Goal: Task Accomplishment & Management: Complete application form

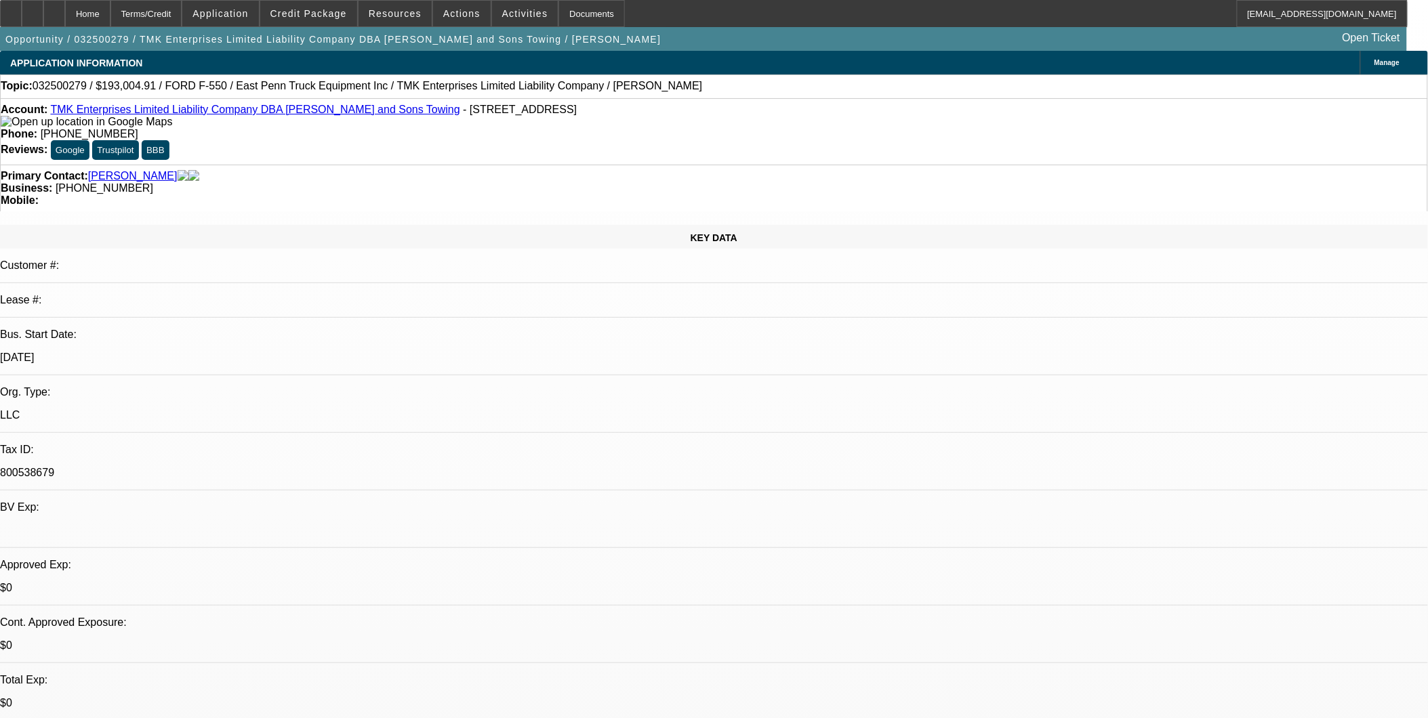
select select "0"
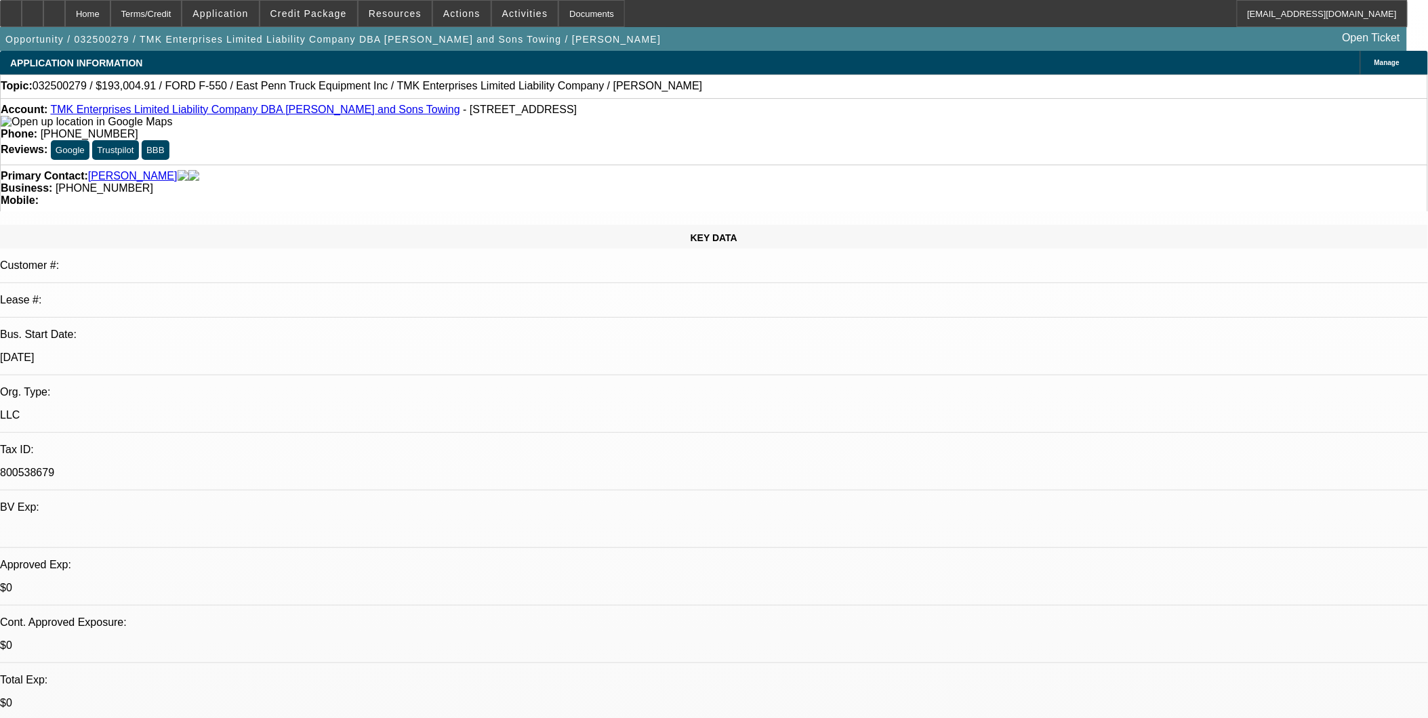
select select "0"
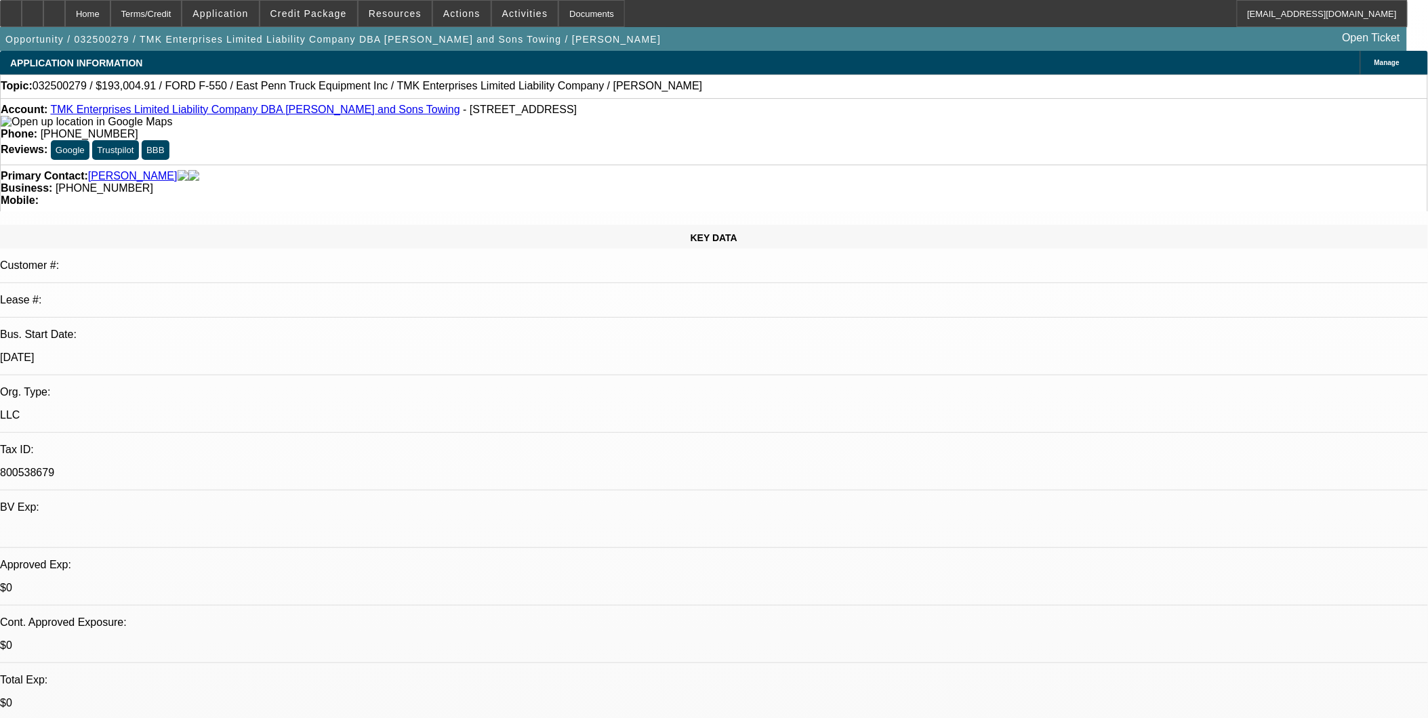
select select "0"
select select "1"
select select "6"
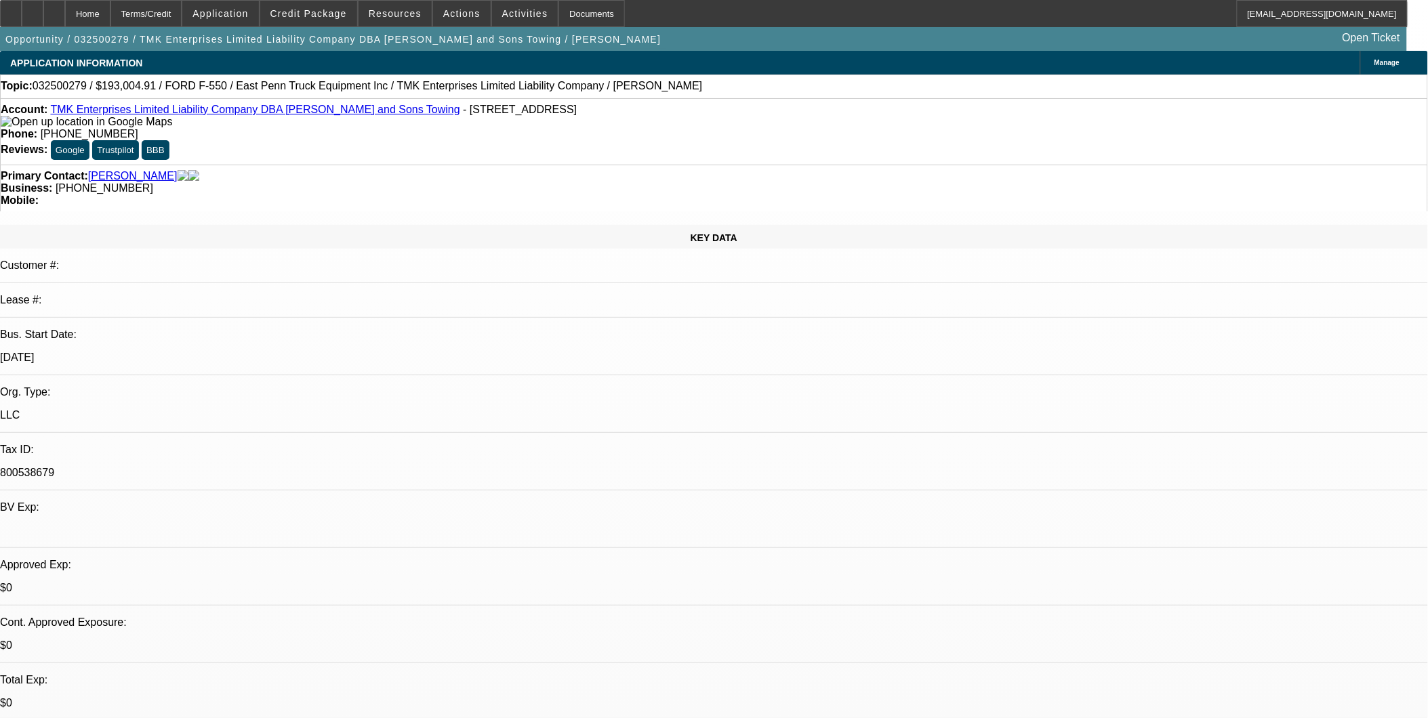
select select "1"
select select "6"
select select "1"
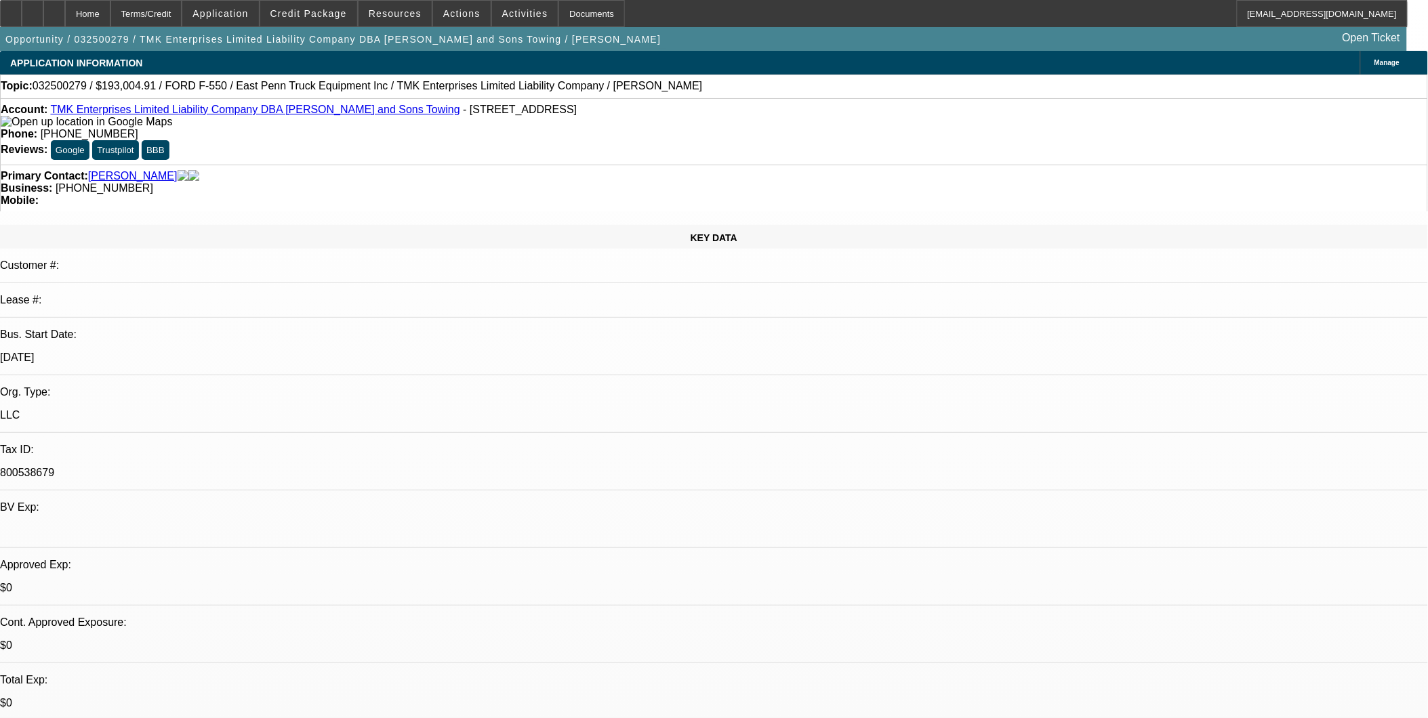
select select "6"
select select "1"
select select "6"
click at [193, 114] on link "TMK Enterprises Limited Liability Company DBA Ron and Sons Towing" at bounding box center [254, 110] width 409 height 12
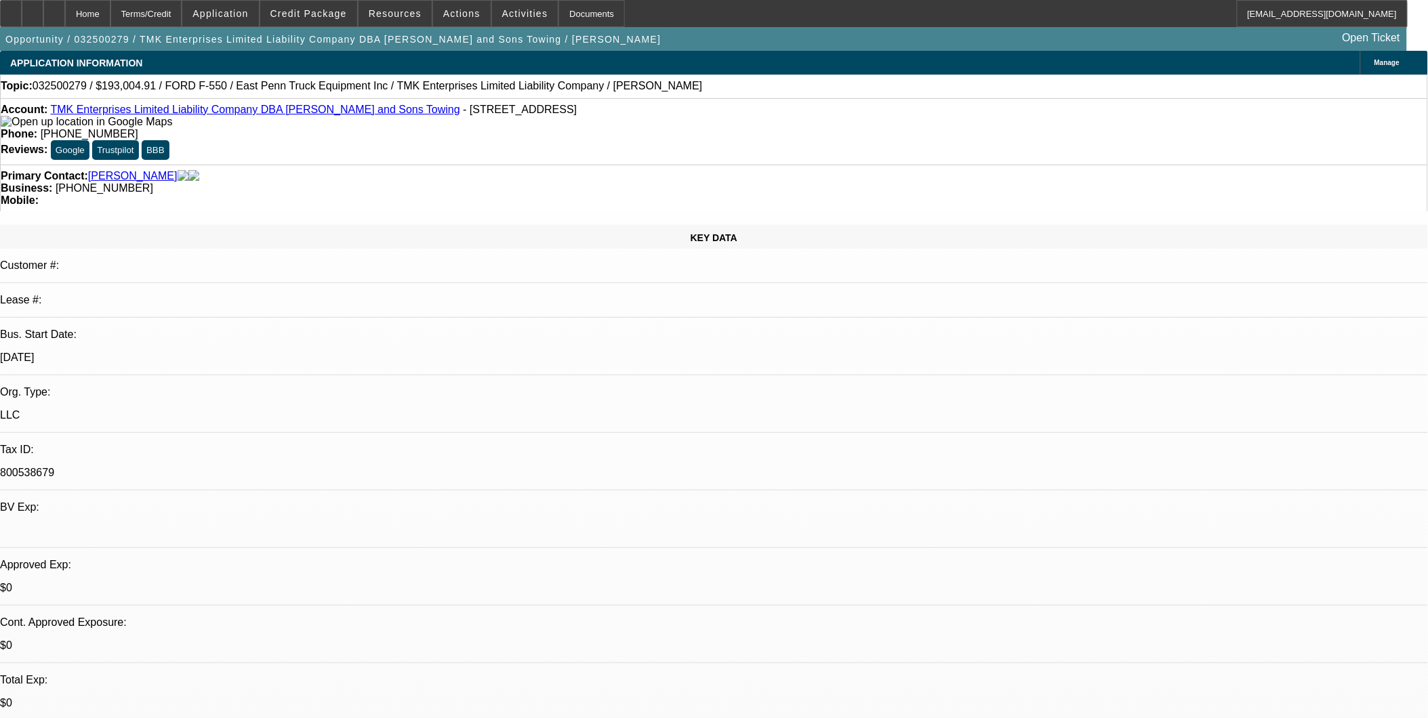
drag, startPoint x: 380, startPoint y: 493, endPoint x: 394, endPoint y: 491, distance: 14.5
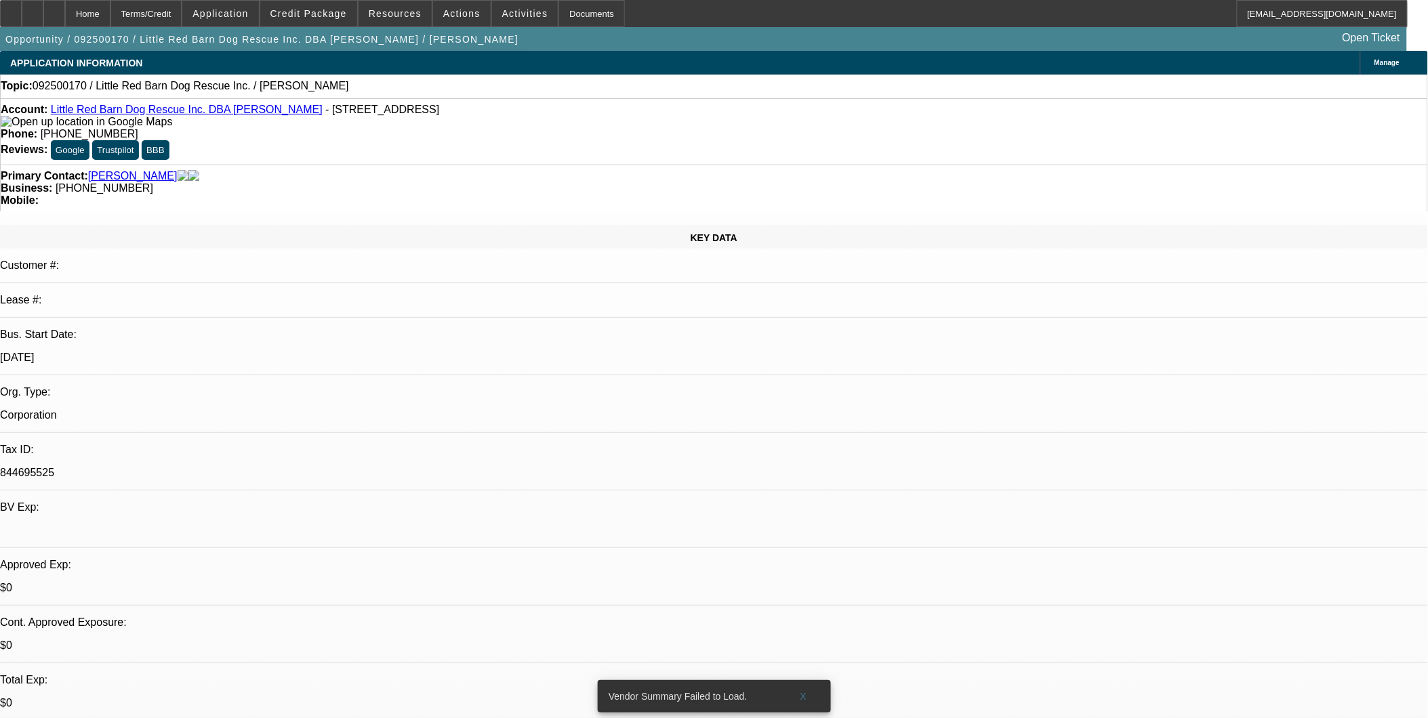
select select "0"
select select "2"
select select "0.1"
select select "4"
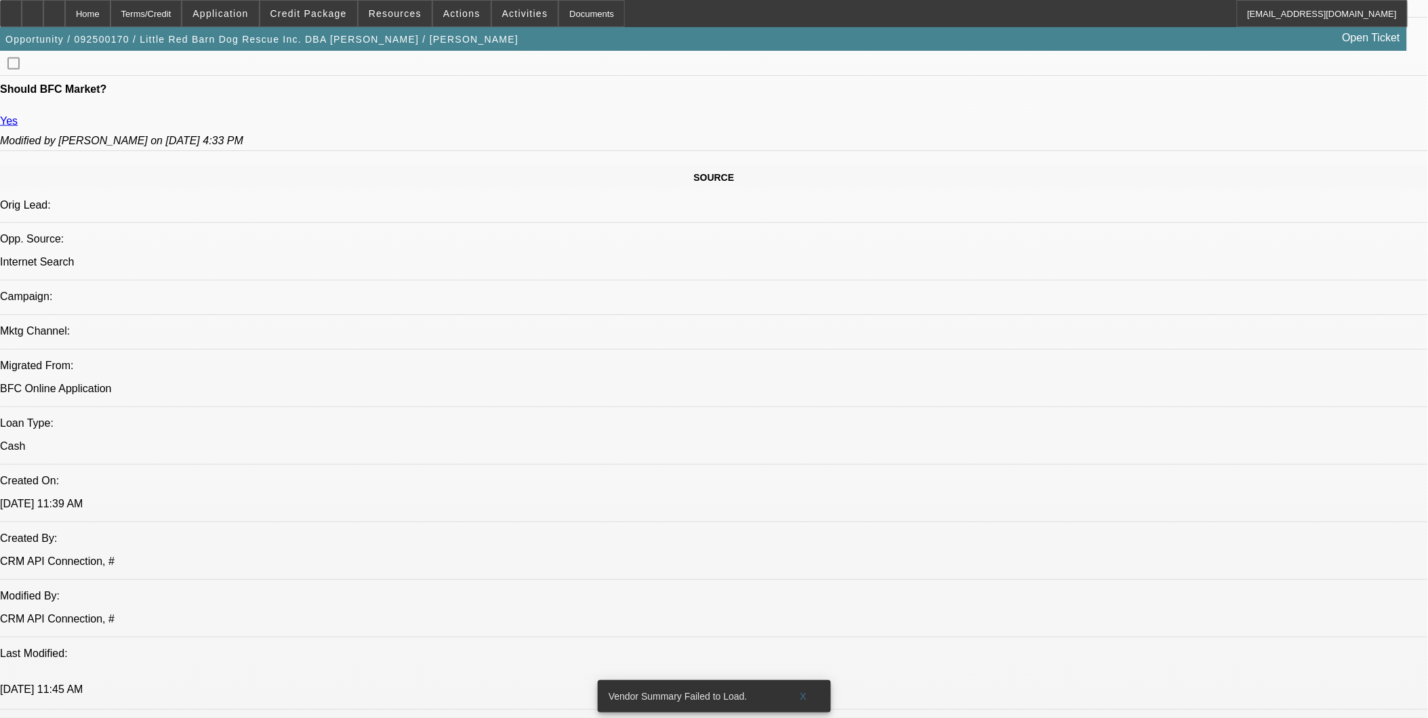
scroll to position [678, 0]
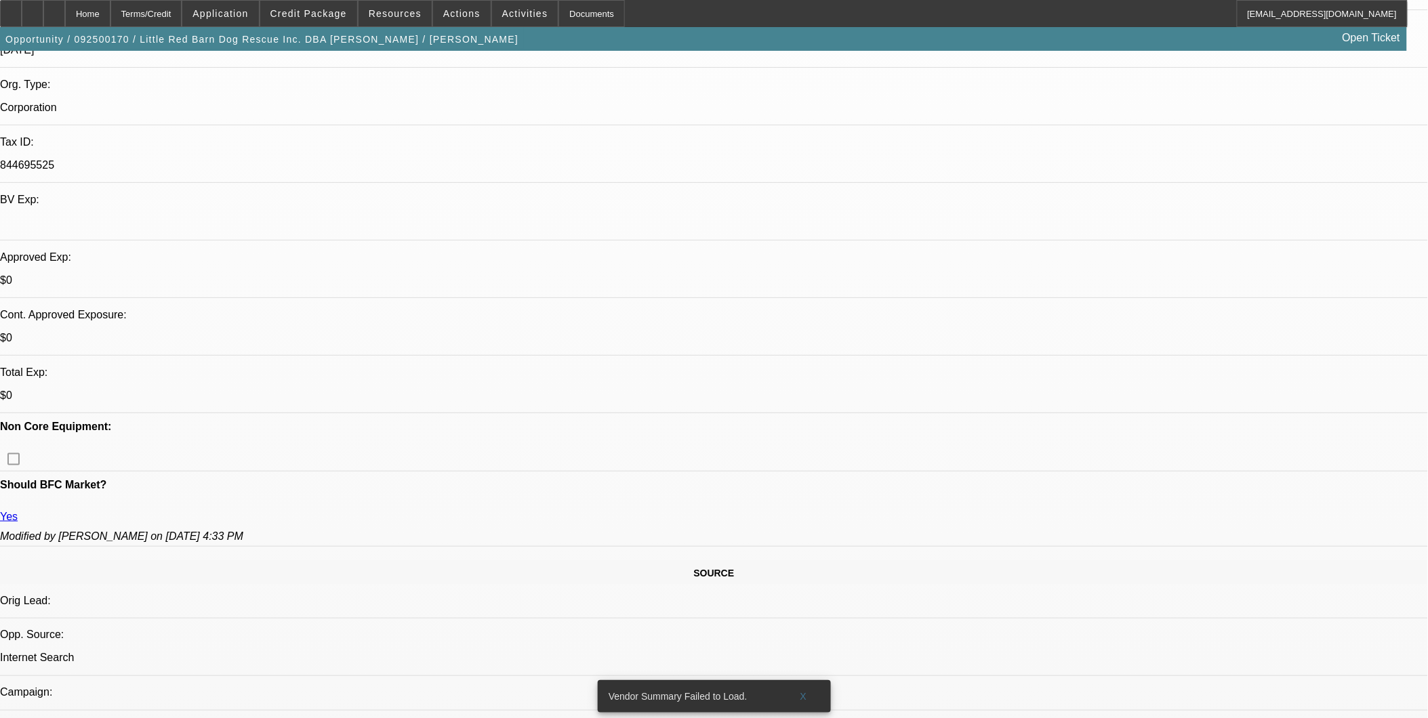
scroll to position [0, 0]
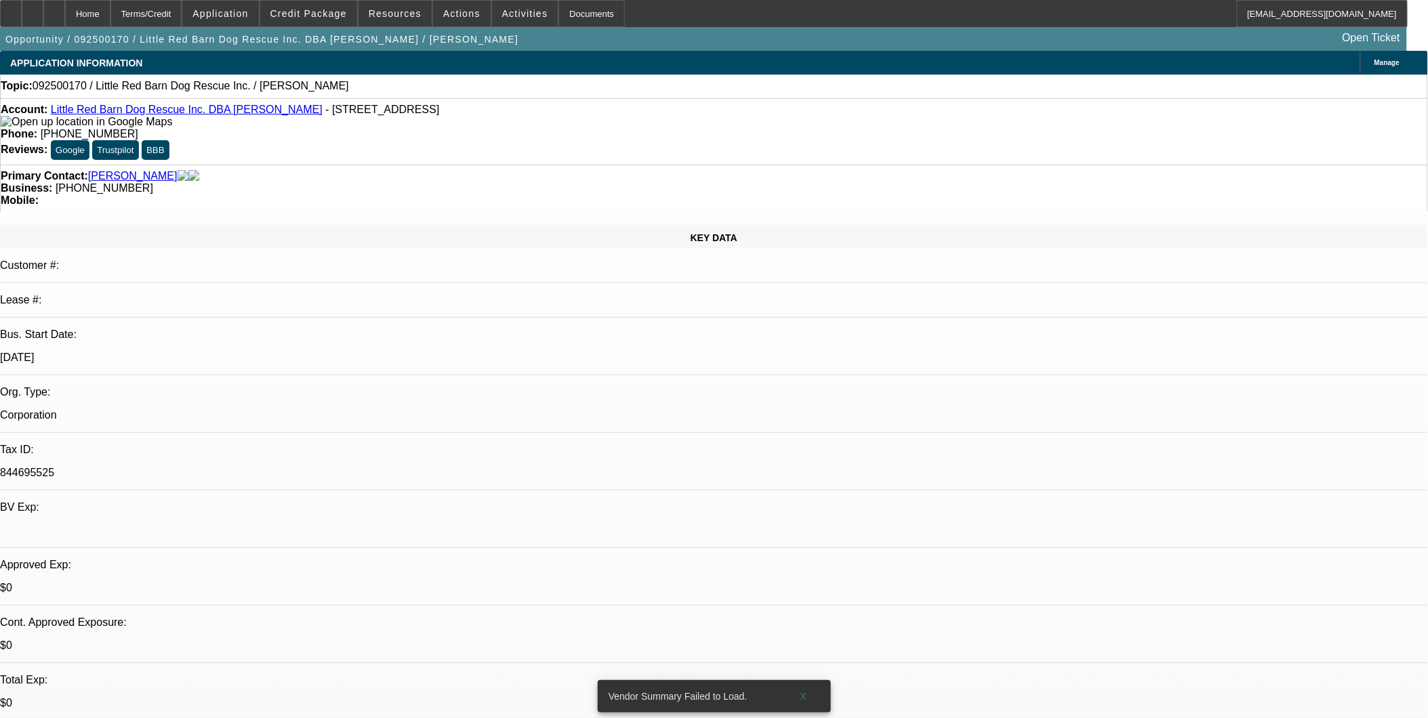
click at [179, 114] on link "Little Red Barn Dog Rescue Inc. DBA [PERSON_NAME]" at bounding box center [187, 110] width 272 height 12
drag, startPoint x: 91, startPoint y: 24, endPoint x: 139, endPoint y: 53, distance: 55.7
click at [65, 24] on div at bounding box center [54, 13] width 22 height 27
select select "0"
select select "2"
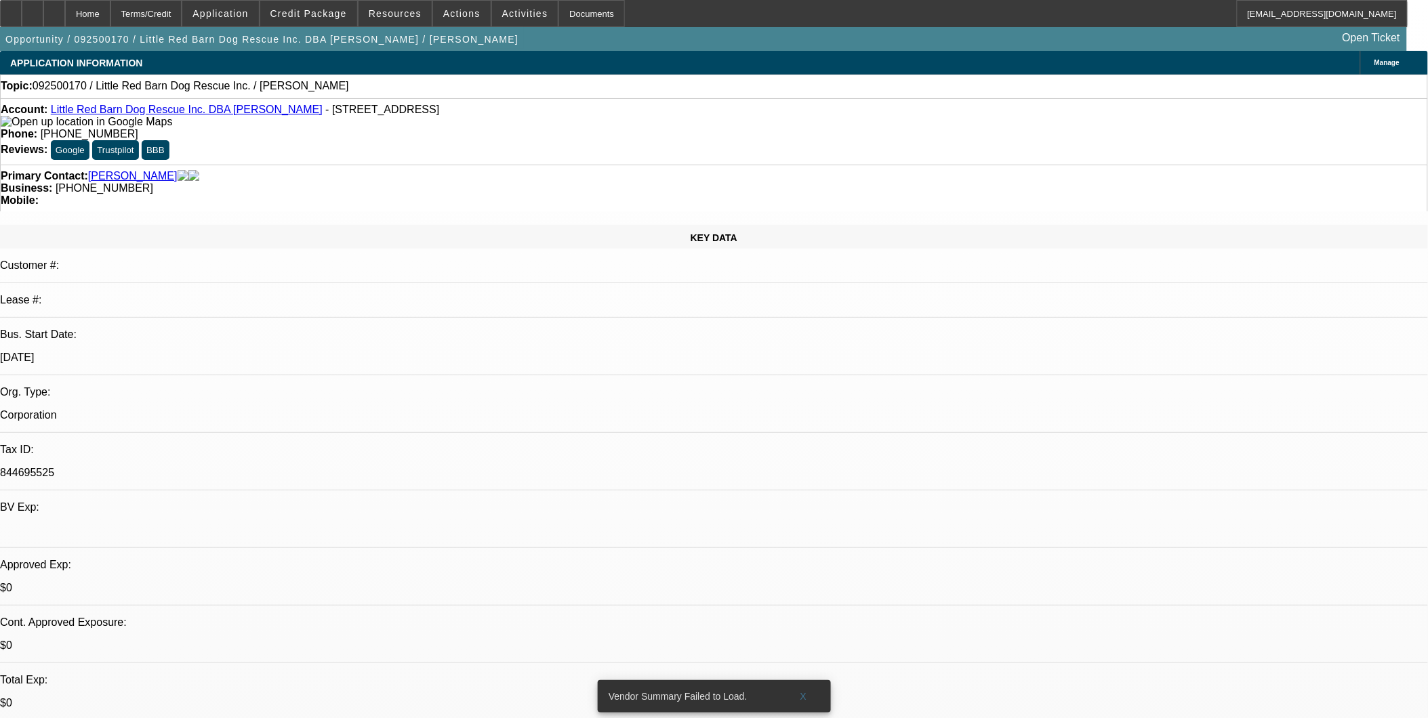
select select "2"
select select "0.1"
select select "4"
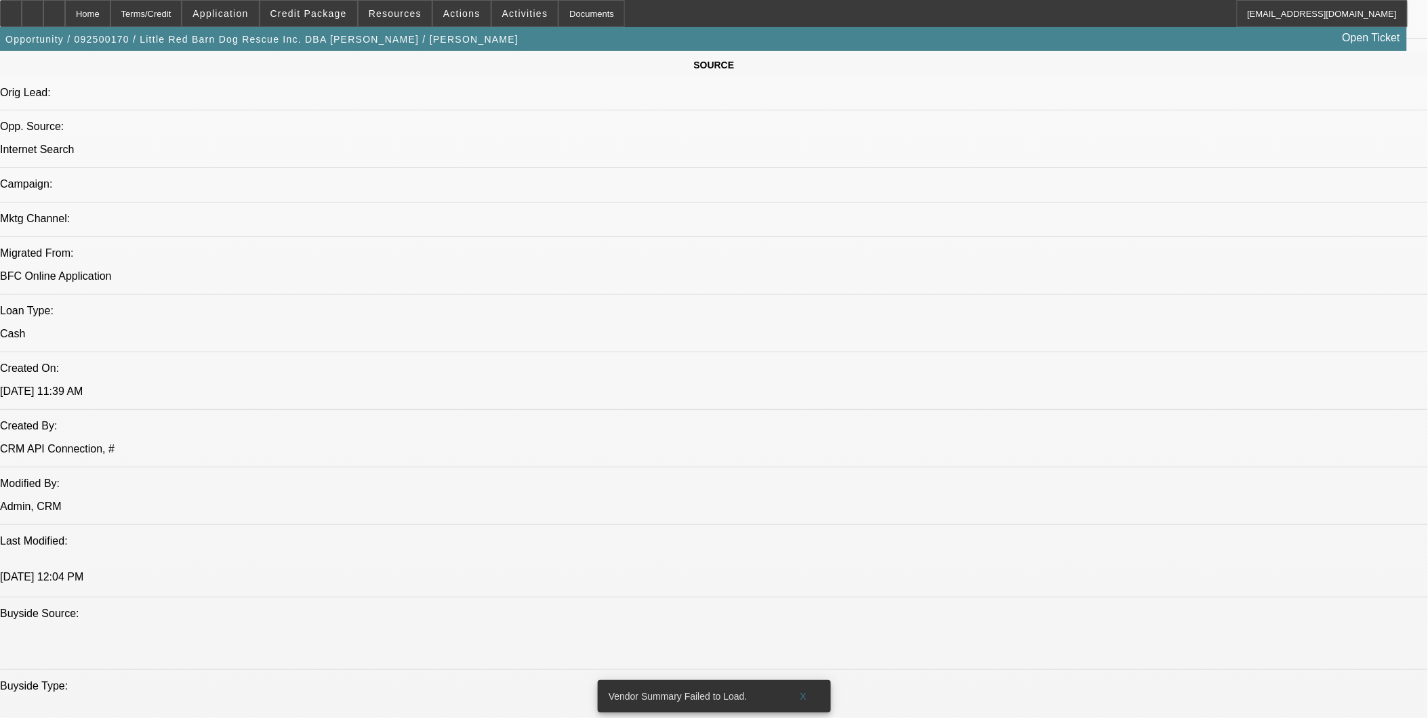
scroll to position [828, 0]
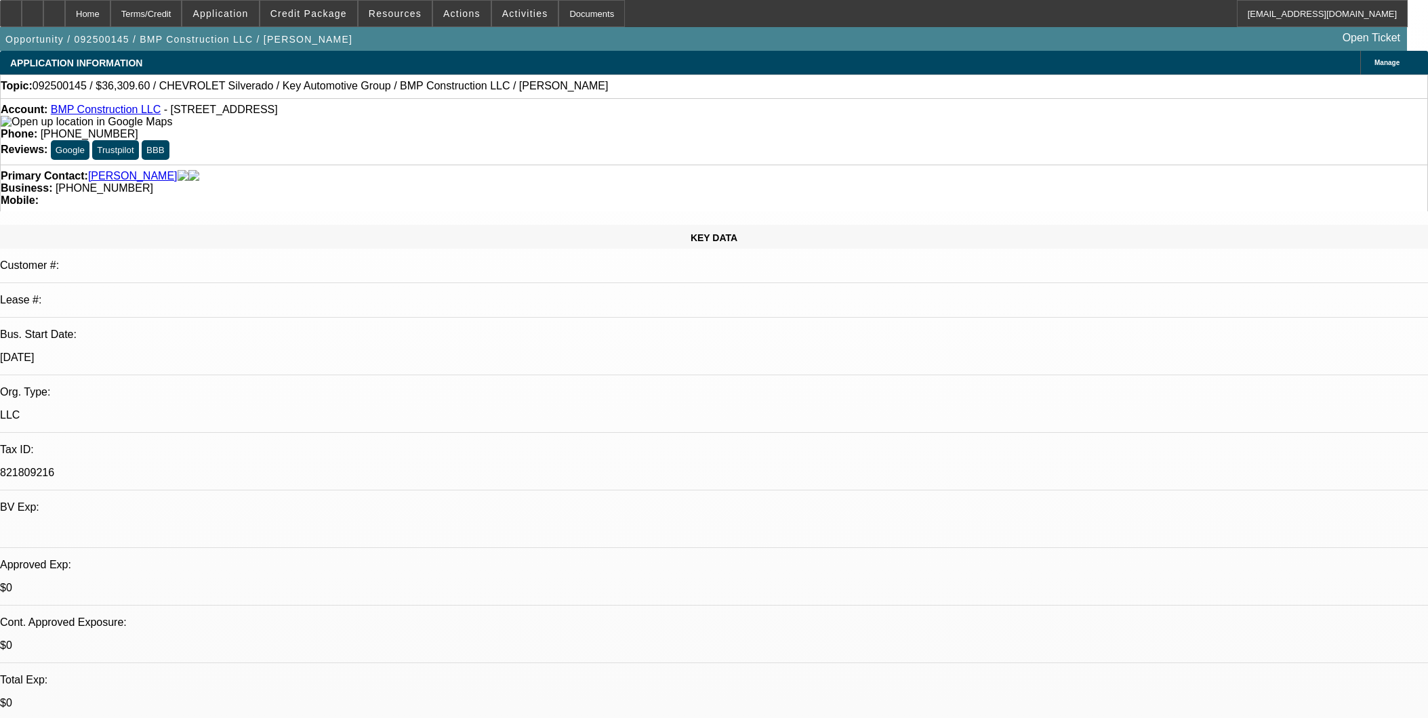
select select "0.1"
select select "2"
select select "0"
select select "6"
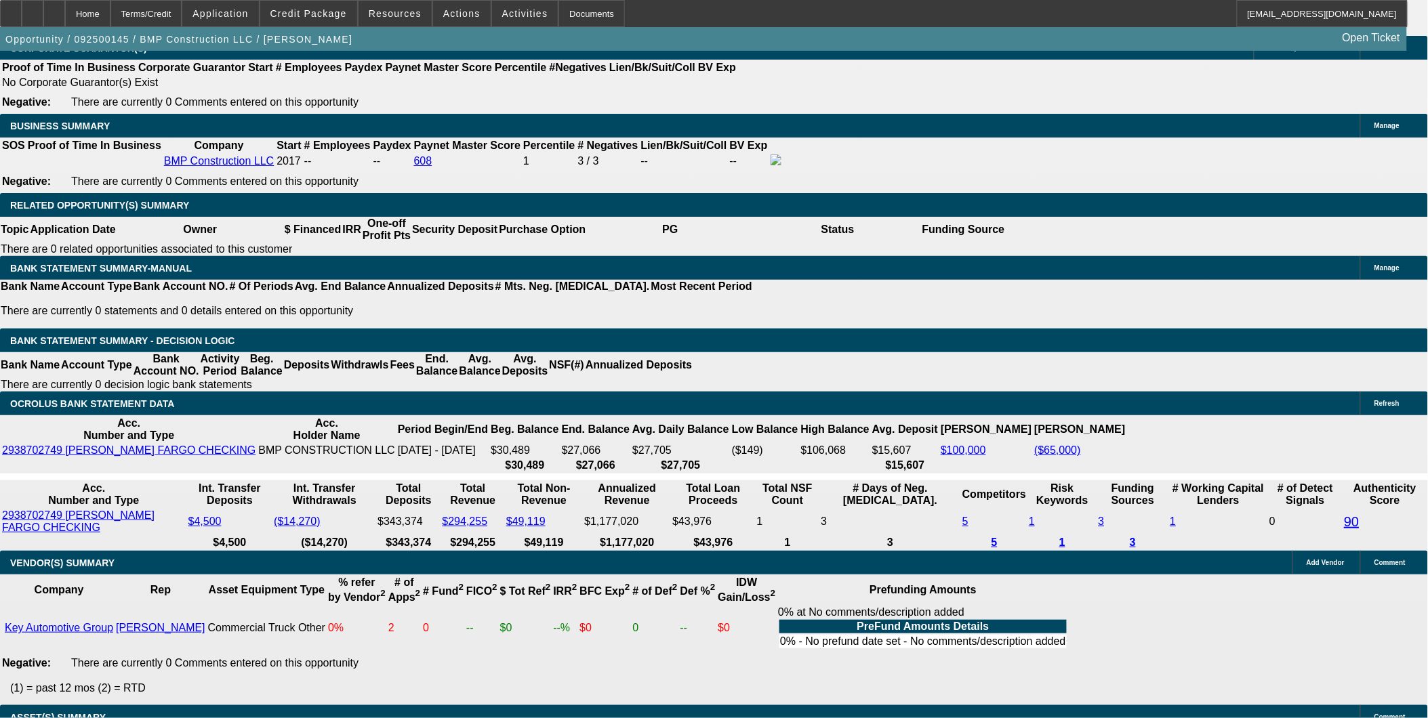
scroll to position [2200, 0]
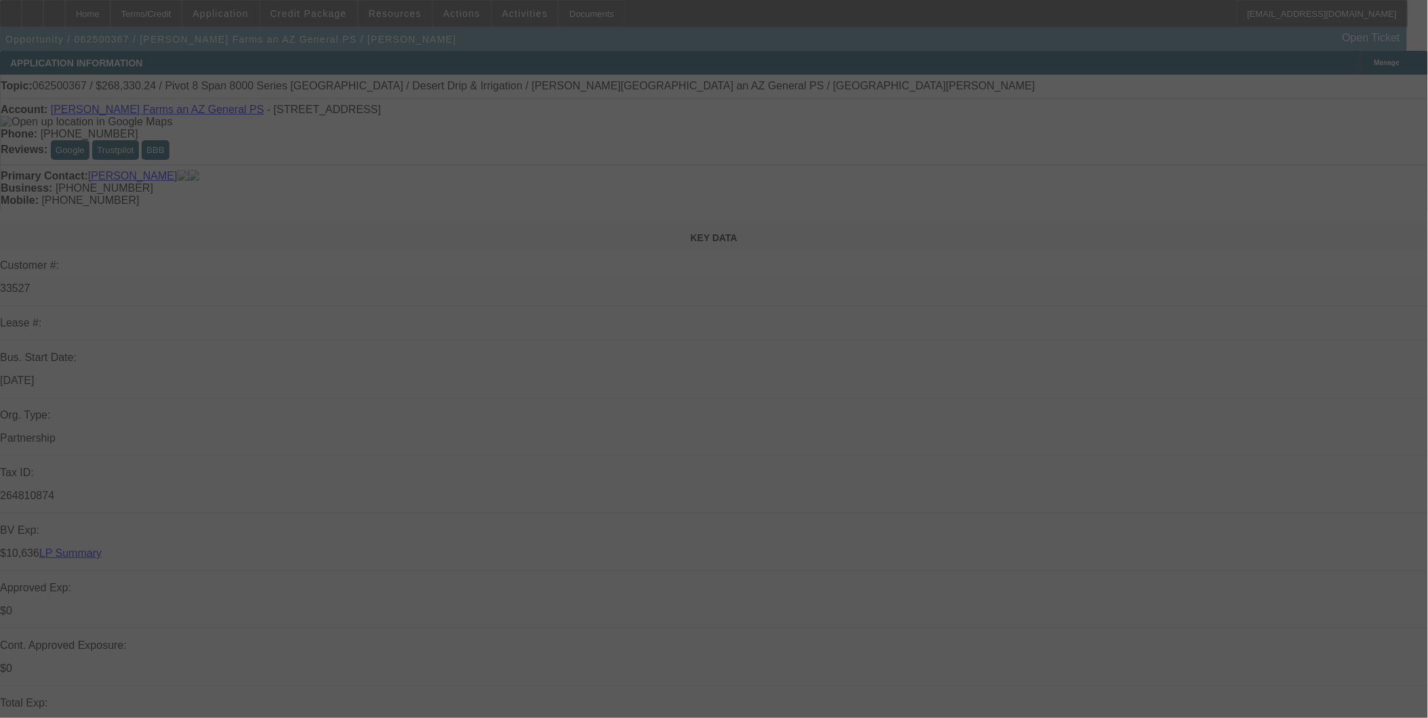
select select "0"
select select "0.1"
select select "0"
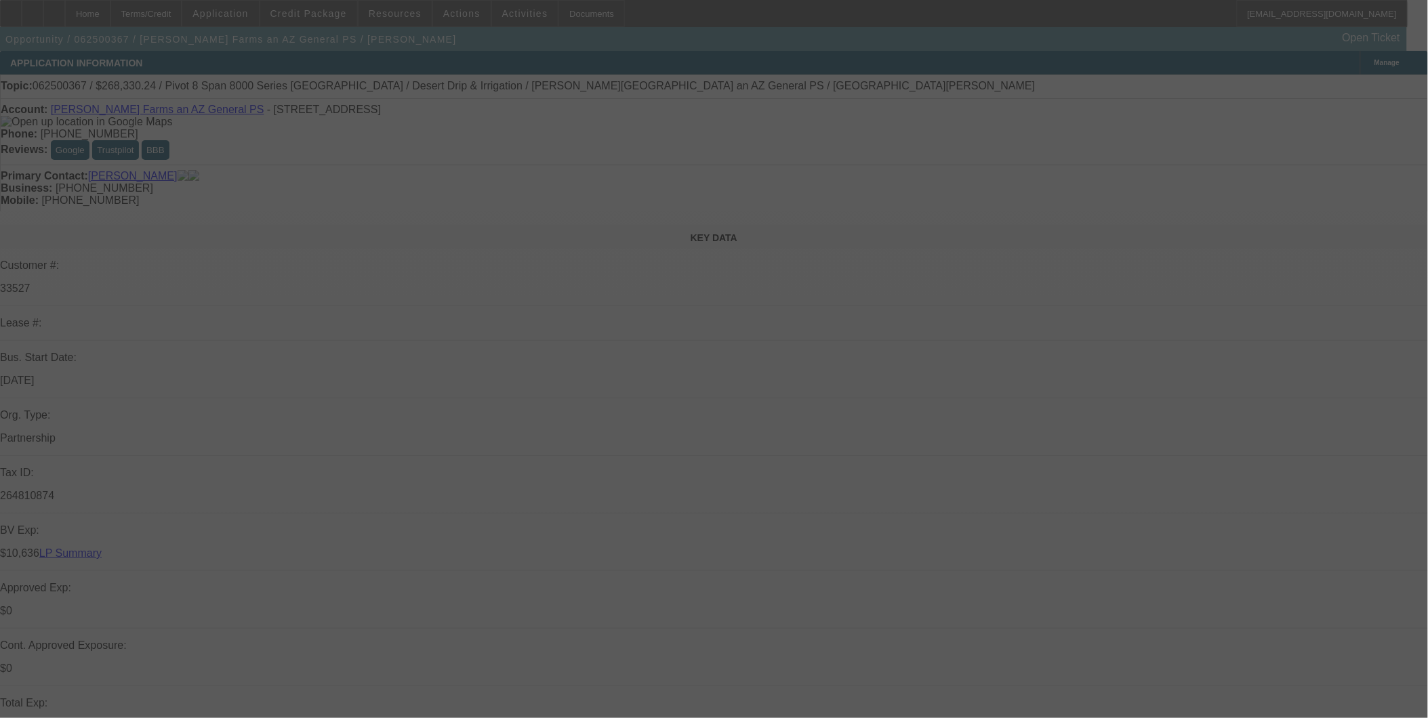
select select "0.1"
select select "0"
select select "0.1"
select select "0"
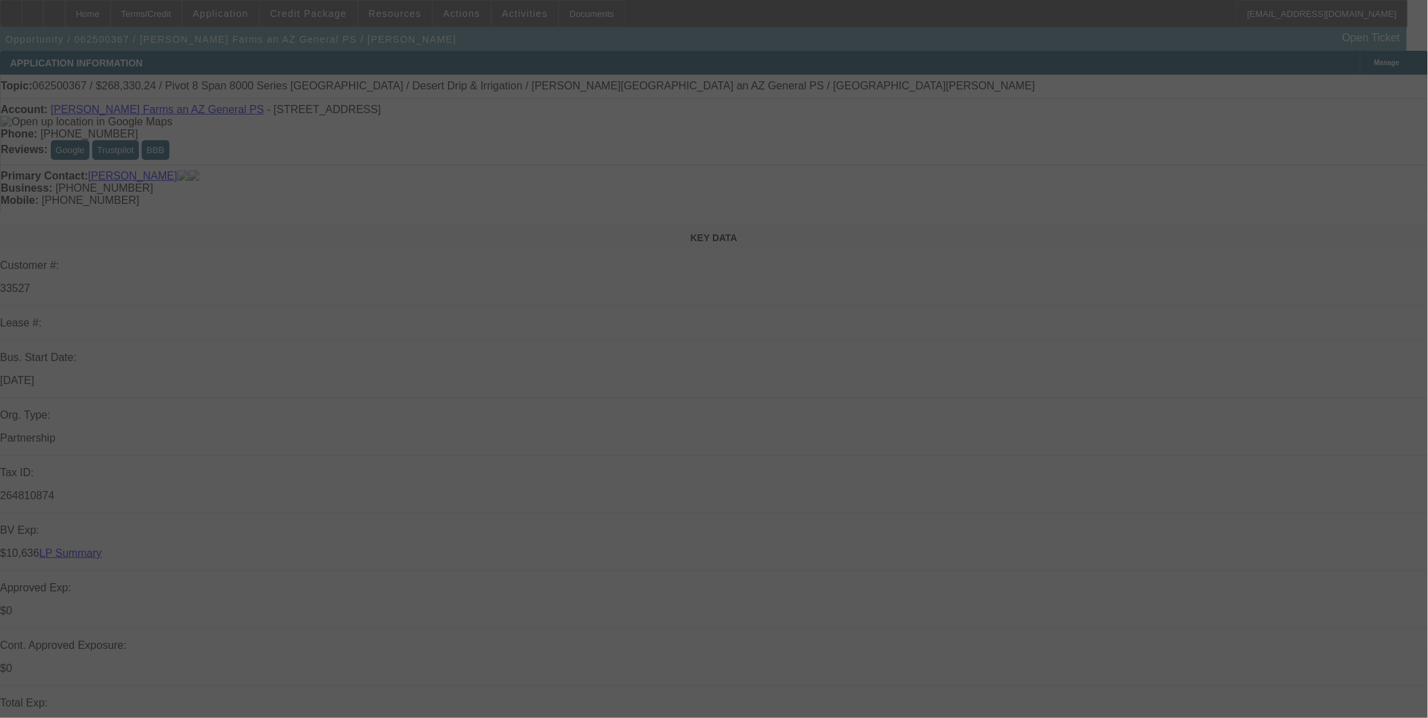
select select "0"
select select "0.1"
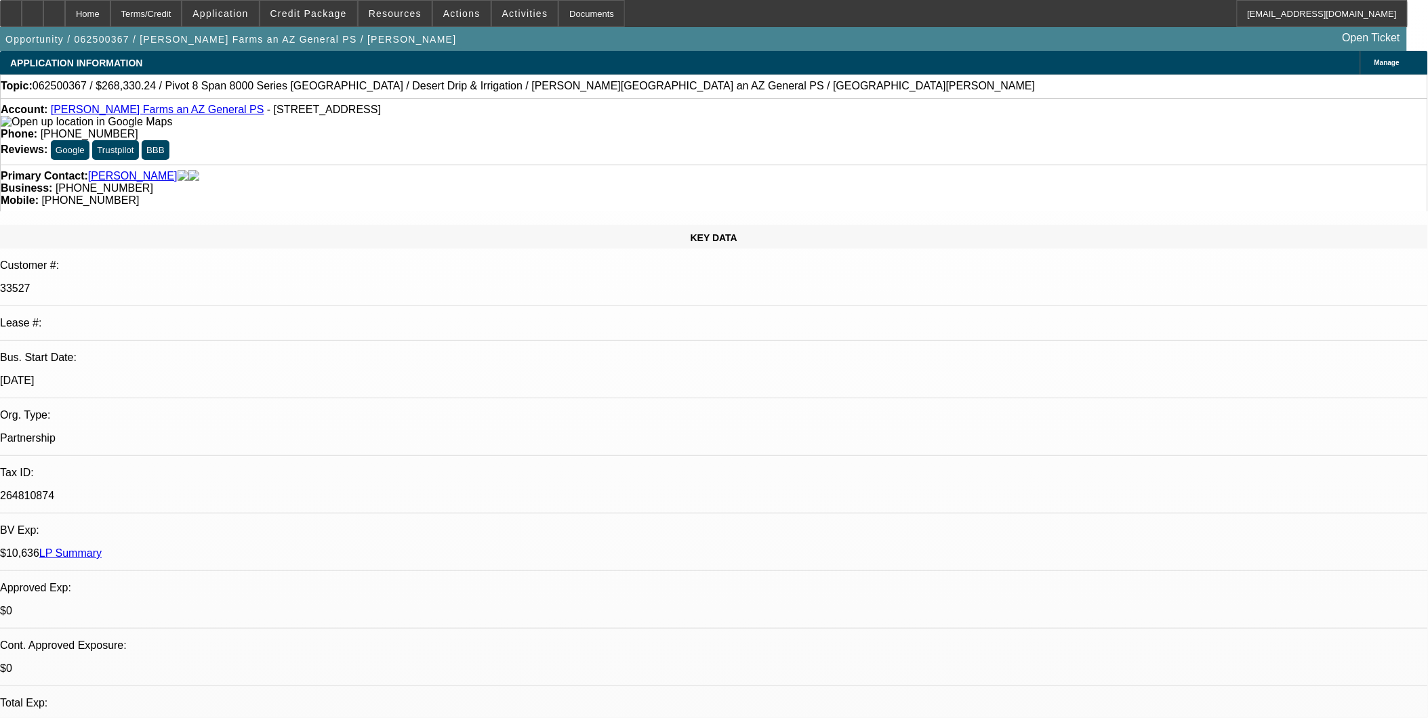
select select "1"
select select "4"
select select "1"
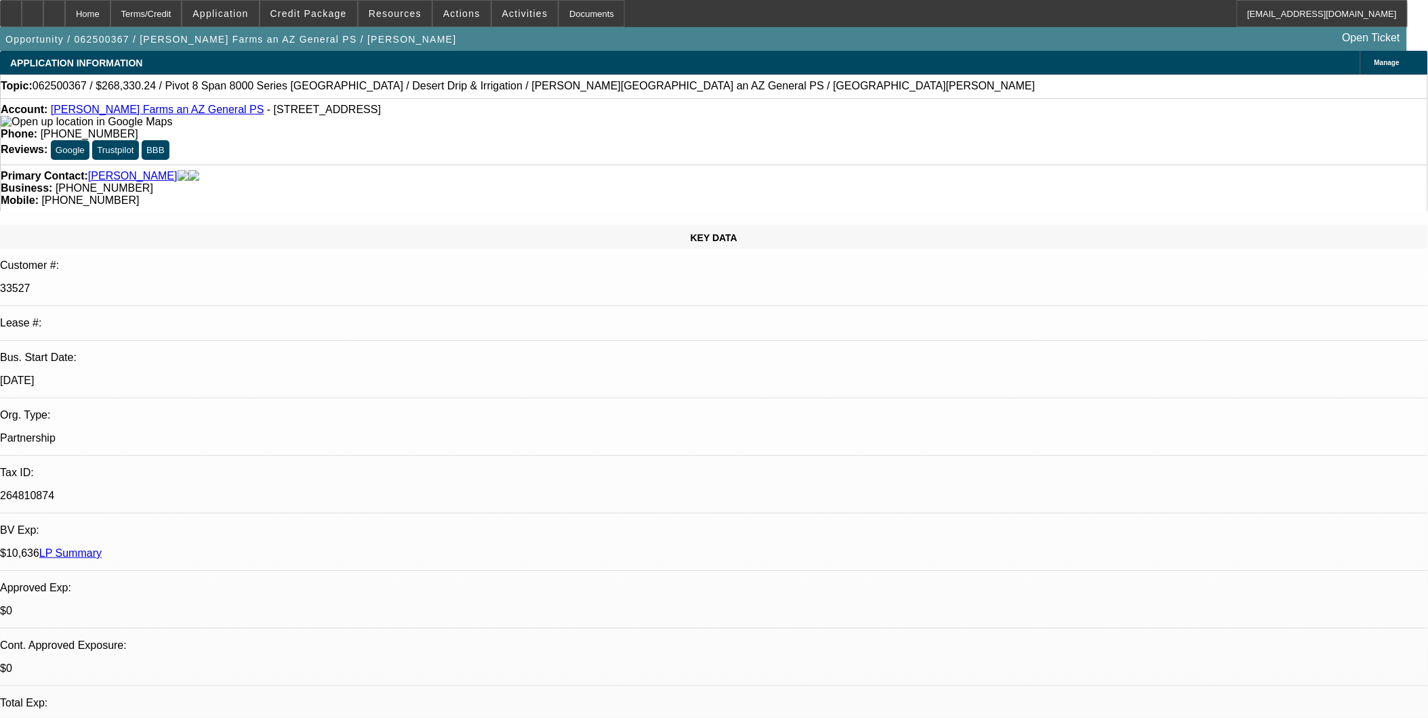
select select "4"
select select "1"
select select "4"
select select "1"
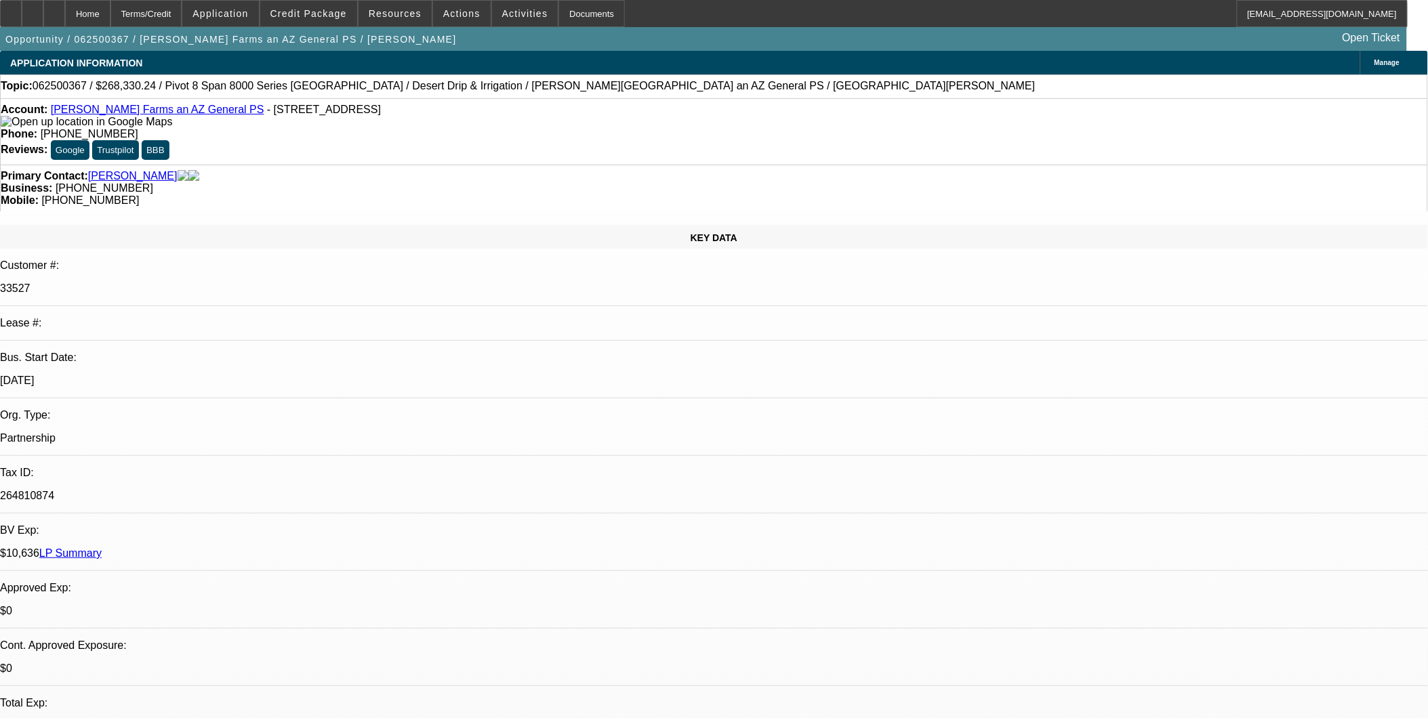
select select "1"
select select "4"
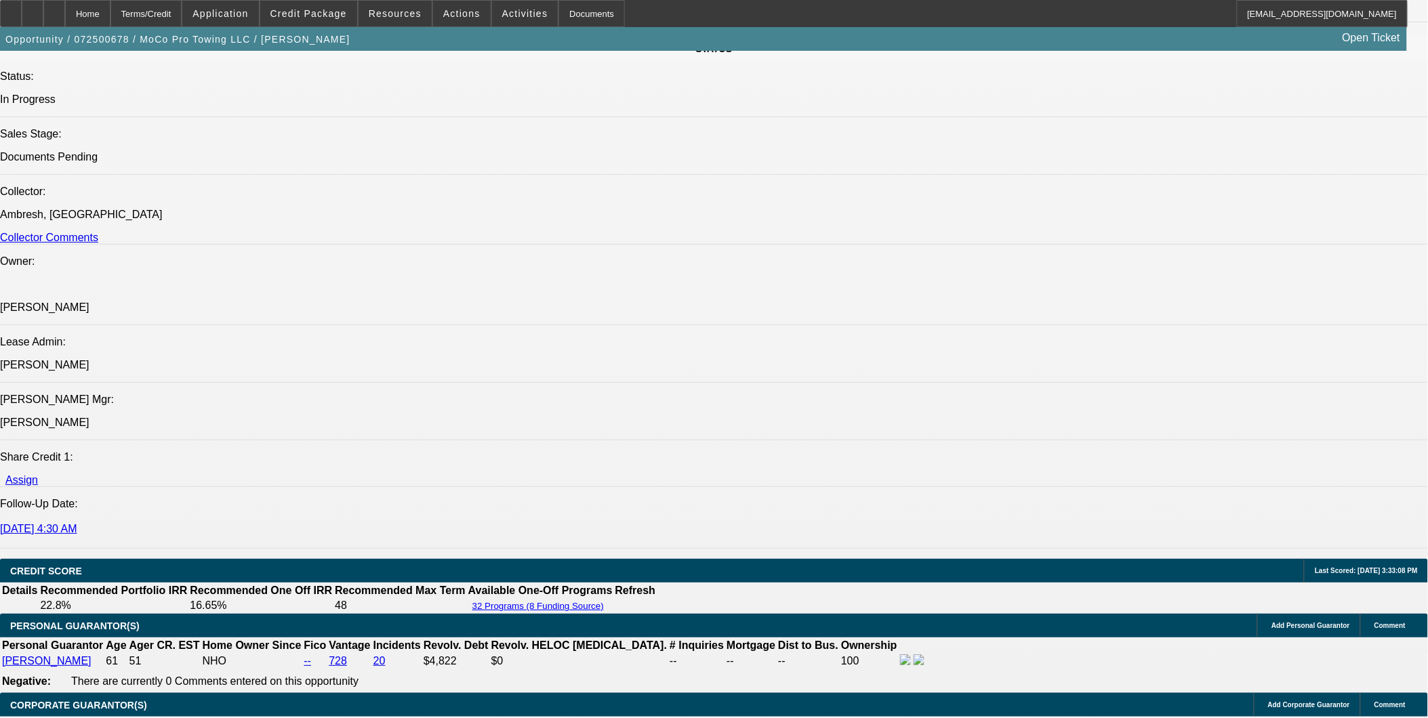
select select "0"
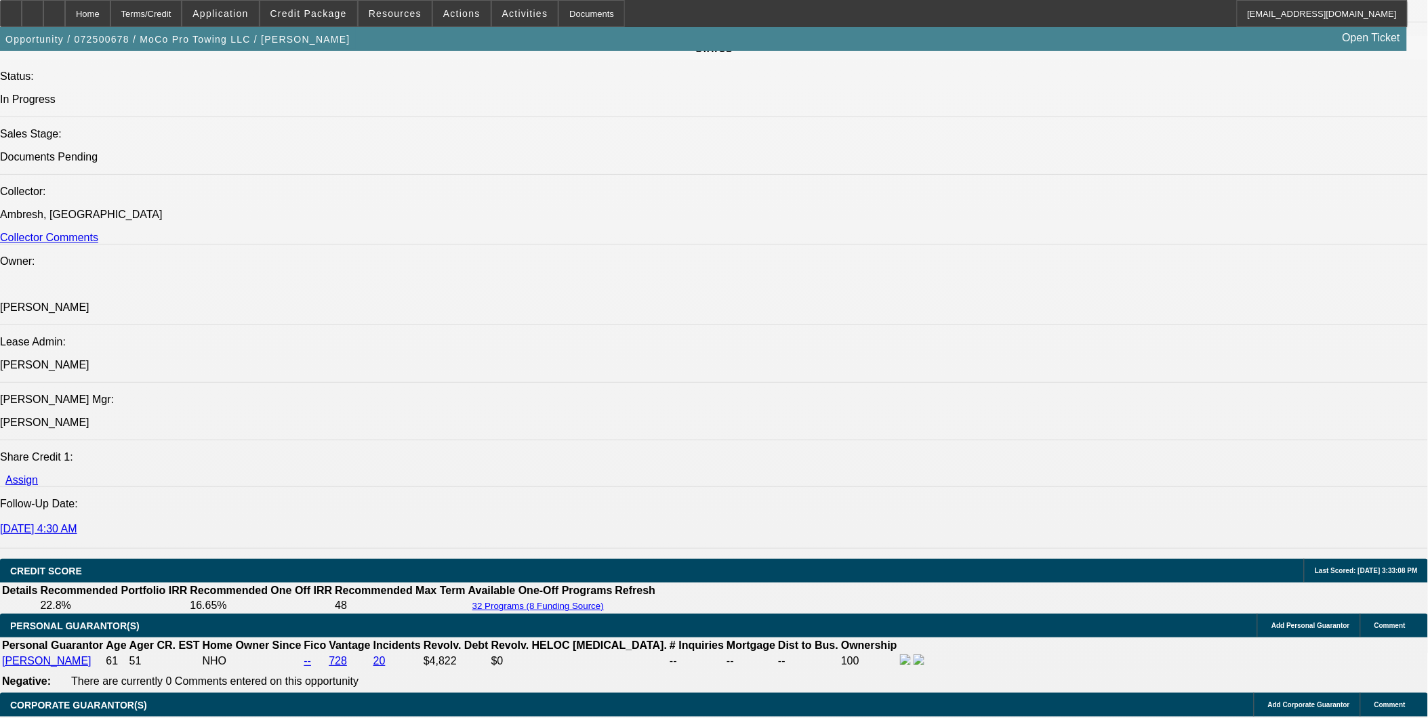
select select "0"
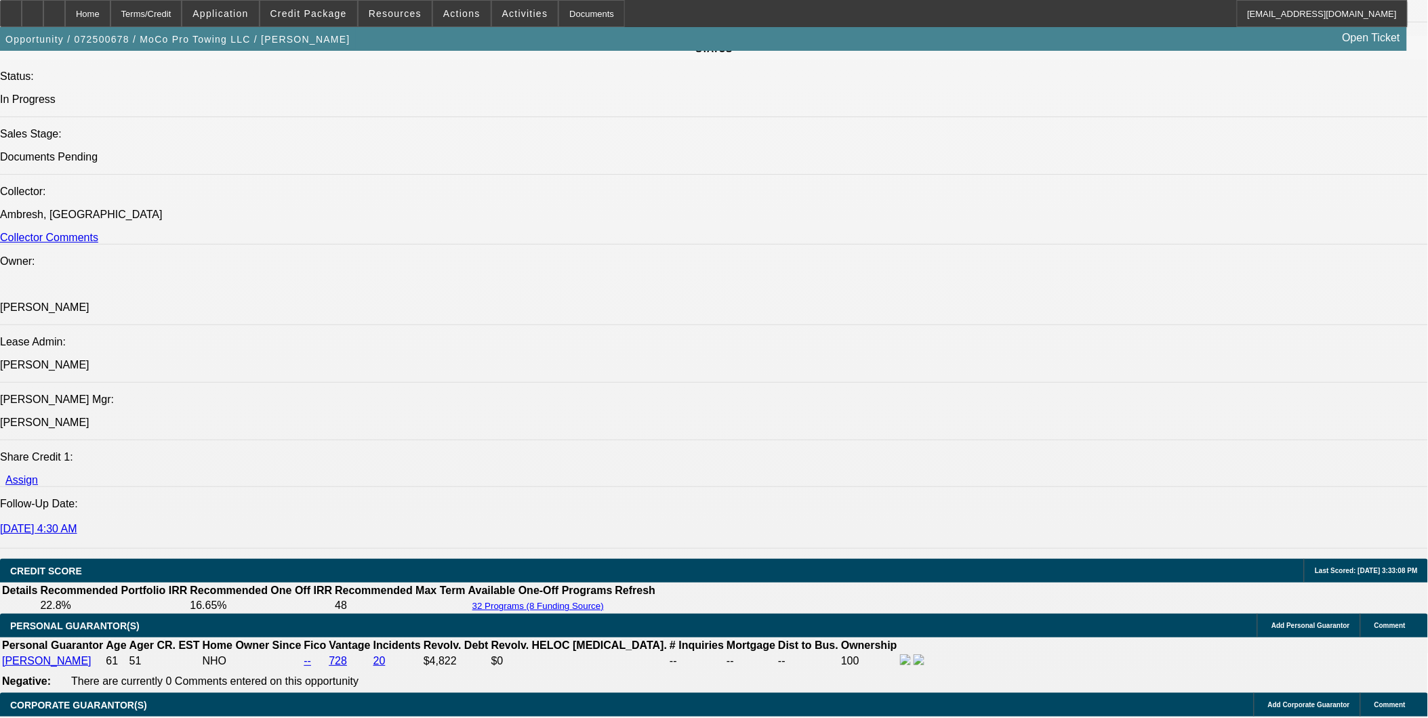
select select "0"
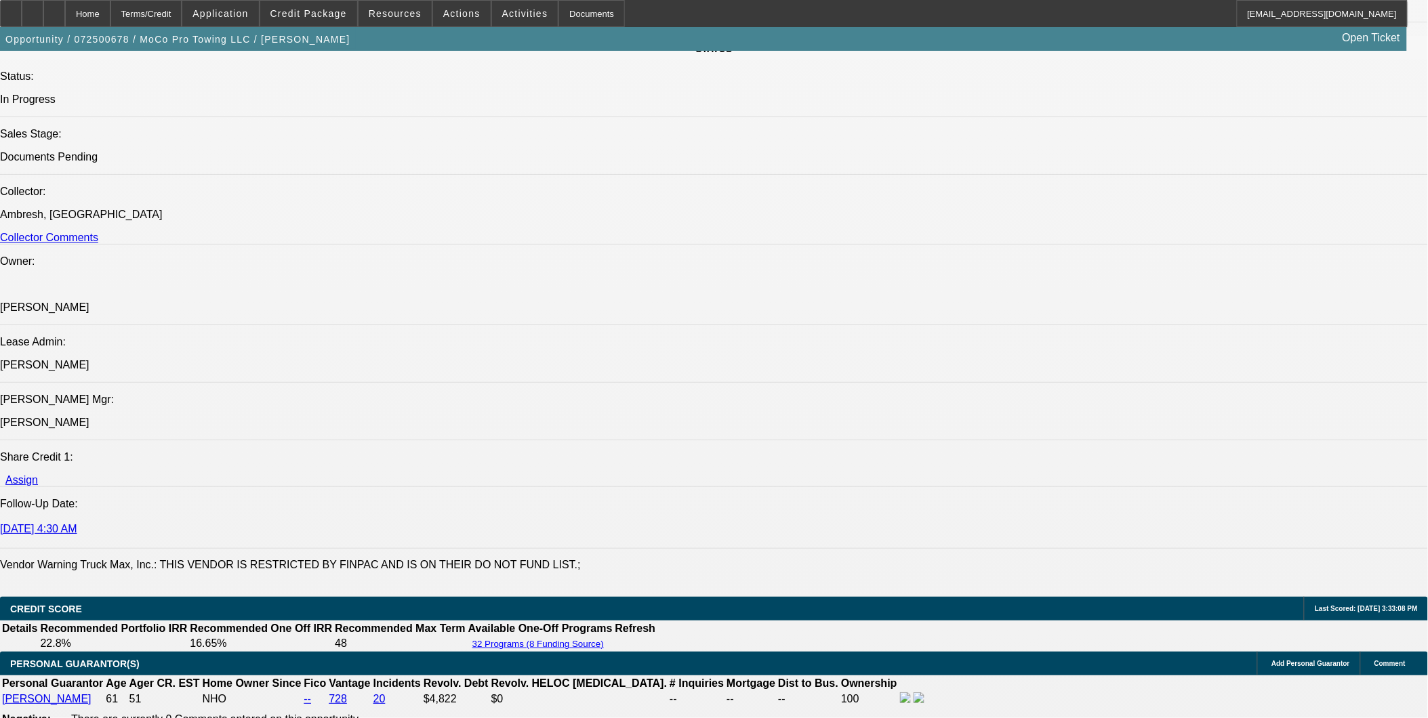
select select "1"
select select "6"
select select "1"
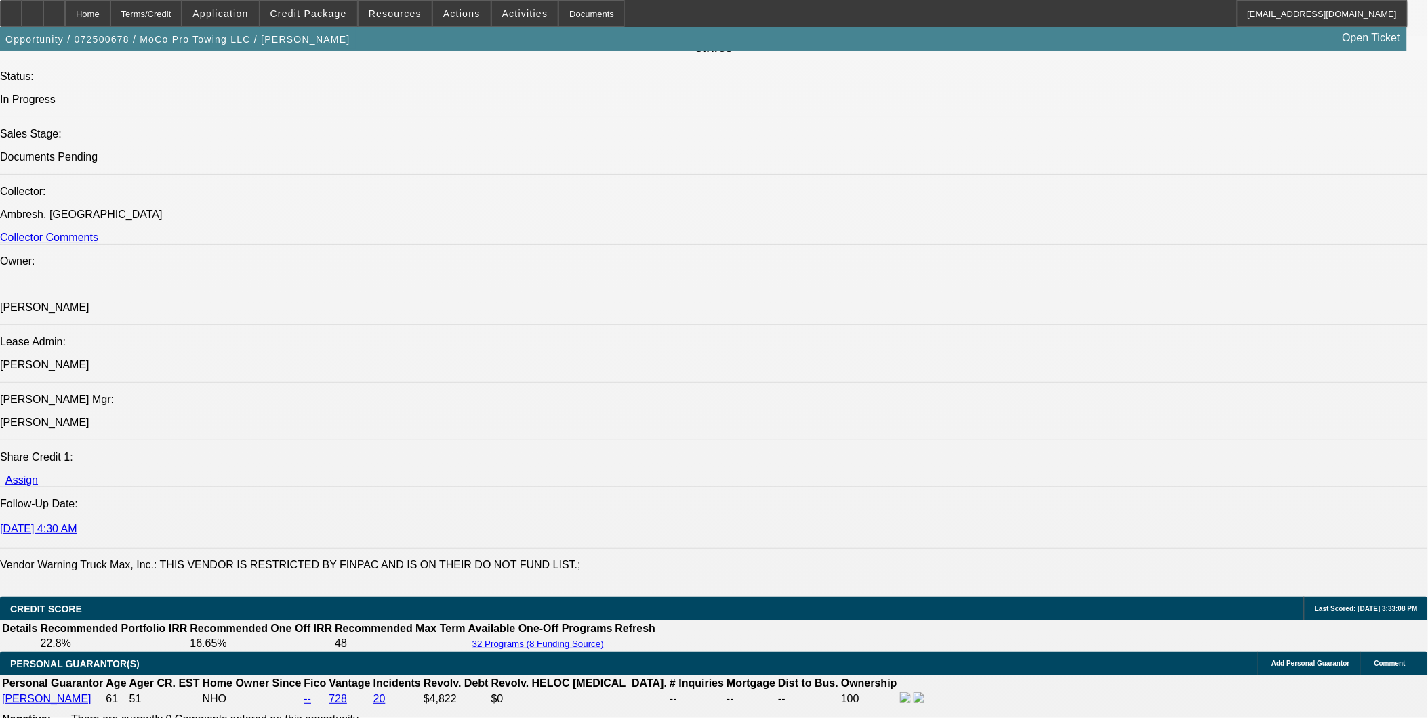
select select "6"
select select "1"
select select "6"
select select "1"
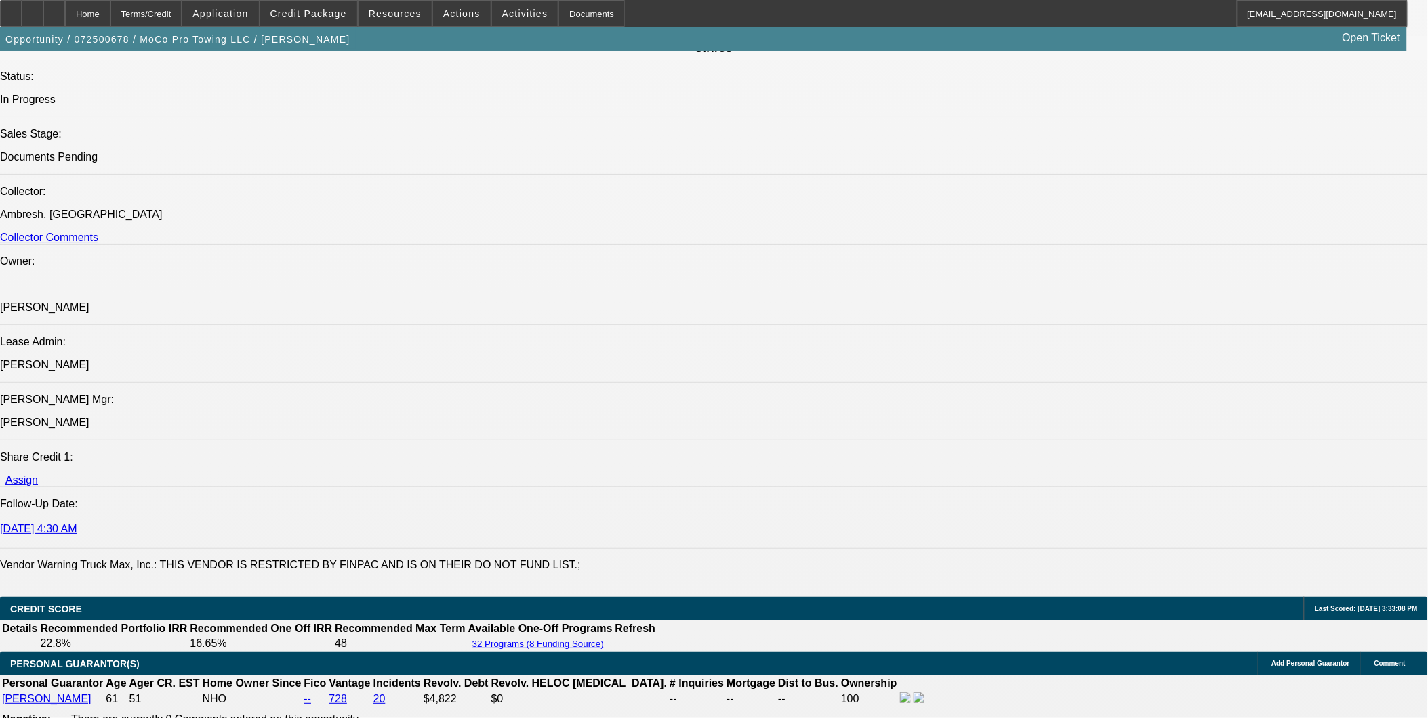
select select "1"
select select "6"
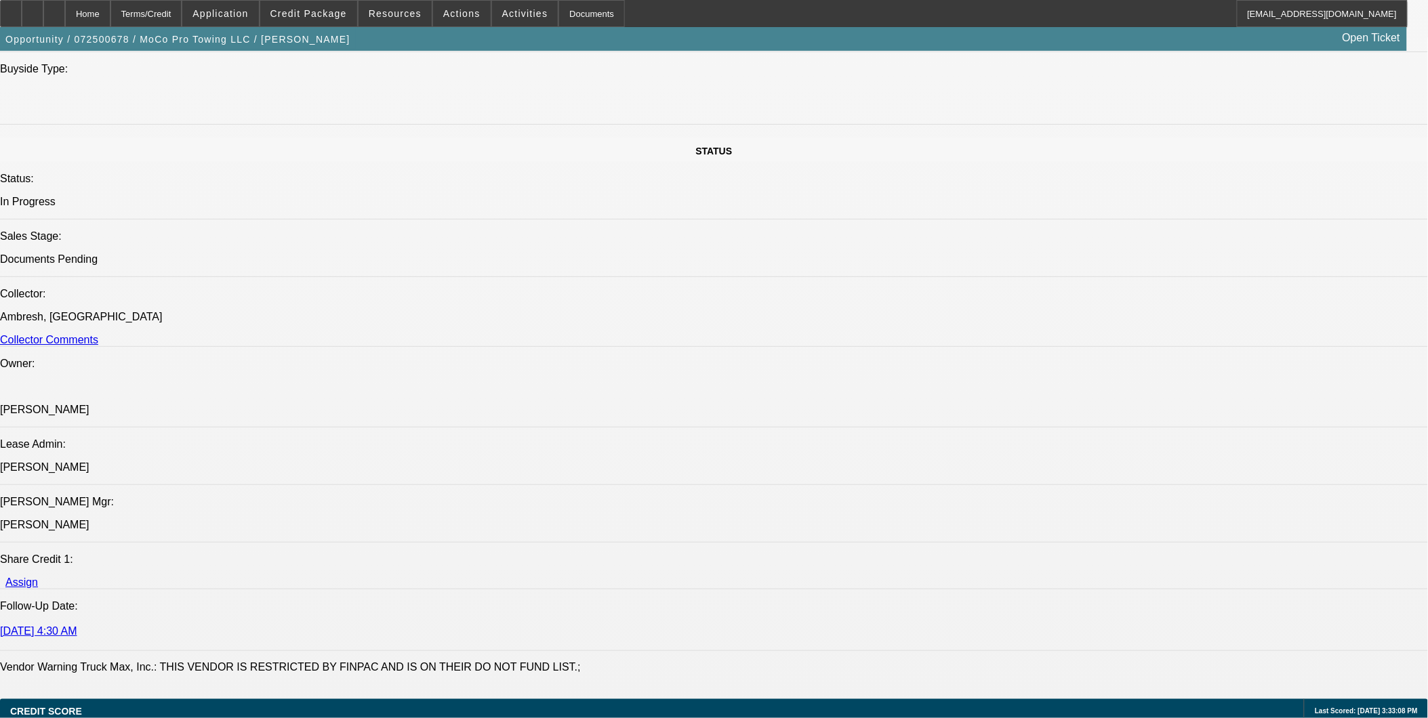
scroll to position [1339, 0]
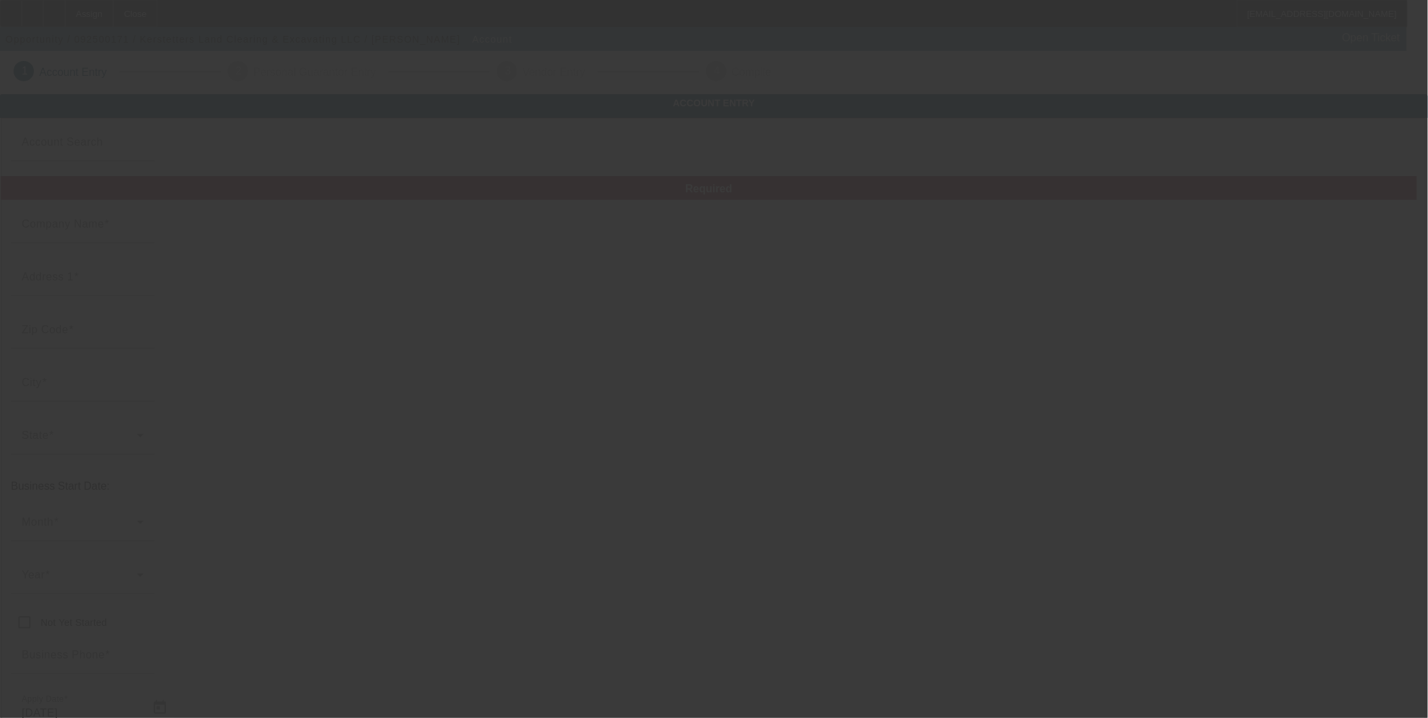
type input "Currency"
type input "Kerstetters Land Clearing & Excavating LLC"
type input "20610 Mountain Rd"
type input "17219"
type input "Doylesburg"
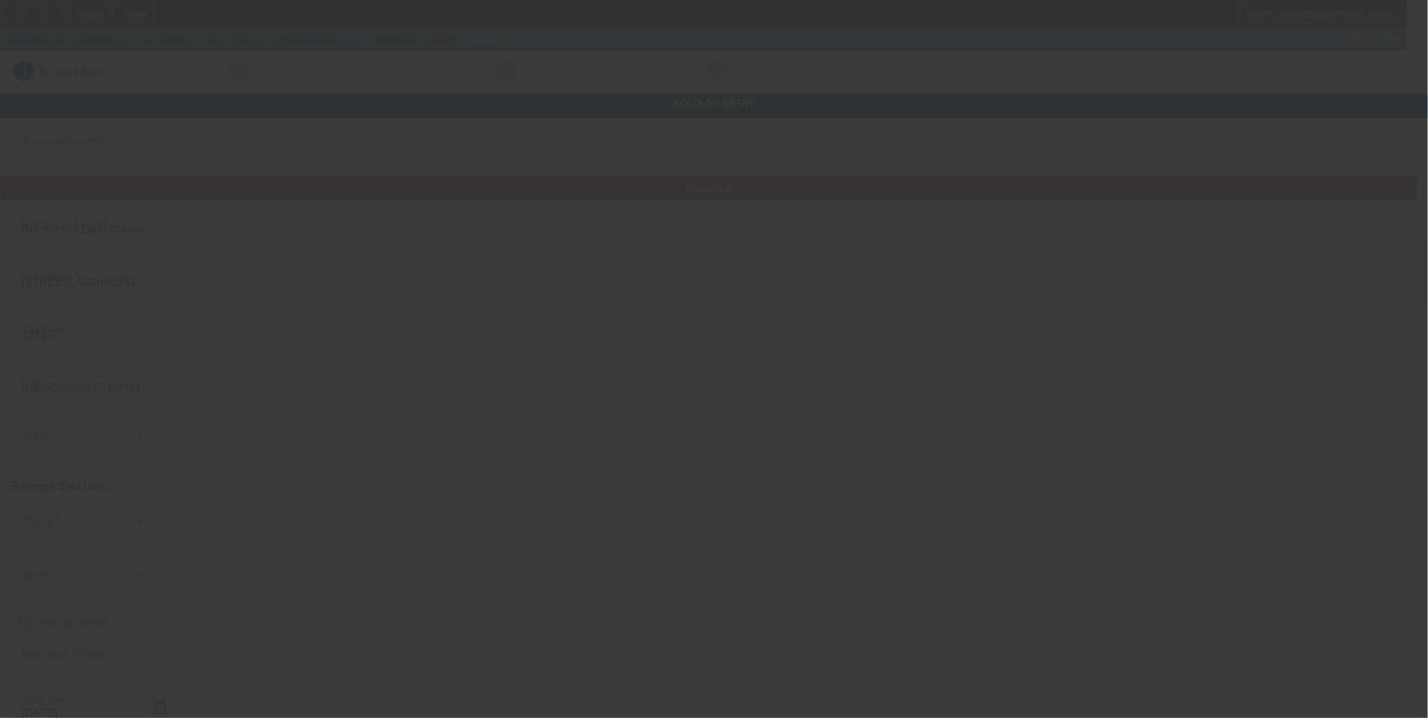
type input "[PHONE_NUMBER]"
type input "[EMAIL_ADDRESS][DOMAIN_NAME]"
type input "Franklin"
type input "[US_EMPLOYER_IDENTIFICATION_NUMBER]"
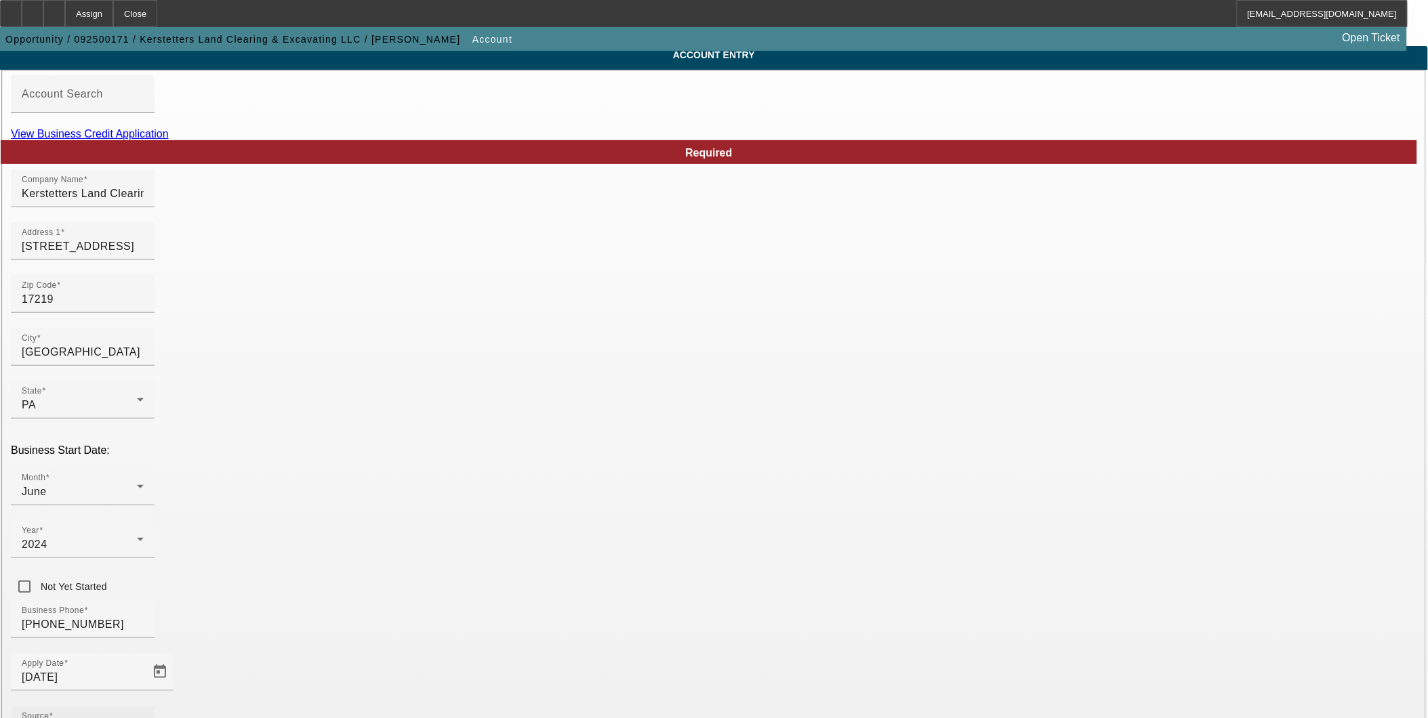
scroll to position [75, 0]
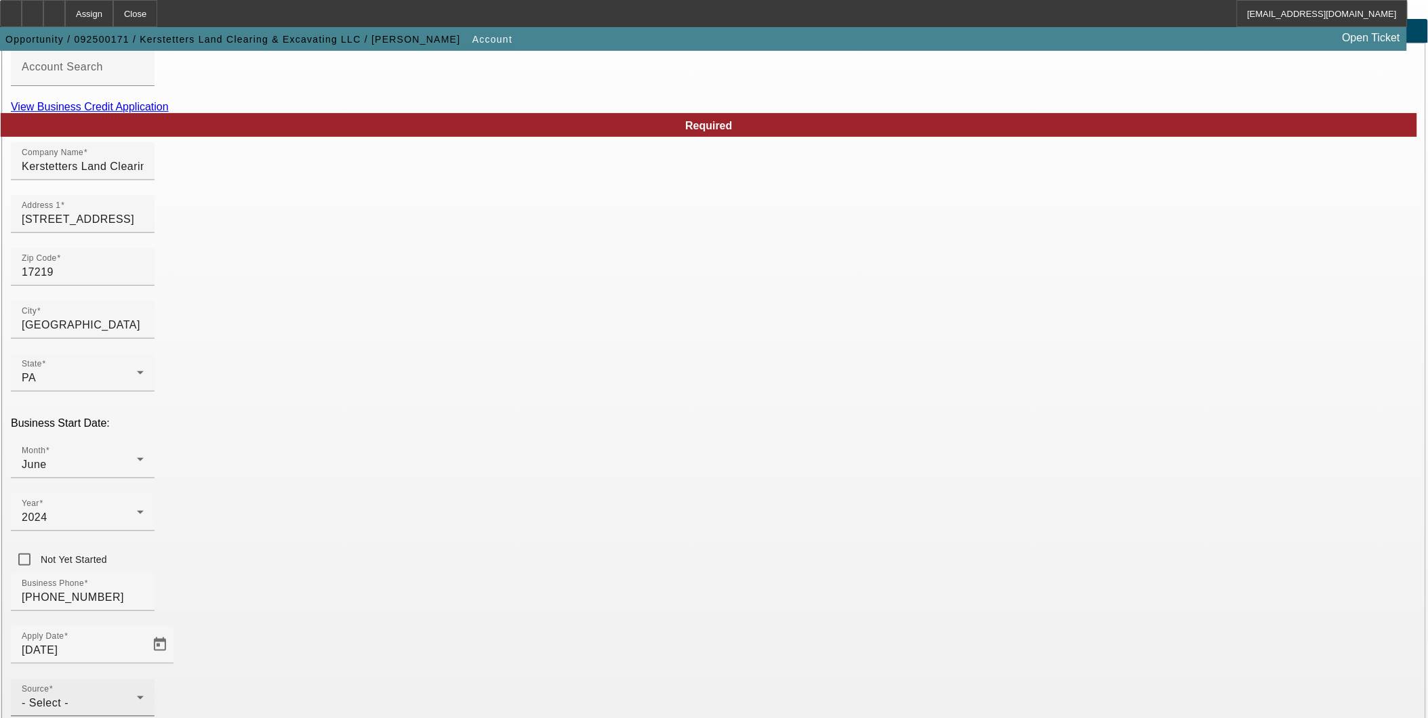
click at [144, 679] on div "Source - Select -" at bounding box center [83, 698] width 122 height 38
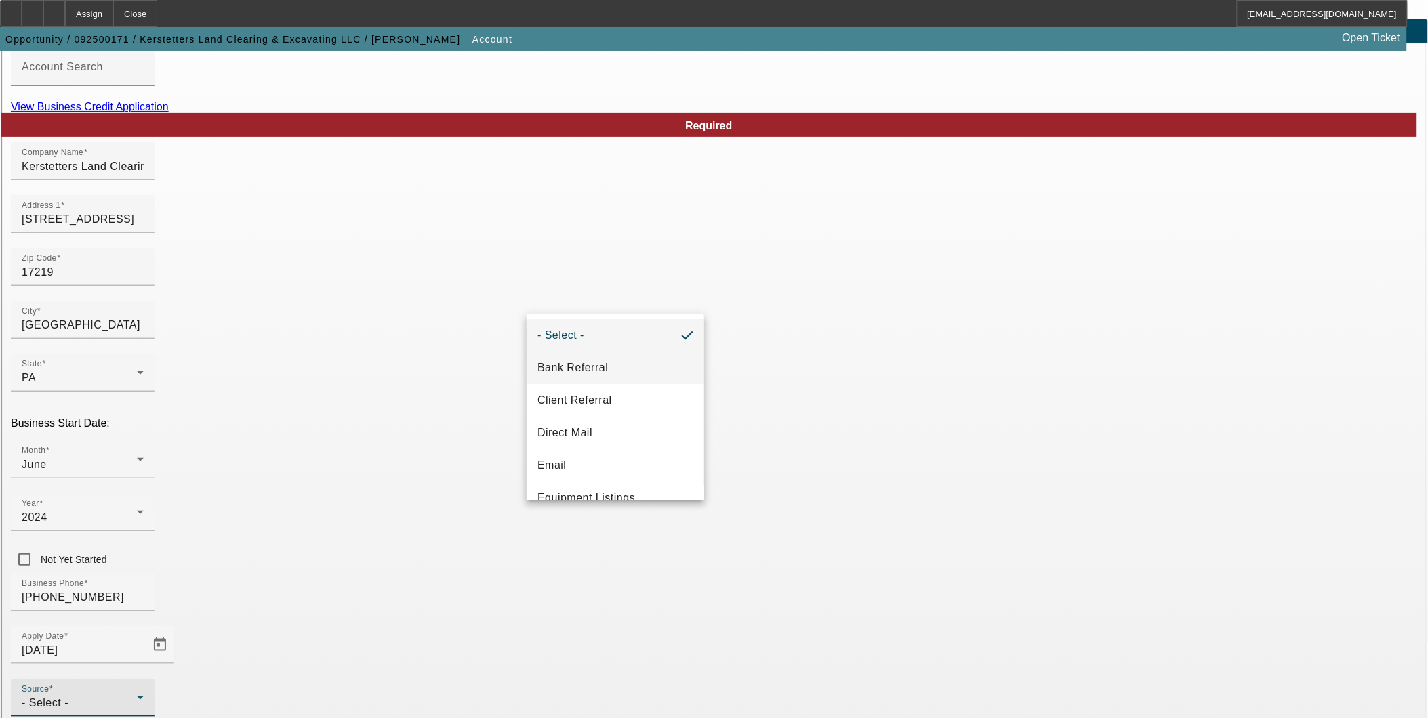
click at [607, 374] on mat-option "Bank Referral" at bounding box center [616, 368] width 178 height 33
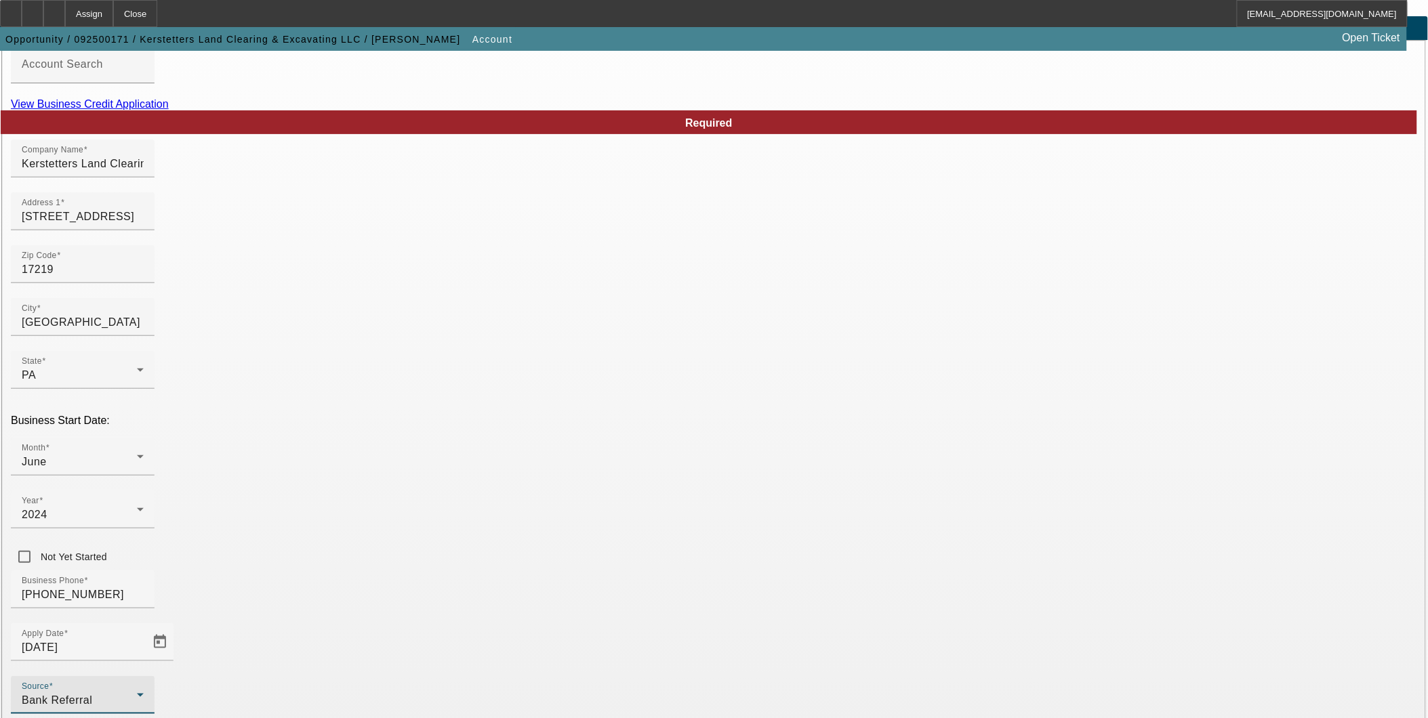
scroll to position [150, 0]
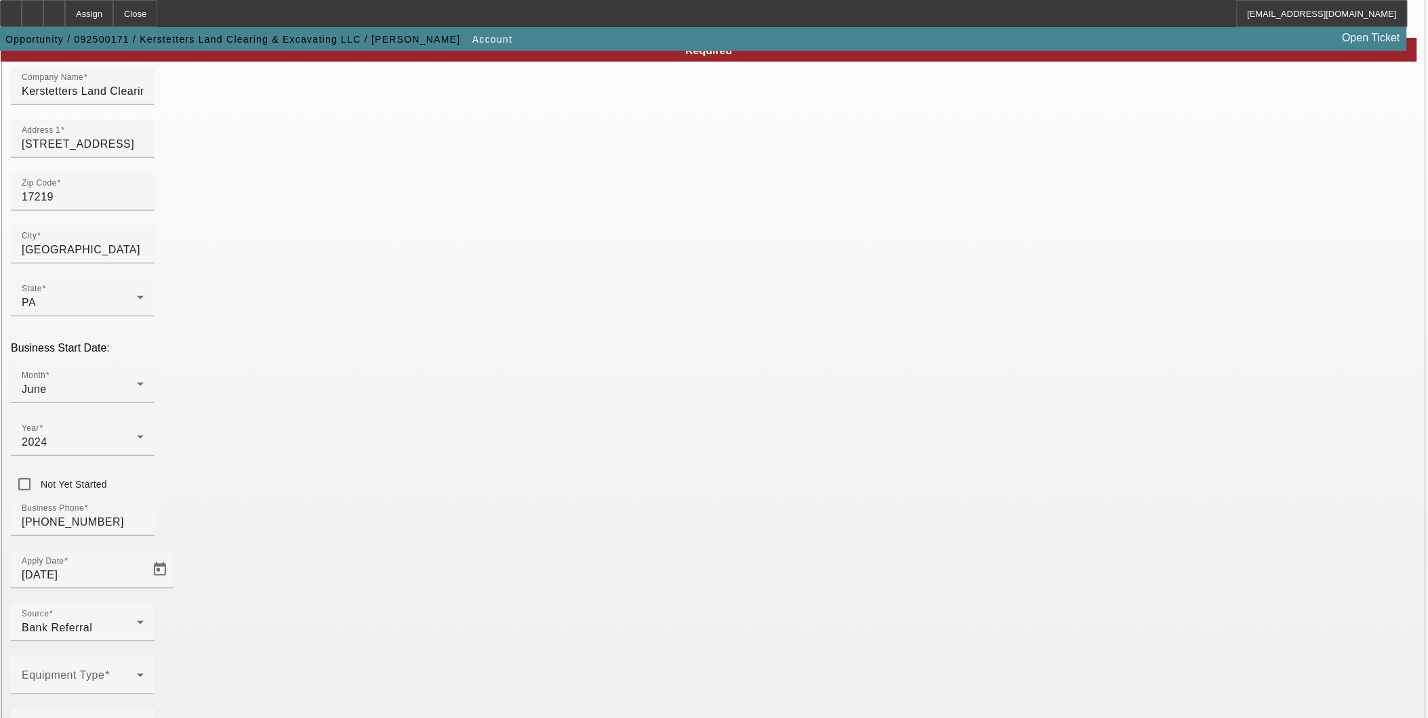
click at [155, 695] on div at bounding box center [83, 702] width 144 height 15
click at [137, 673] on span at bounding box center [79, 681] width 115 height 16
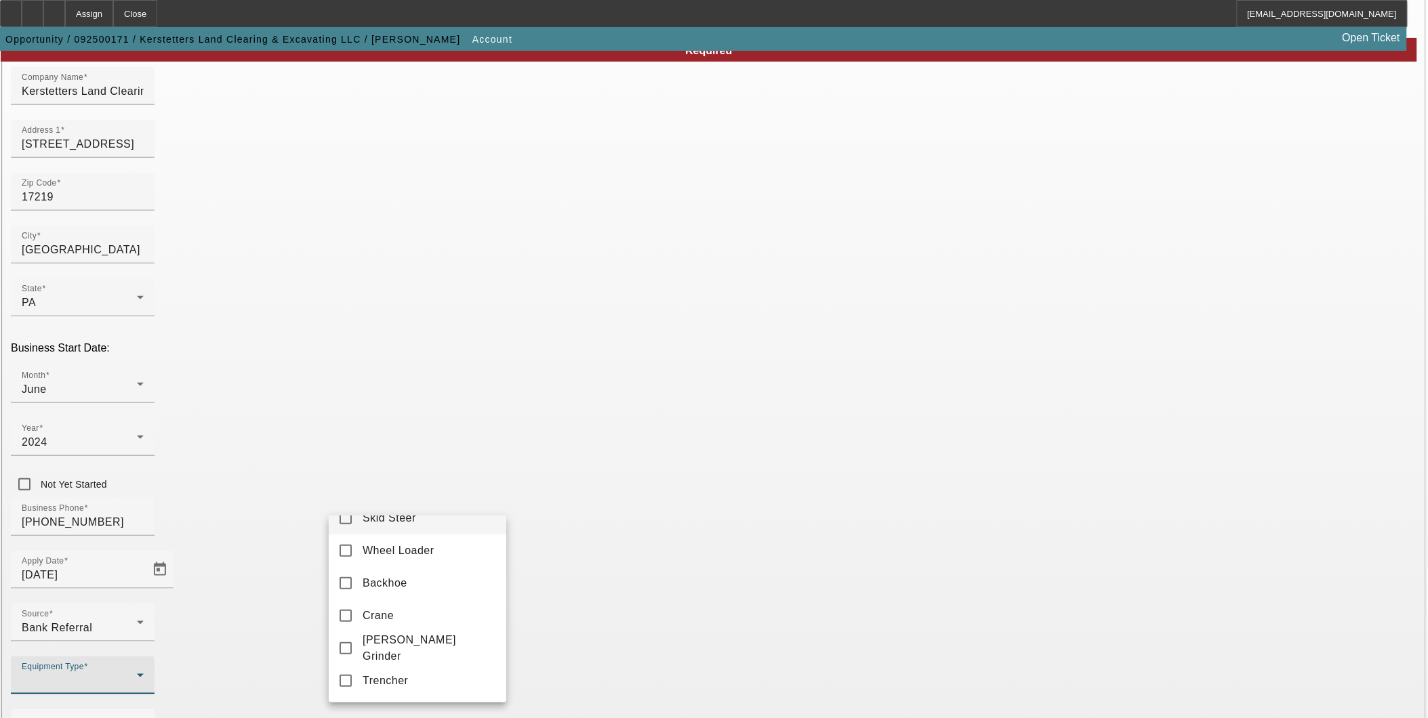
scroll to position [445, 0]
click at [416, 597] on mat-option "Skid Steer" at bounding box center [418, 581] width 178 height 33
click at [405, 565] on mat-option "Chipper" at bounding box center [418, 549] width 178 height 33
click at [396, 525] on span "Tractor" at bounding box center [381, 516] width 37 height 16
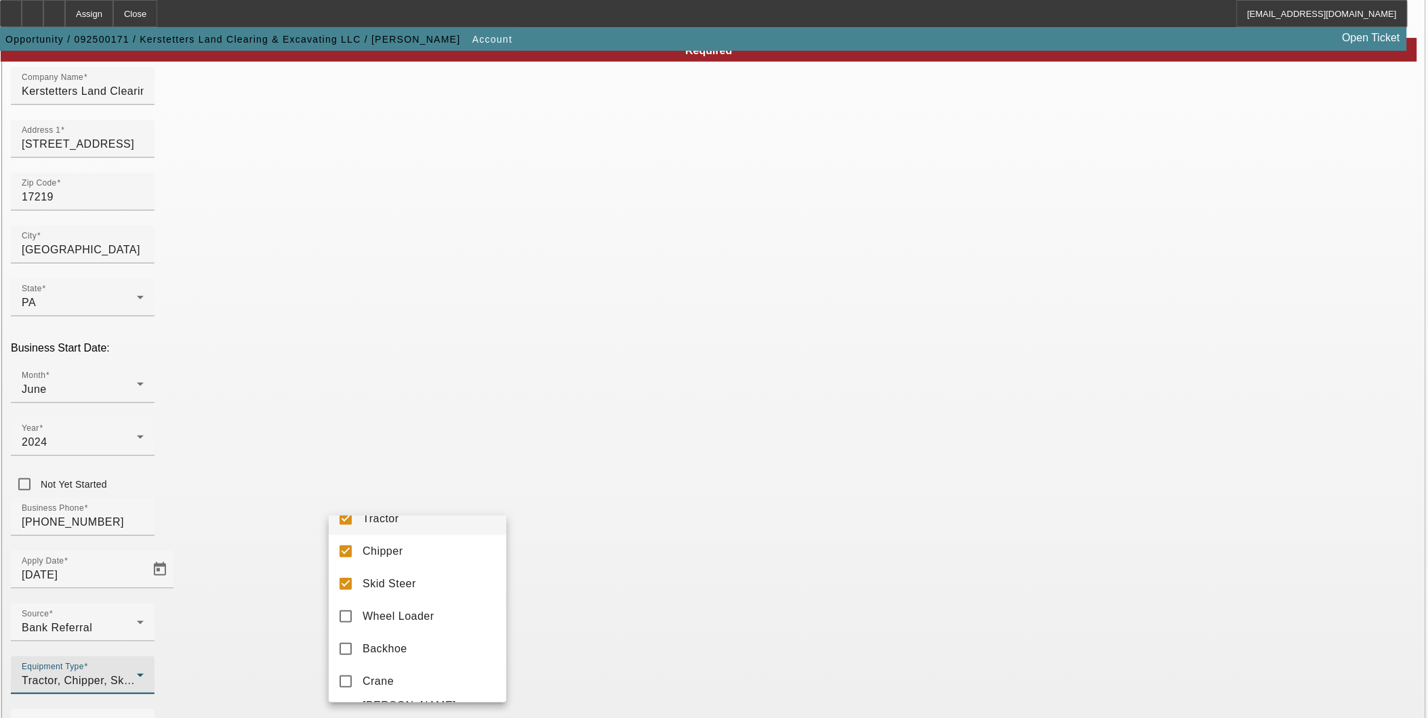
click at [390, 527] on span "Tractor" at bounding box center [381, 519] width 37 height 16
click at [388, 557] on span "Chipper" at bounding box center [383, 552] width 41 height 16
click at [388, 527] on span "Tractor" at bounding box center [381, 519] width 37 height 16
click at [400, 621] on span "Wheel Loader" at bounding box center [399, 617] width 72 height 16
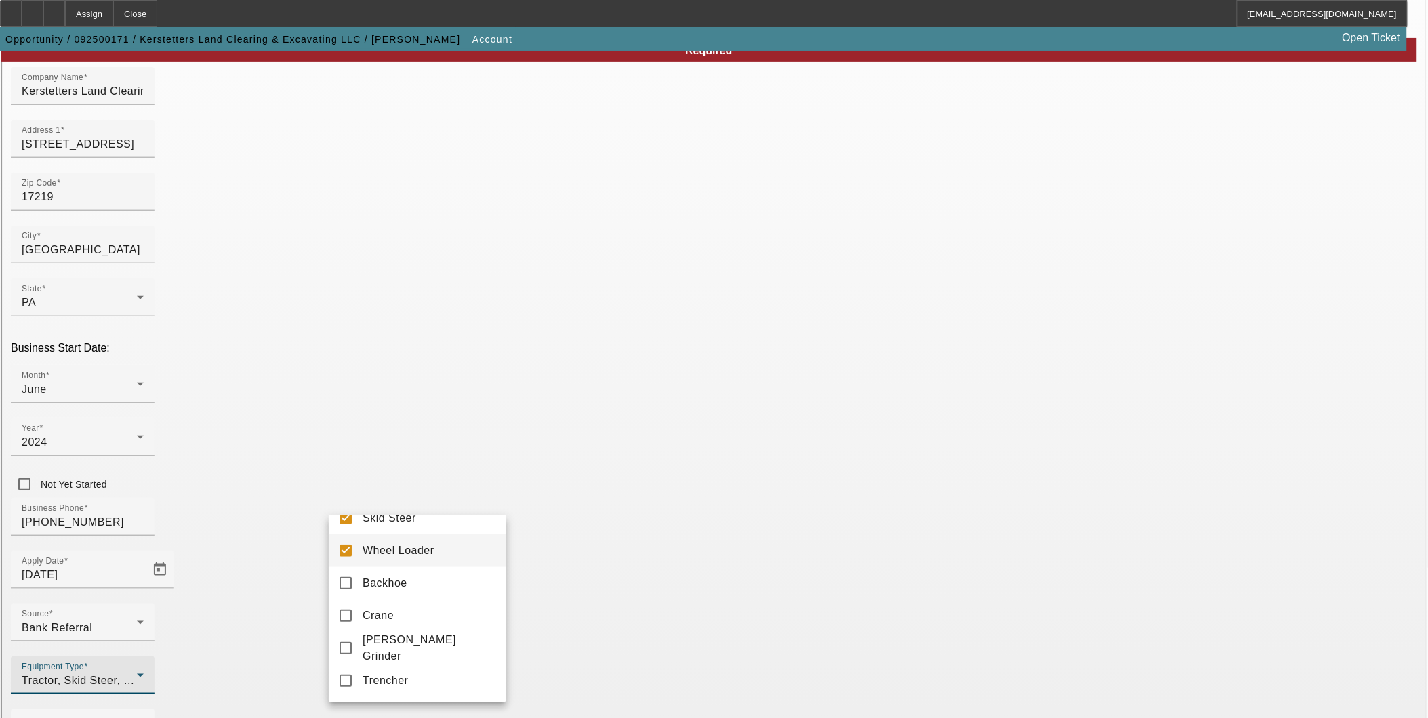
click at [629, 556] on div at bounding box center [714, 359] width 1428 height 718
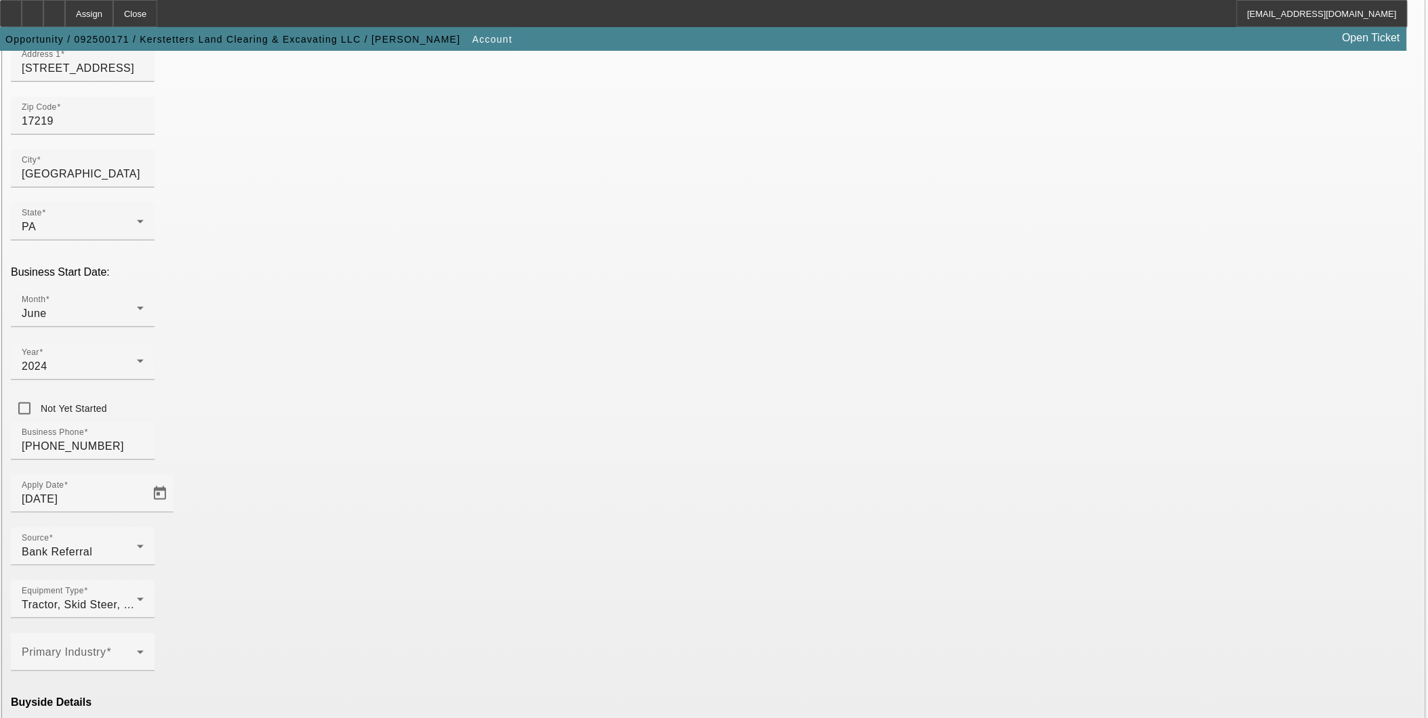
scroll to position [228, 0]
click at [441, 595] on mat-option "Ineligible" at bounding box center [418, 598] width 178 height 33
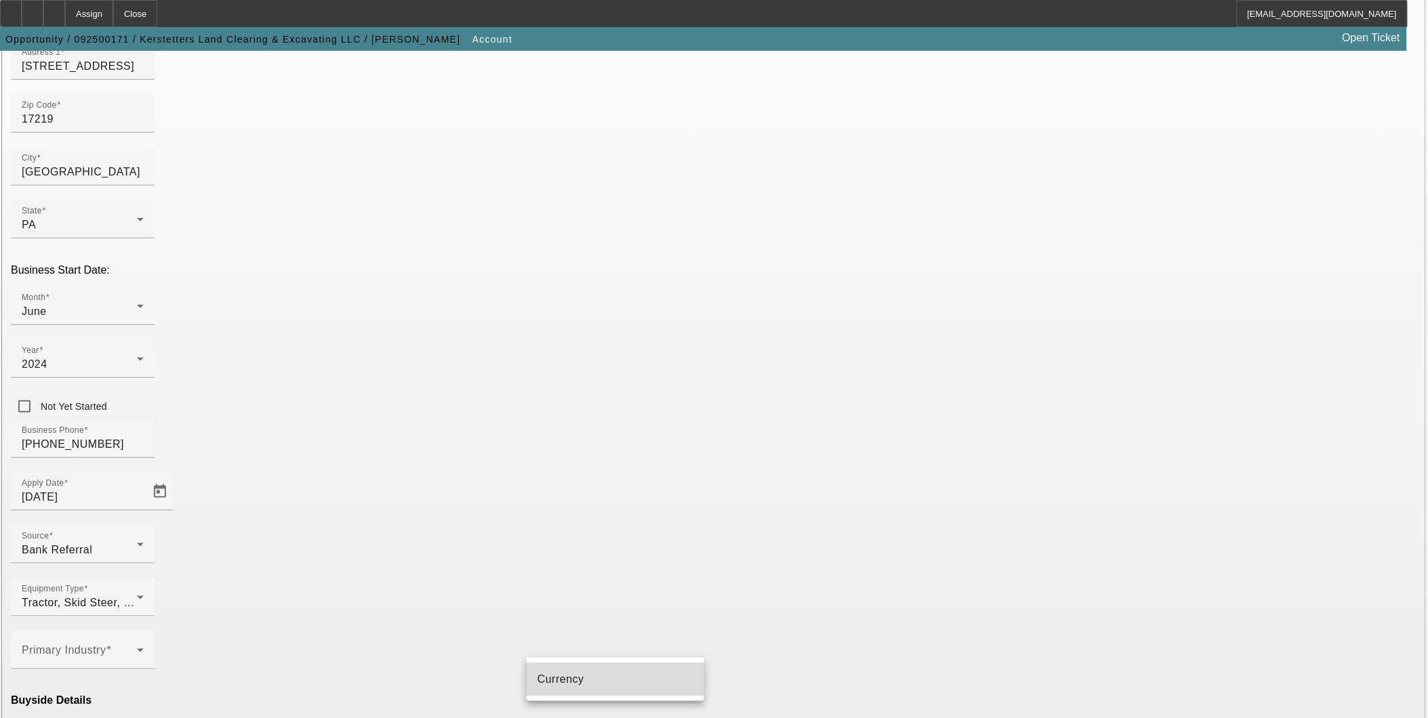
click at [571, 668] on mat-option "Currency" at bounding box center [616, 679] width 178 height 33
type input "Currency"
click at [148, 642] on icon at bounding box center [140, 650] width 16 height 16
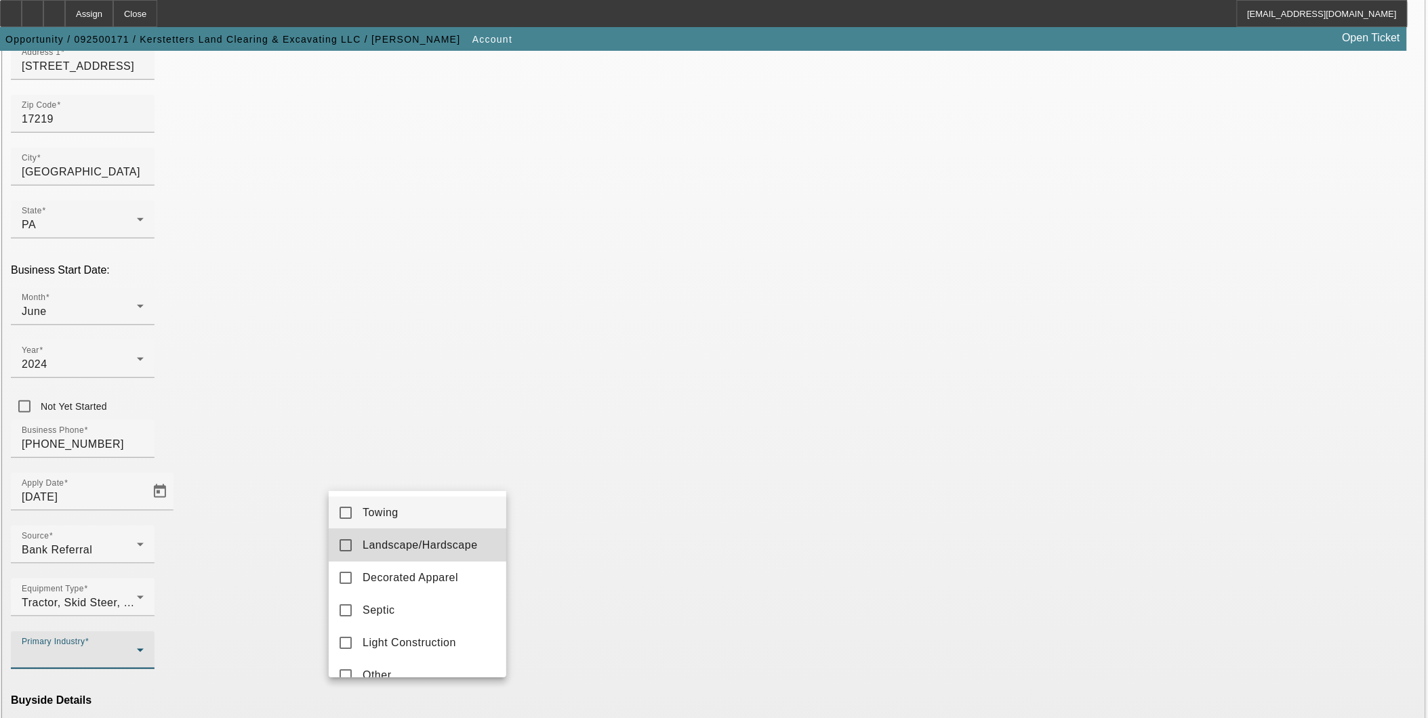
click at [434, 549] on span "Landscape/Hardscape" at bounding box center [420, 545] width 115 height 16
click at [811, 554] on div at bounding box center [714, 359] width 1428 height 718
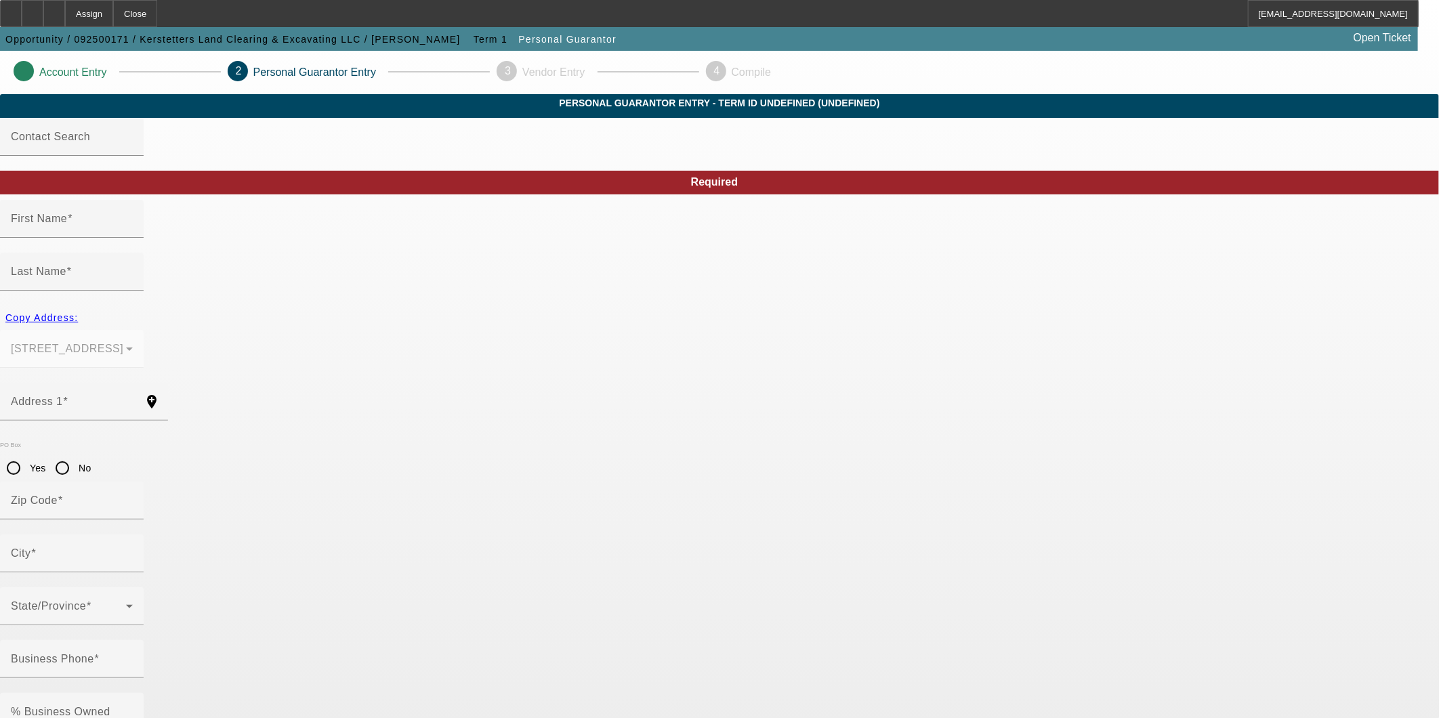
type input "Nathan"
type input "Kerstetter"
type input "20610 Mountain Rd"
radio input "true"
type input "17219"
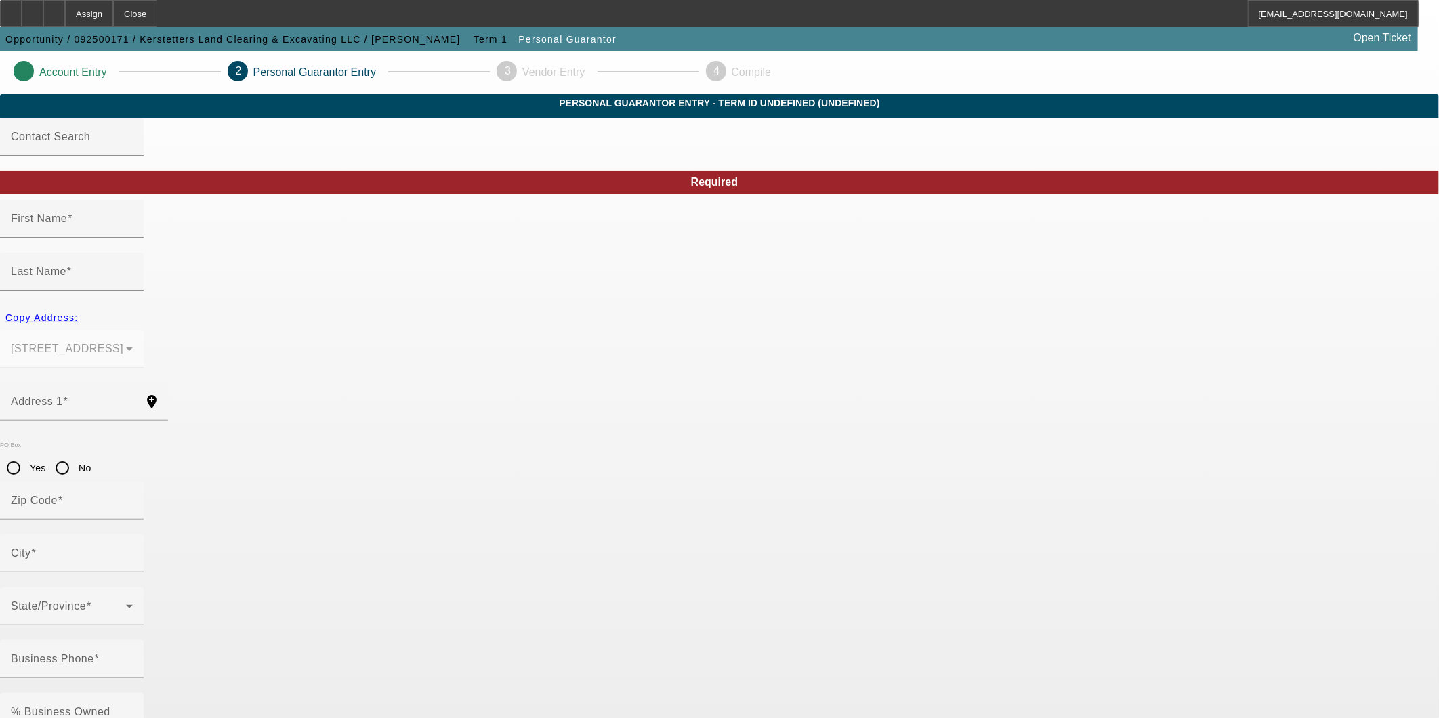
type input "Doylesburg"
type input "(717) 830-1626"
type input "100"
type input "167-82-3486"
type input "nklcande@gmail.com"
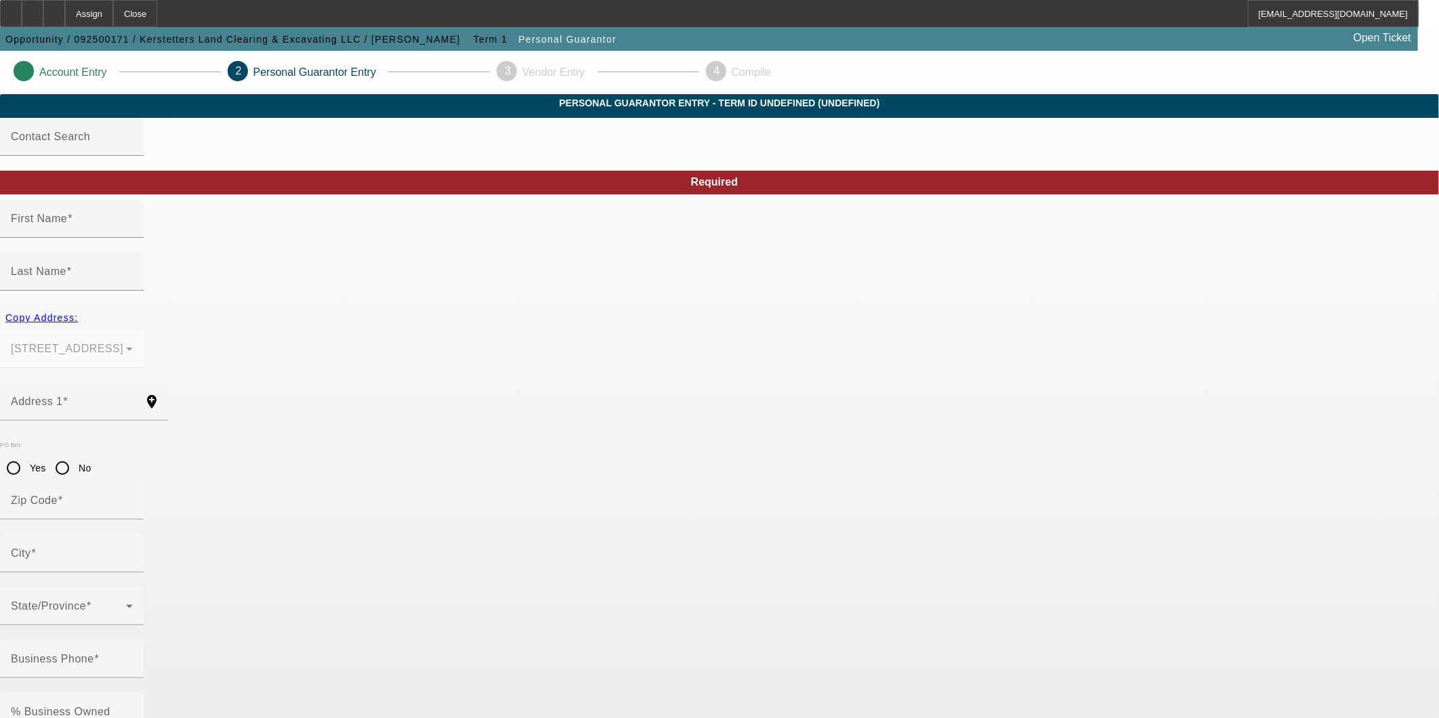
type input "A"
type input "(717) 830-1626"
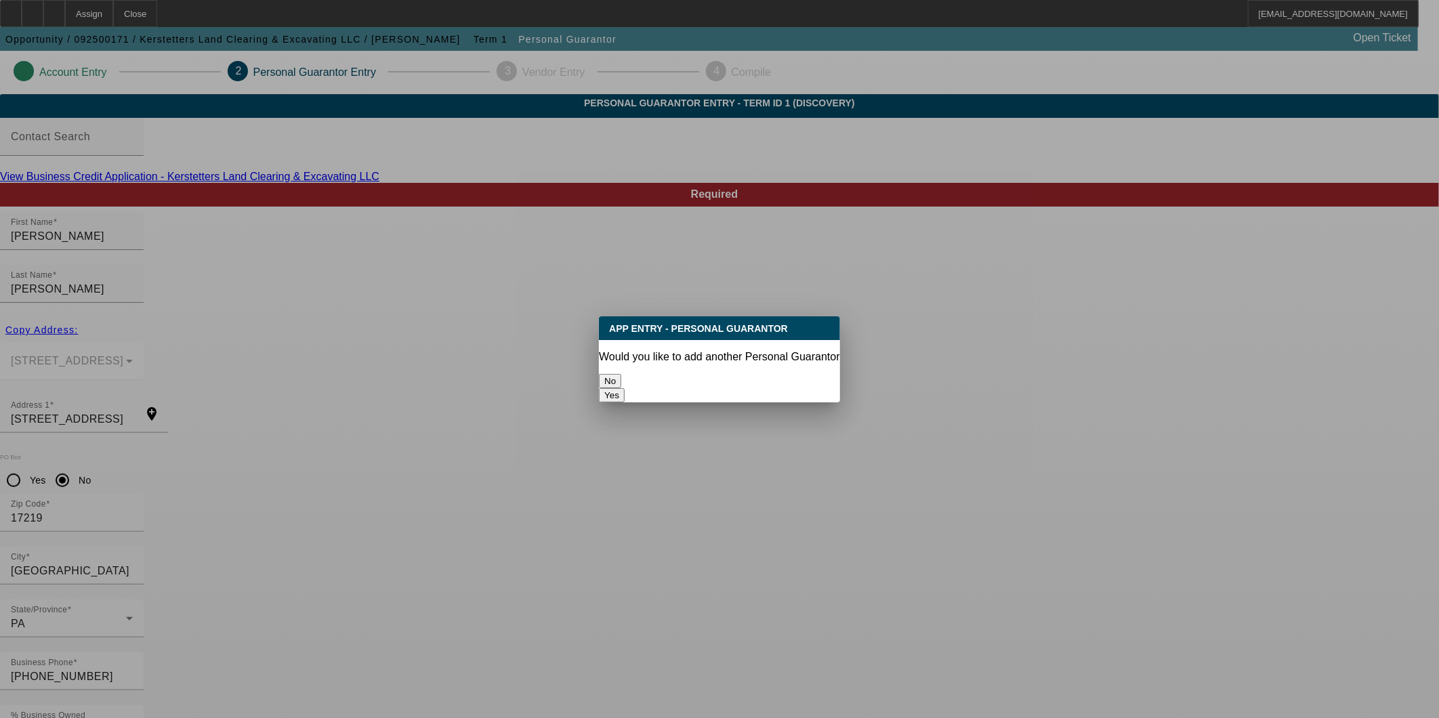
click at [621, 374] on button "No" at bounding box center [610, 381] width 22 height 14
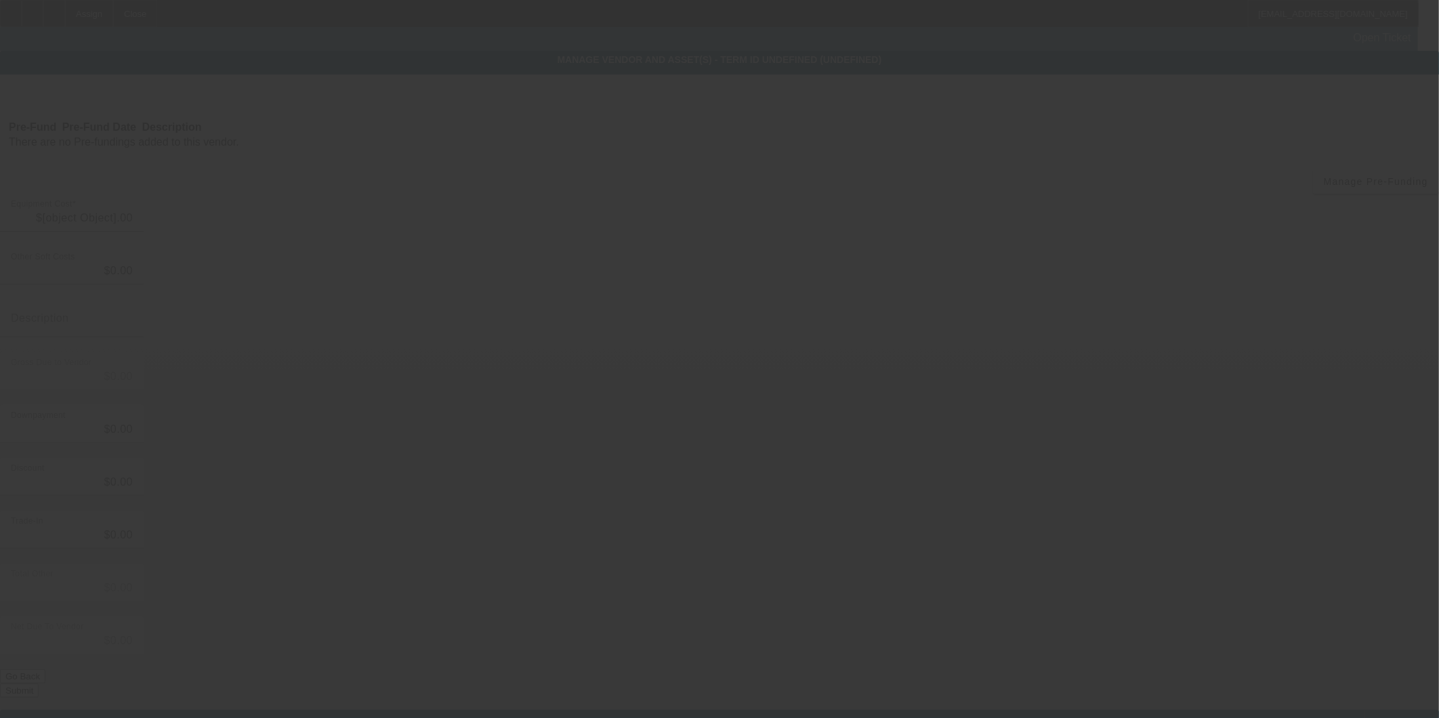
type input "$35,000.00"
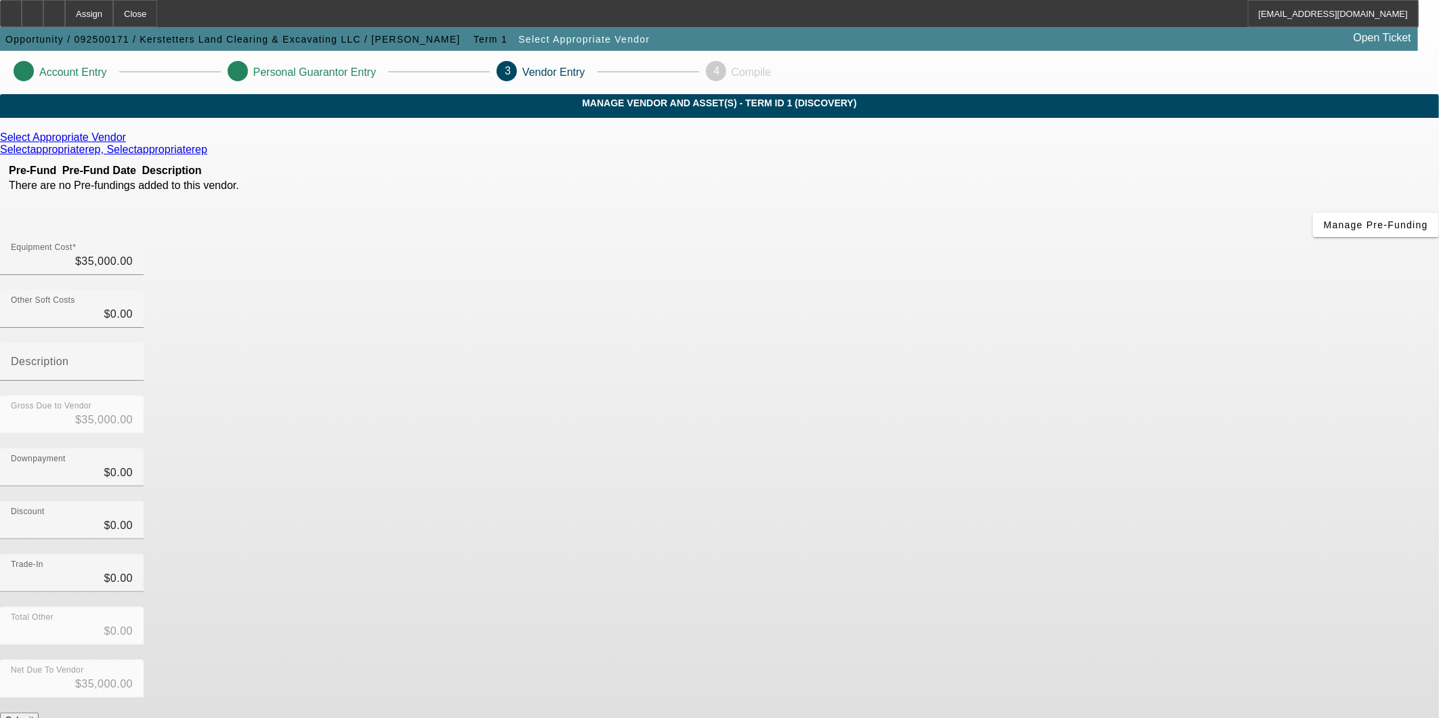
click at [39, 713] on button "Submit" at bounding box center [19, 720] width 39 height 14
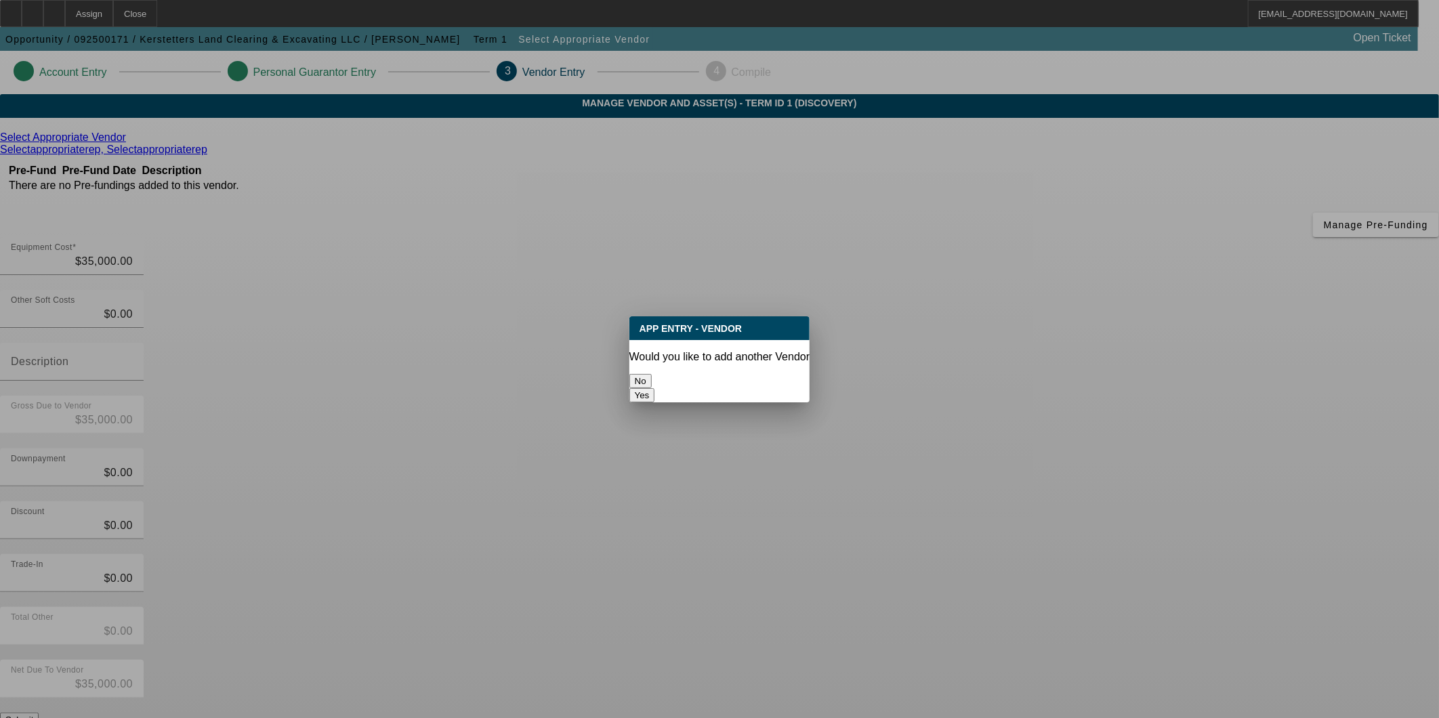
click at [652, 375] on button "No" at bounding box center [641, 381] width 22 height 14
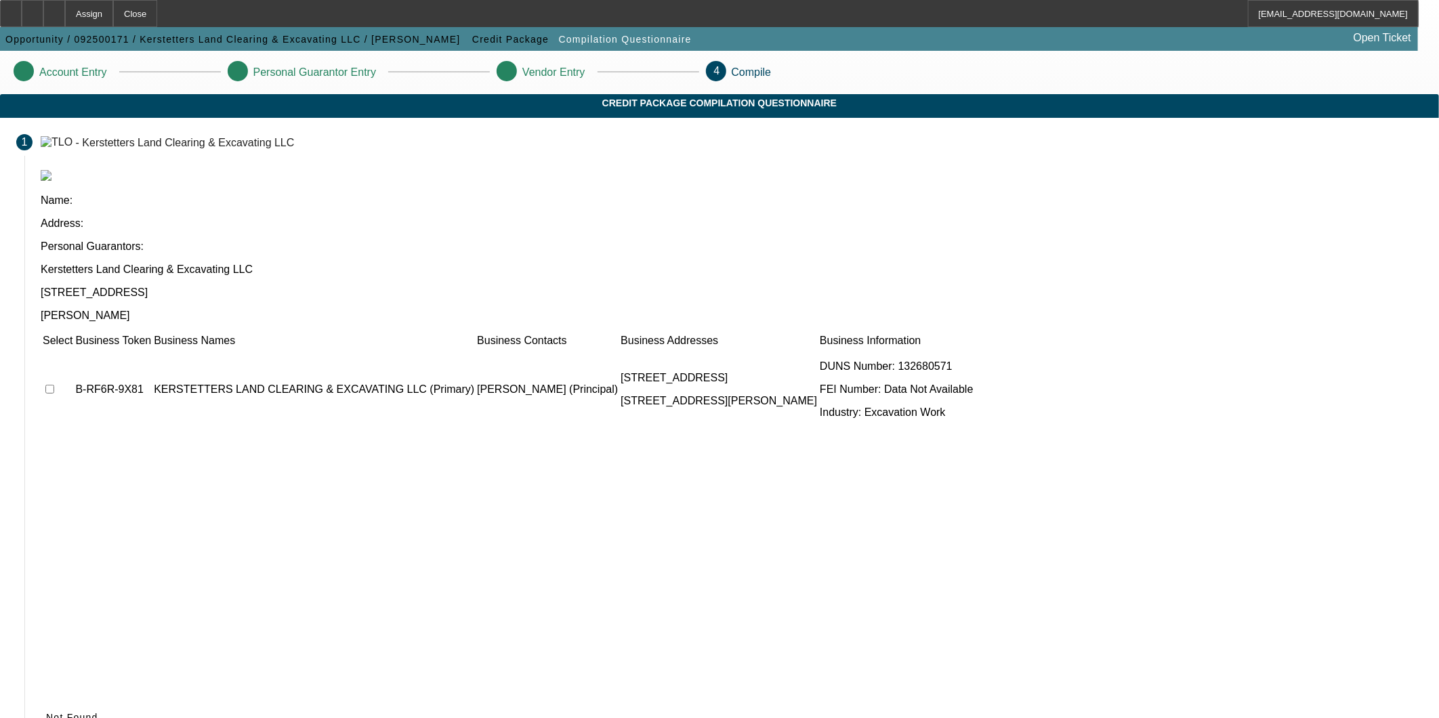
drag, startPoint x: 373, startPoint y: 274, endPoint x: 788, endPoint y: 495, distance: 470.9
click at [54, 385] on input "checkbox" at bounding box center [49, 389] width 9 height 9
checkbox input "true"
click at [81, 712] on span "Submit" at bounding box center [63, 717] width 35 height 11
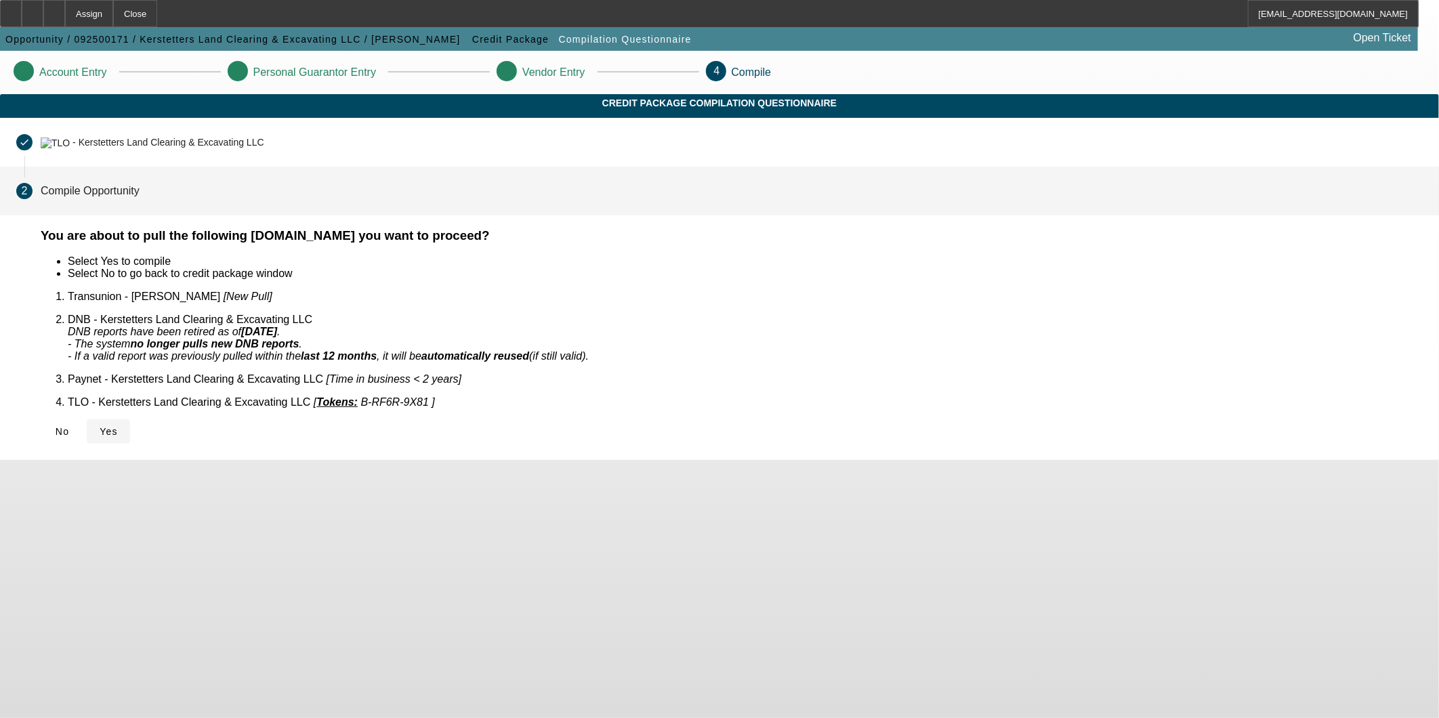
click at [100, 426] on icon at bounding box center [100, 431] width 0 height 11
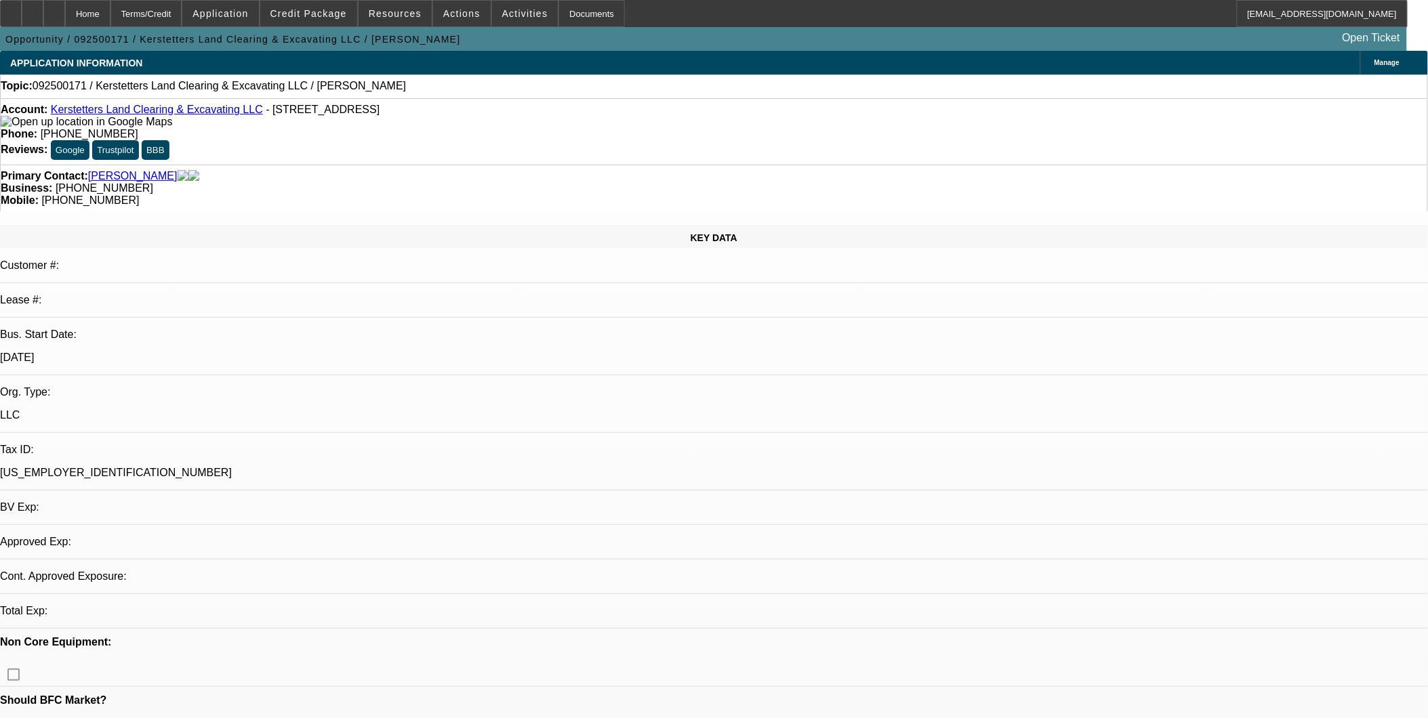
select select "0"
select select "2"
select select "0"
select select "1"
select select "2"
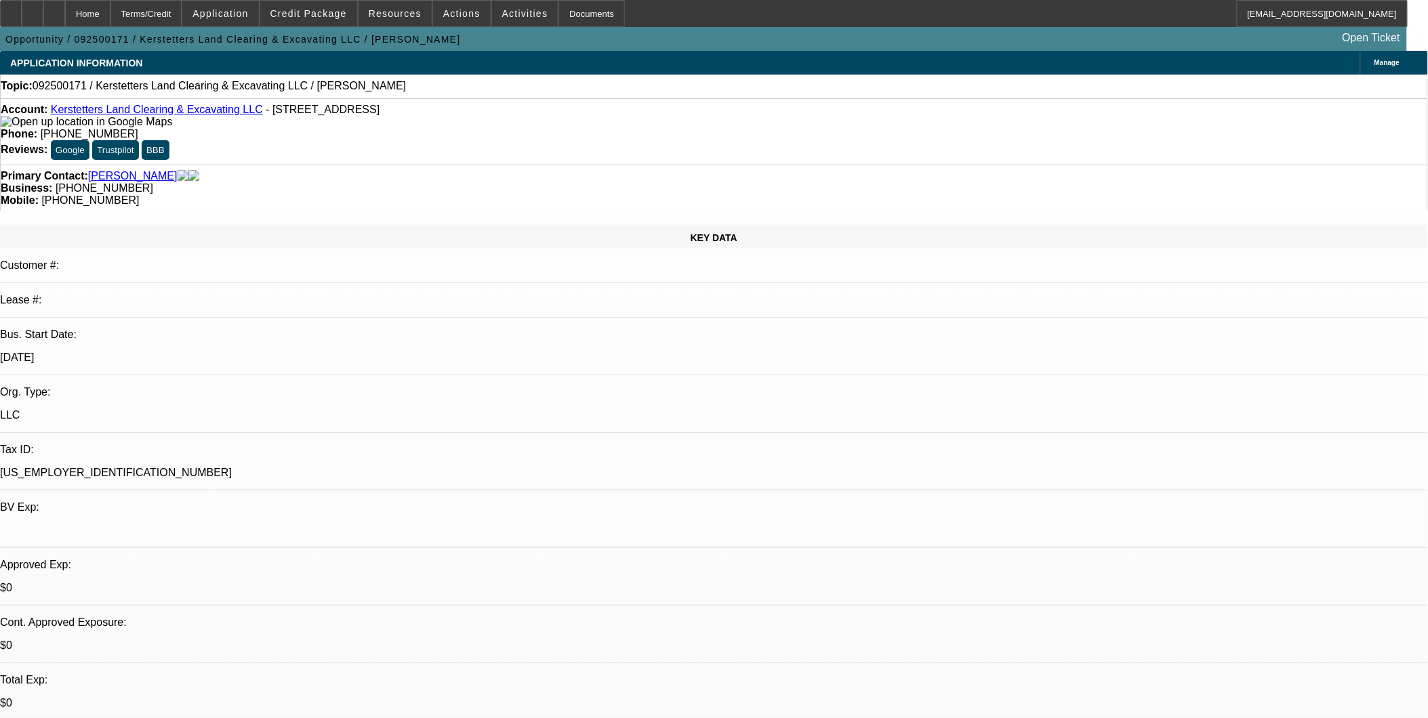
select select "6"
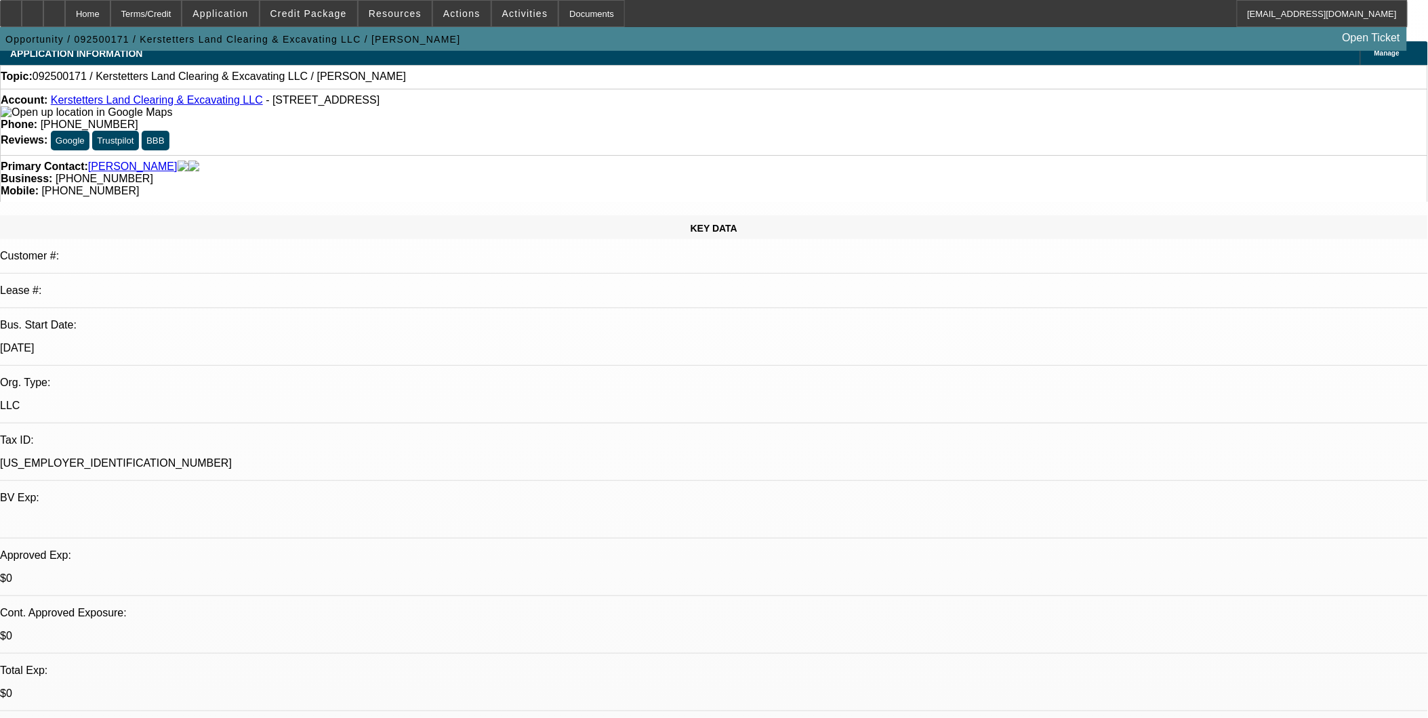
scroll to position [75, 0]
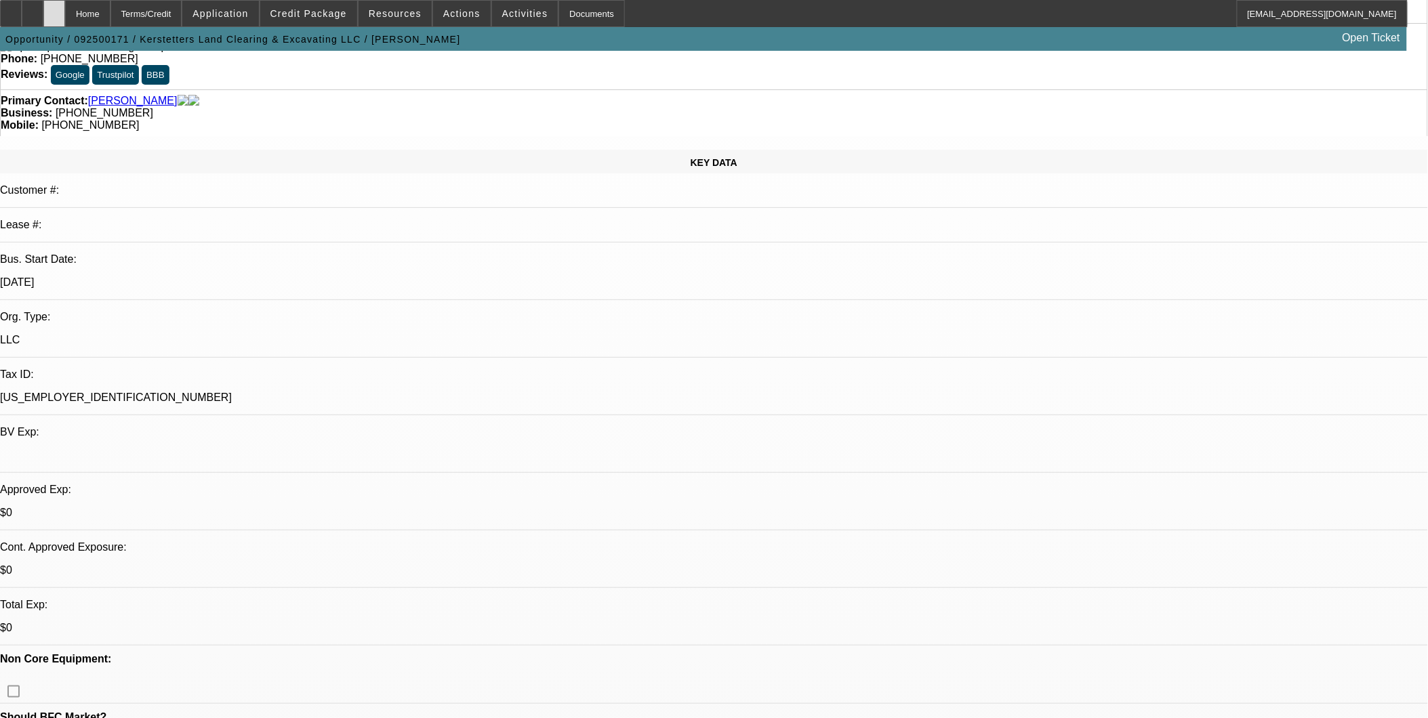
click at [65, 14] on div at bounding box center [54, 13] width 22 height 27
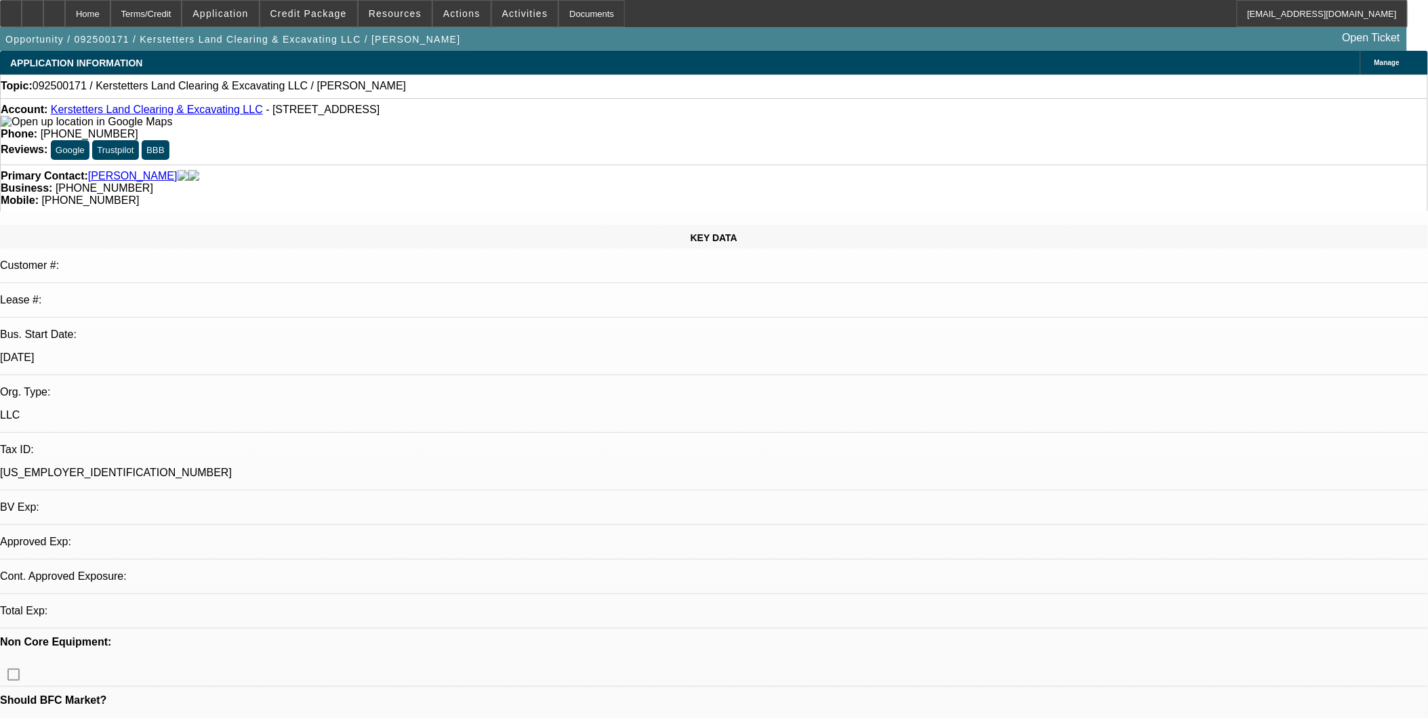
select select "0"
select select "2"
select select "0"
select select "1"
select select "2"
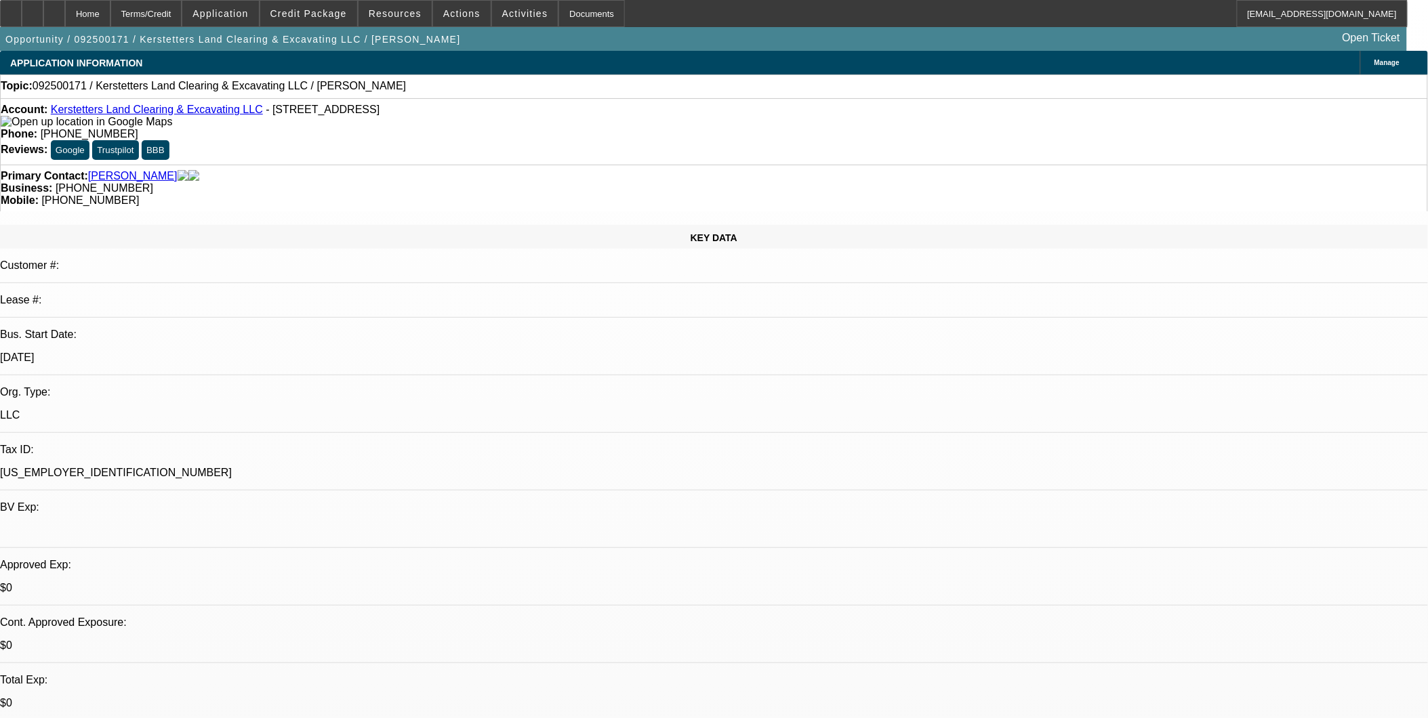
select select "6"
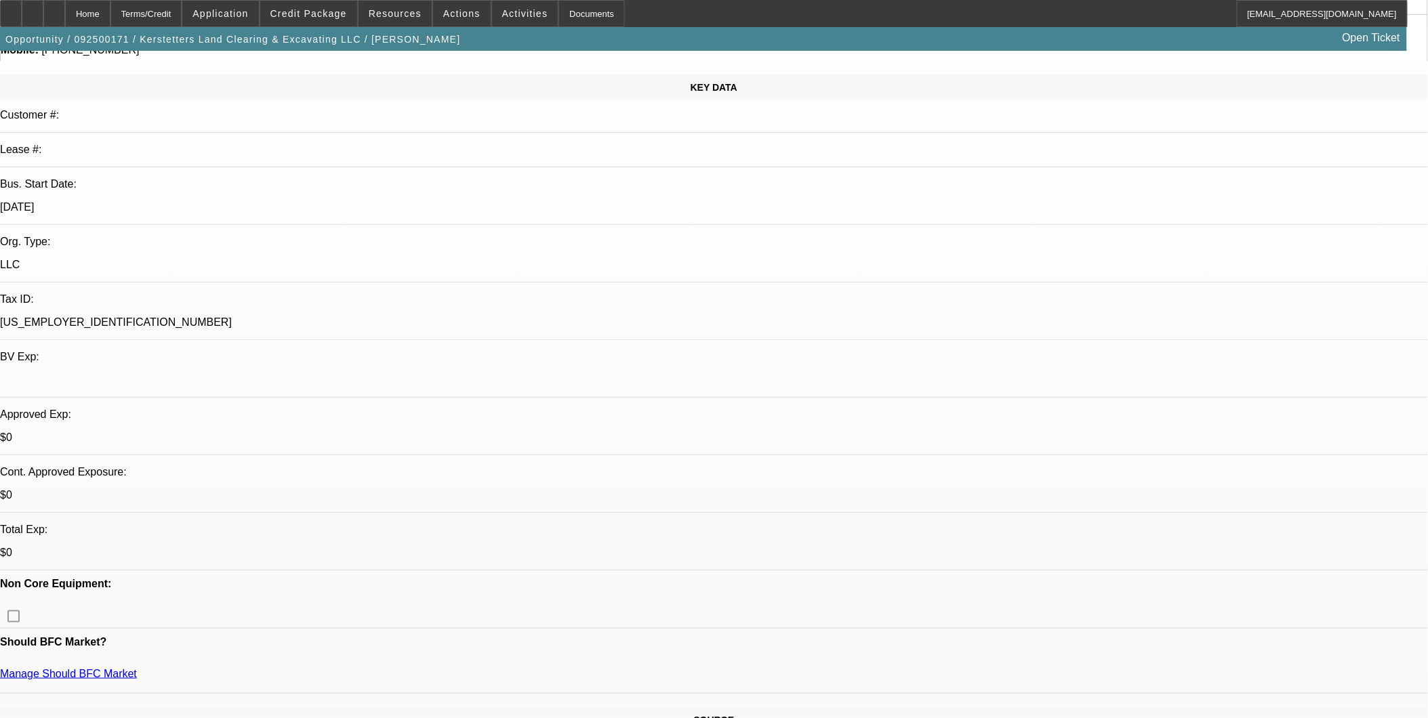
scroll to position [226, 0]
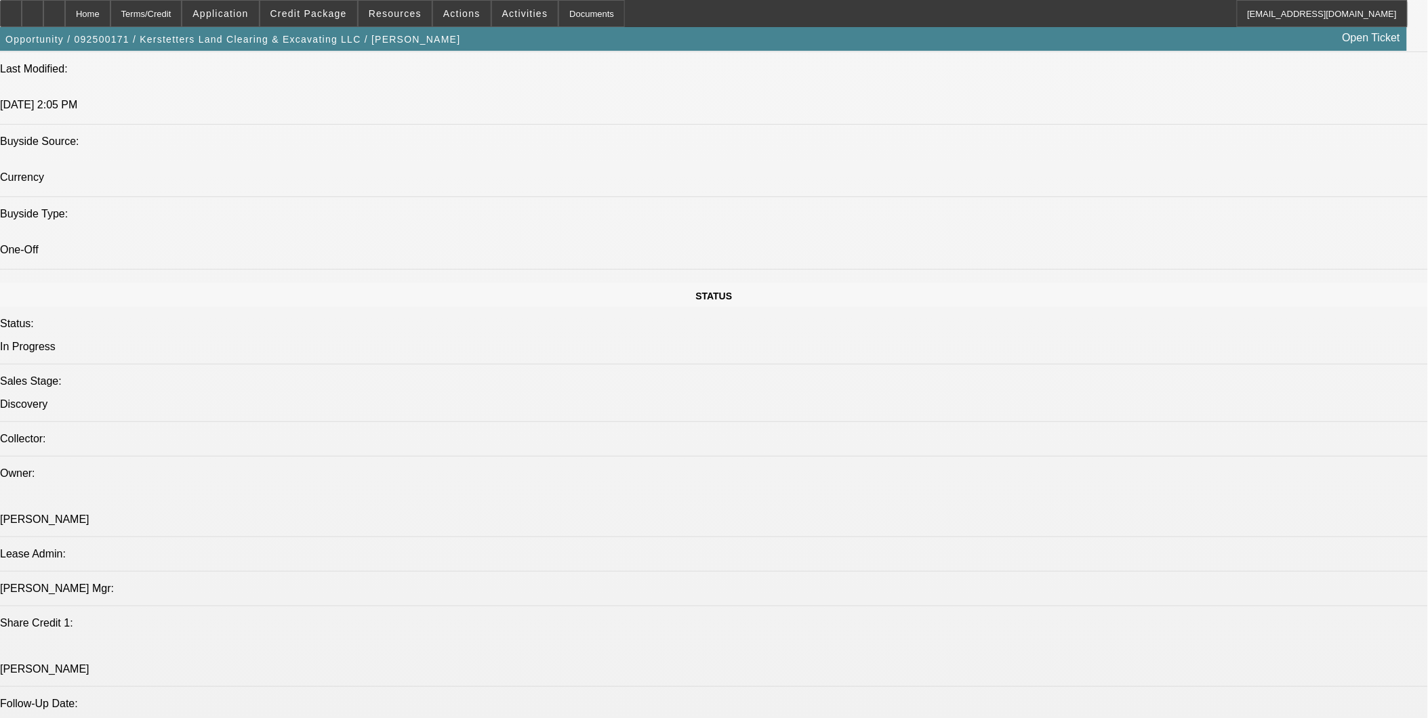
scroll to position [1280, 0]
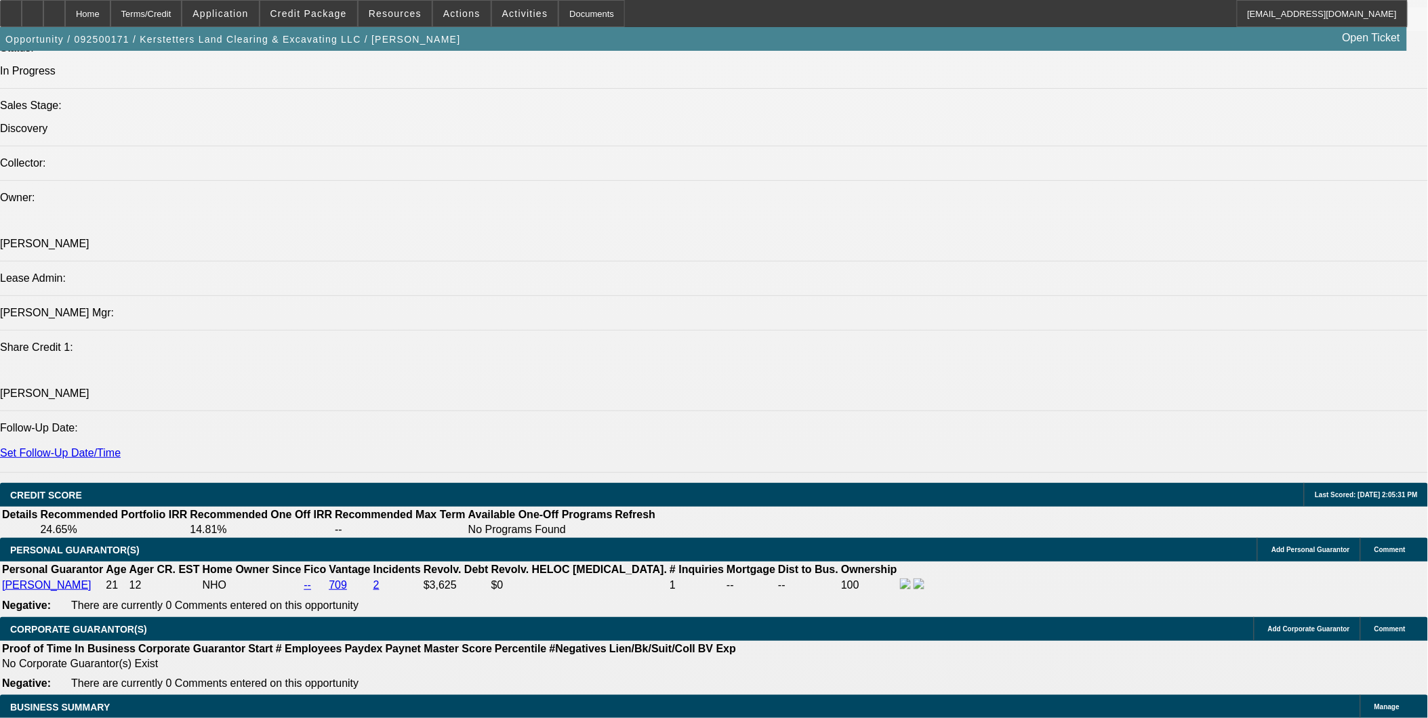
scroll to position [1581, 0]
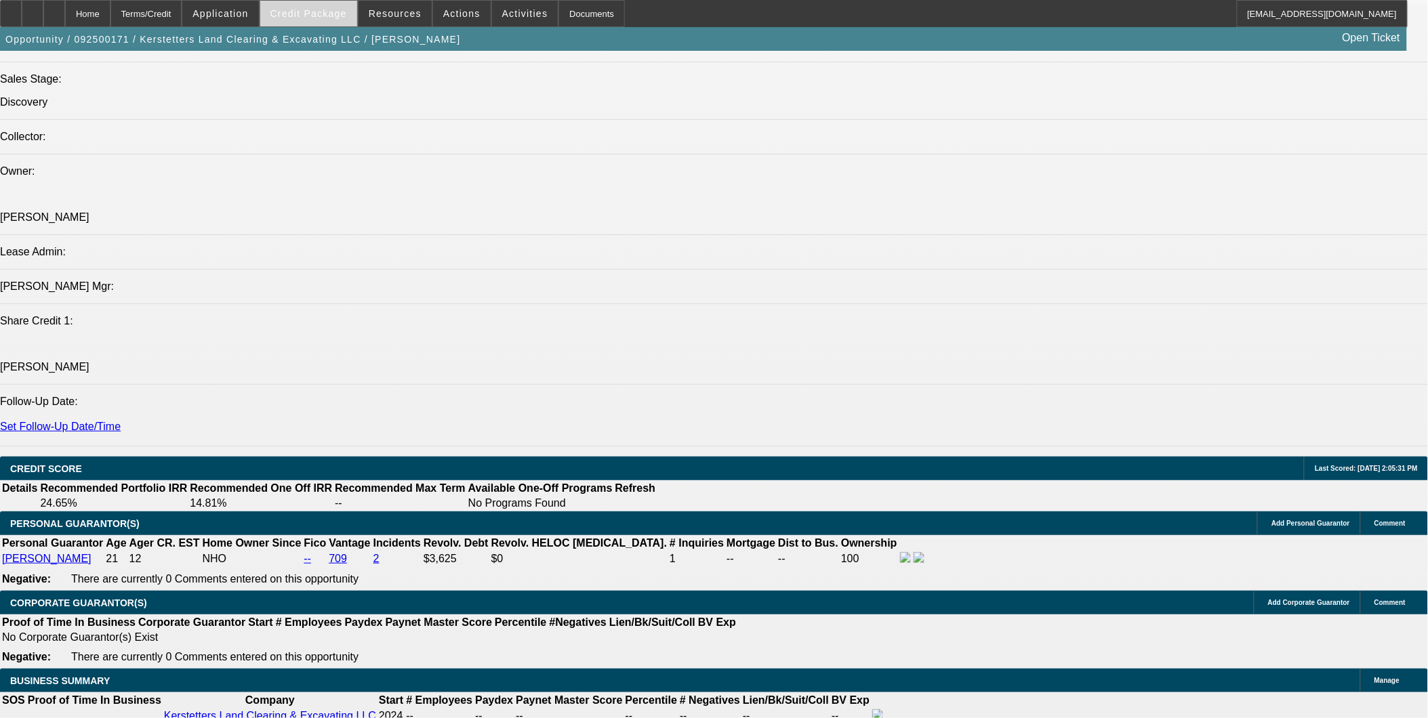
click at [325, 12] on span "Credit Package" at bounding box center [308, 13] width 77 height 11
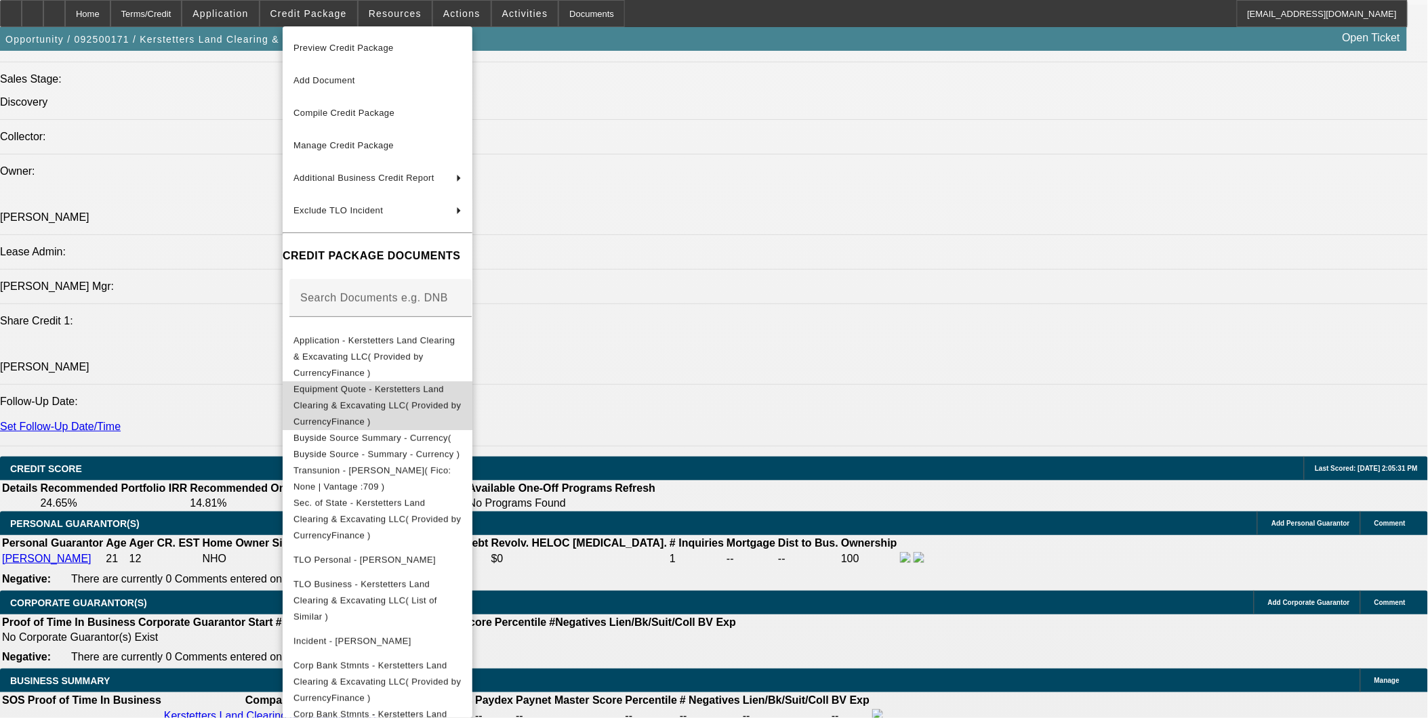
click at [391, 384] on span "Equipment Quote - Kerstetters Land Clearing & Excavating LLC( Provided by Curre…" at bounding box center [376, 405] width 167 height 43
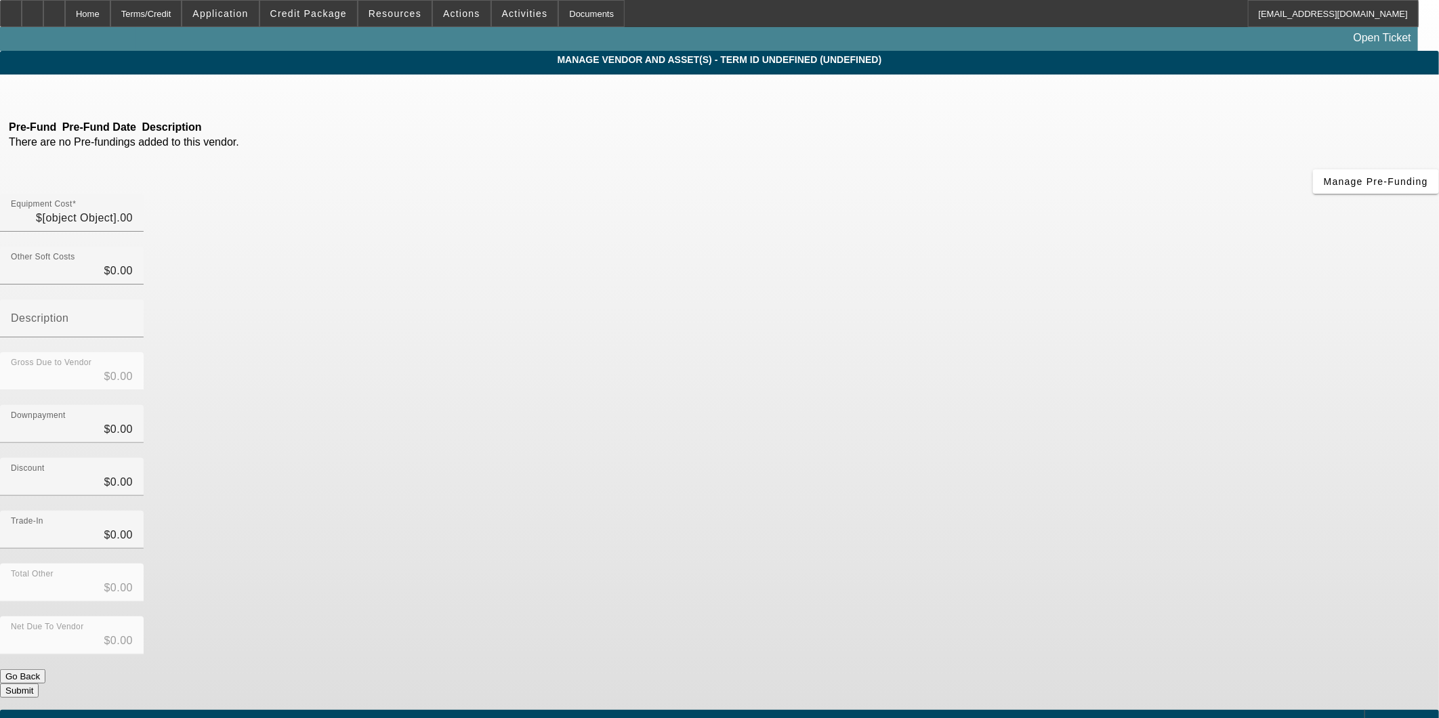
type input "$35,000.00"
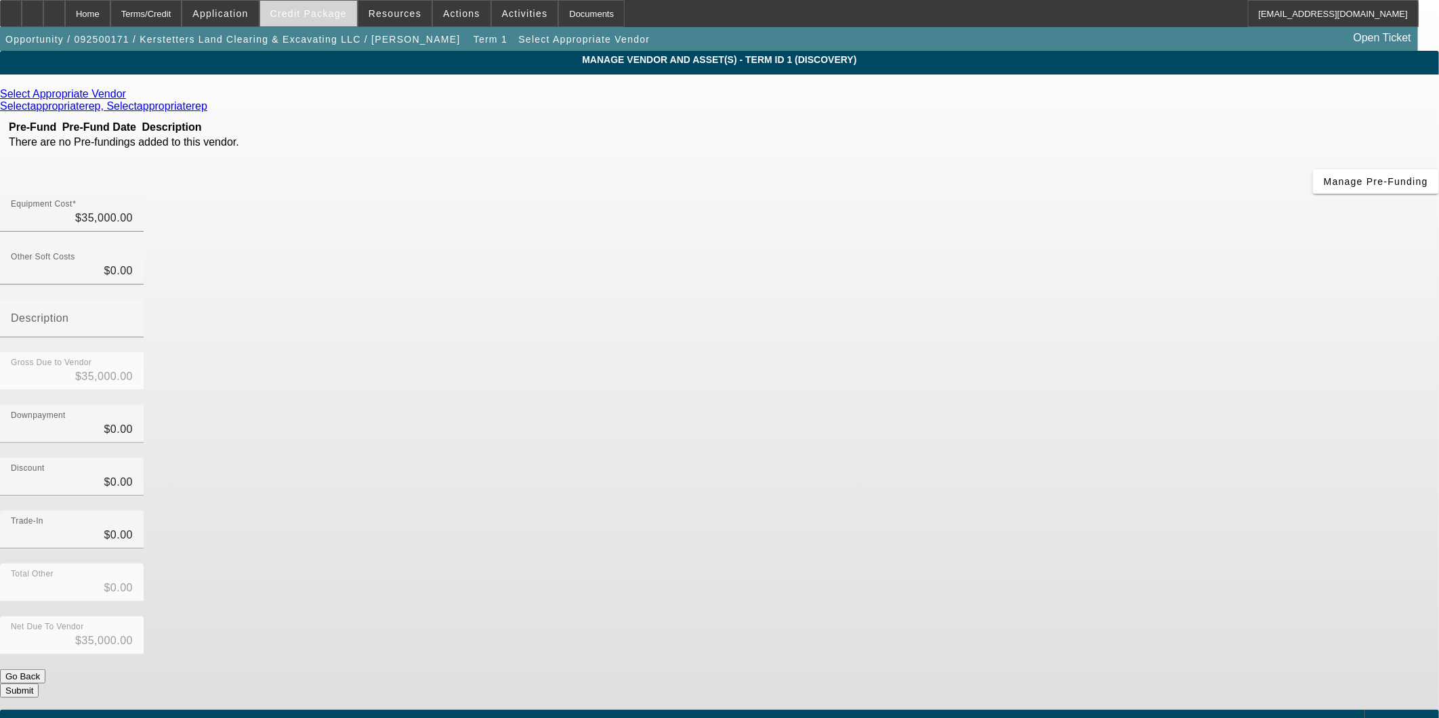
click at [339, 20] on span at bounding box center [308, 13] width 97 height 33
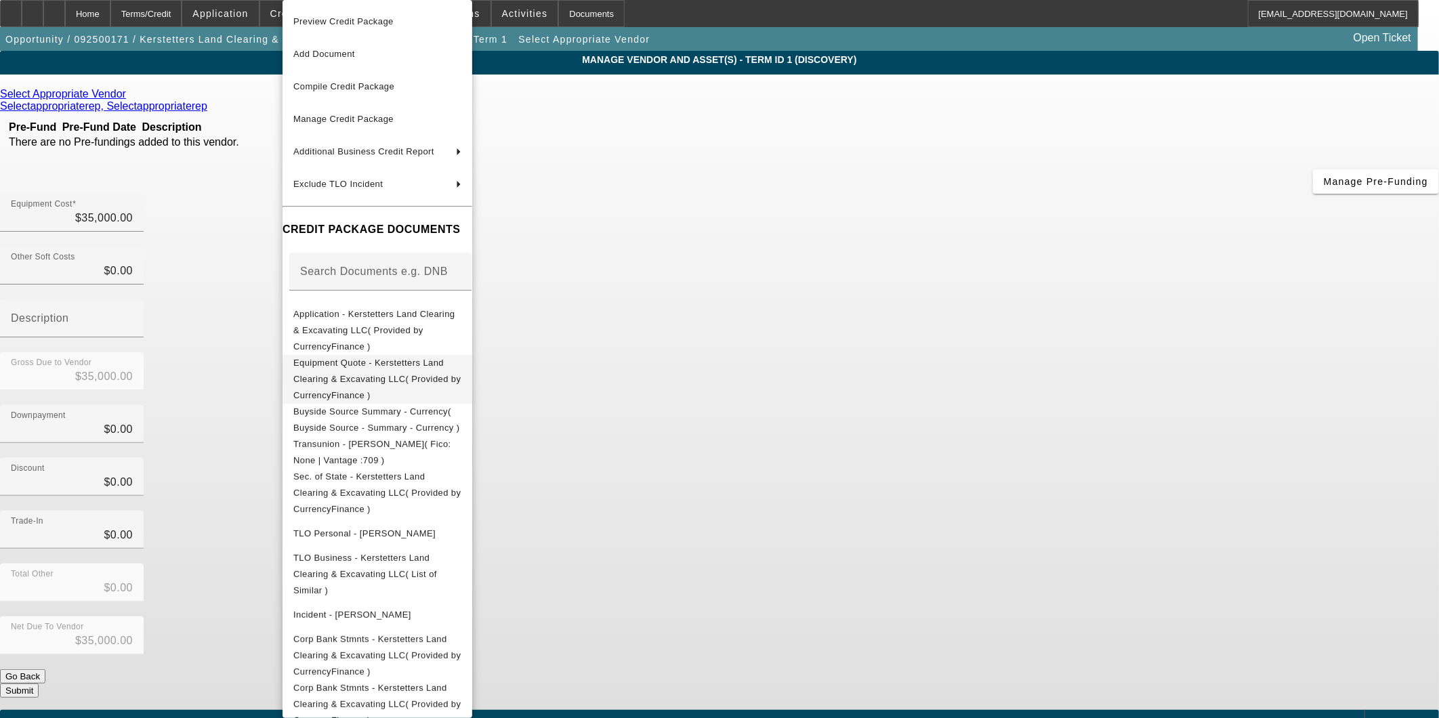
click at [387, 358] on span "Equipment Quote - Kerstetters Land Clearing & Excavating LLC( Provided by Curre…" at bounding box center [376, 379] width 167 height 43
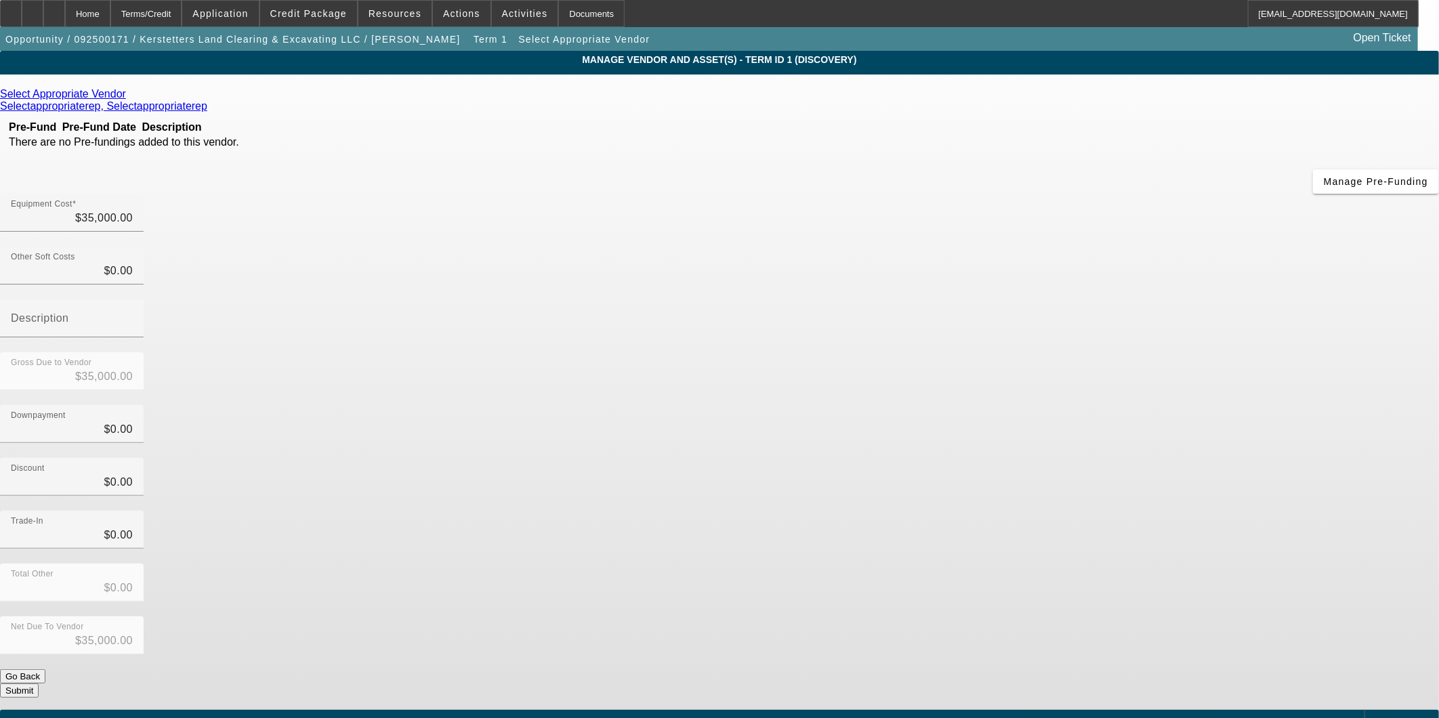
click at [129, 99] on icon at bounding box center [129, 94] width 0 height 12
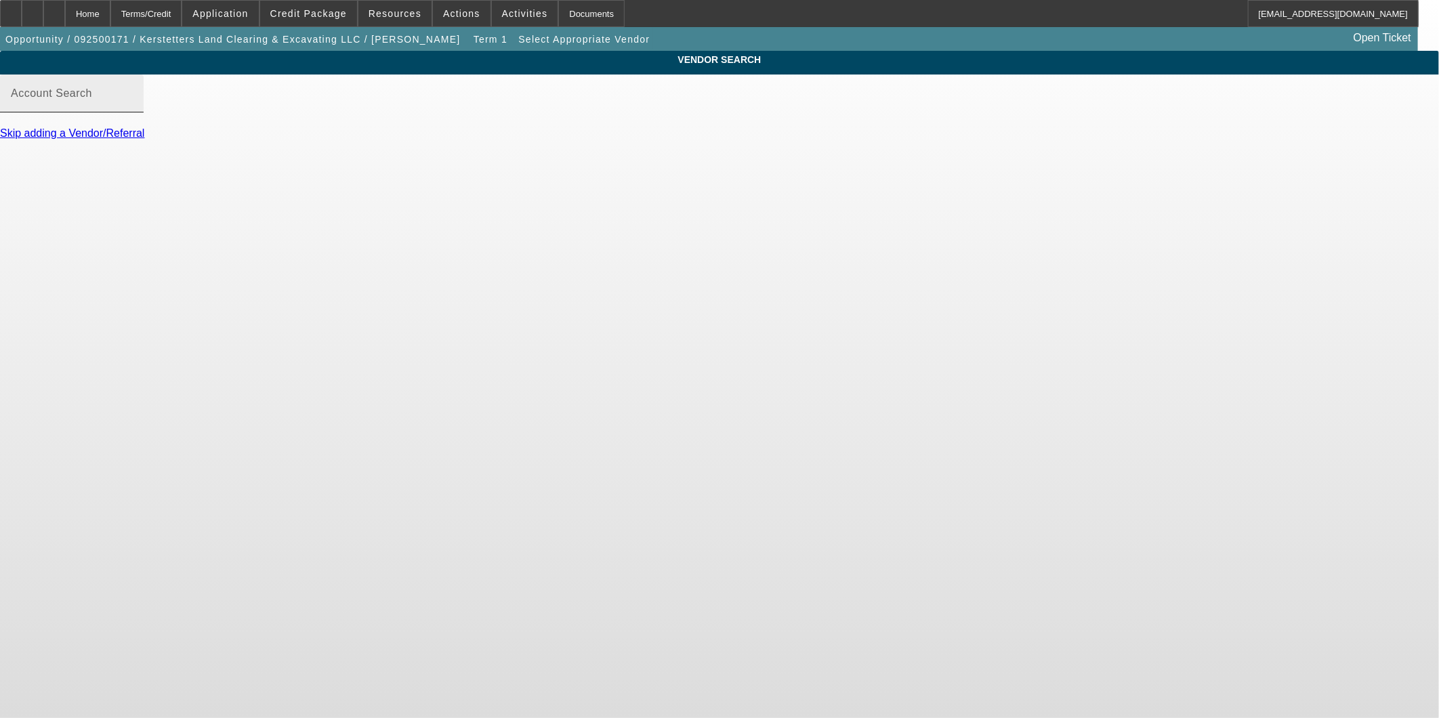
click at [133, 107] on input "Account Search" at bounding box center [72, 99] width 122 height 16
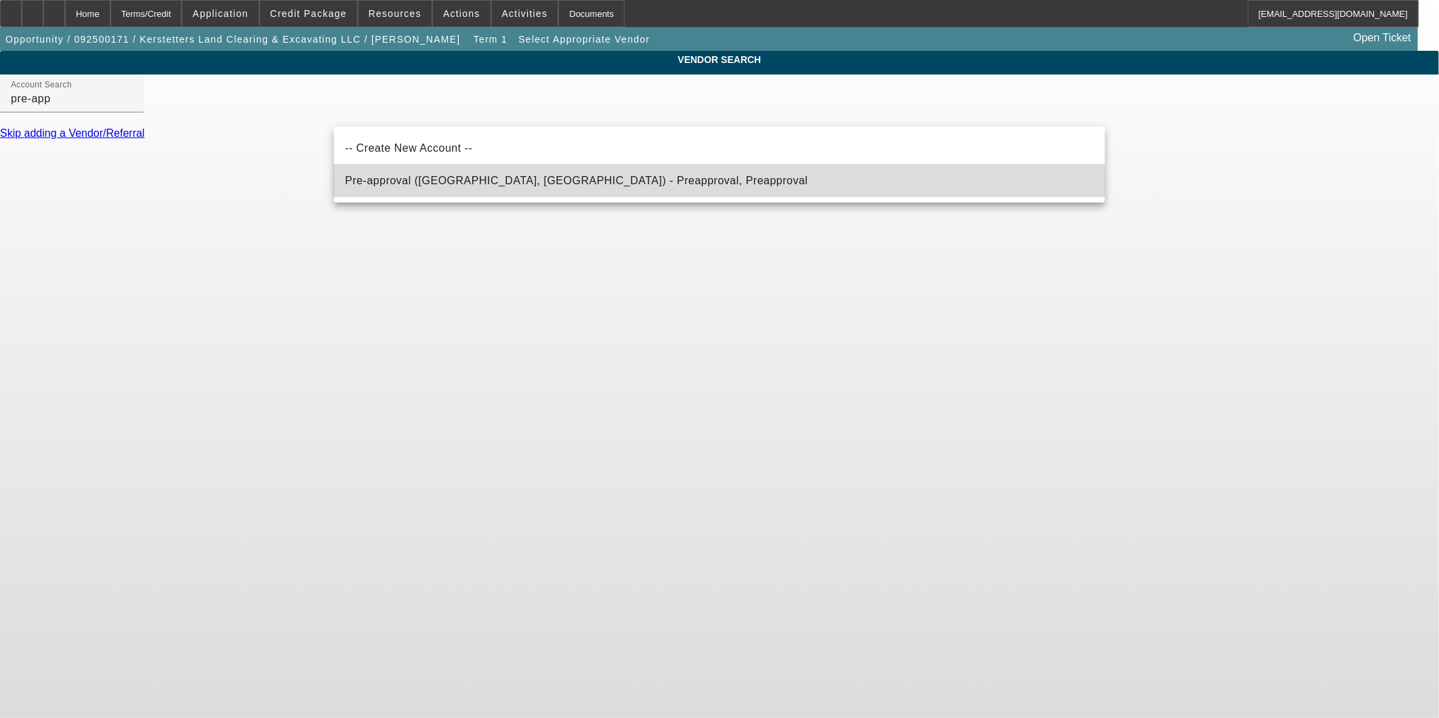
click at [453, 177] on span "Pre-approval ([GEOGRAPHIC_DATA], [GEOGRAPHIC_DATA]) - Preapproval, Preapproval" at bounding box center [576, 181] width 463 height 12
type input "Pre-approval ([GEOGRAPHIC_DATA], [GEOGRAPHIC_DATA]) - Preapproval, Preapproval"
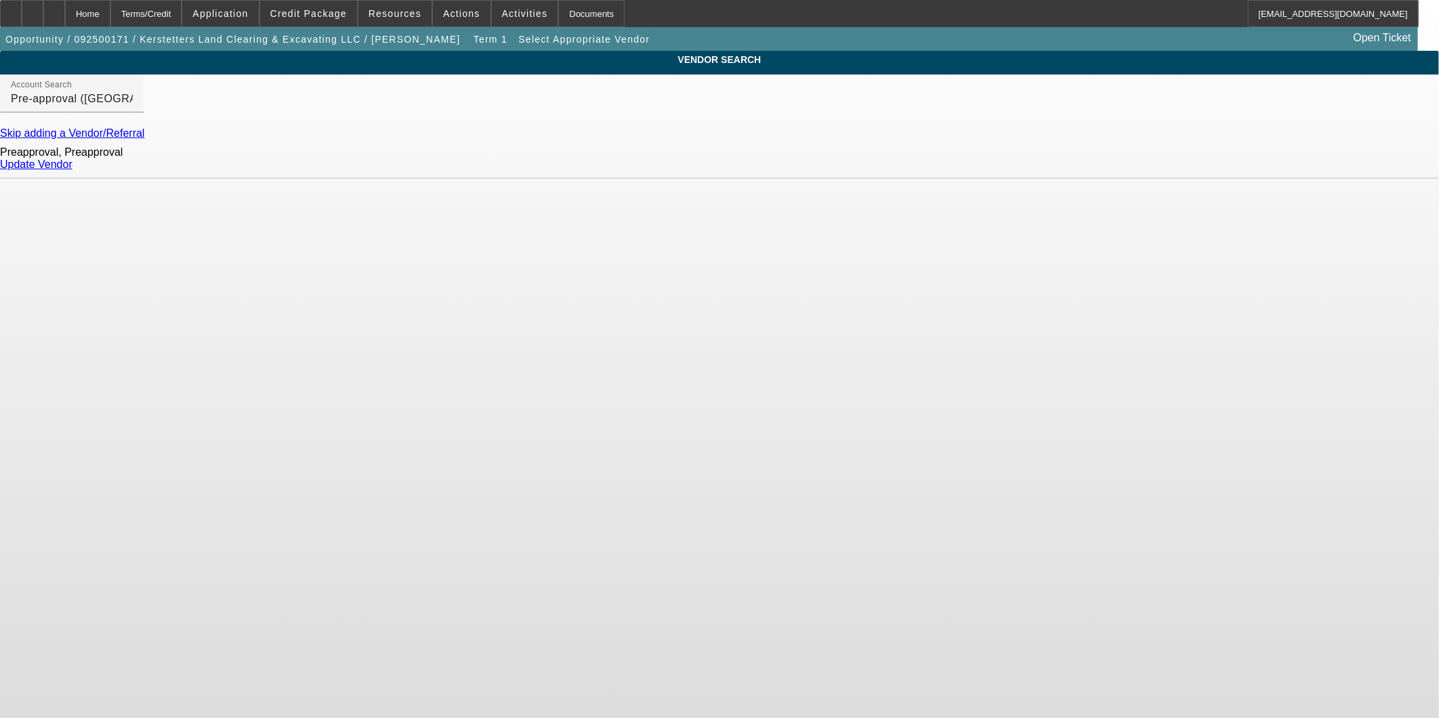
click at [73, 170] on link "Update Vendor" at bounding box center [36, 165] width 73 height 12
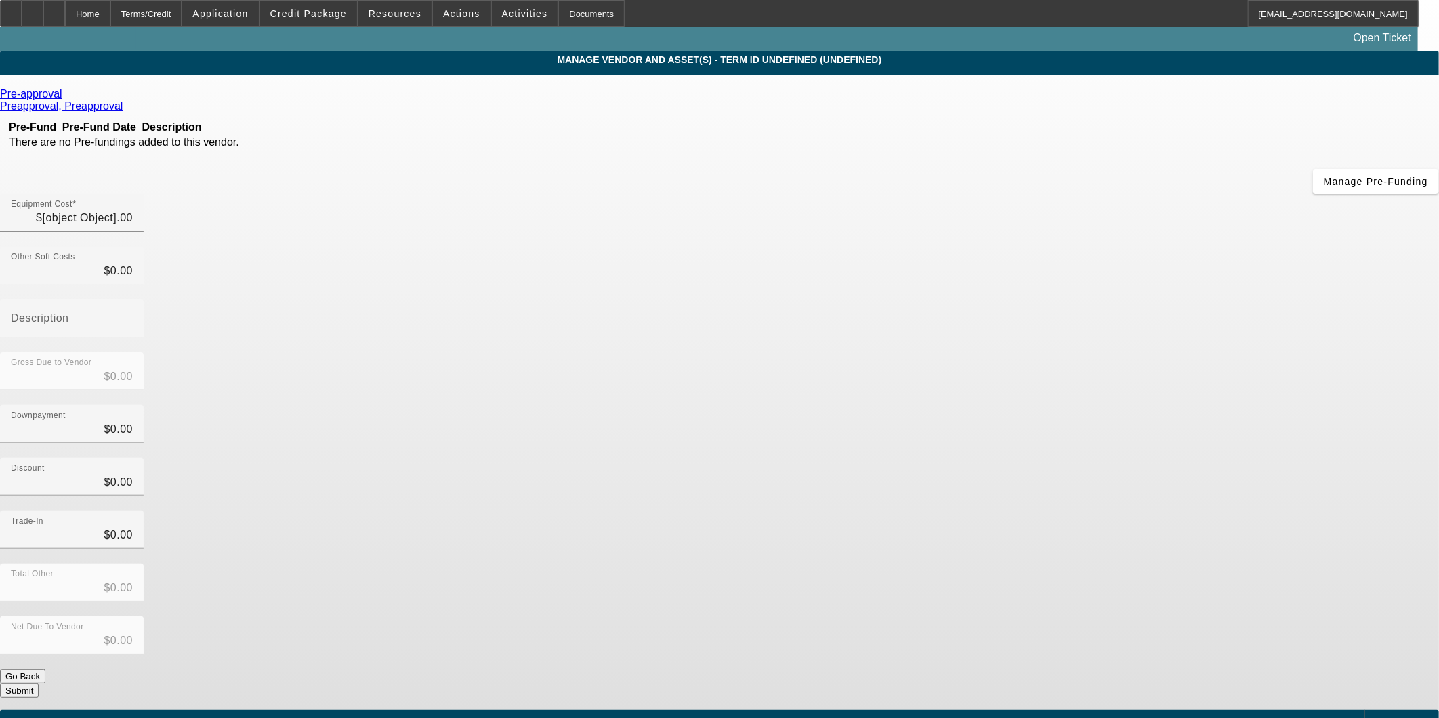
type input "$35,000.00"
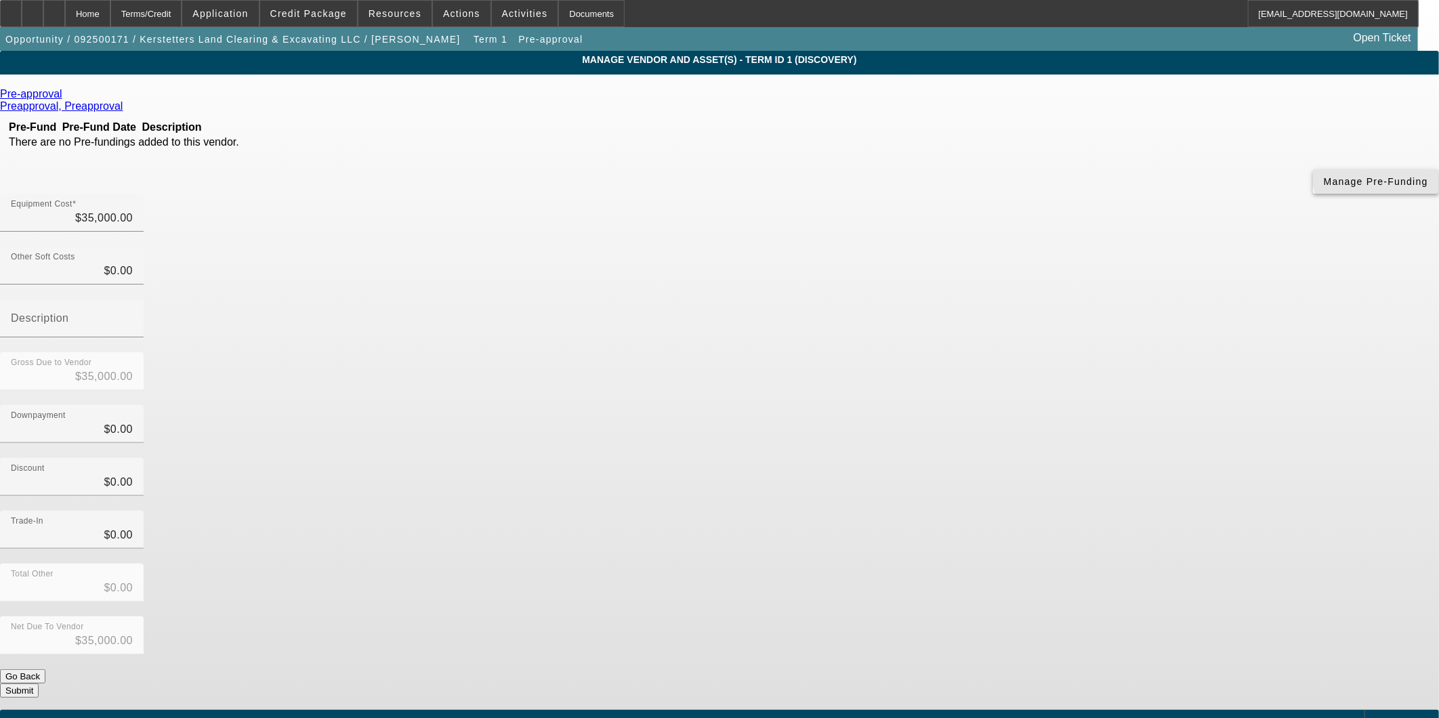
click at [1313, 195] on span "button" at bounding box center [1376, 181] width 126 height 33
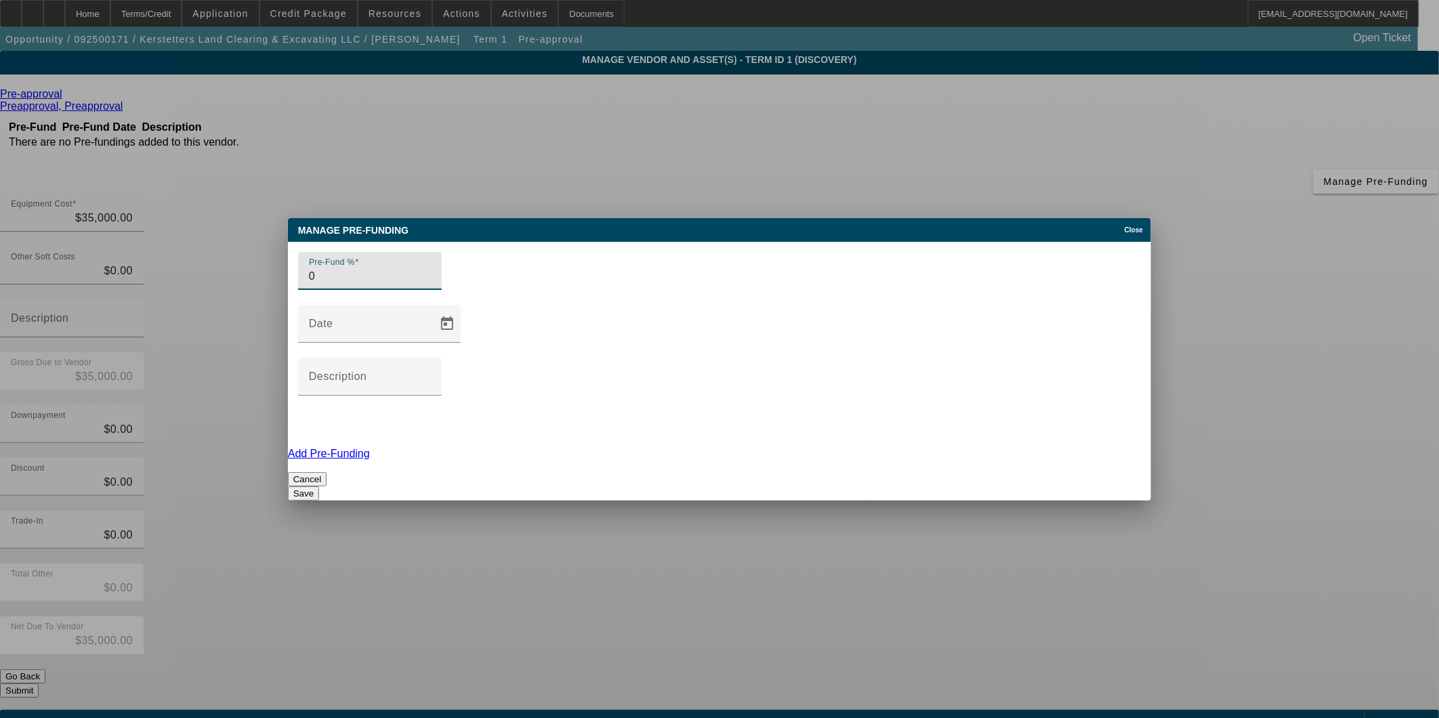
type input "0"
click at [319, 487] on button "Save" at bounding box center [303, 494] width 31 height 14
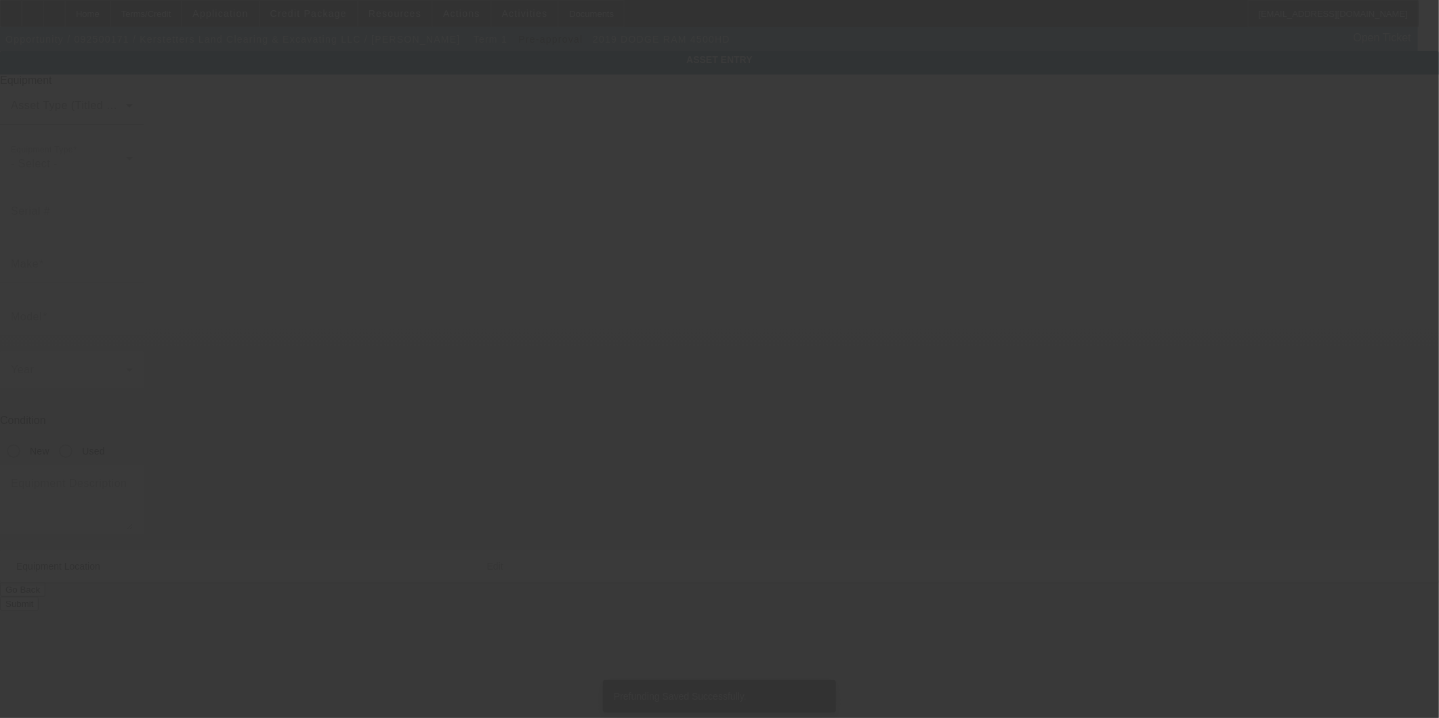
type input "Dodge"
type input "RAM 4500HD"
type textarea "Category: Flatbed Trucks"
type input "726 Rice St"
type input "Newark"
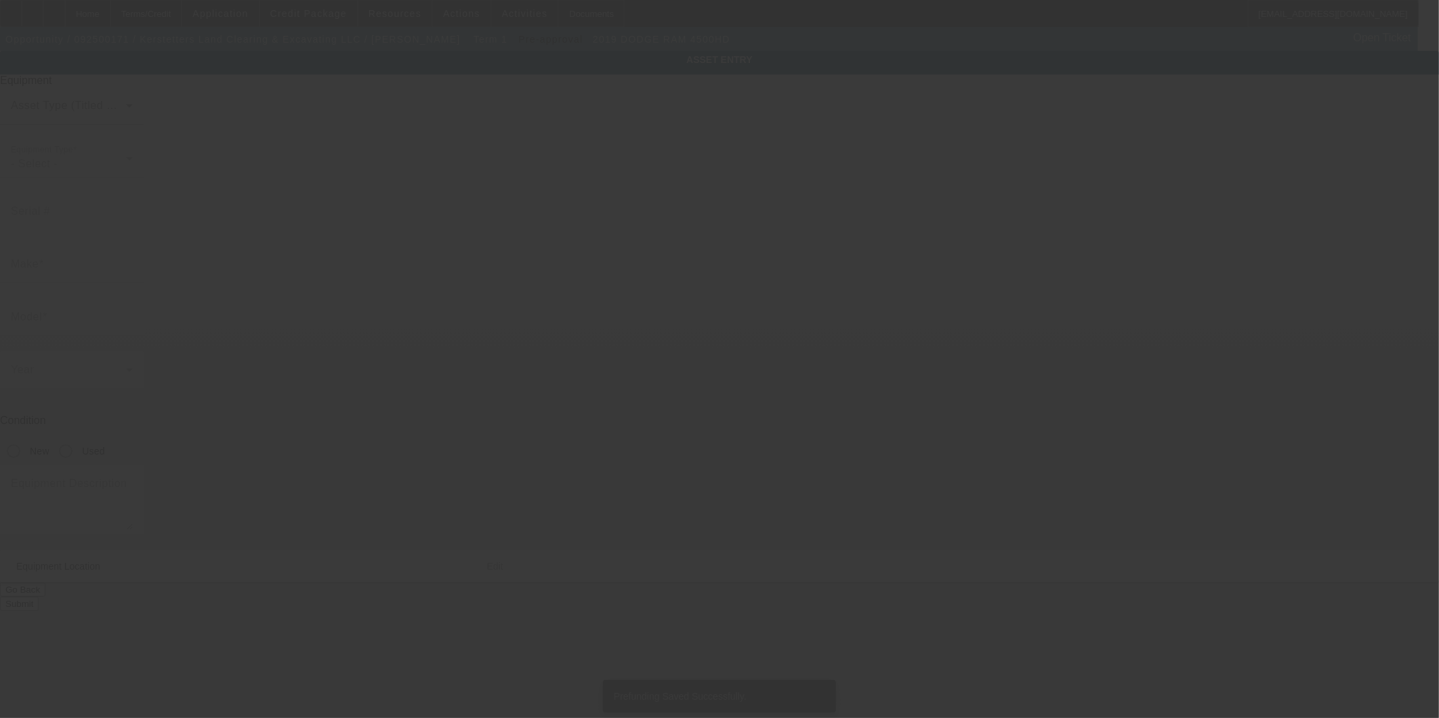
type input "43055"
type input "Licking"
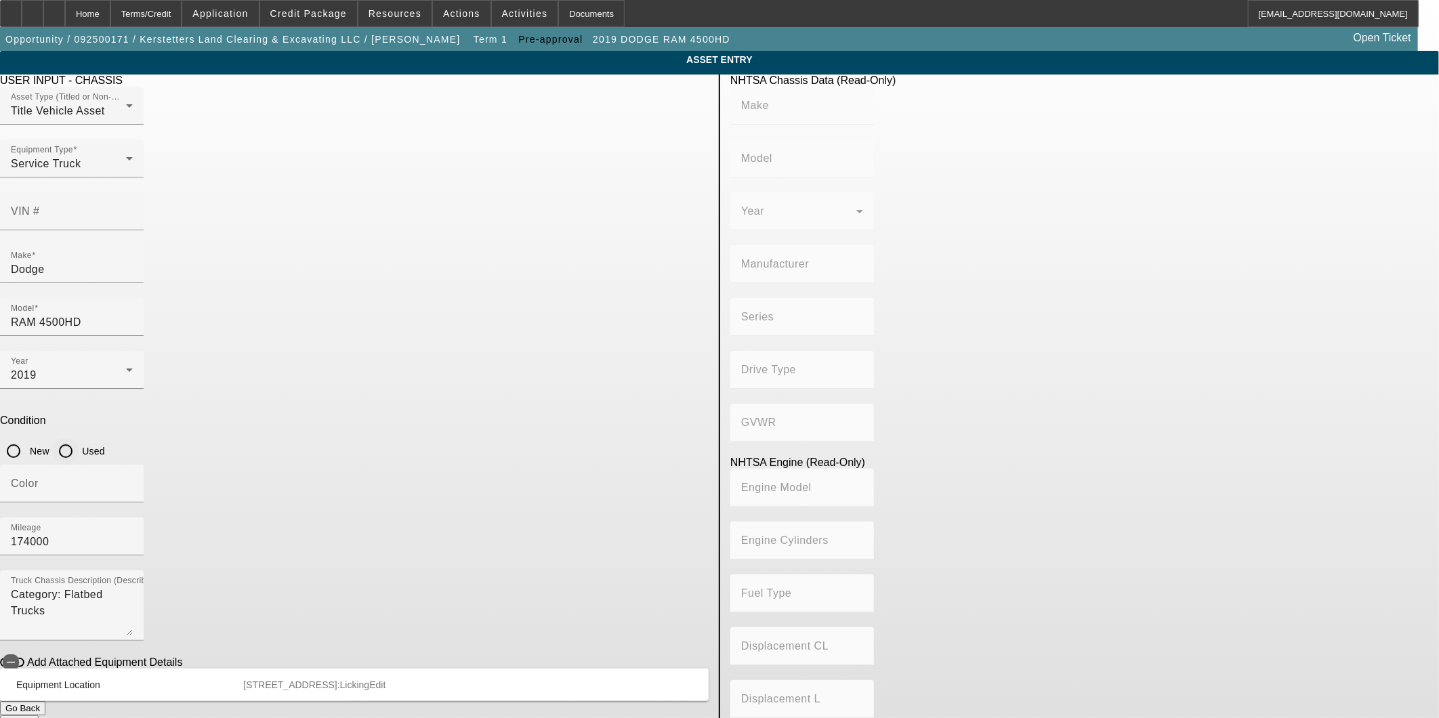
click at [79, 438] on input "Used" at bounding box center [65, 451] width 27 height 27
radio input "true"
click at [39, 716] on button "Submit" at bounding box center [19, 723] width 39 height 14
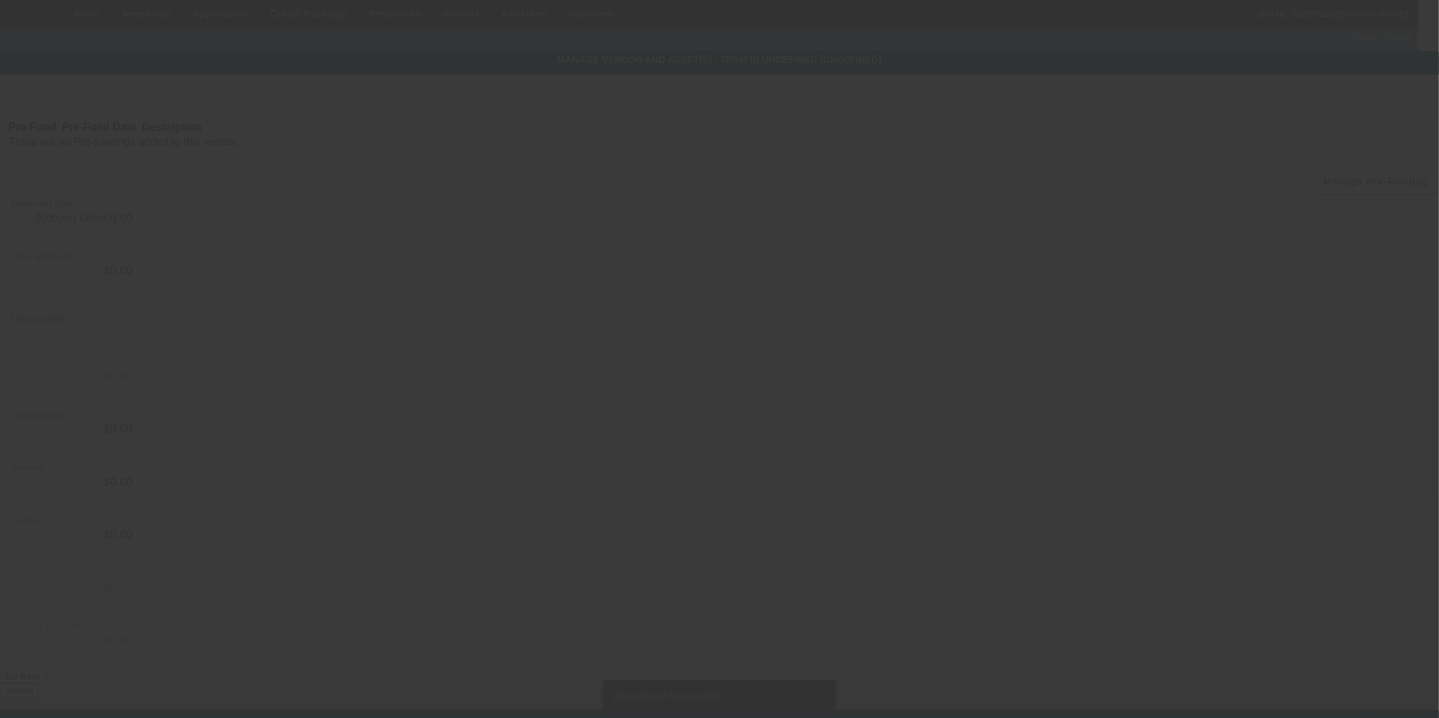
type input "$35,000.00"
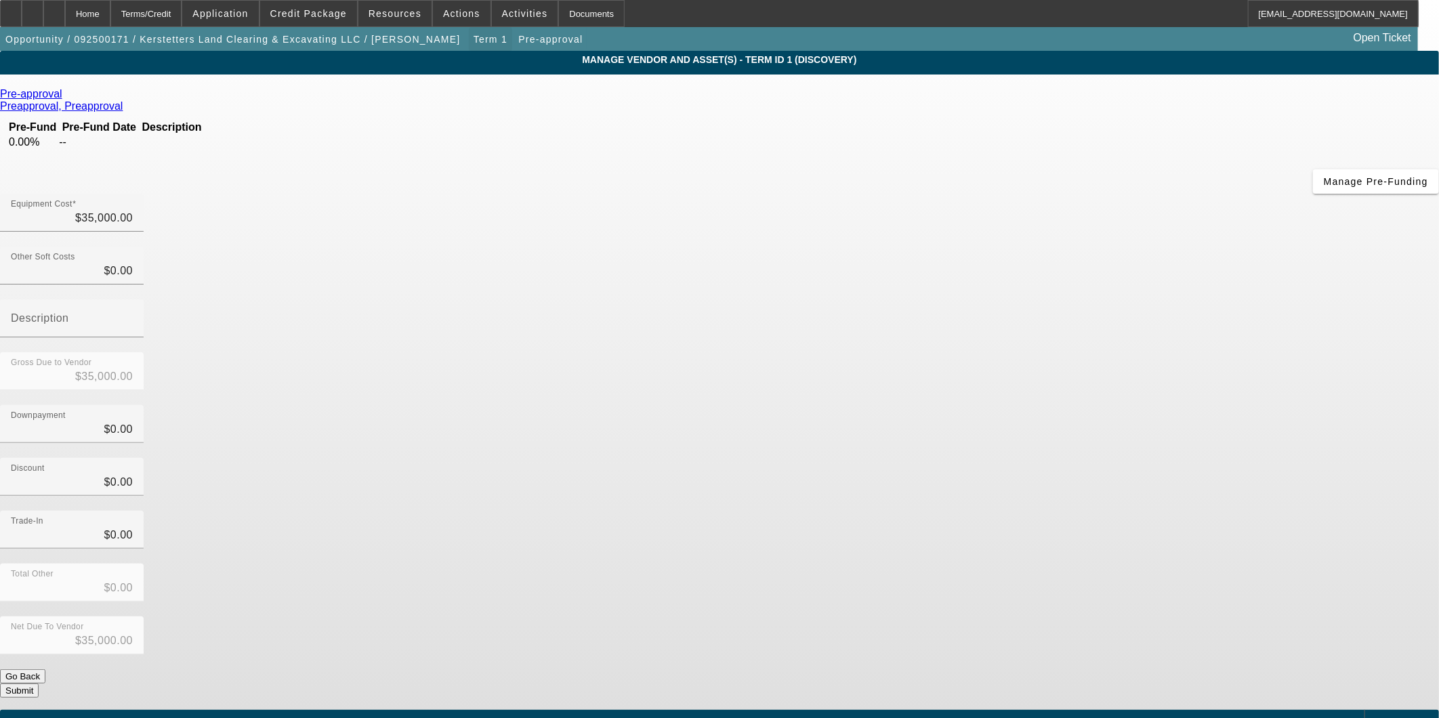
click at [469, 43] on app-breadcrumb-item "Term 1" at bounding box center [492, 39] width 46 height 12
click at [474, 36] on span "Term 1" at bounding box center [491, 39] width 34 height 11
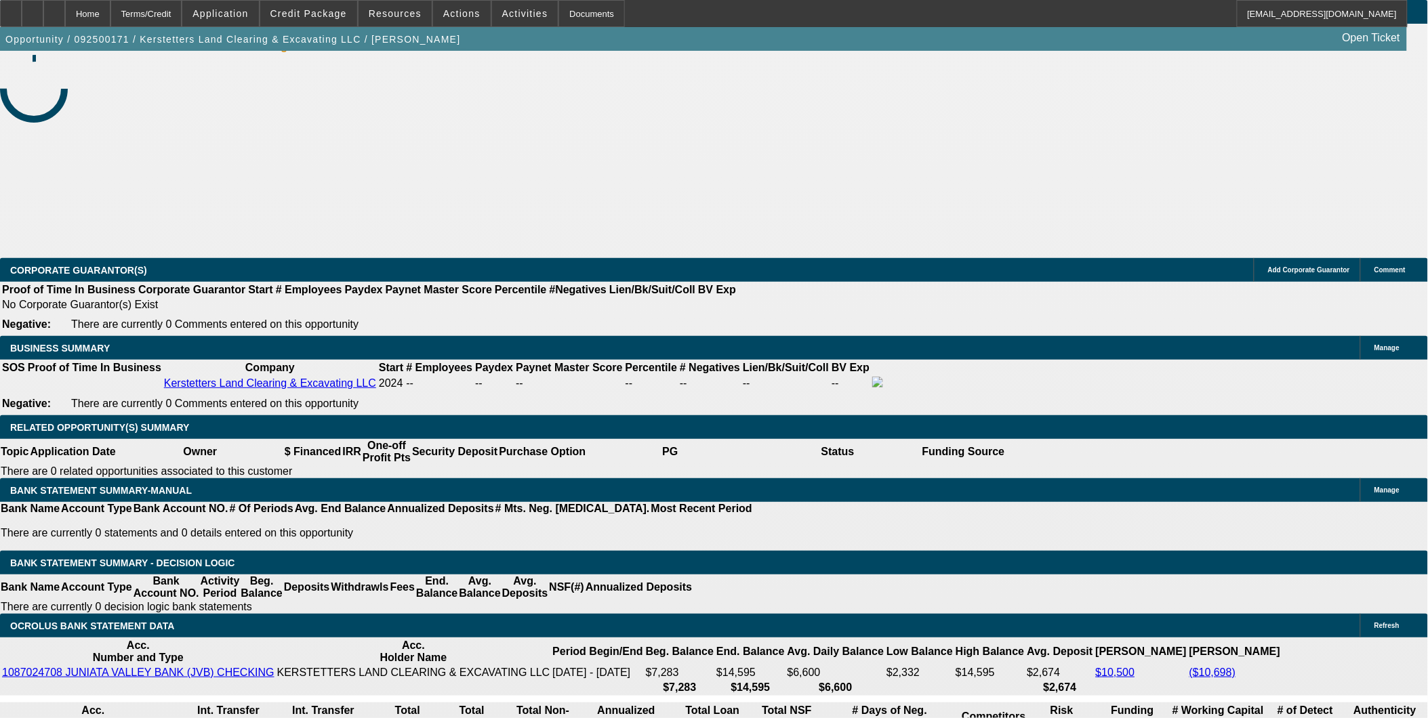
select select "0"
select select "2"
select select "0"
select select "6"
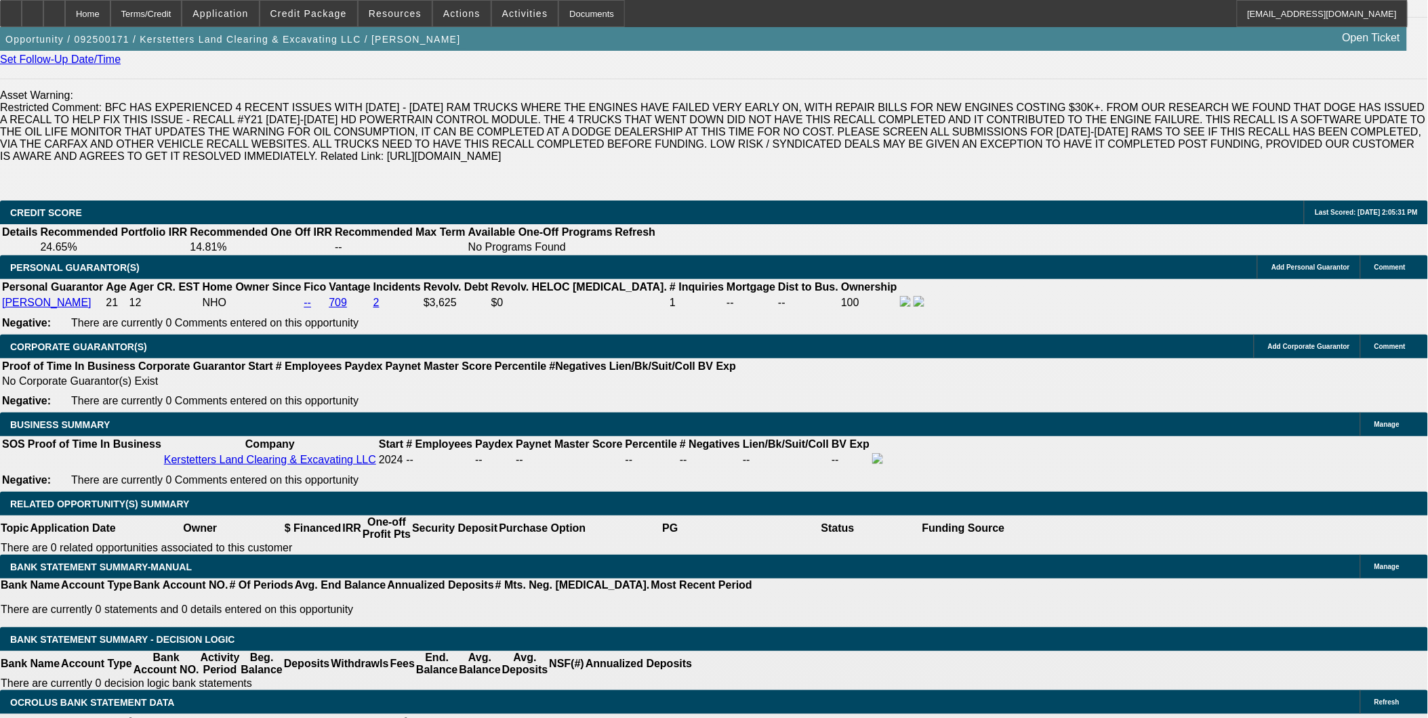
scroll to position [1926, 0]
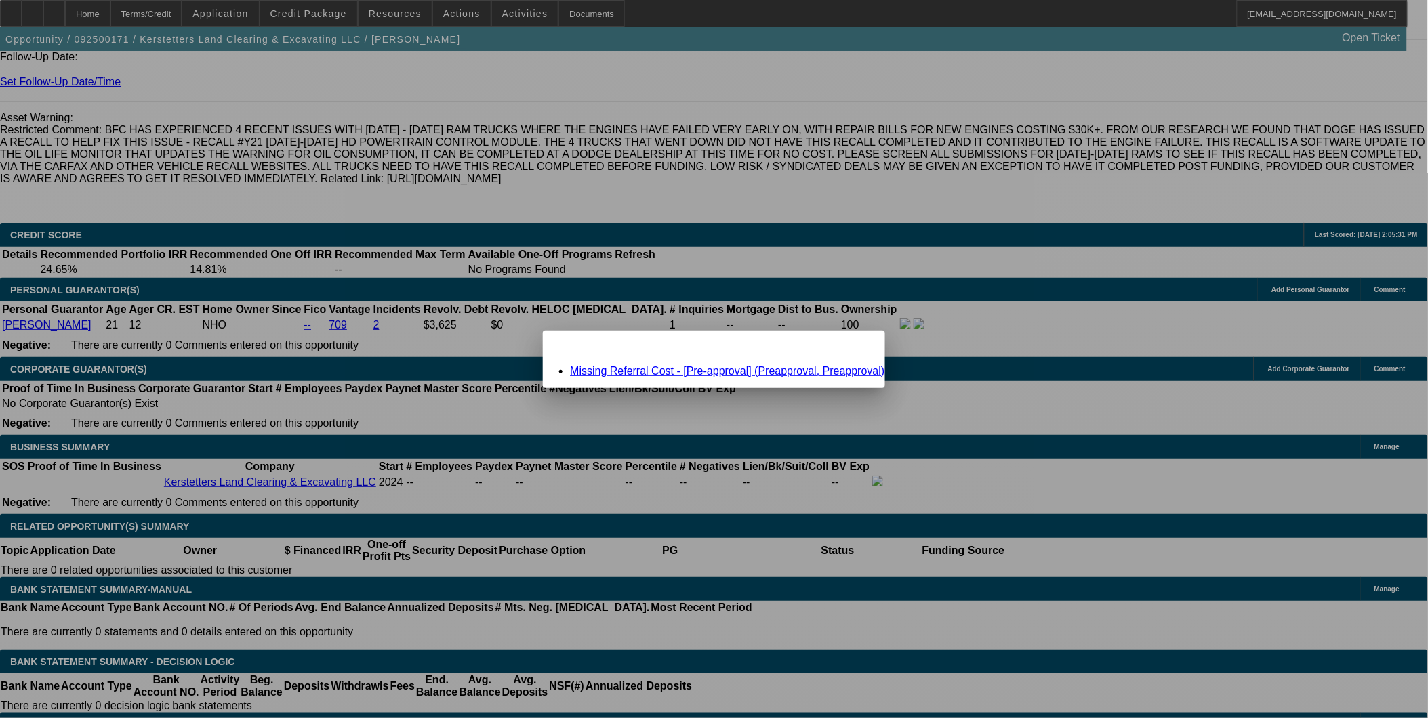
click at [636, 374] on link "Missing Referral Cost - [Pre-approval] (Preapproval, Preapproval)" at bounding box center [727, 371] width 314 height 12
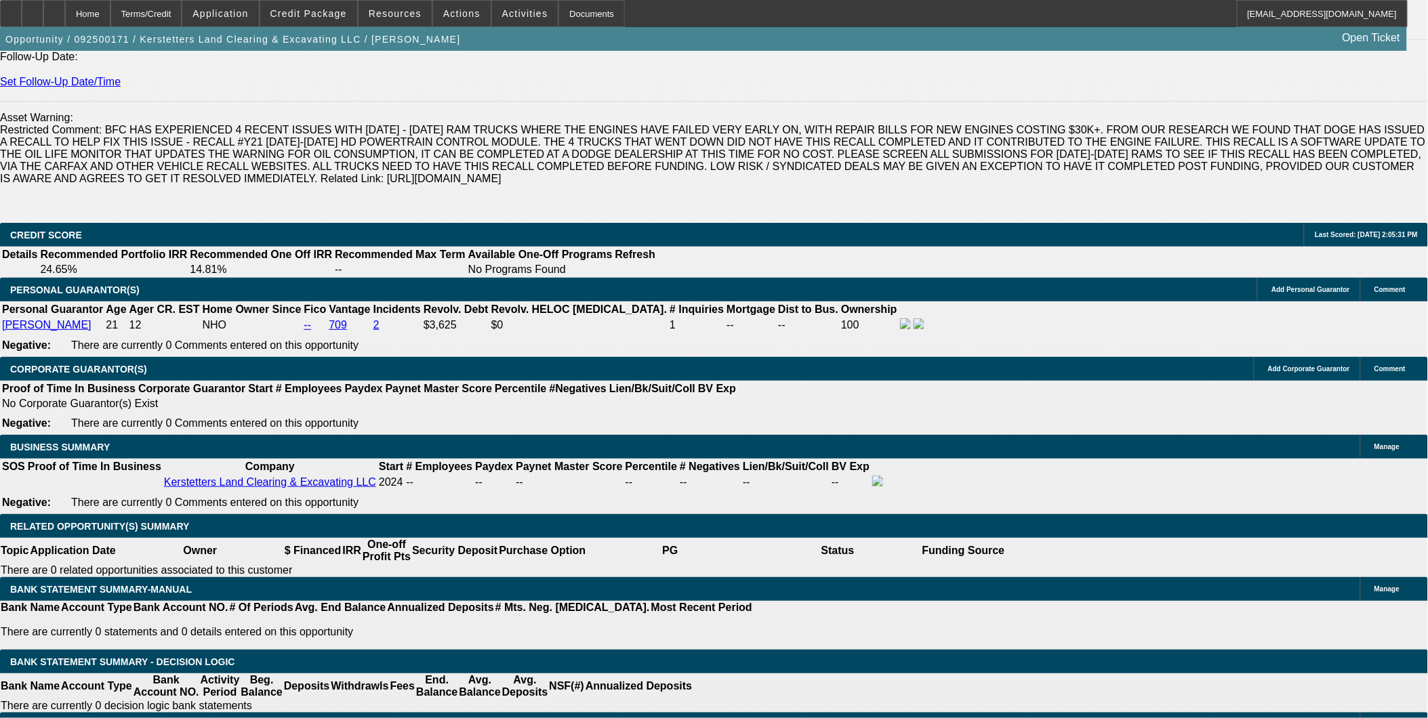
scroll to position [1926, 0]
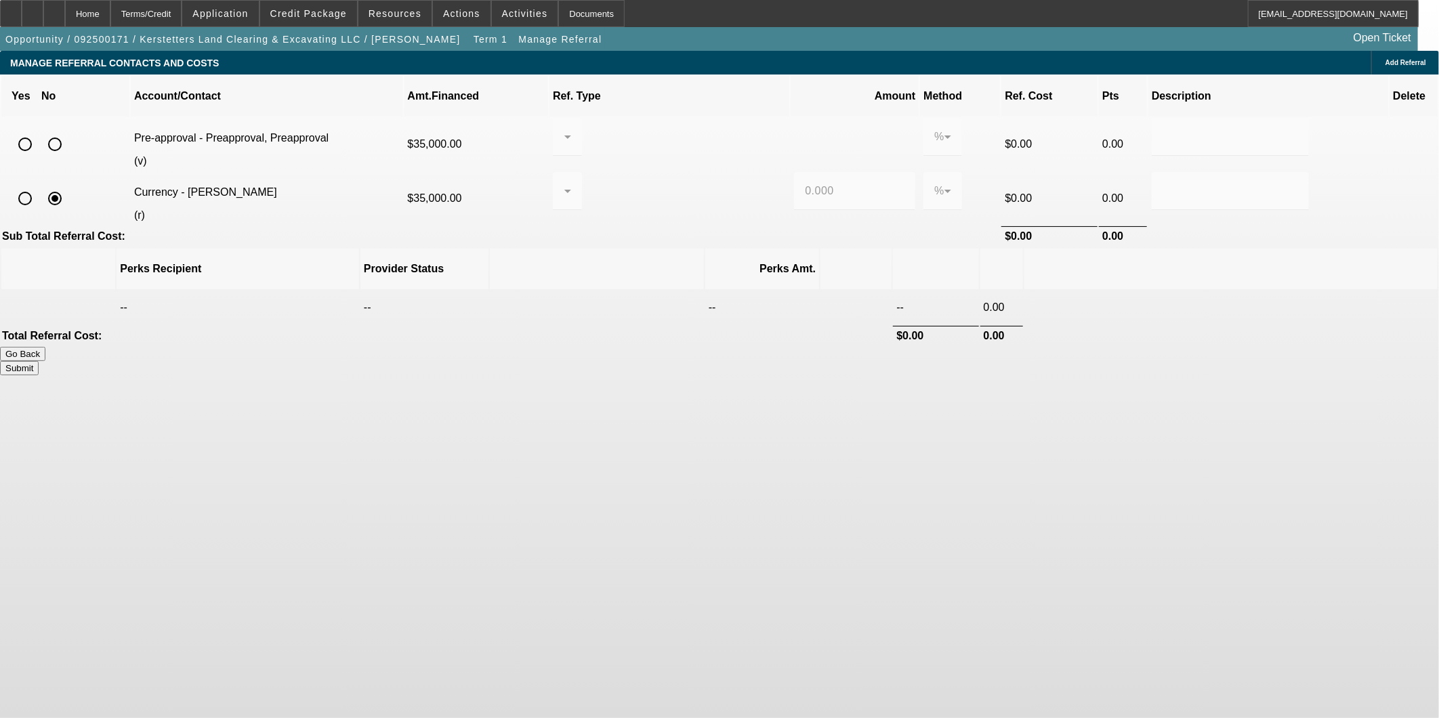
drag, startPoint x: 308, startPoint y: 124, endPoint x: 655, endPoint y: 251, distance: 370.0
click at [68, 131] on input "radio" at bounding box center [54, 144] width 27 height 27
radio input "true"
click at [39, 361] on button "Submit" at bounding box center [19, 368] width 39 height 14
type input "0.000"
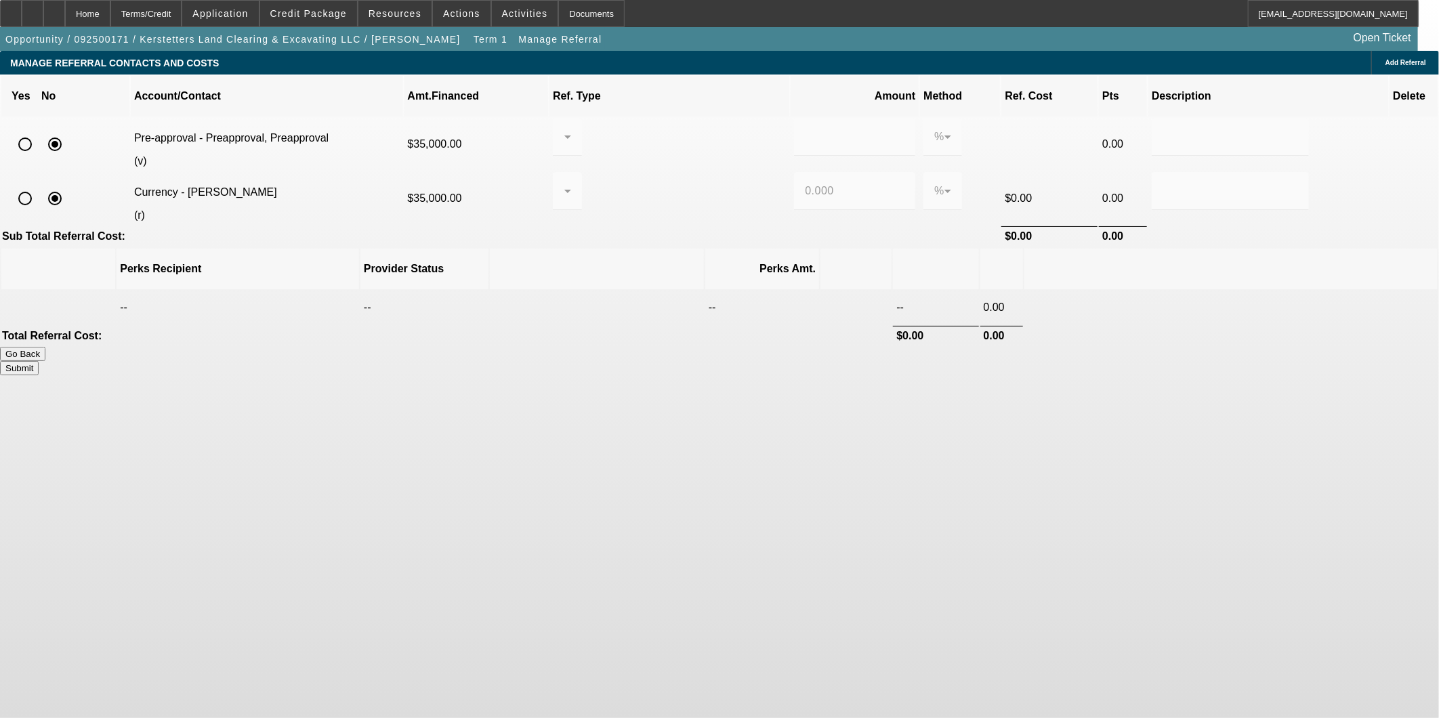
type input "0.000"
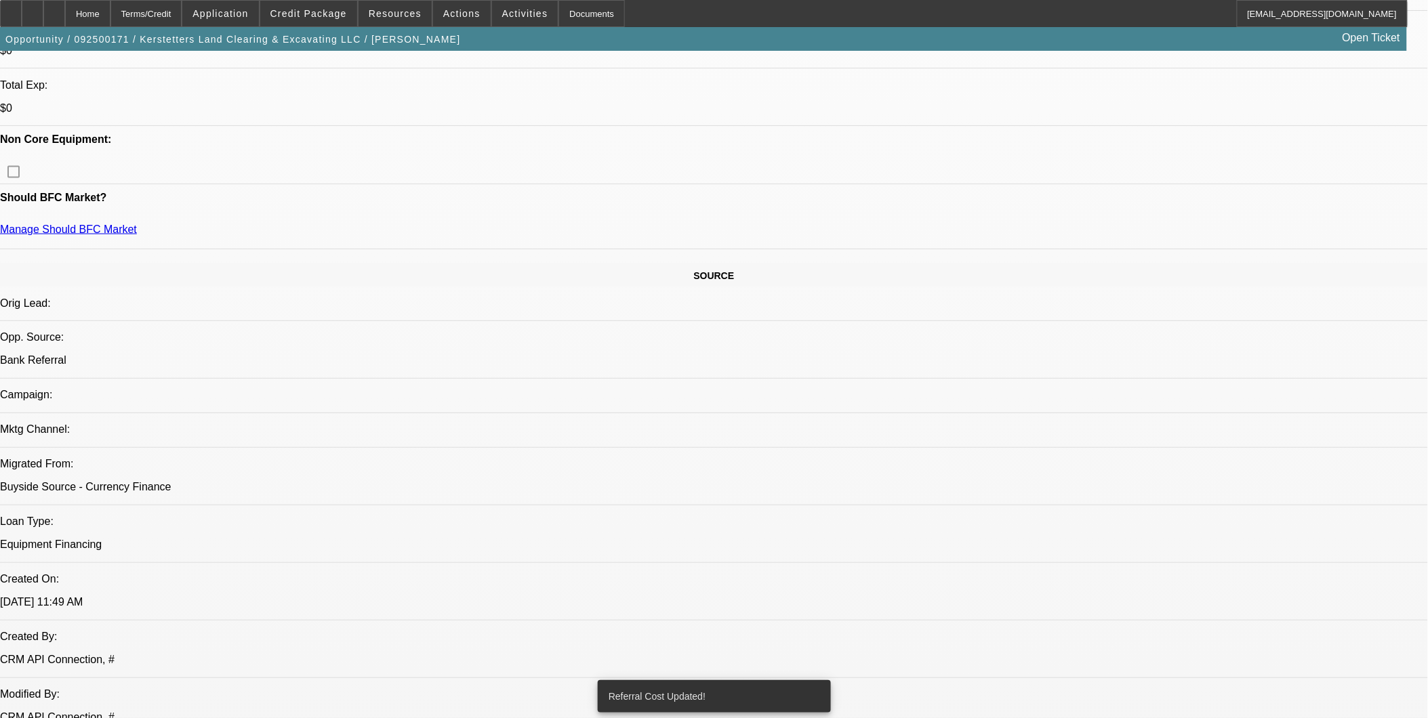
select select "0"
select select "2"
select select "0"
select select "6"
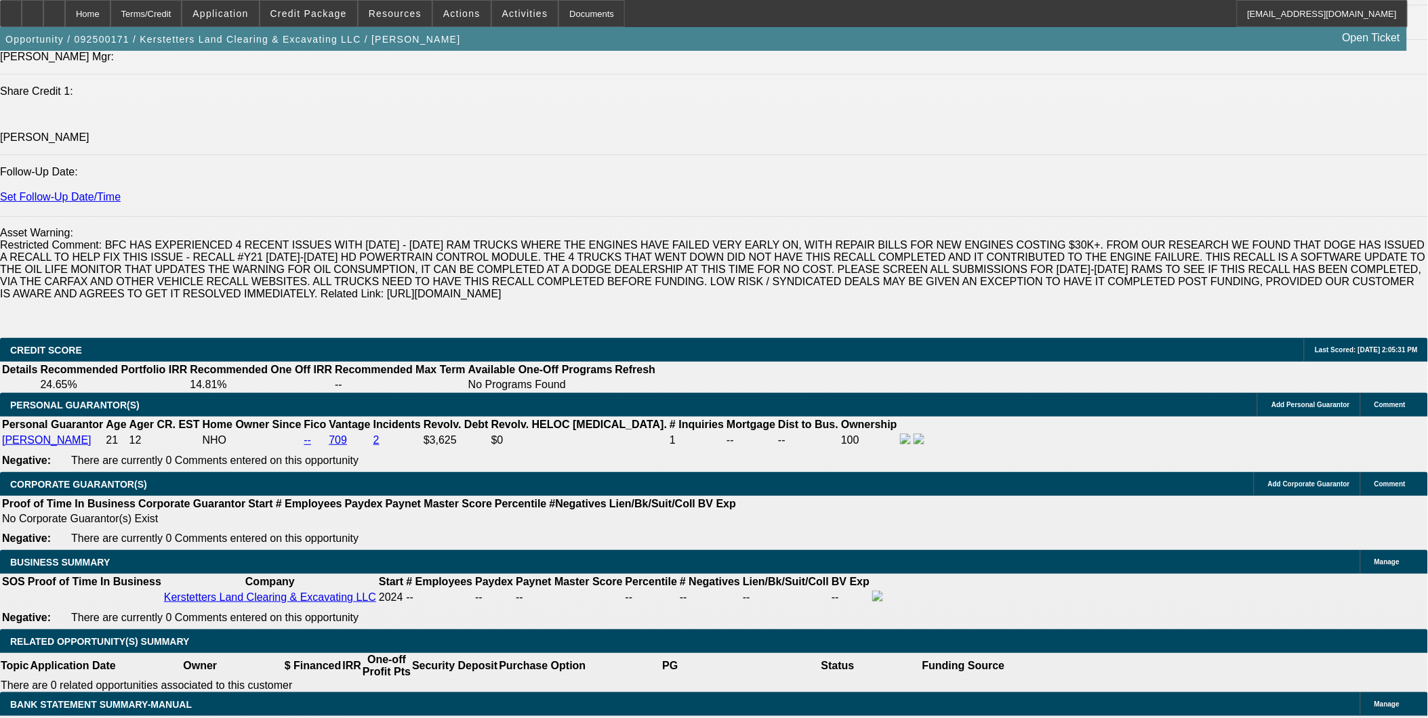
scroll to position [1886, 0]
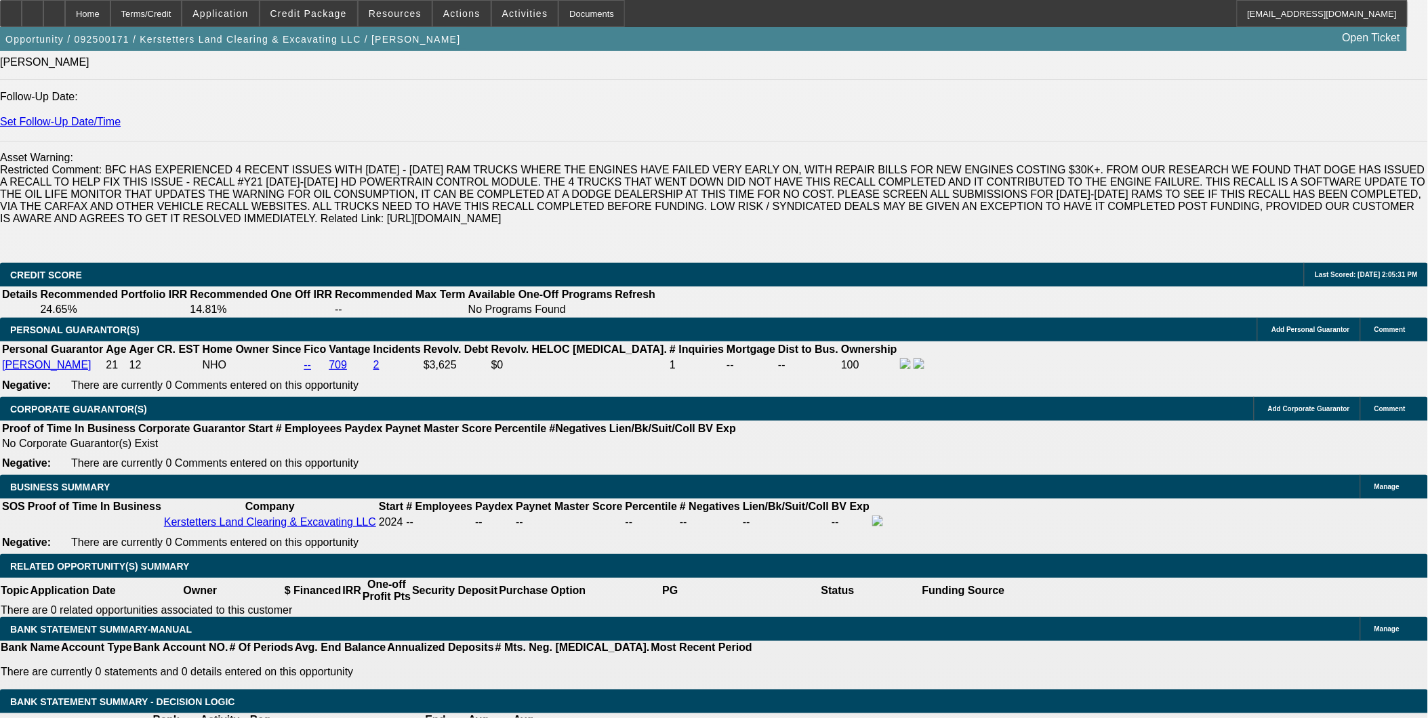
select select "0.15"
type input "$5,250.00"
type input "UNKNOWN"
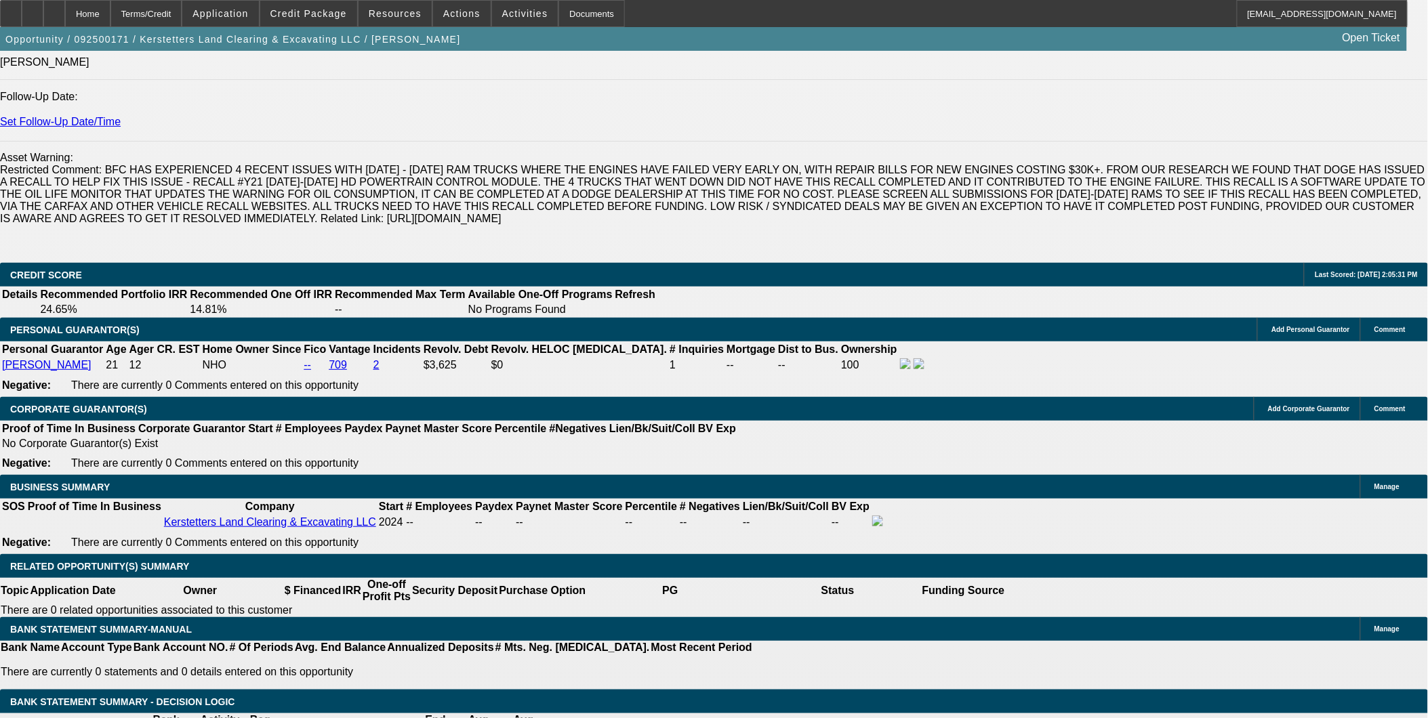
drag, startPoint x: 290, startPoint y: 537, endPoint x: 324, endPoint y: 533, distance: 34.2
drag, startPoint x: 308, startPoint y: 535, endPoint x: 321, endPoint y: 533, distance: 13.0
drag, startPoint x: 283, startPoint y: 536, endPoint x: 317, endPoint y: 533, distance: 34.7
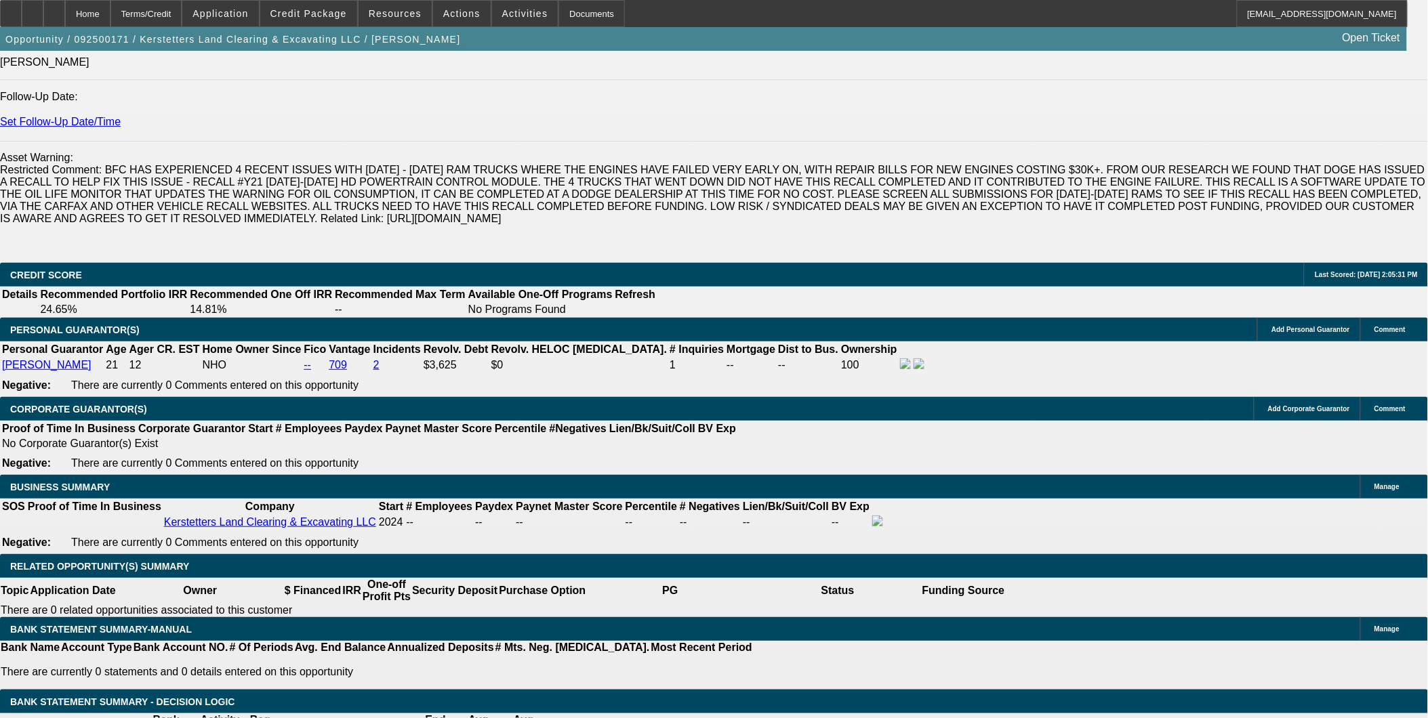
type input "36"
type input "15"
type input "$839.19"
type input "$1,678.38"
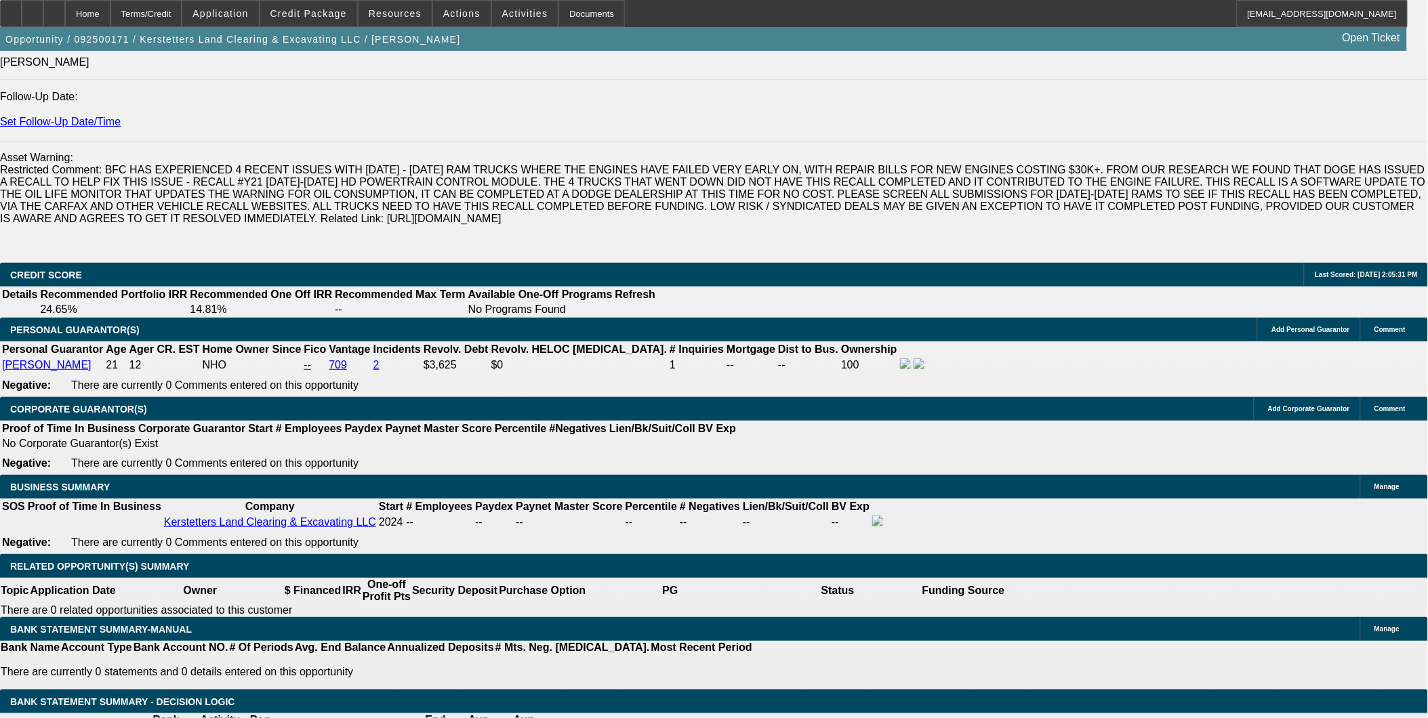
type input "$1,031.29"
type input "$2,062.58"
type input "15"
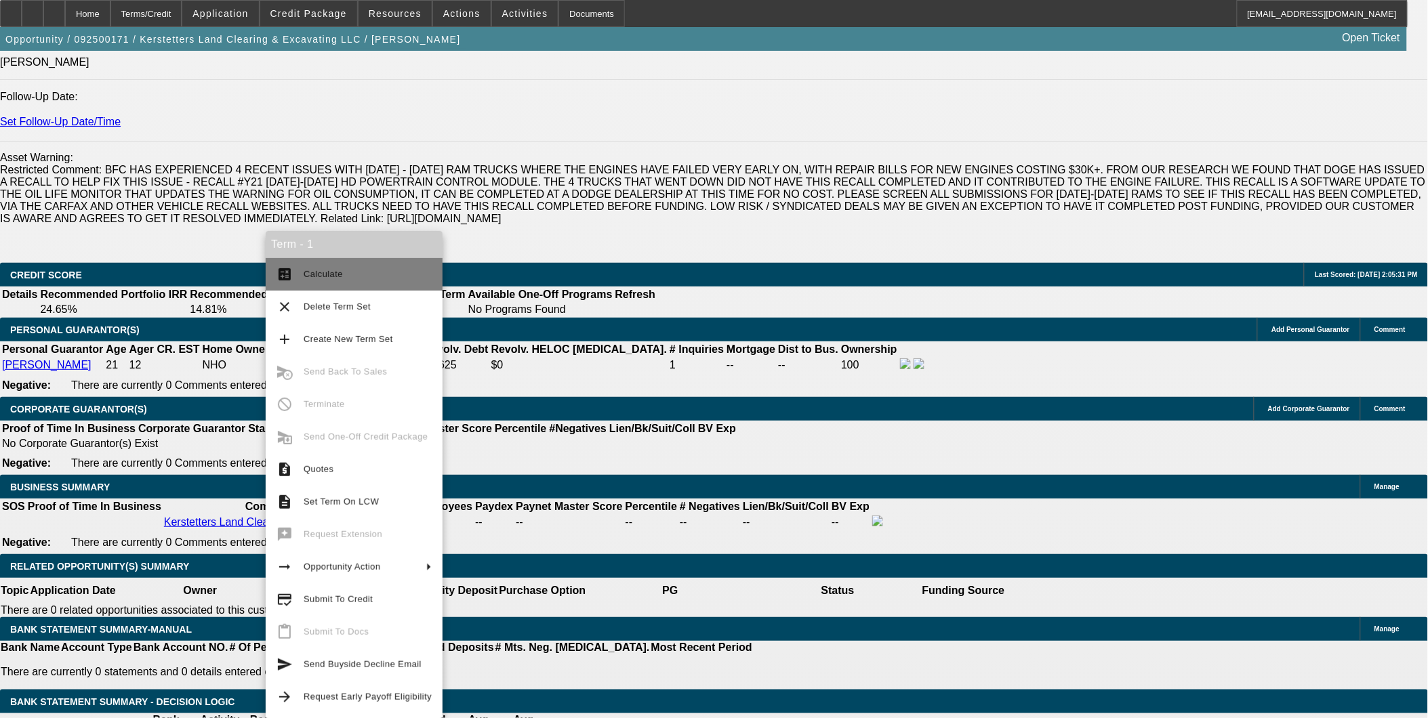
click at [348, 274] on span "Calculate" at bounding box center [368, 274] width 128 height 16
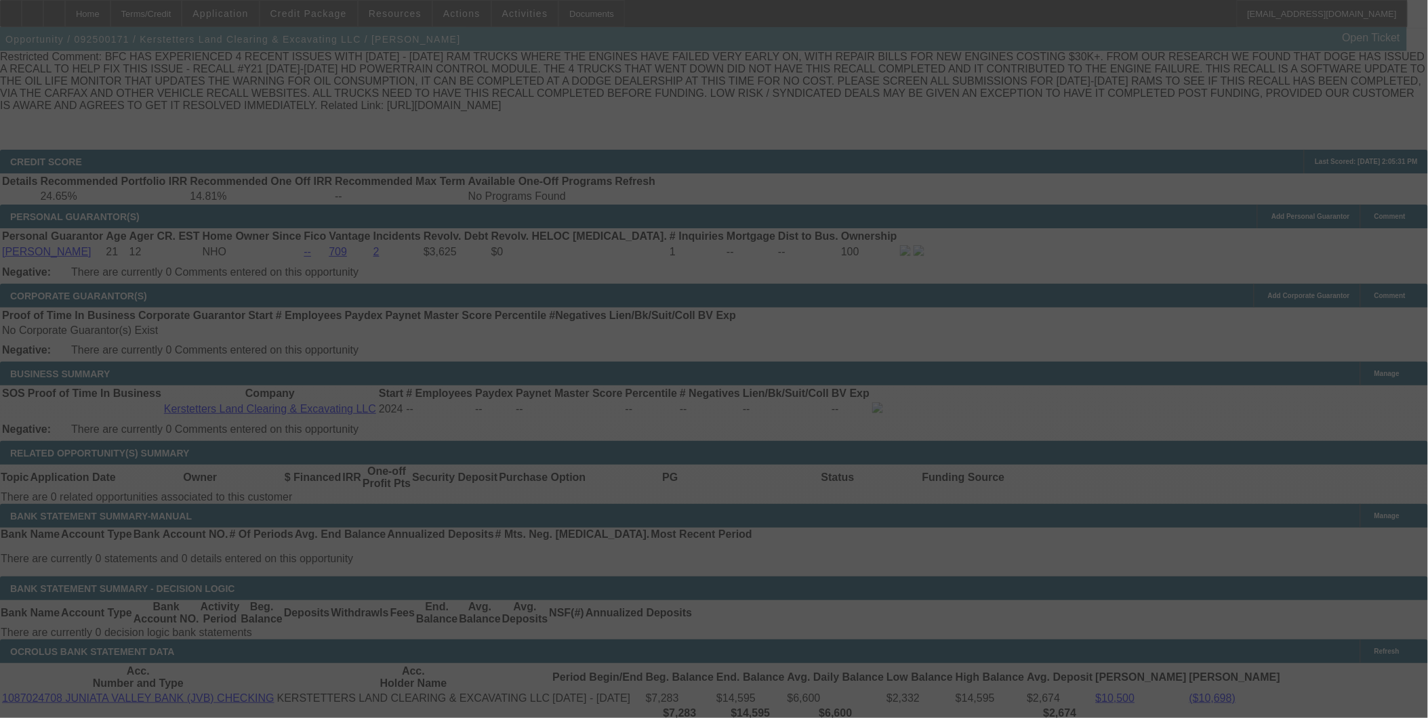
scroll to position [2112, 0]
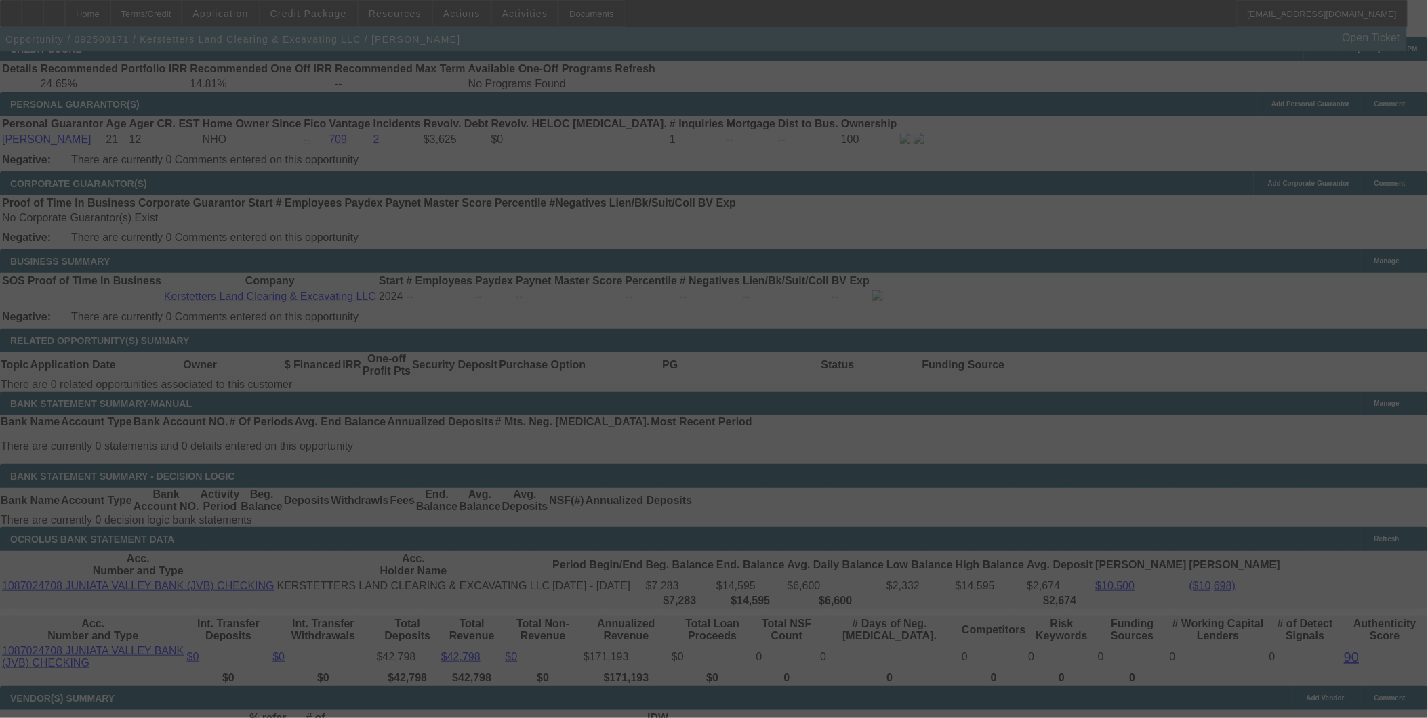
select select "0.15"
select select "2"
select select "0"
select select "6"
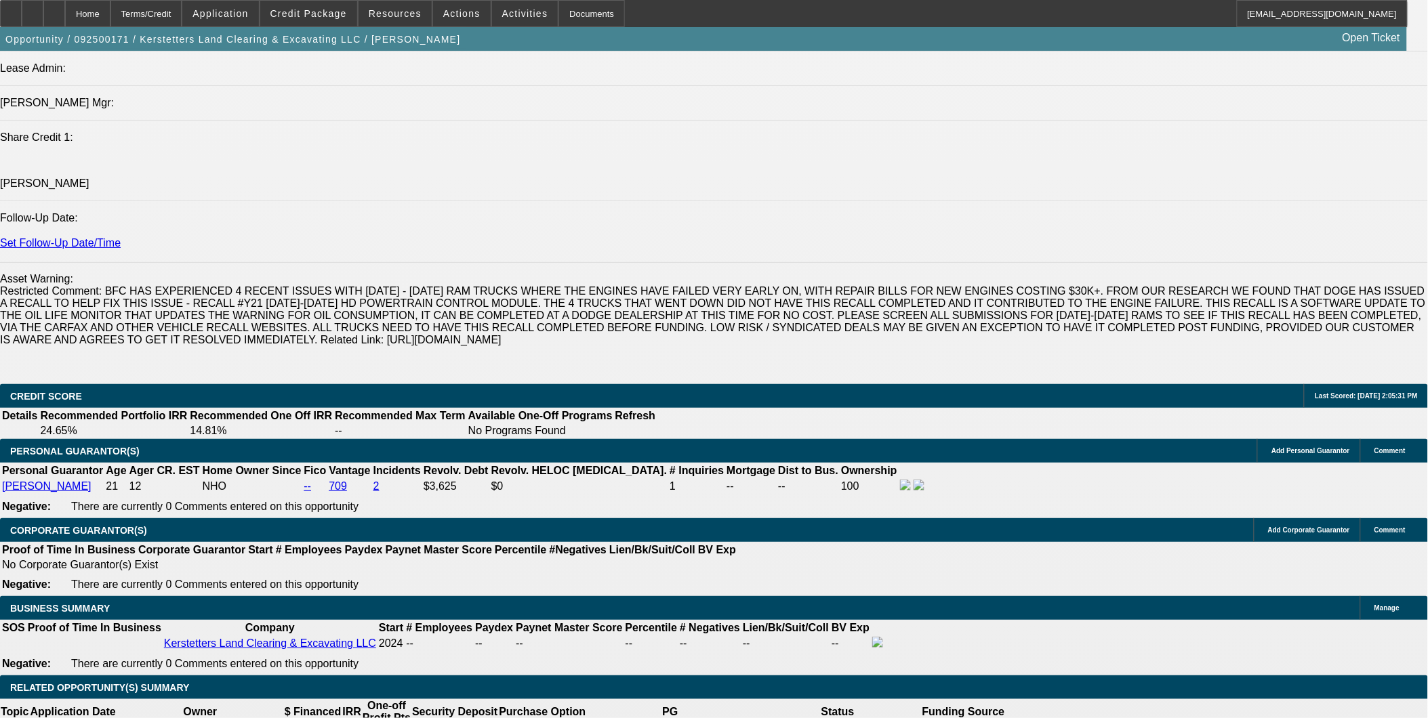
scroll to position [1886, 0]
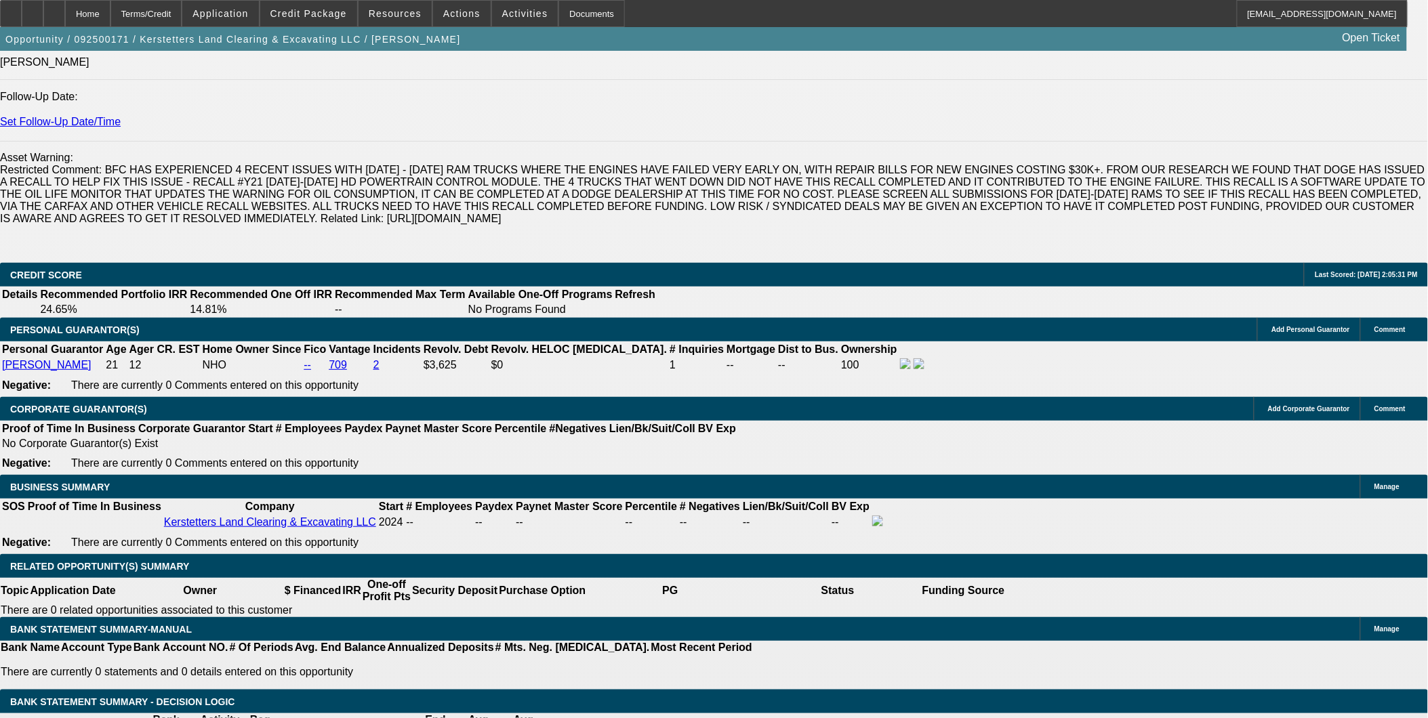
drag, startPoint x: 316, startPoint y: 536, endPoint x: 377, endPoint y: 526, distance: 61.8
type input "2"
type input "UNKNOWN"
type input "20"
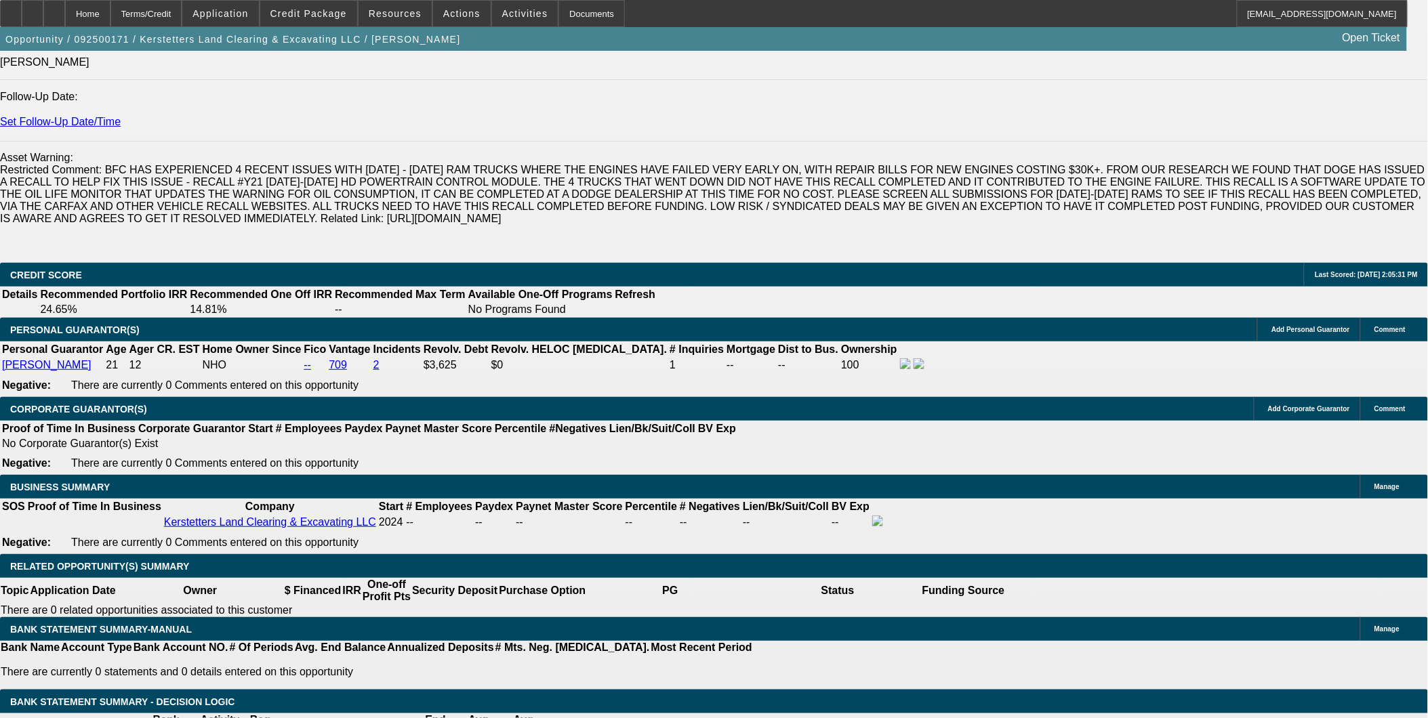
type input "$852.12"
type input "$1,704.24"
type input "$1,105.62"
type input "$2,211.24"
type input "20"
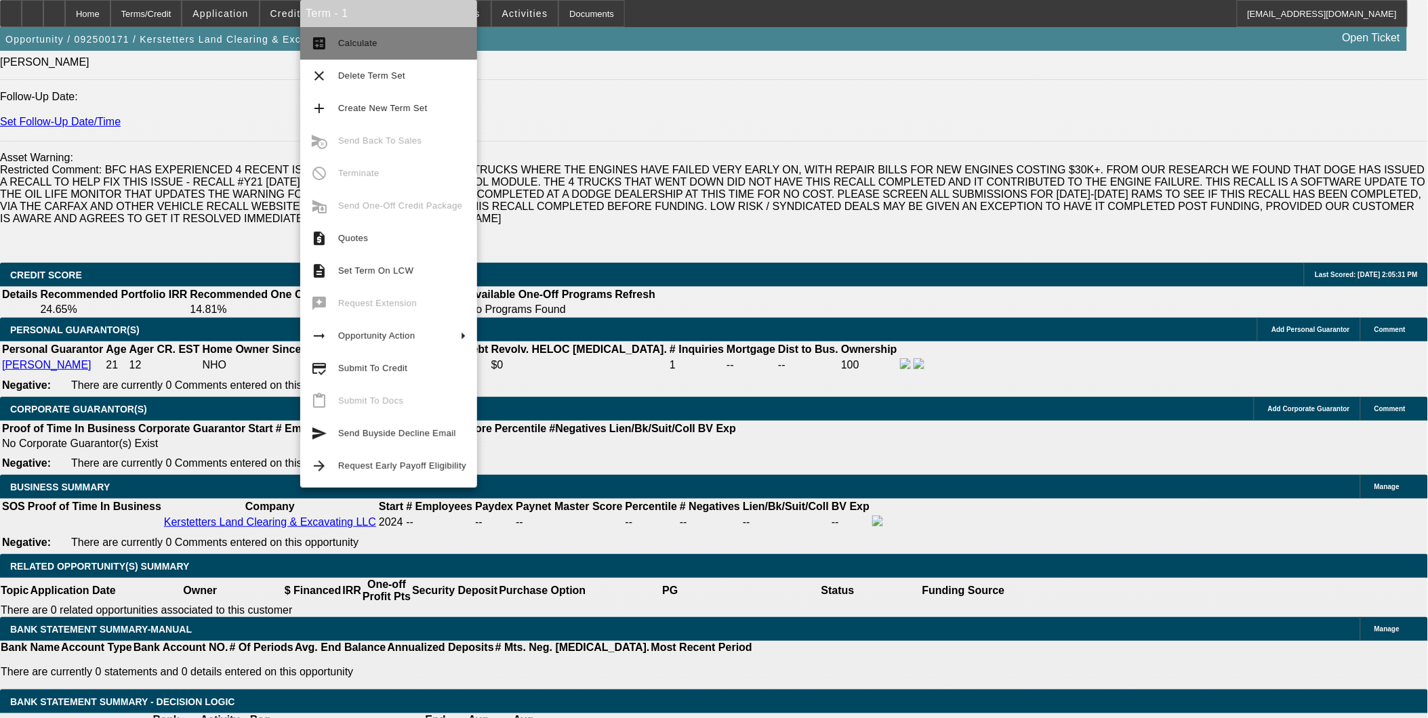
click at [361, 55] on button "calculate Calculate" at bounding box center [388, 43] width 177 height 33
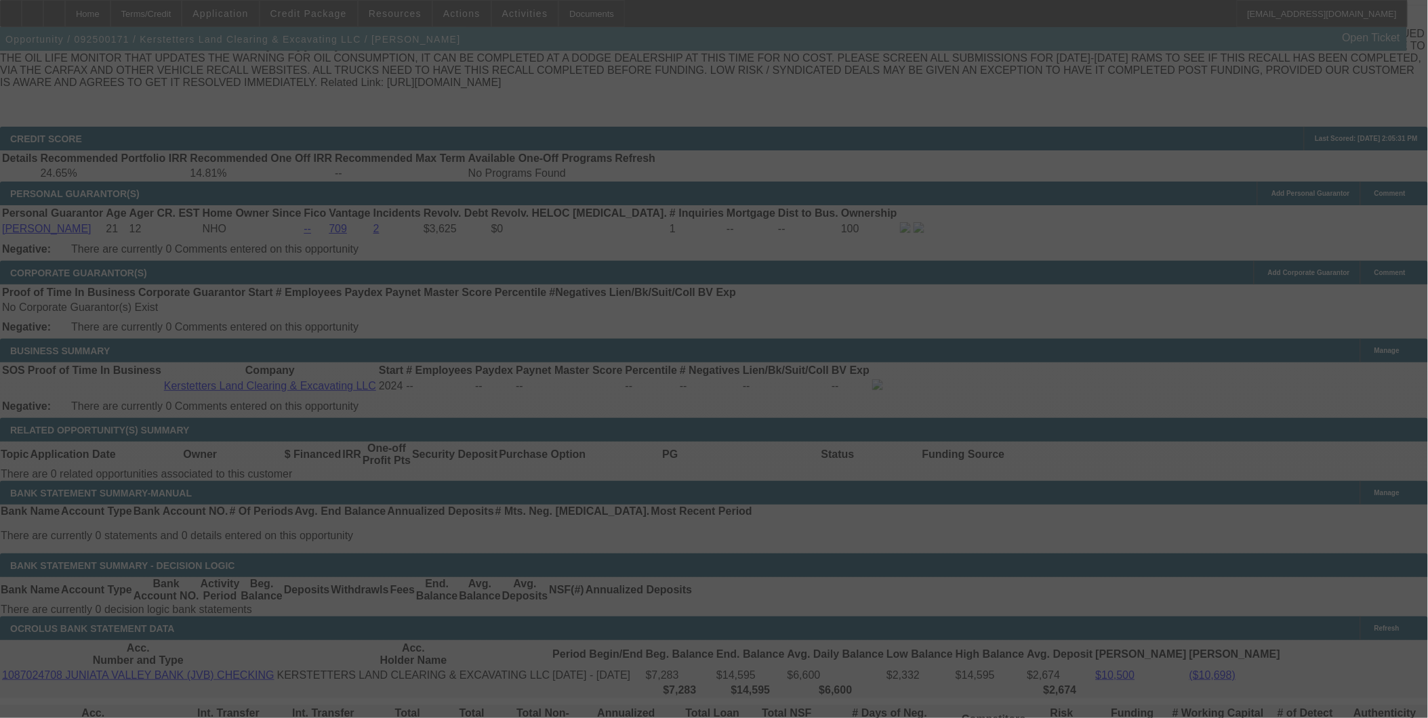
scroll to position [2037, 0]
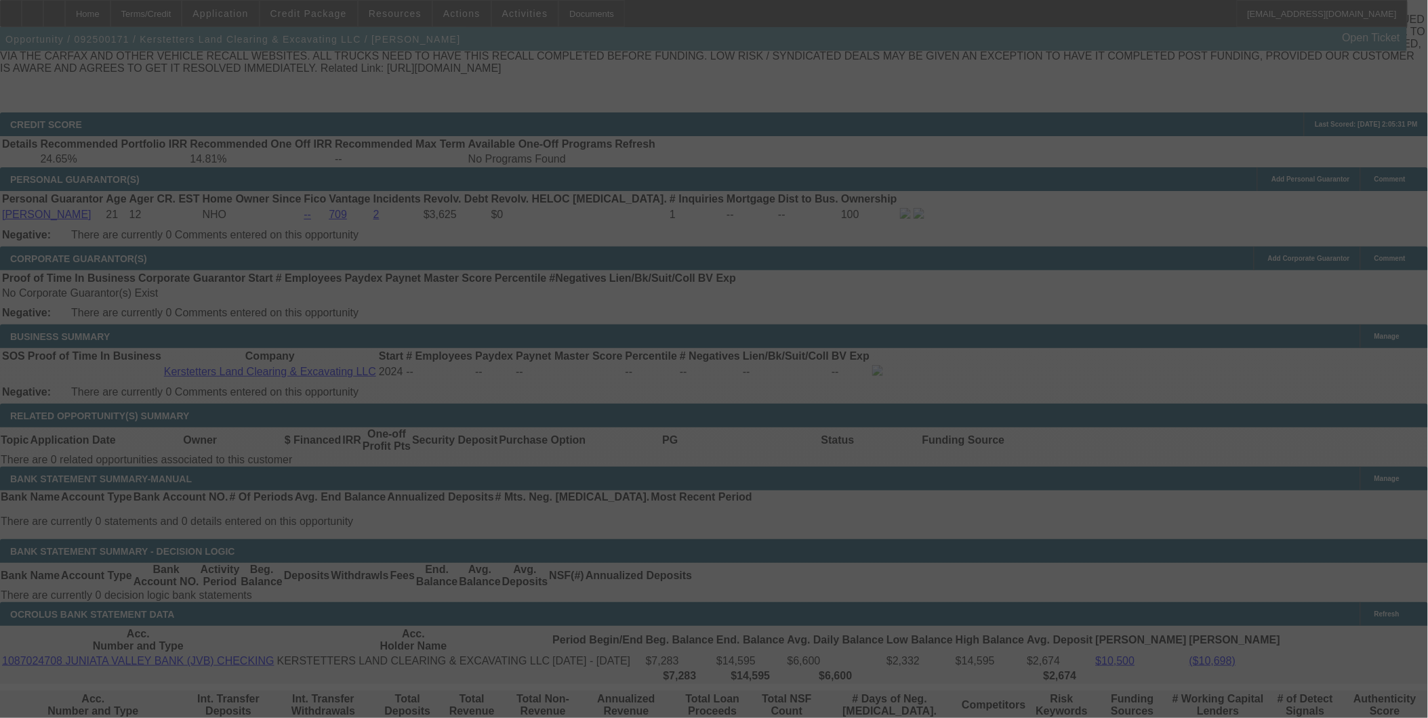
select select "0.15"
select select "2"
select select "0"
select select "6"
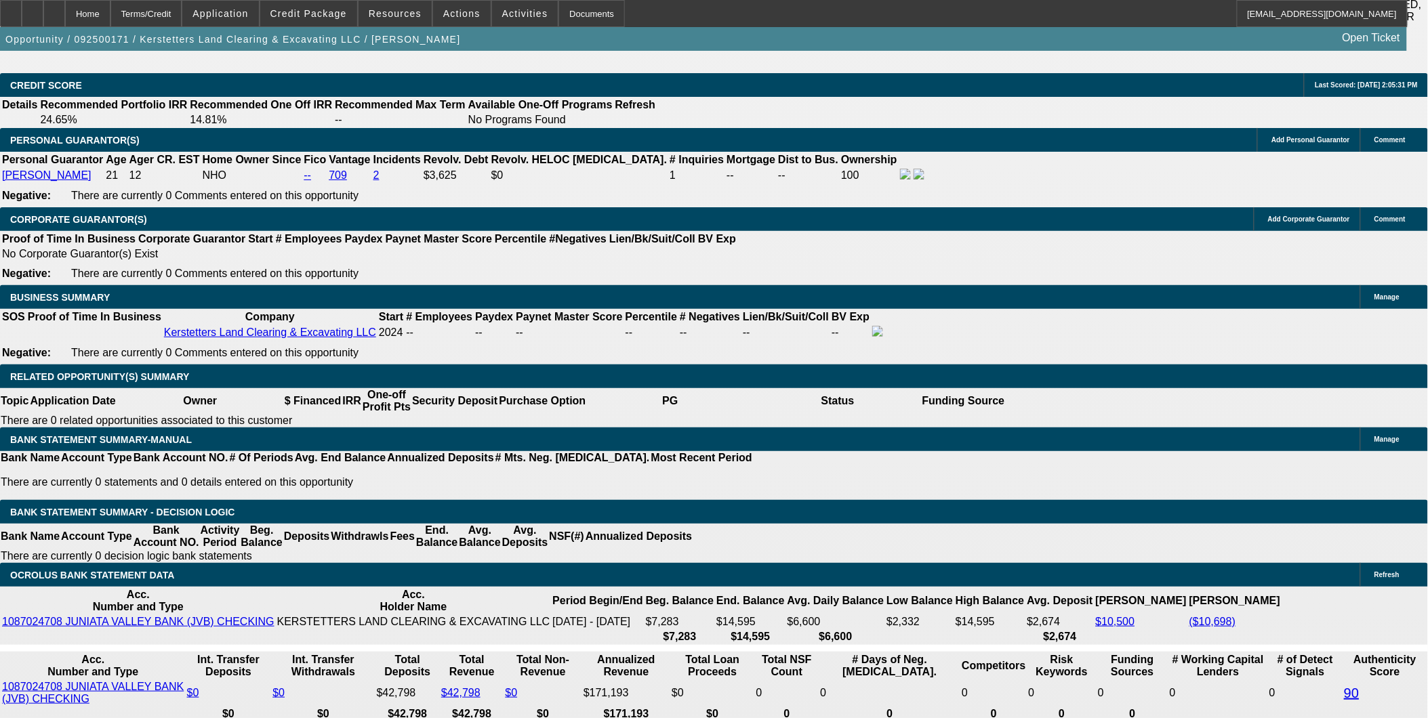
scroll to position [2187, 0]
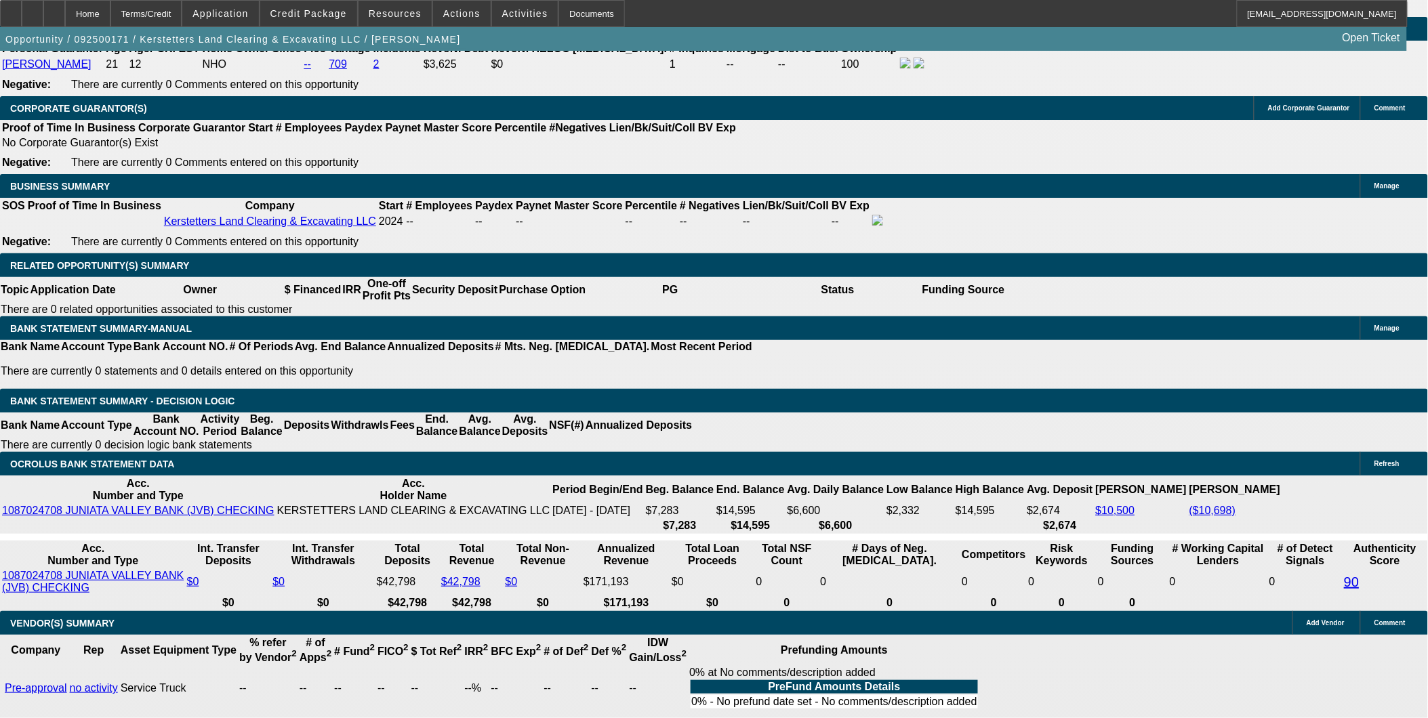
drag, startPoint x: 312, startPoint y: 239, endPoint x: 365, endPoint y: 228, distance: 53.4
type input "UNKNOWN"
type input "21"
type input "$1,704.24"
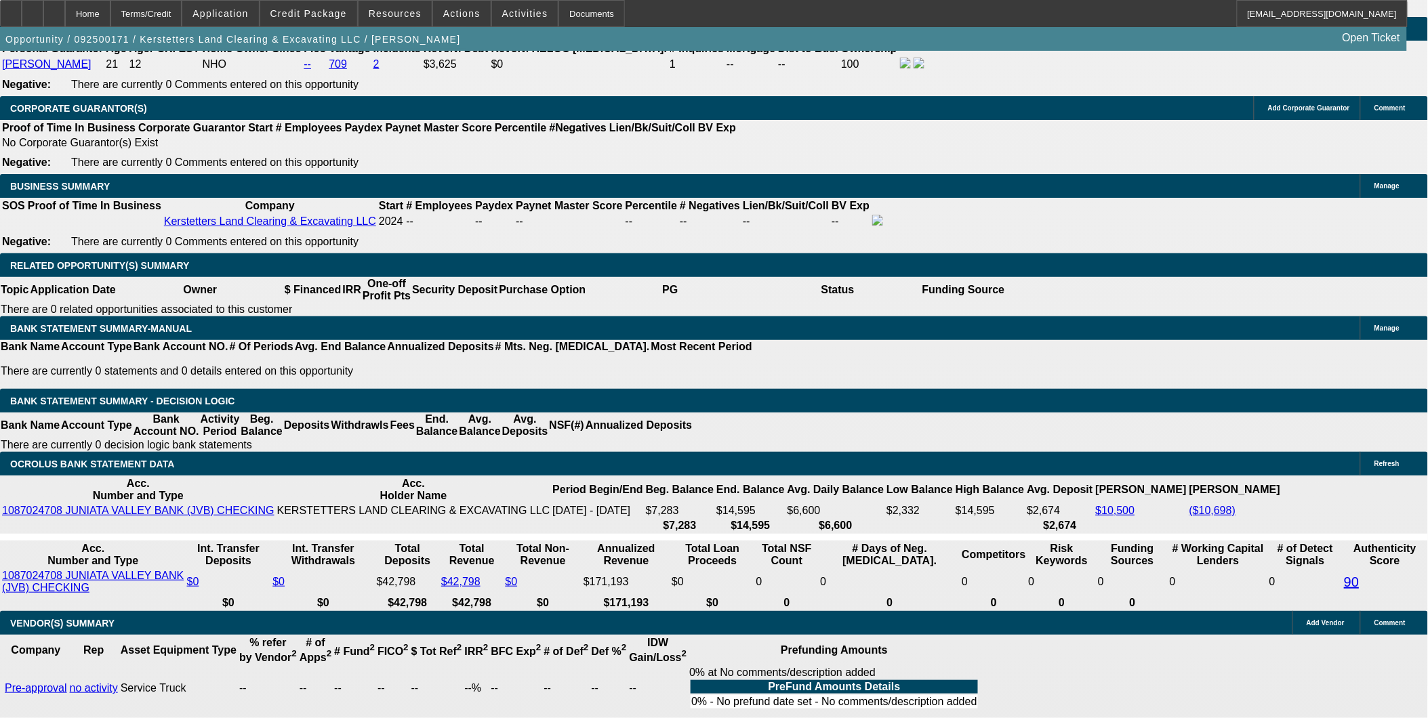
type input "$852.12"
type input "$2,241.66"
type input "$1,120.83"
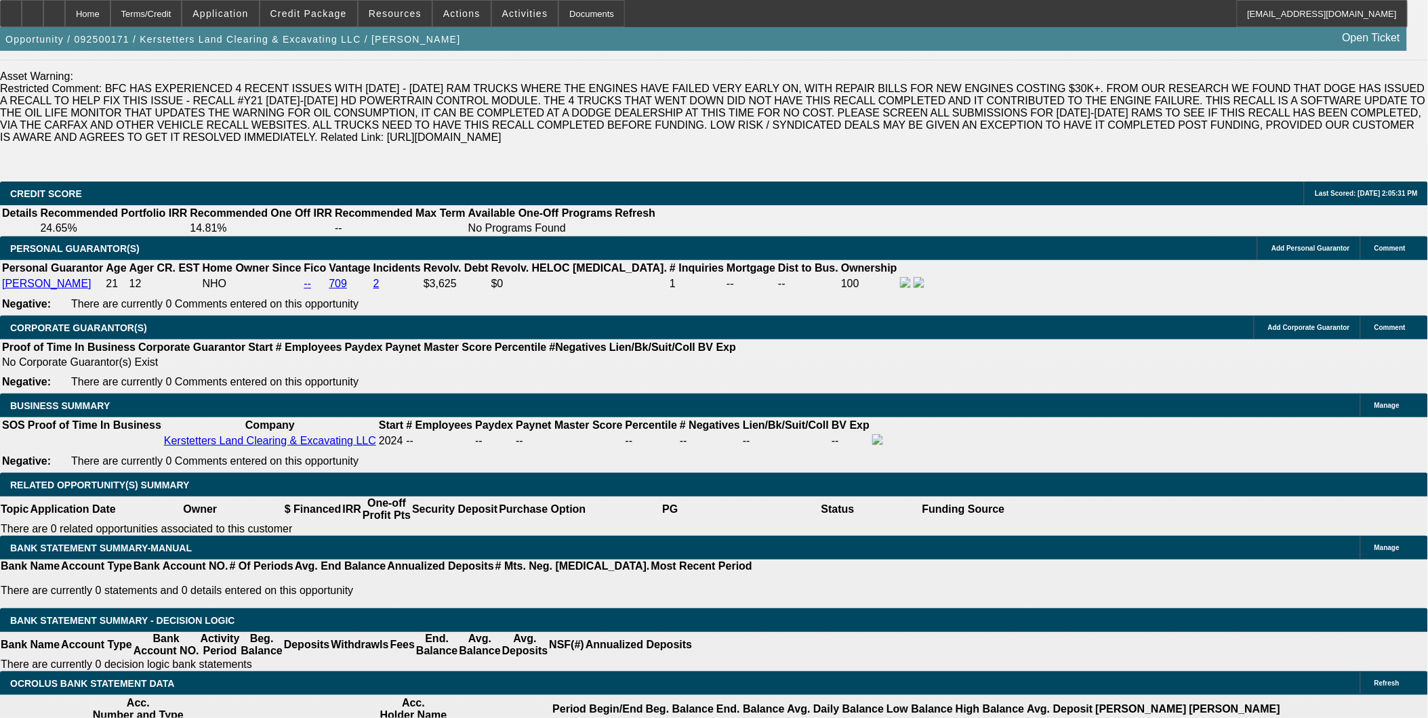
scroll to position [1961, 0]
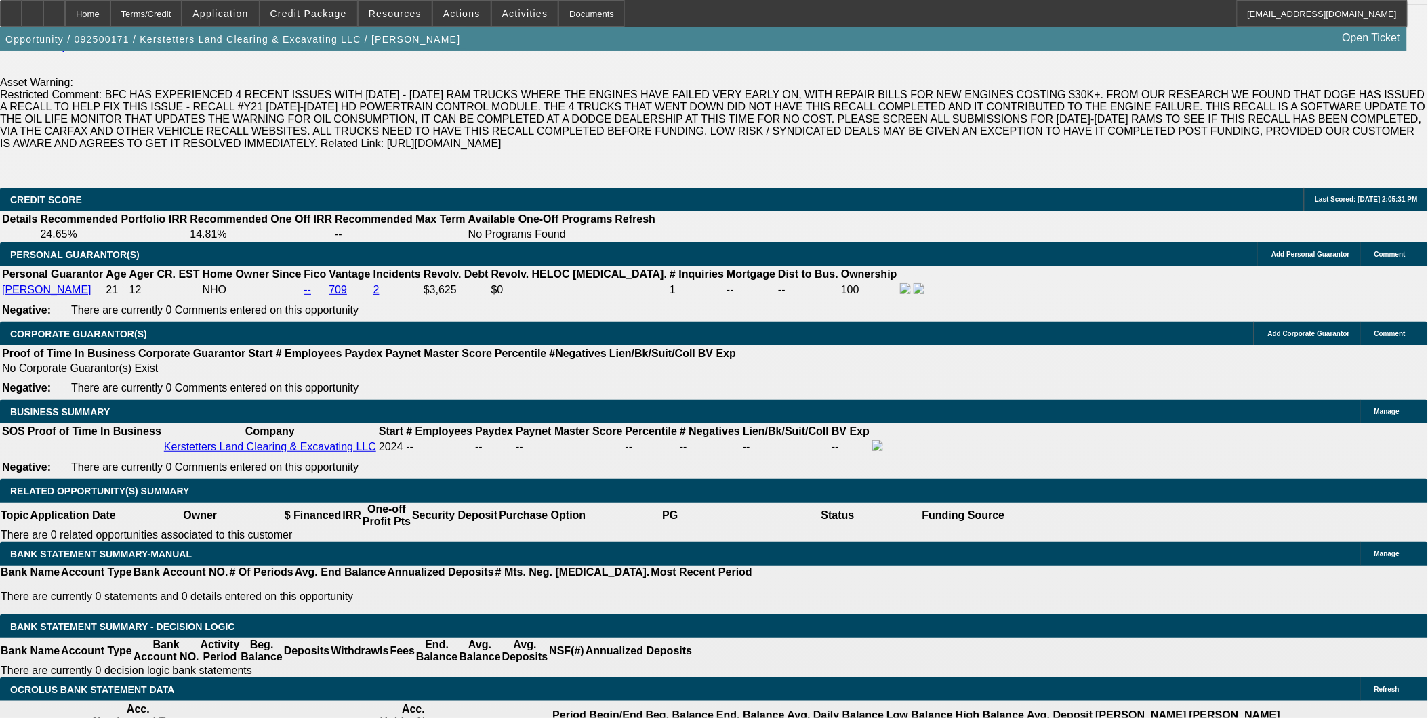
type input "21"
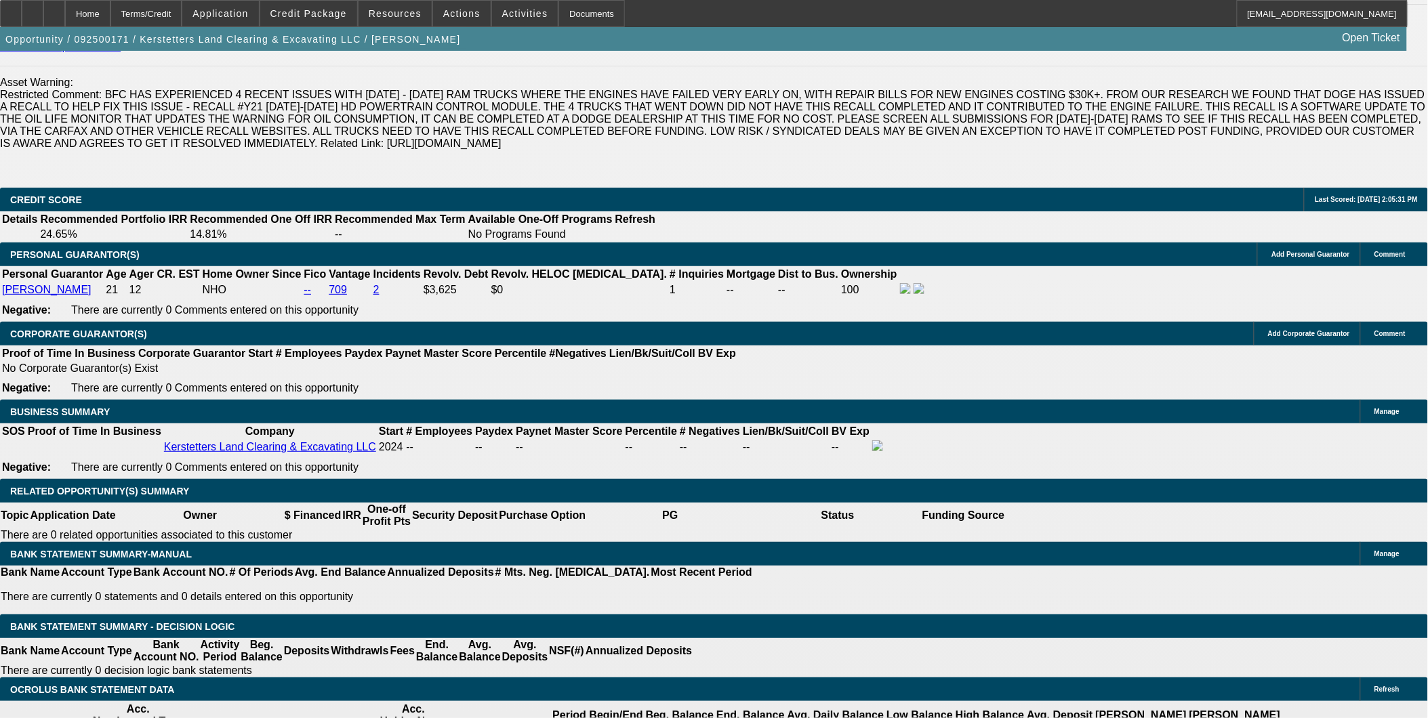
drag, startPoint x: 279, startPoint y: 458, endPoint x: 362, endPoint y: 454, distance: 83.5
type input "42"
type input "$15,531.42"
type input "$7,765.71"
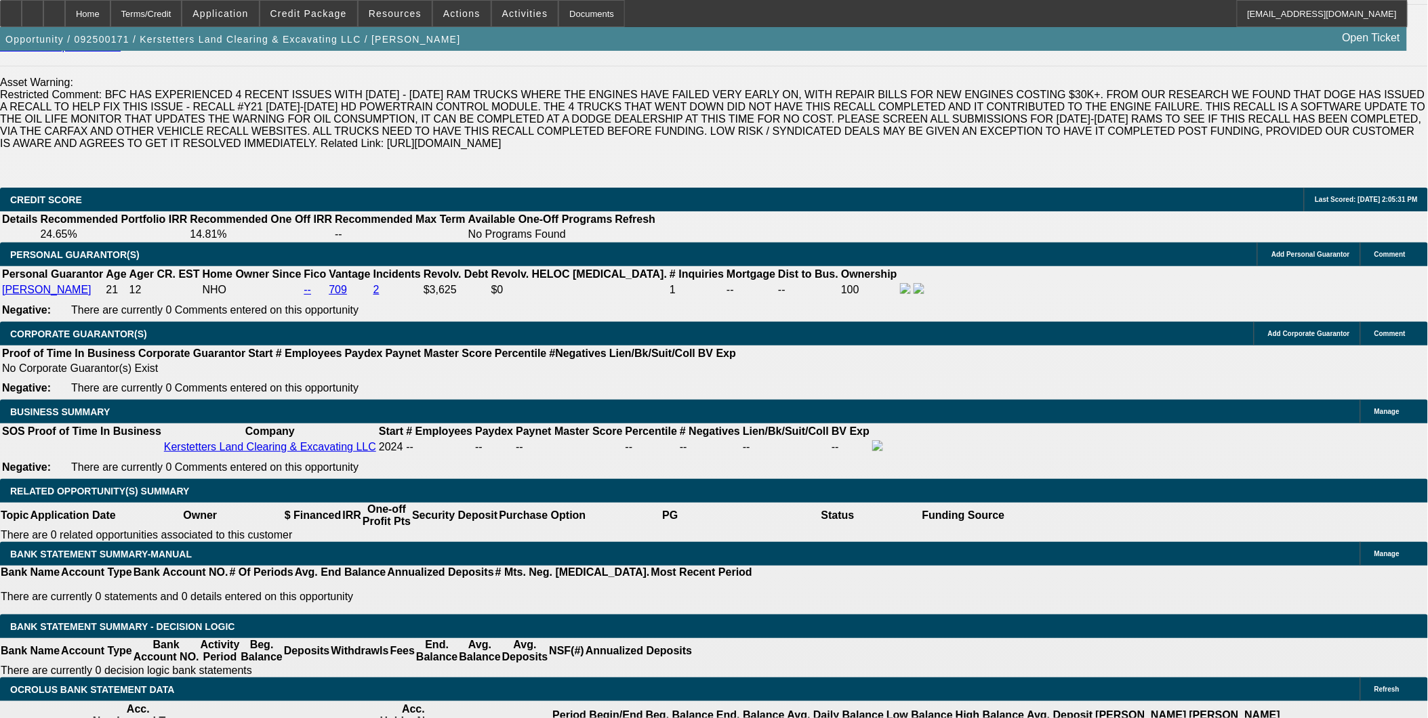
type input "$2,012.32"
type input "$1,006.16"
type input "42"
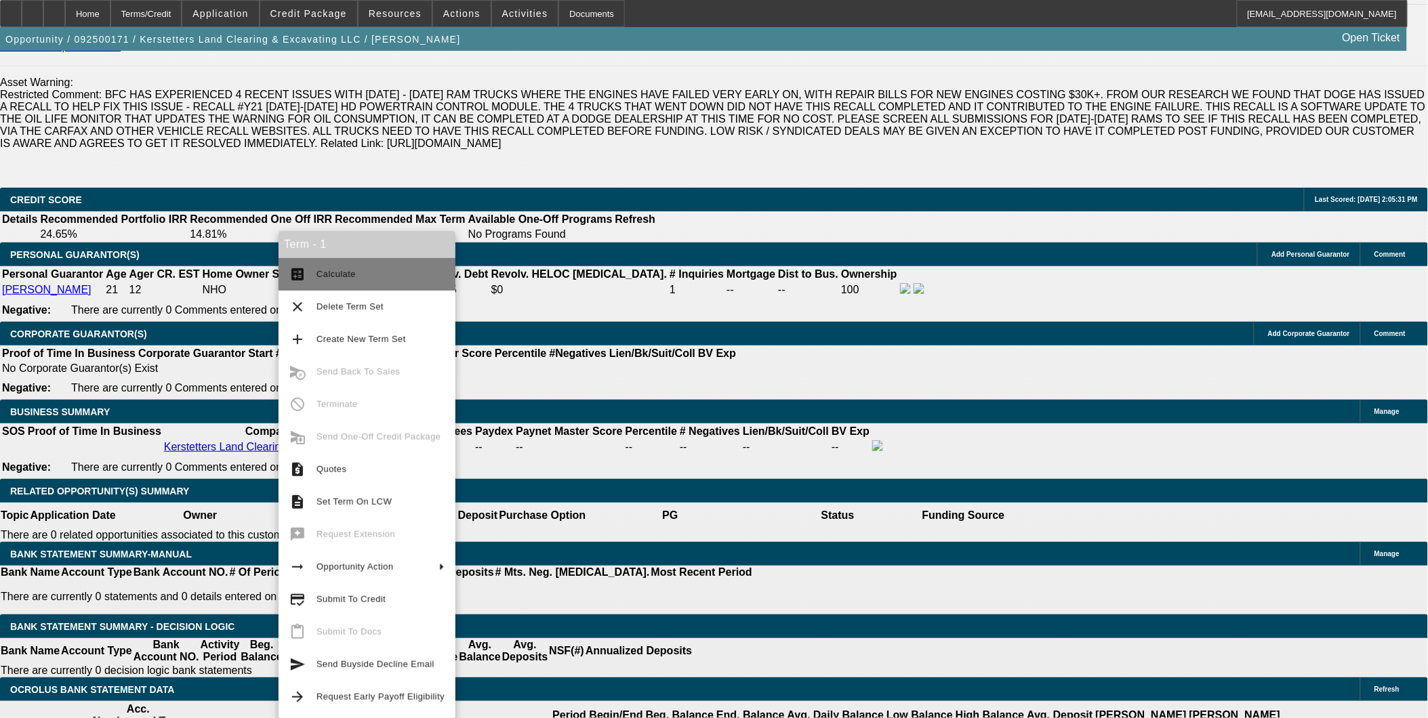
click at [317, 277] on span "Calculate" at bounding box center [335, 274] width 39 height 10
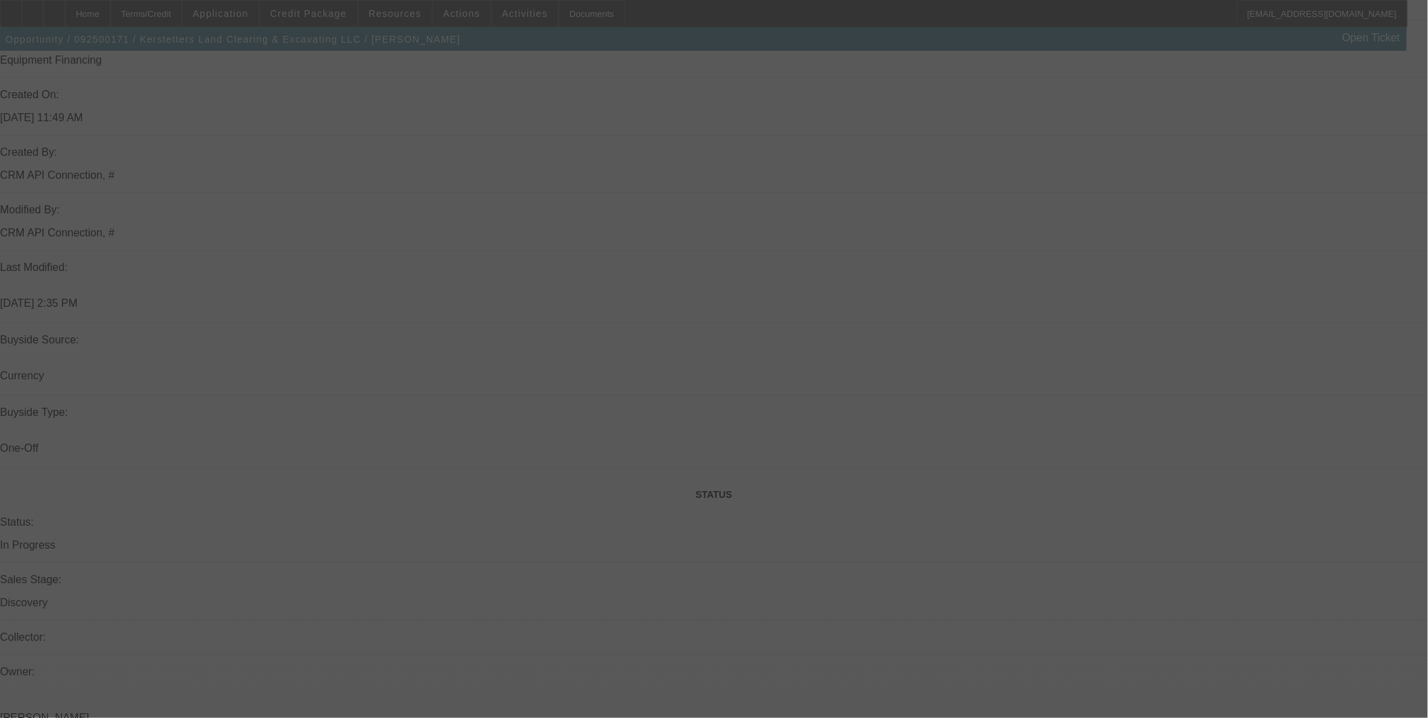
scroll to position [1058, 0]
select select "0.15"
select select "2"
select select "0"
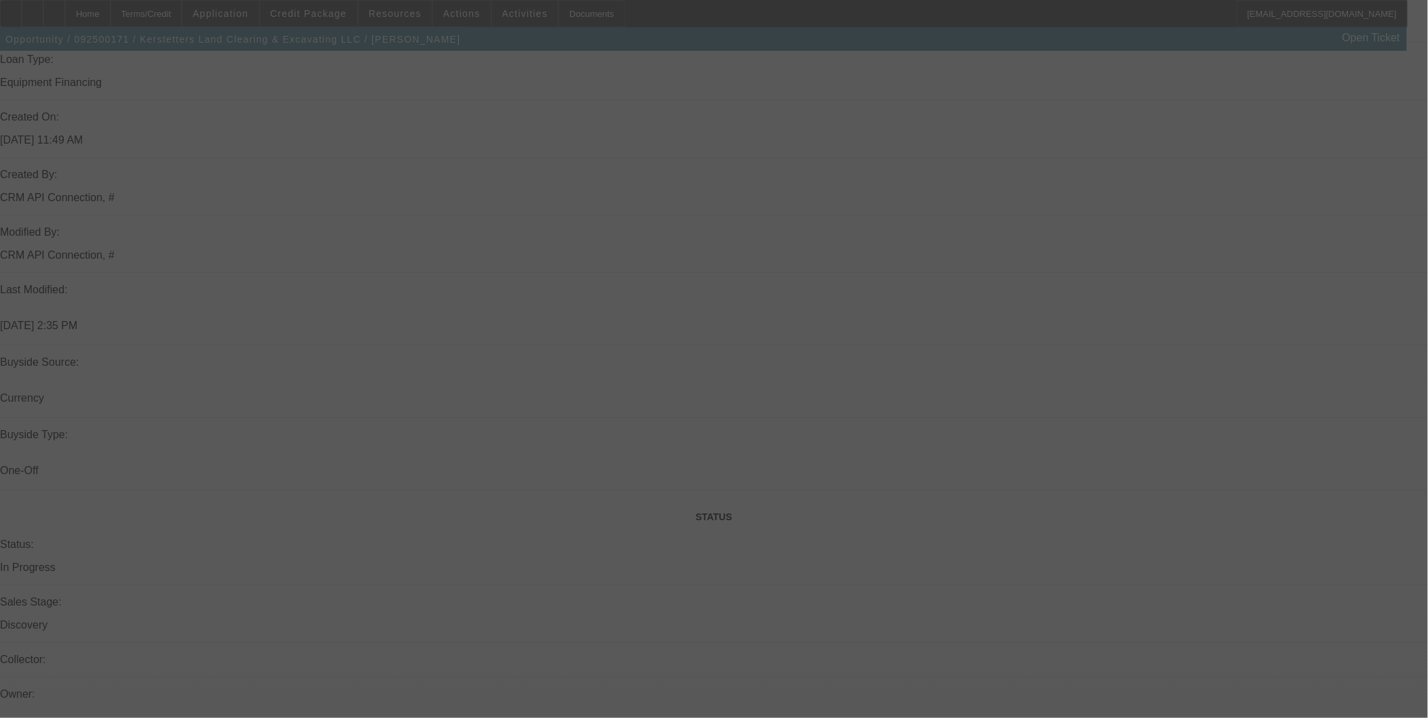
select select "6"
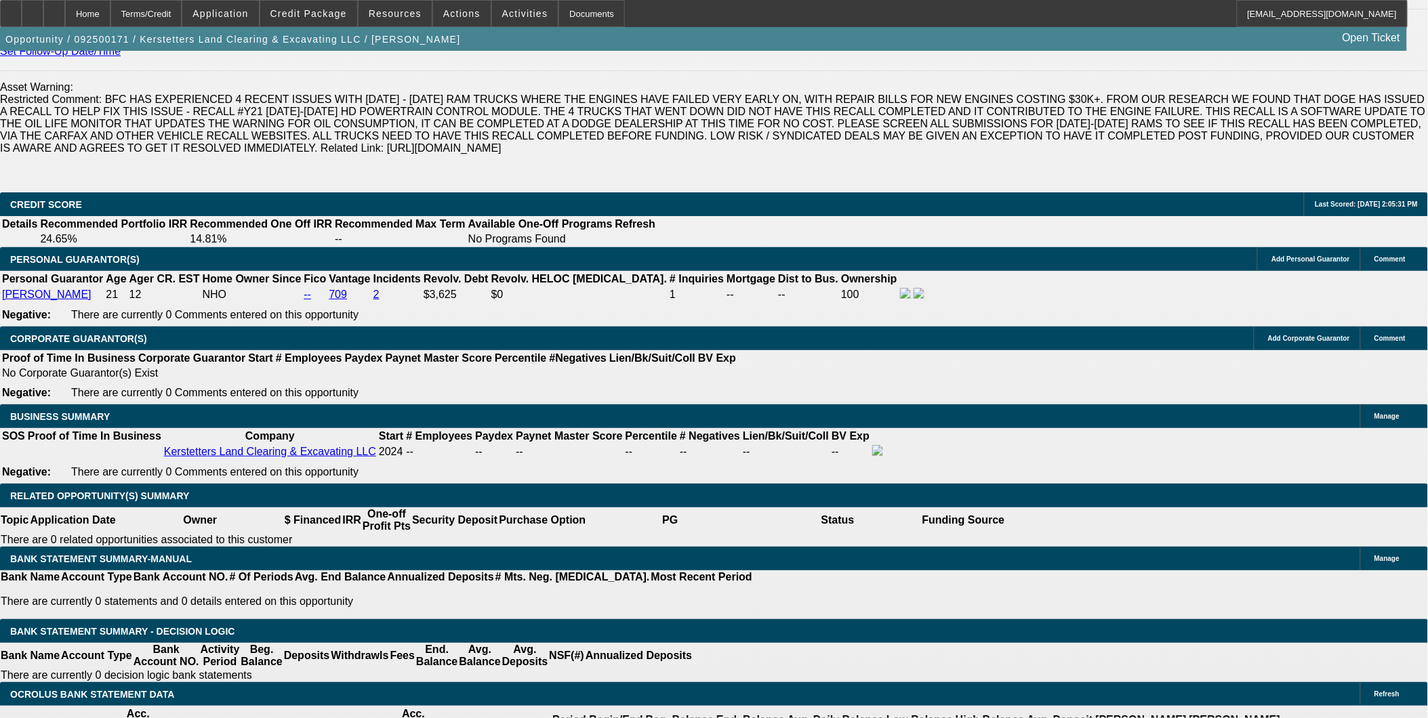
scroll to position [1957, 0]
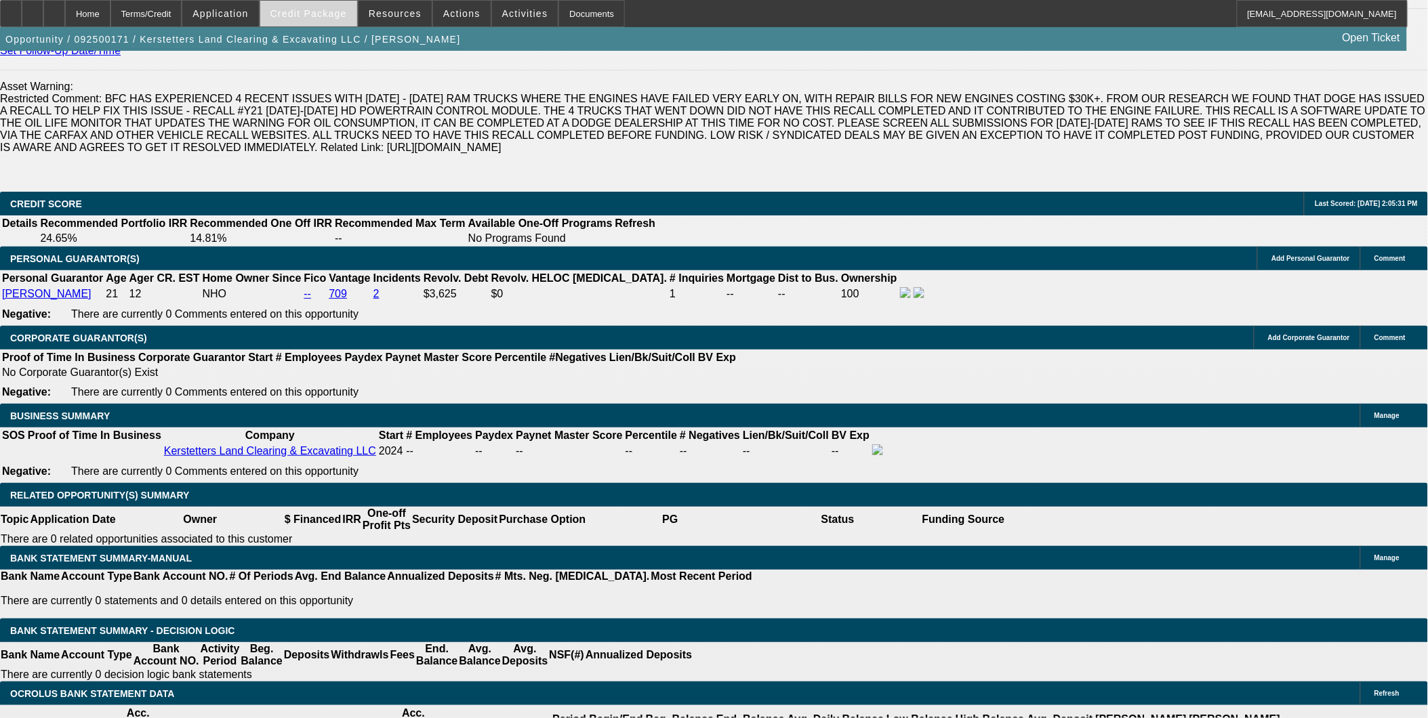
click at [333, 18] on span "Credit Package" at bounding box center [308, 13] width 77 height 11
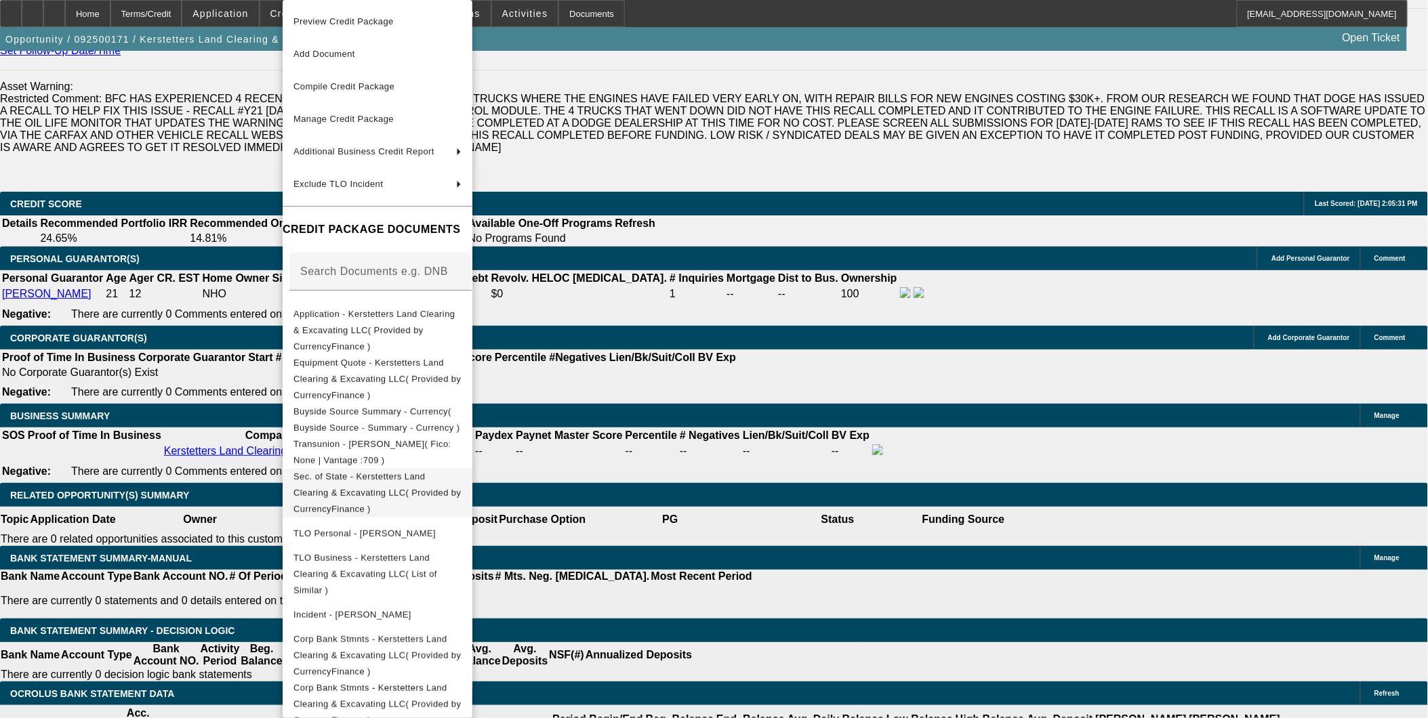
click at [397, 472] on span "Sec. of State - Kerstetters Land Clearing & Excavating LLC( Provided by Currenc…" at bounding box center [376, 493] width 167 height 43
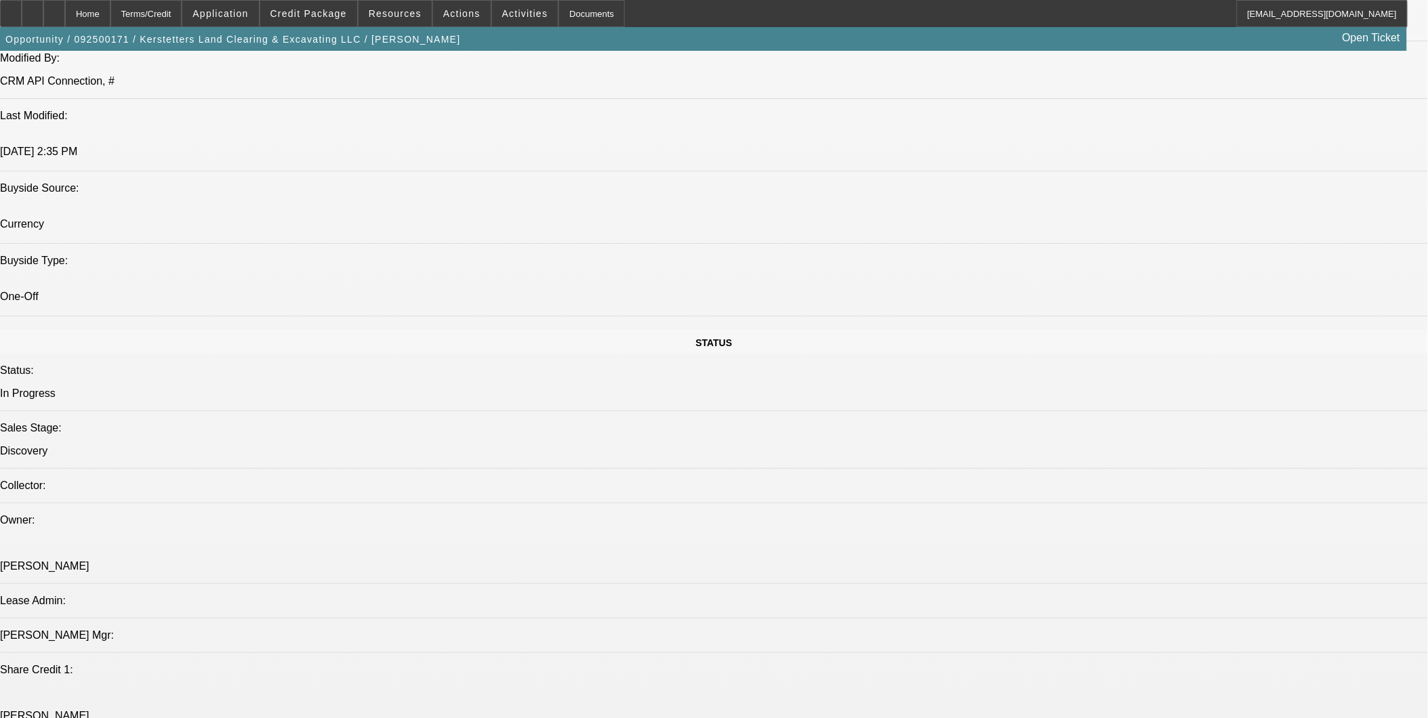
scroll to position [1280, 0]
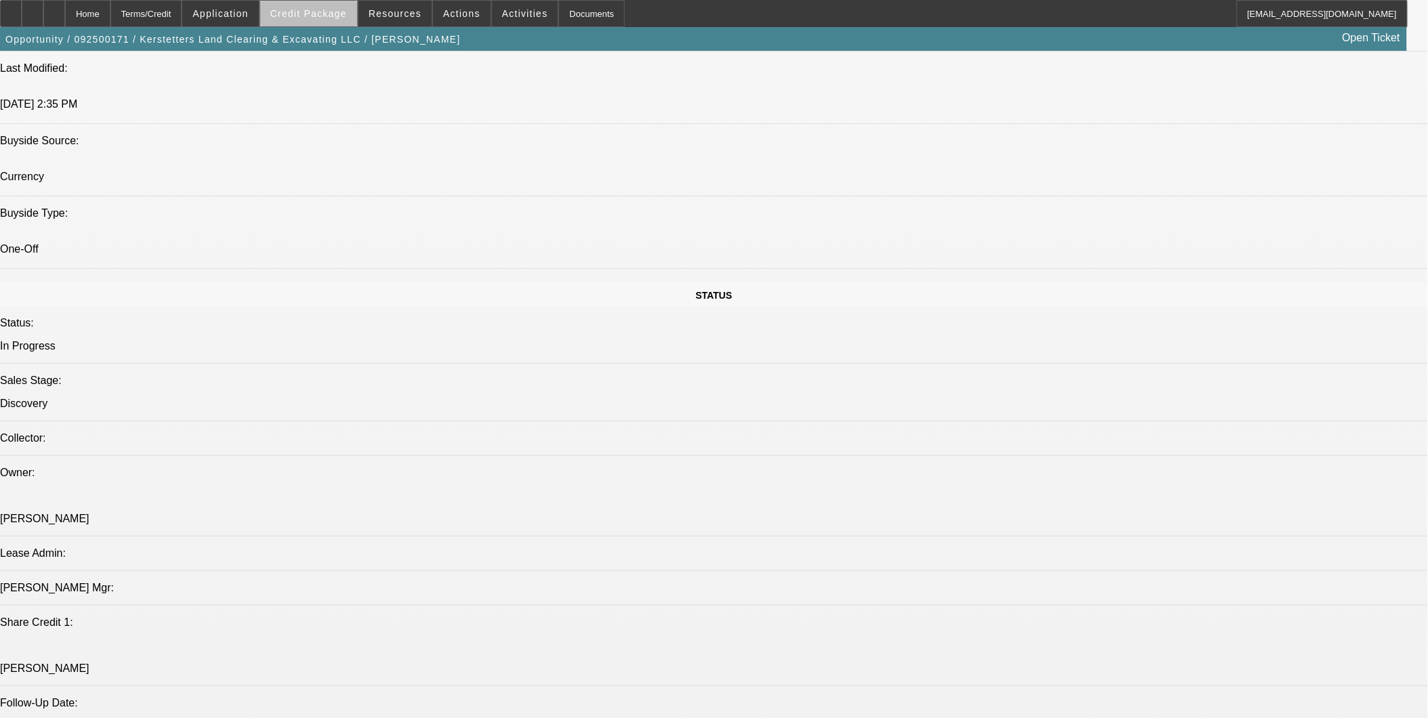
click at [337, 18] on span at bounding box center [308, 13] width 97 height 33
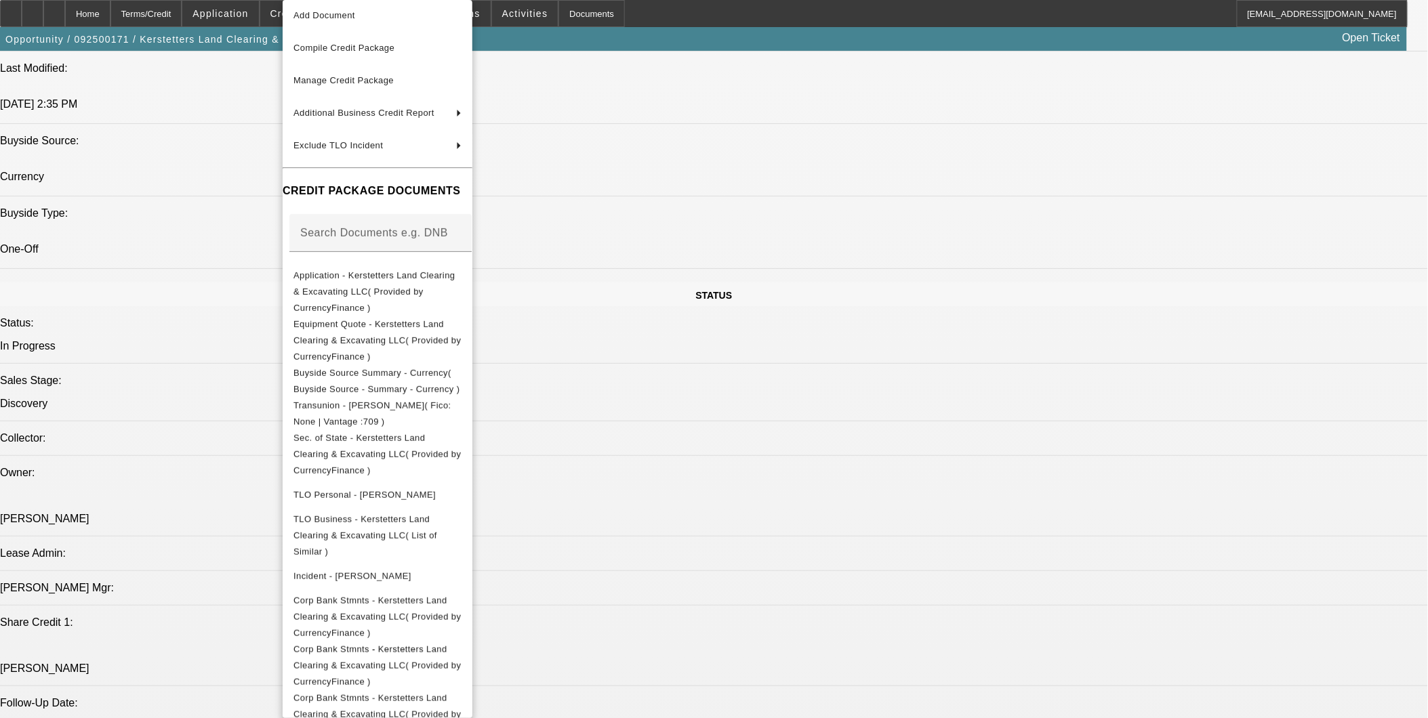
scroll to position [117, 0]
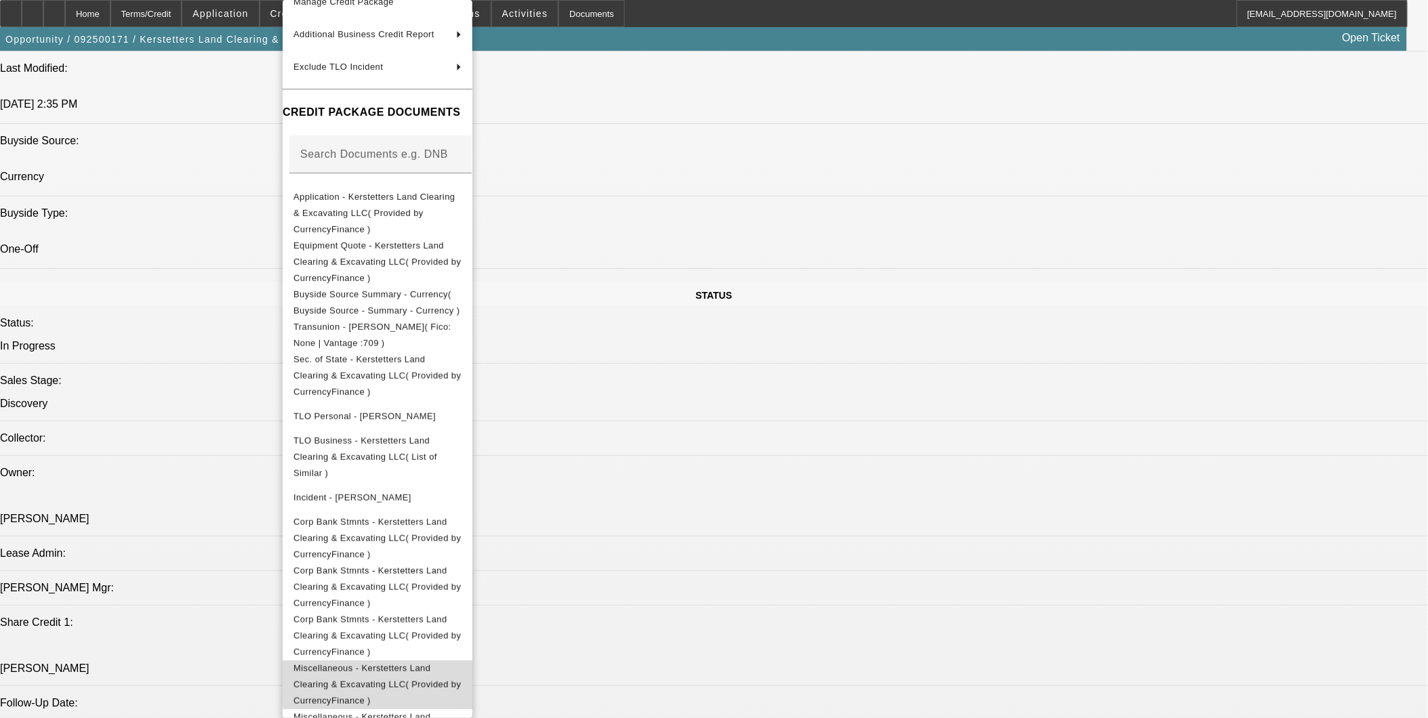
click at [462, 661] on span "Miscellaneous - Kerstetters Land Clearing & Excavating LLC( Provided by Currenc…" at bounding box center [377, 685] width 168 height 49
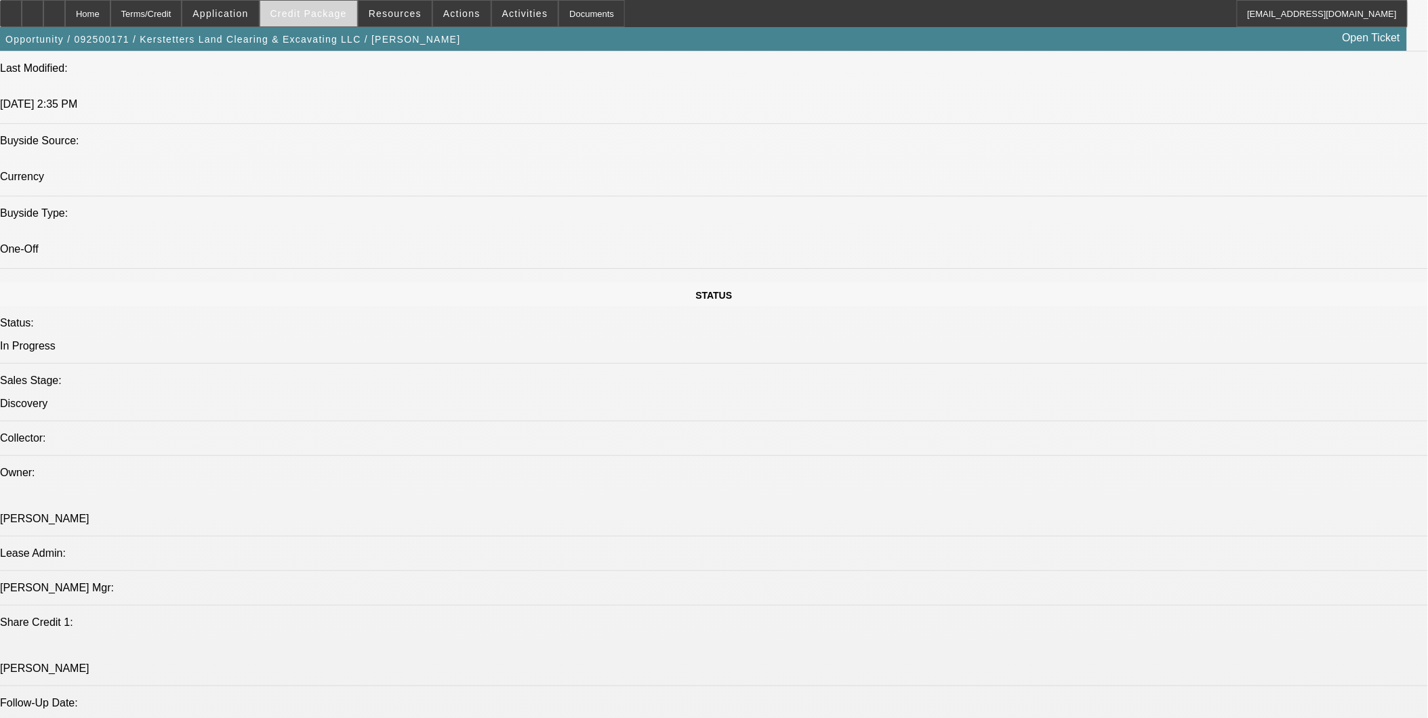
click at [300, 4] on span at bounding box center [308, 13] width 97 height 33
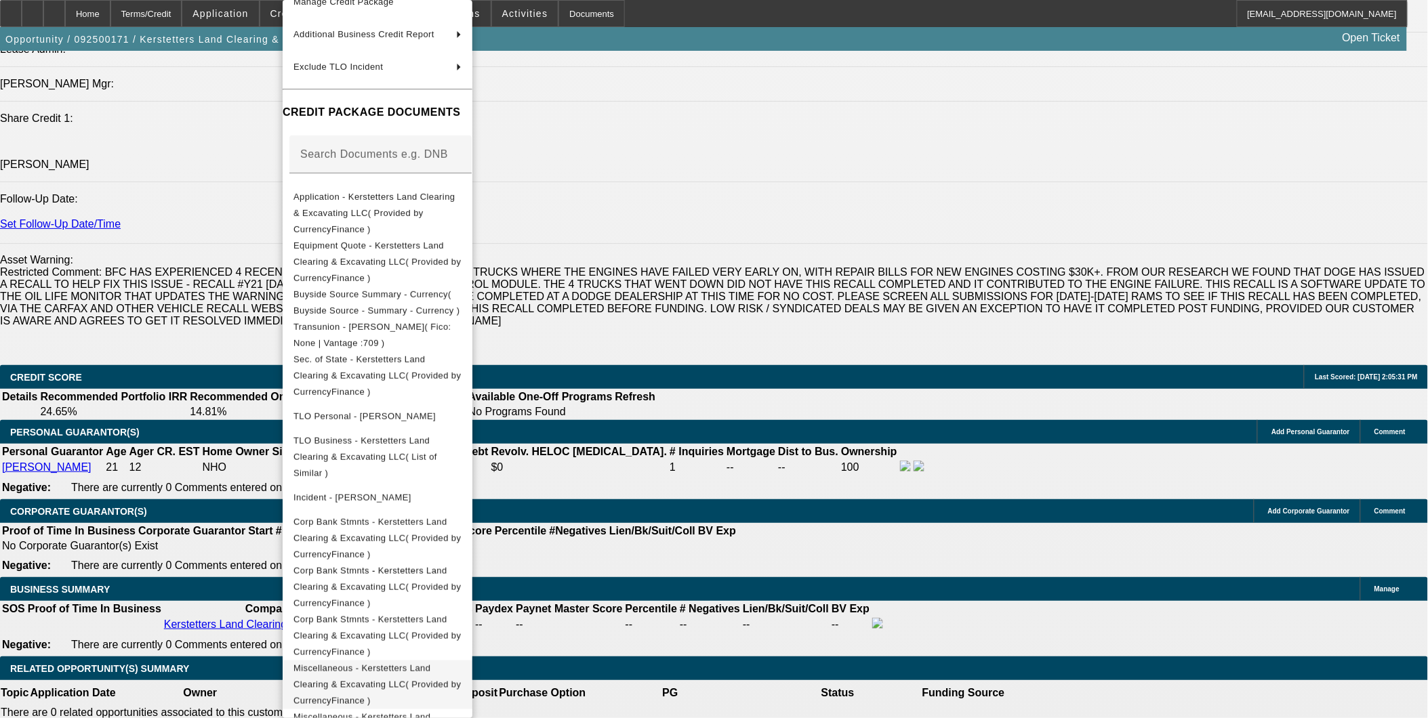
scroll to position [1807, 0]
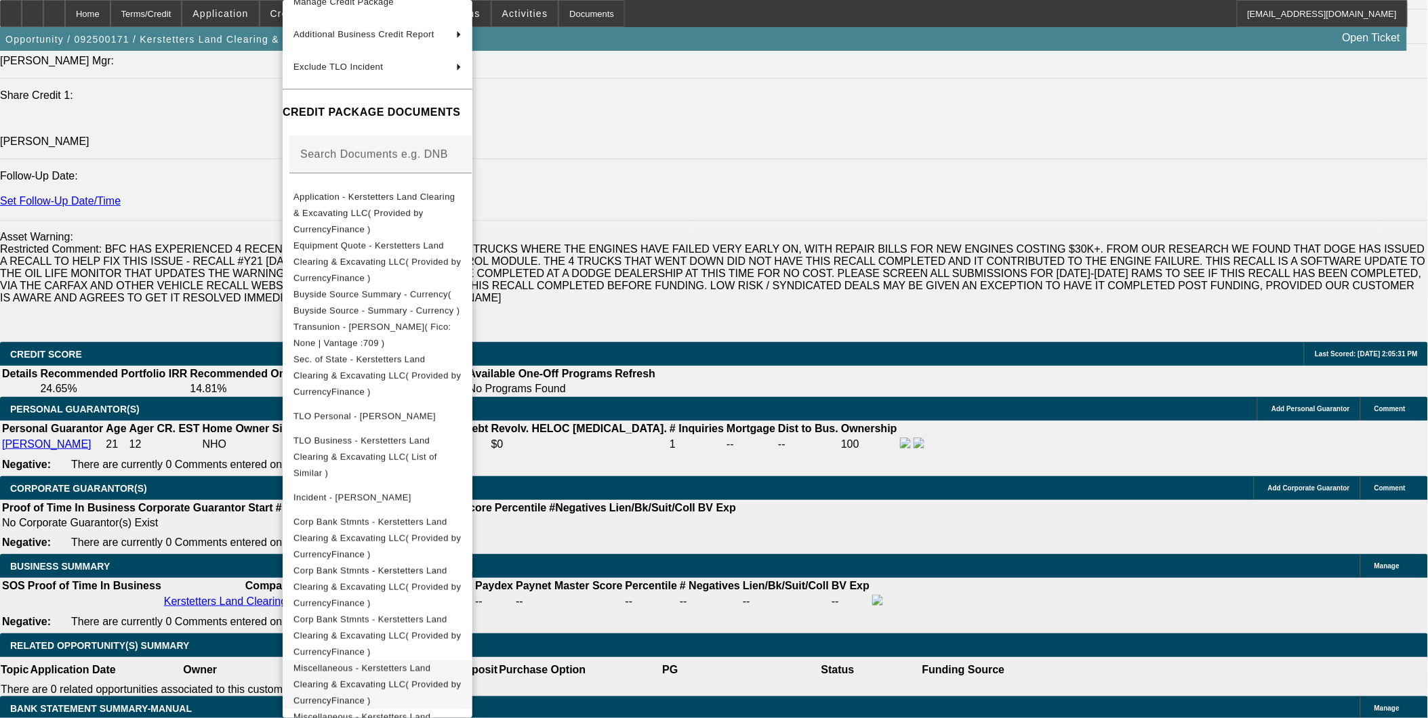
click at [436, 661] on button "Miscellaneous - Kerstetters Land Clearing & Excavating LLC( Provided by Currenc…" at bounding box center [378, 685] width 190 height 49
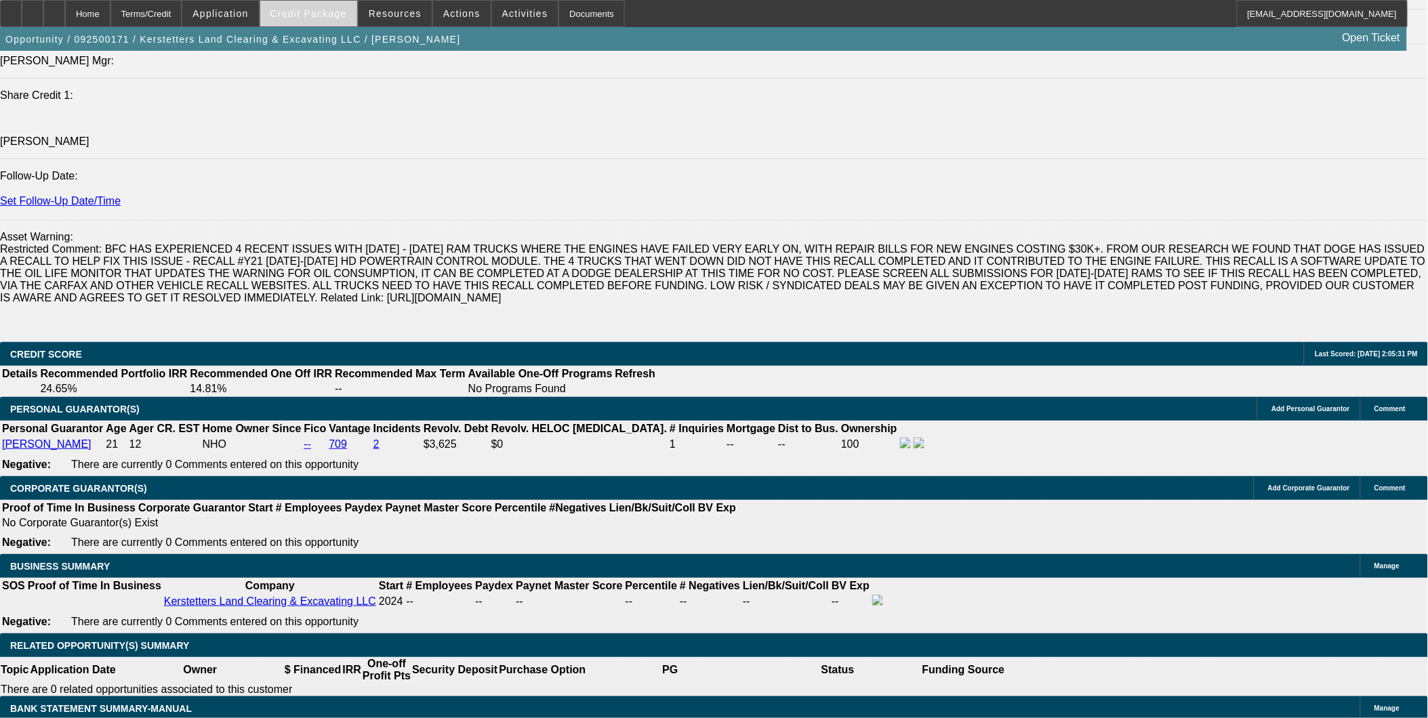
click at [344, 17] on span "Credit Package" at bounding box center [308, 13] width 77 height 11
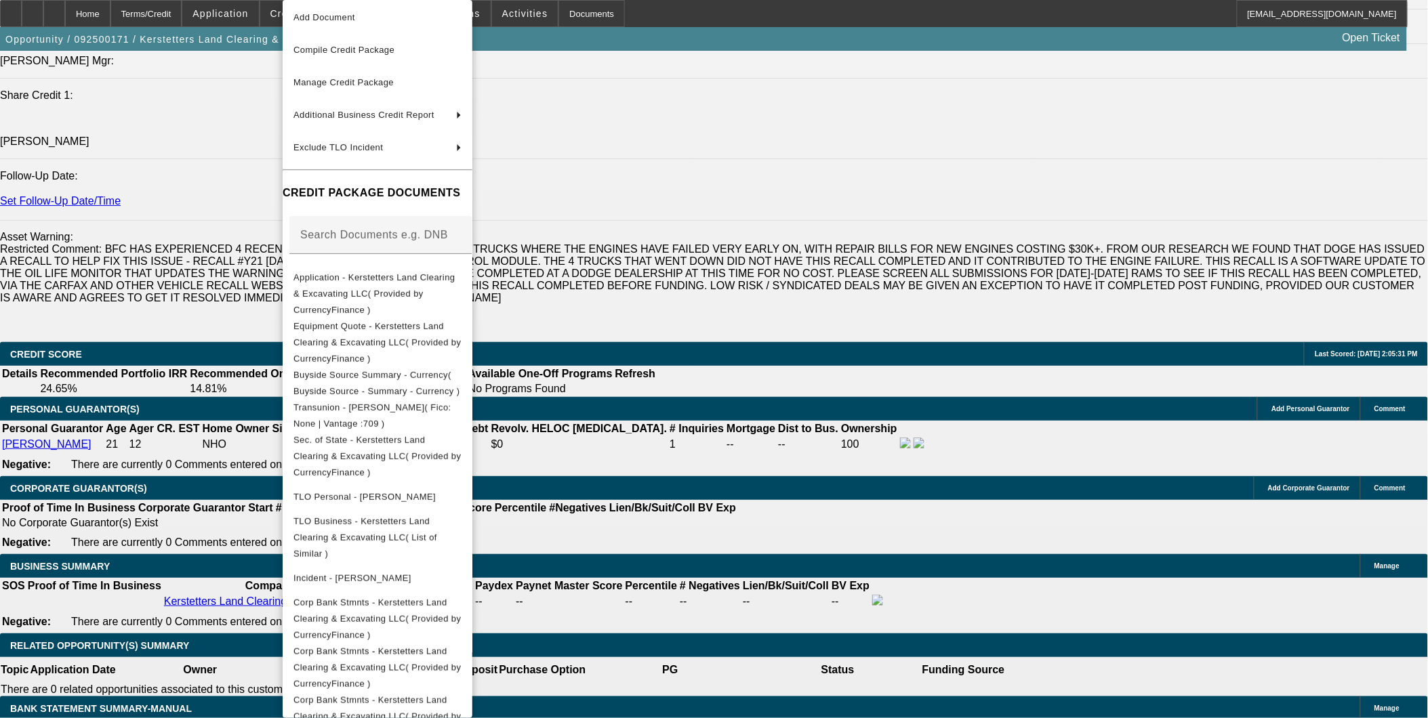
scroll to position [117, 0]
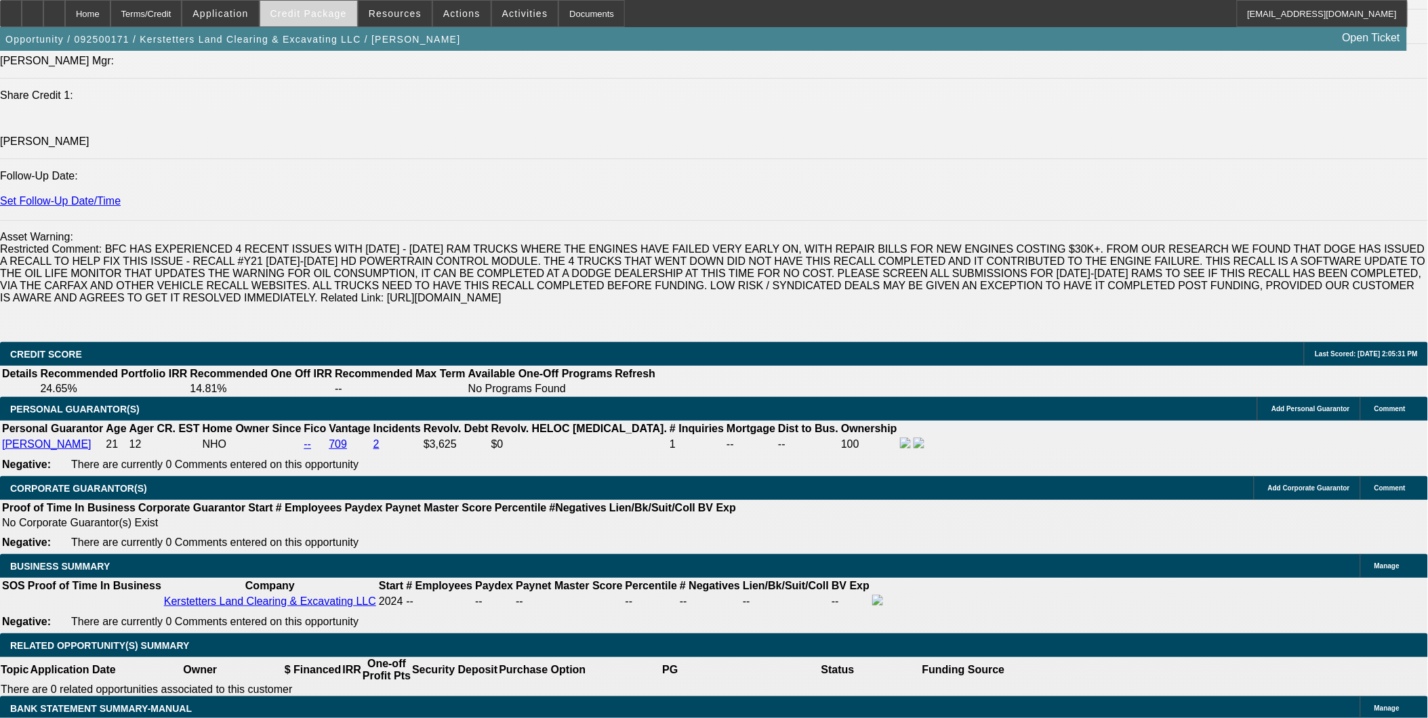
click at [337, 5] on span at bounding box center [308, 13] width 97 height 33
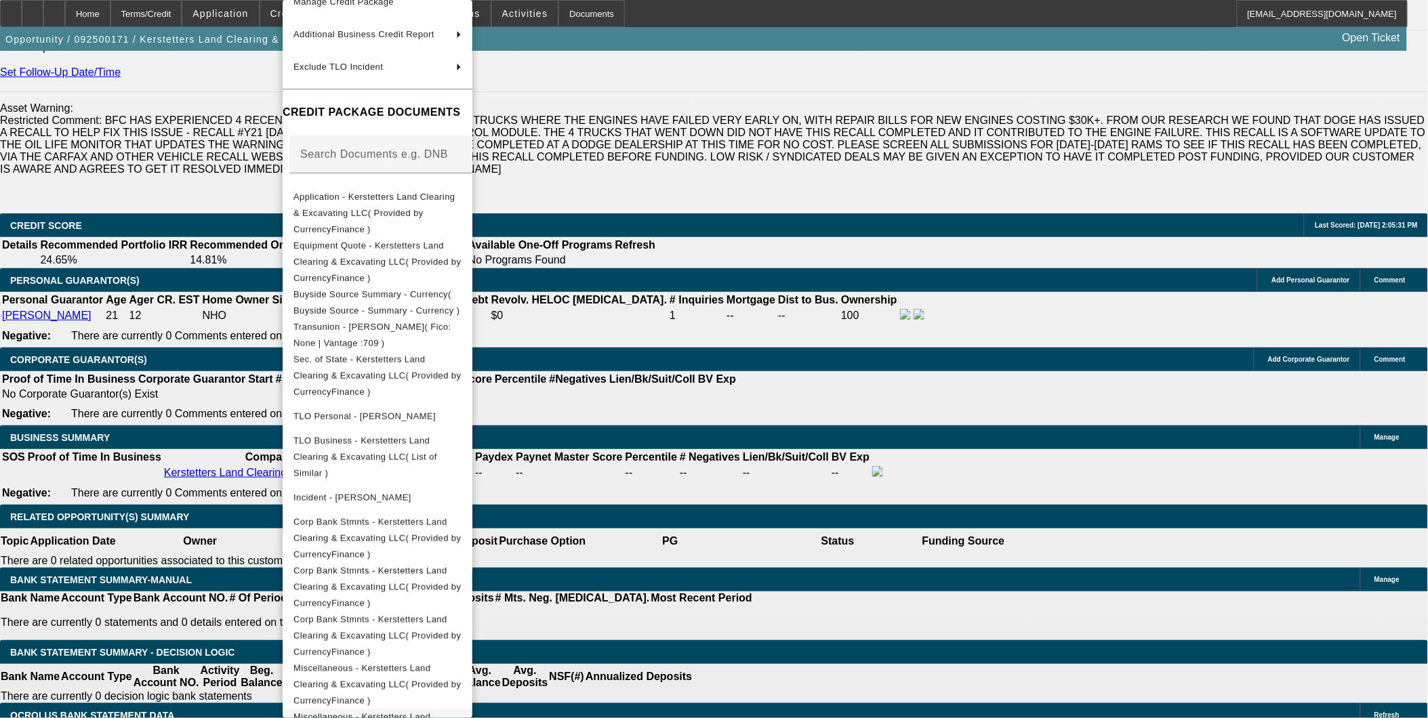
scroll to position [2108, 0]
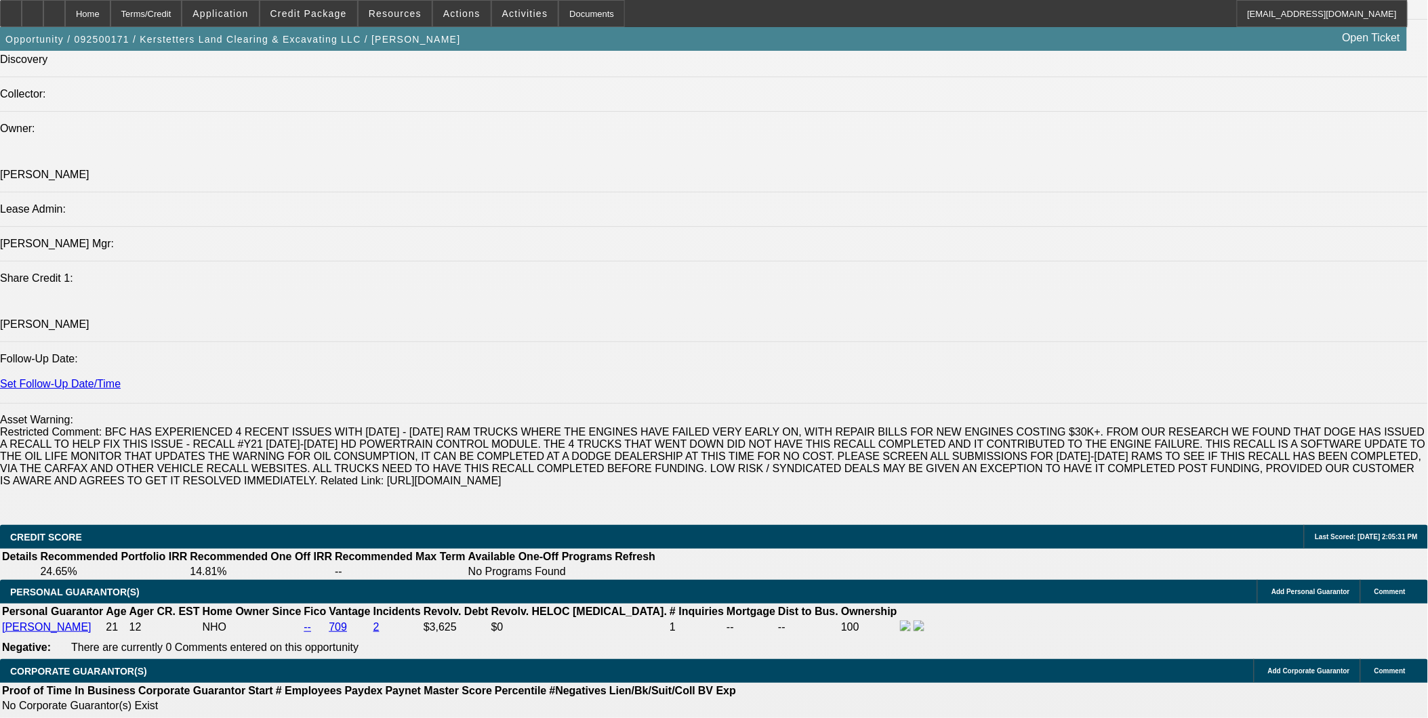
scroll to position [1732, 0]
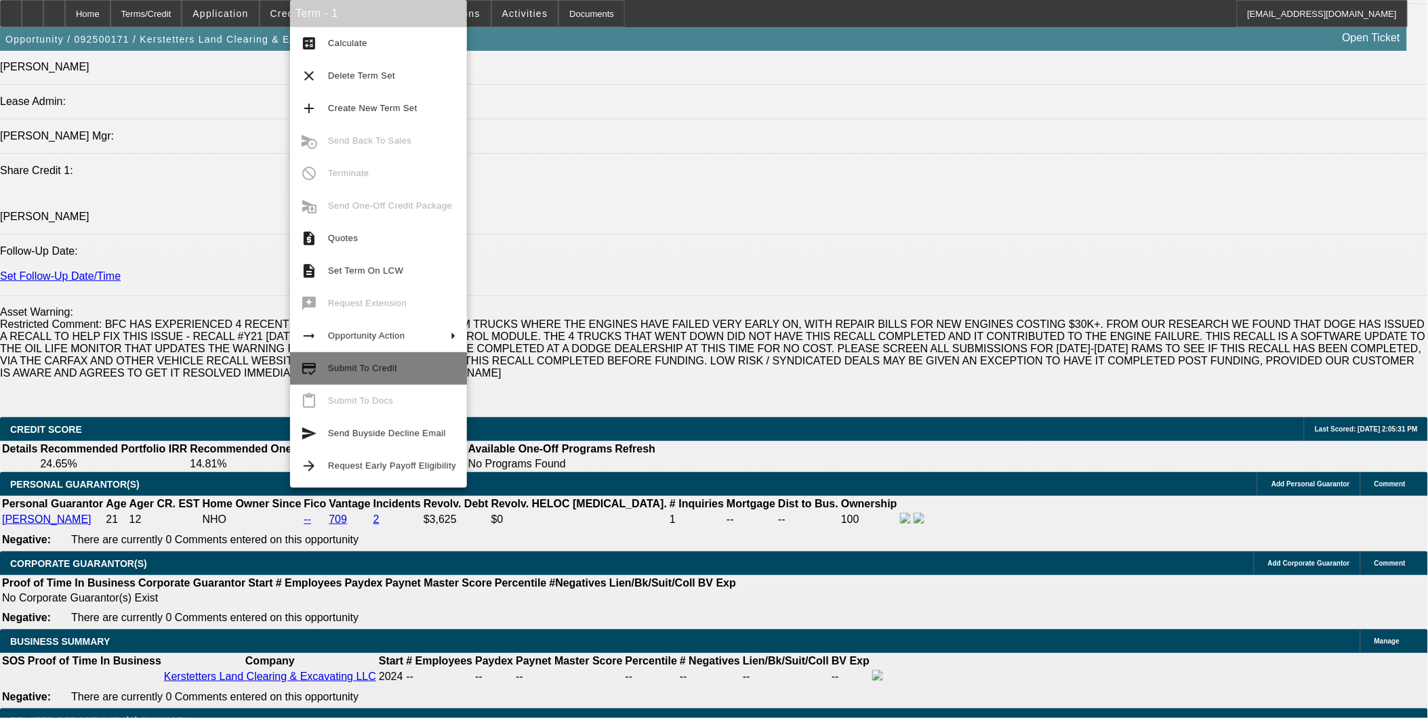
click at [374, 361] on span "Submit To Credit" at bounding box center [392, 369] width 128 height 16
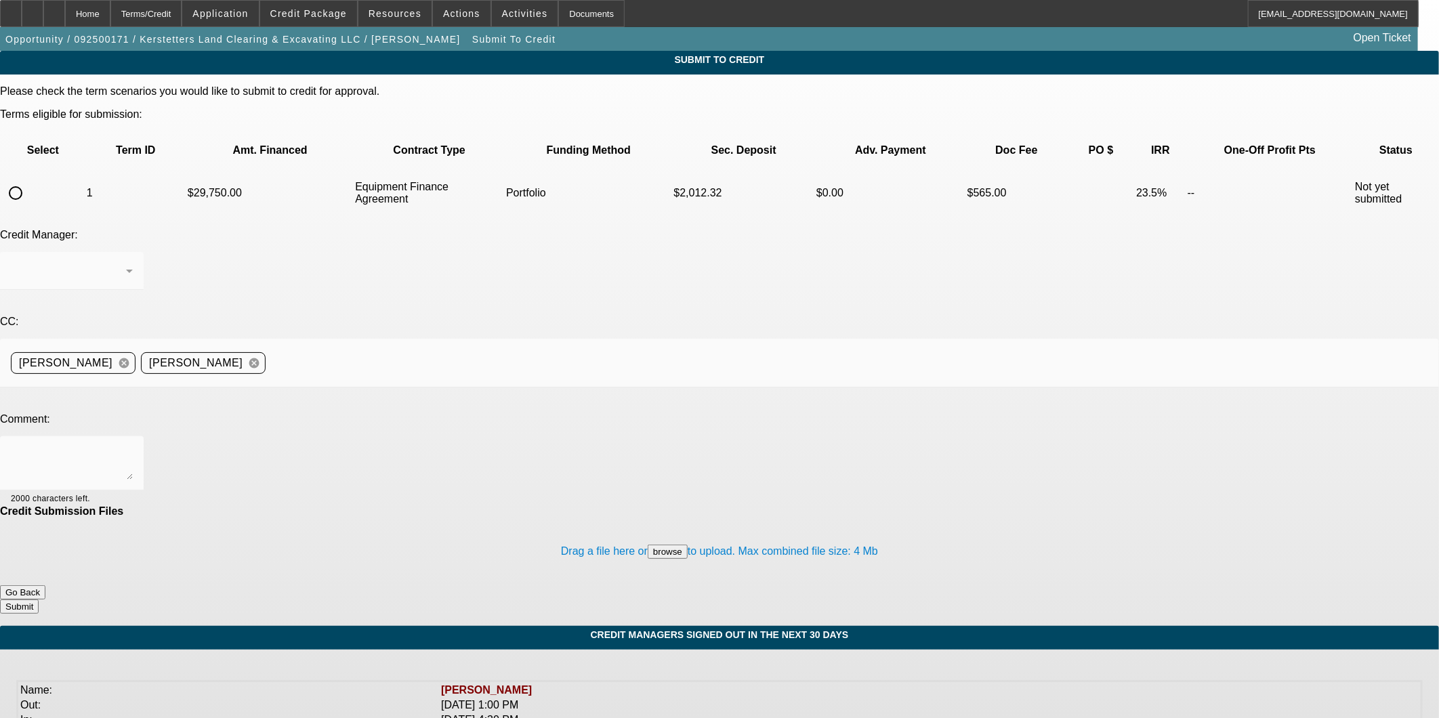
click at [29, 180] on input "radio" at bounding box center [15, 193] width 27 height 27
radio input "true"
click at [126, 263] on div "Arida, George" at bounding box center [68, 271] width 115 height 16
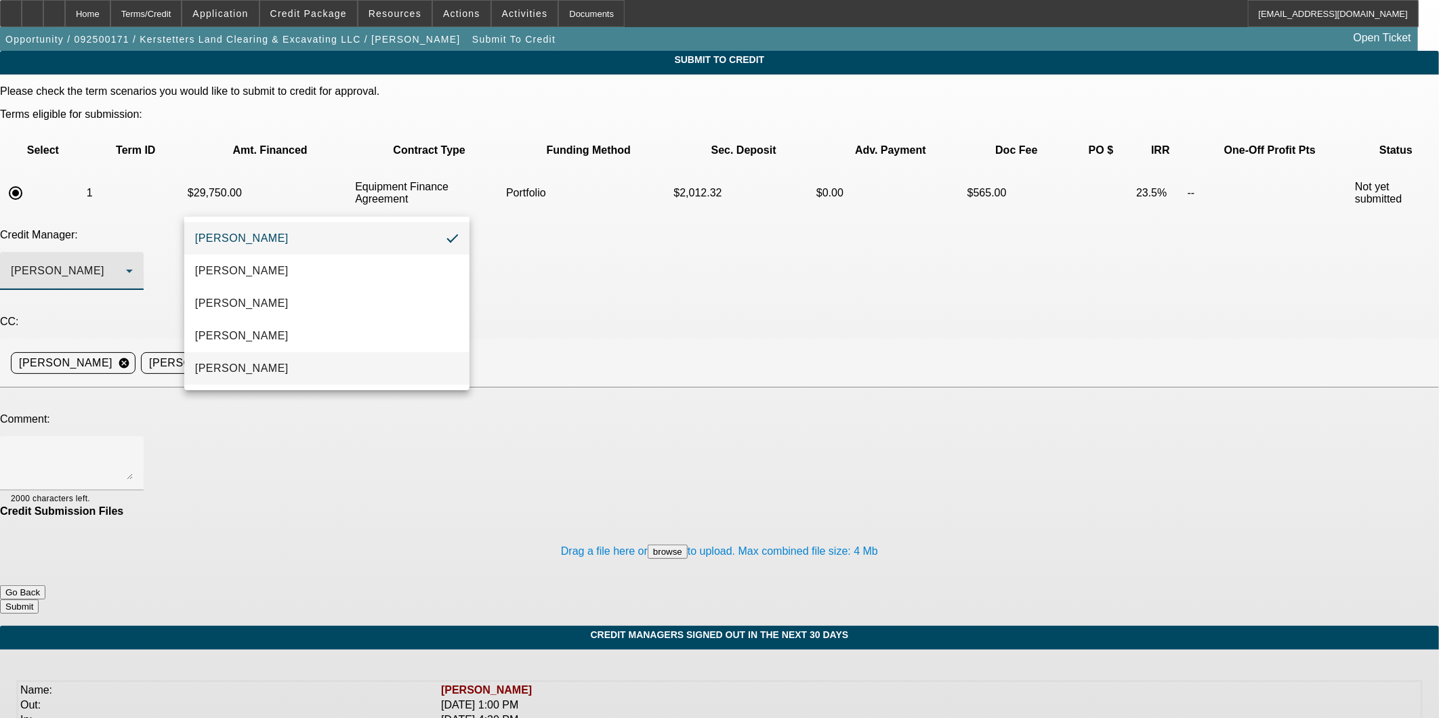
click at [304, 373] on mat-option "Oliva, Samuel" at bounding box center [326, 368] width 285 height 33
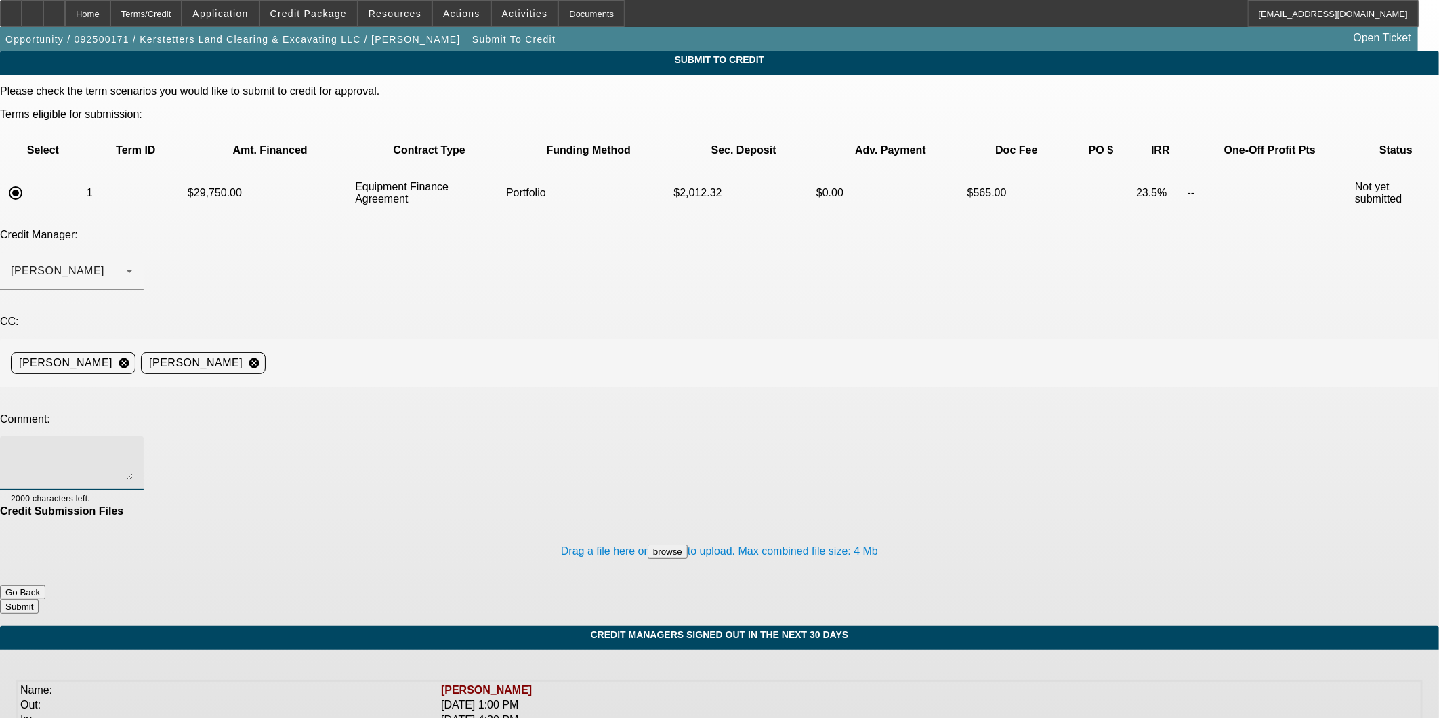
click at [133, 447] on textarea at bounding box center [72, 463] width 122 height 33
type textarea "Sam - Currency Buyside deal for review"
click at [39, 600] on button "Submit" at bounding box center [19, 607] width 39 height 14
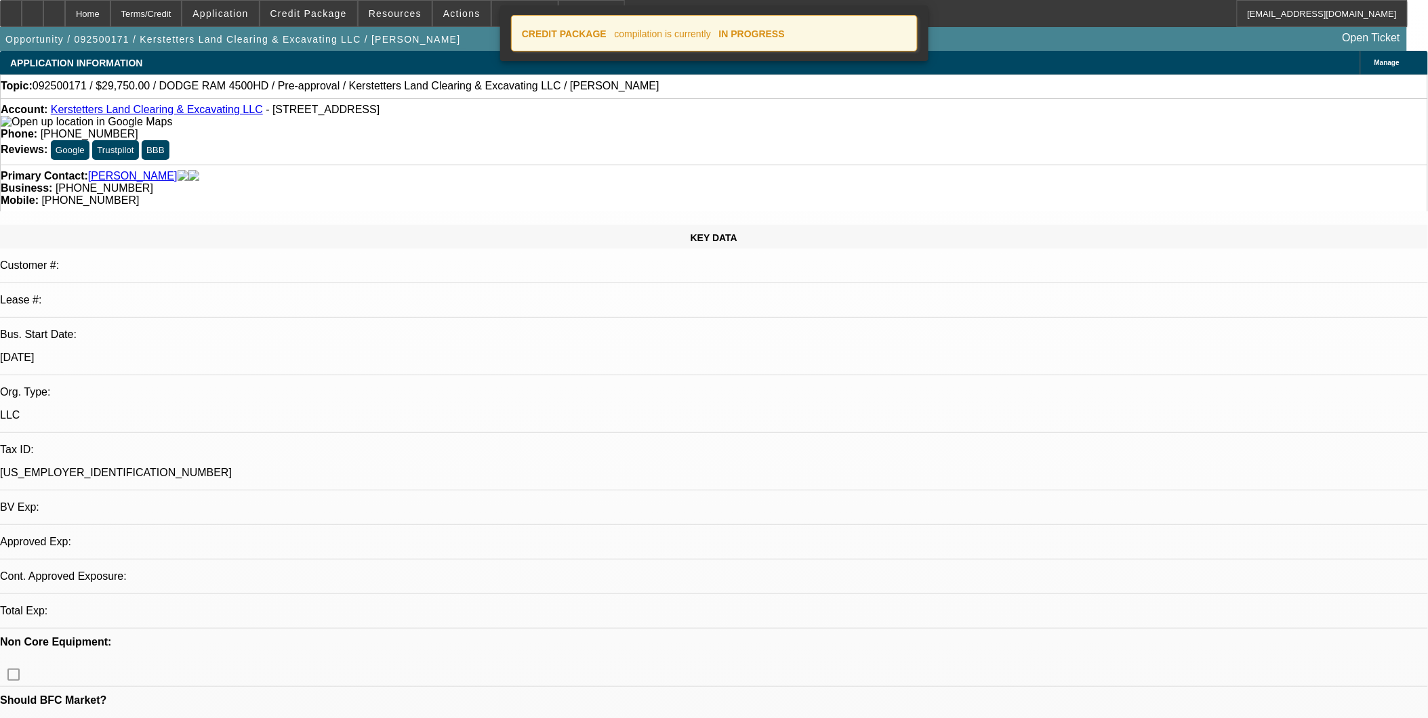
select select "0.15"
select select "2"
select select "0"
select select "6"
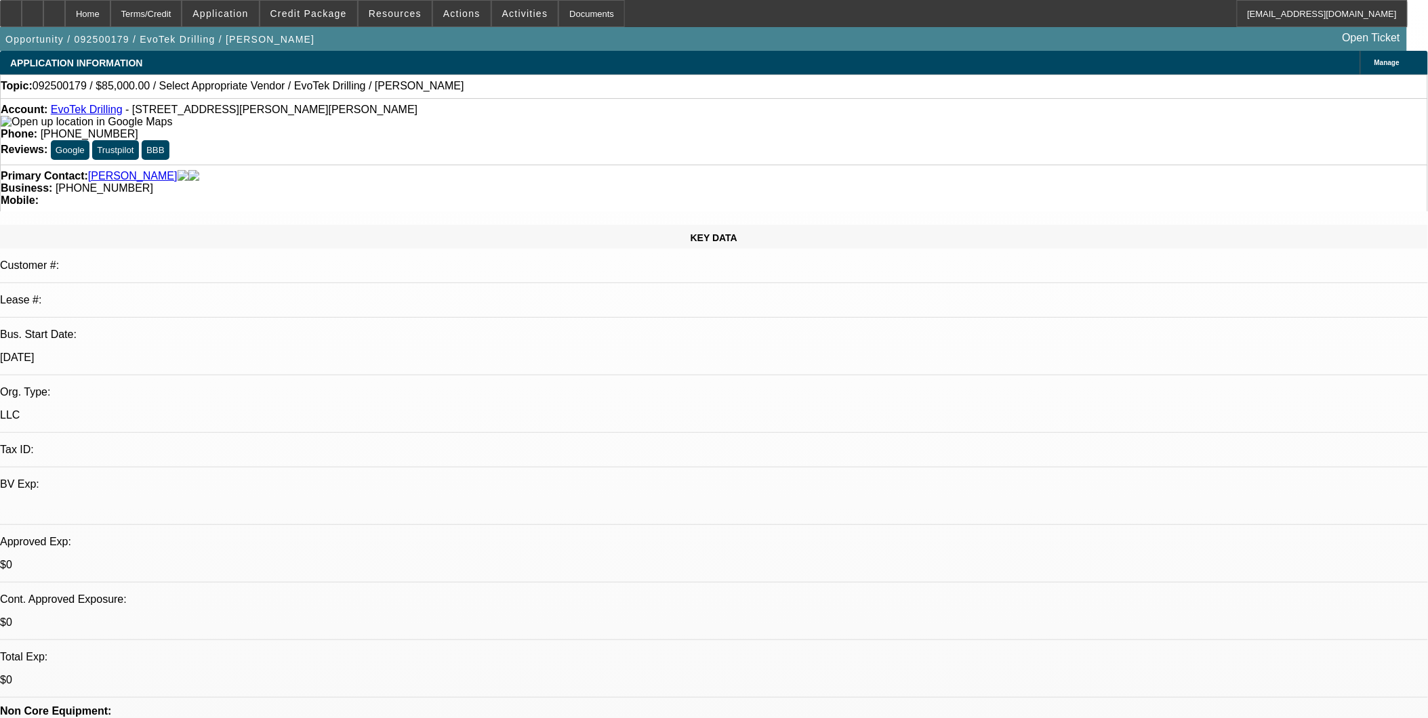
select select "0"
select select "2"
select select "0.1"
select select "4"
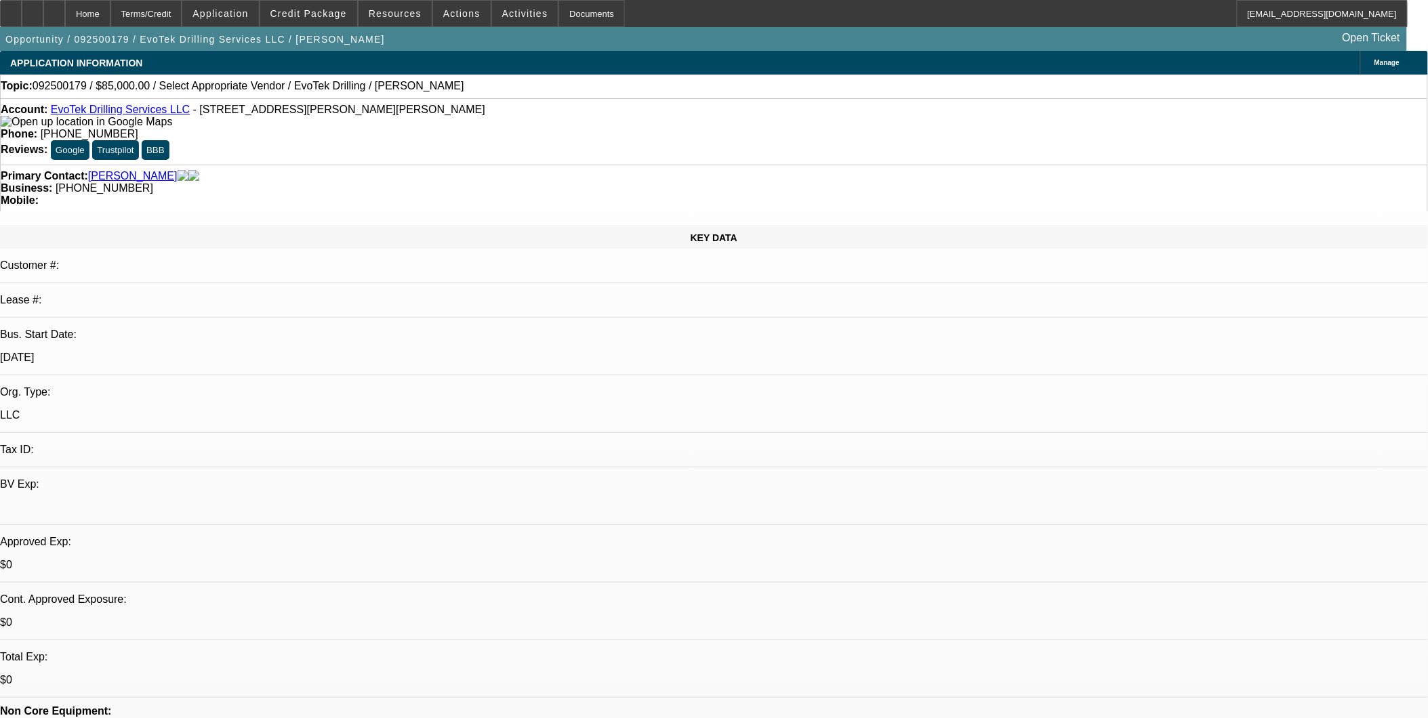
select select "0"
select select "2"
select select "0.1"
select select "4"
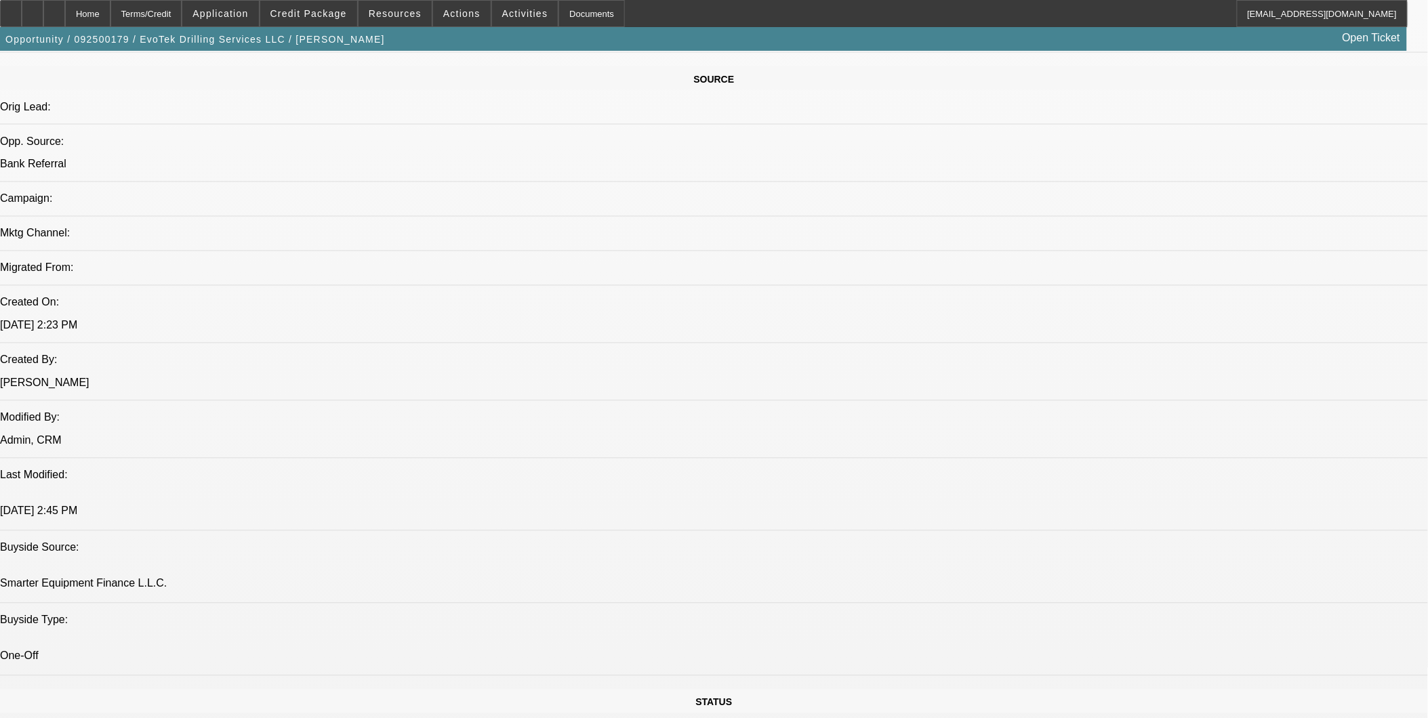
scroll to position [828, 0]
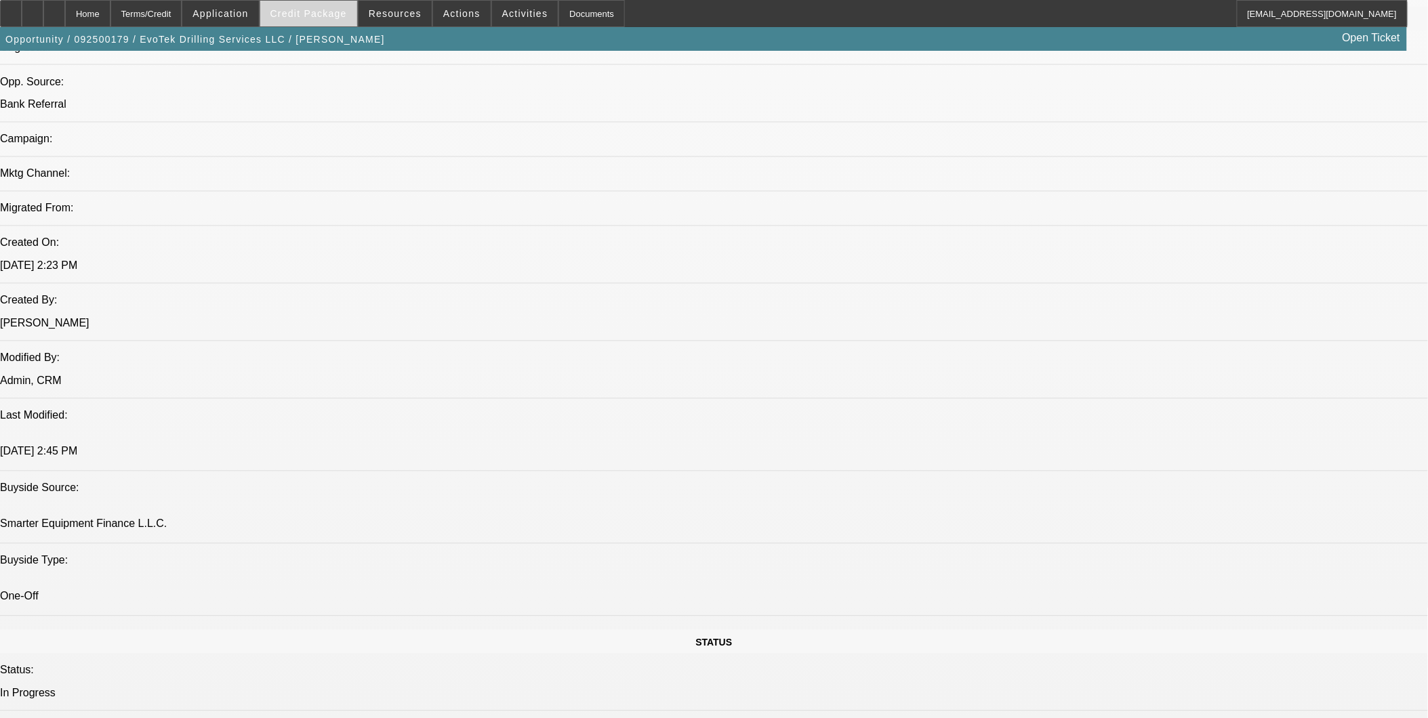
click at [335, 22] on span at bounding box center [308, 13] width 97 height 33
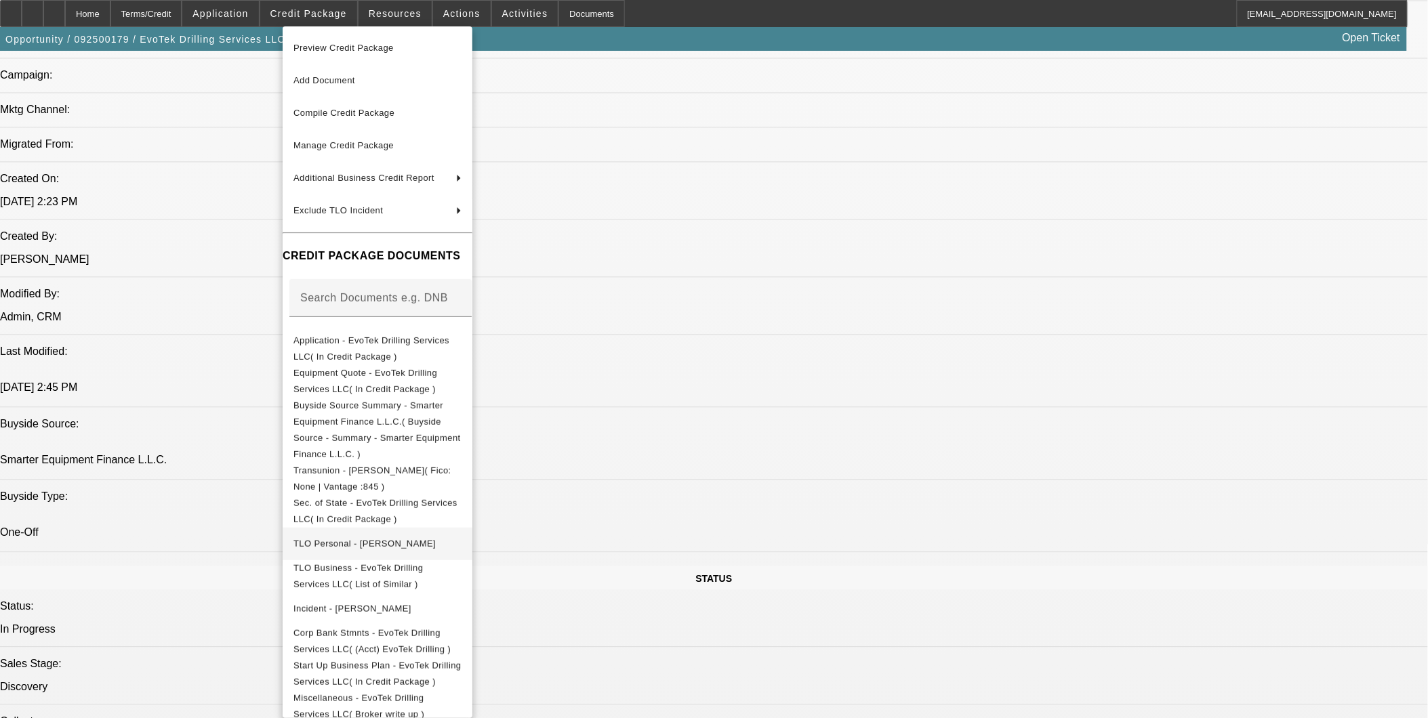
scroll to position [979, 0]
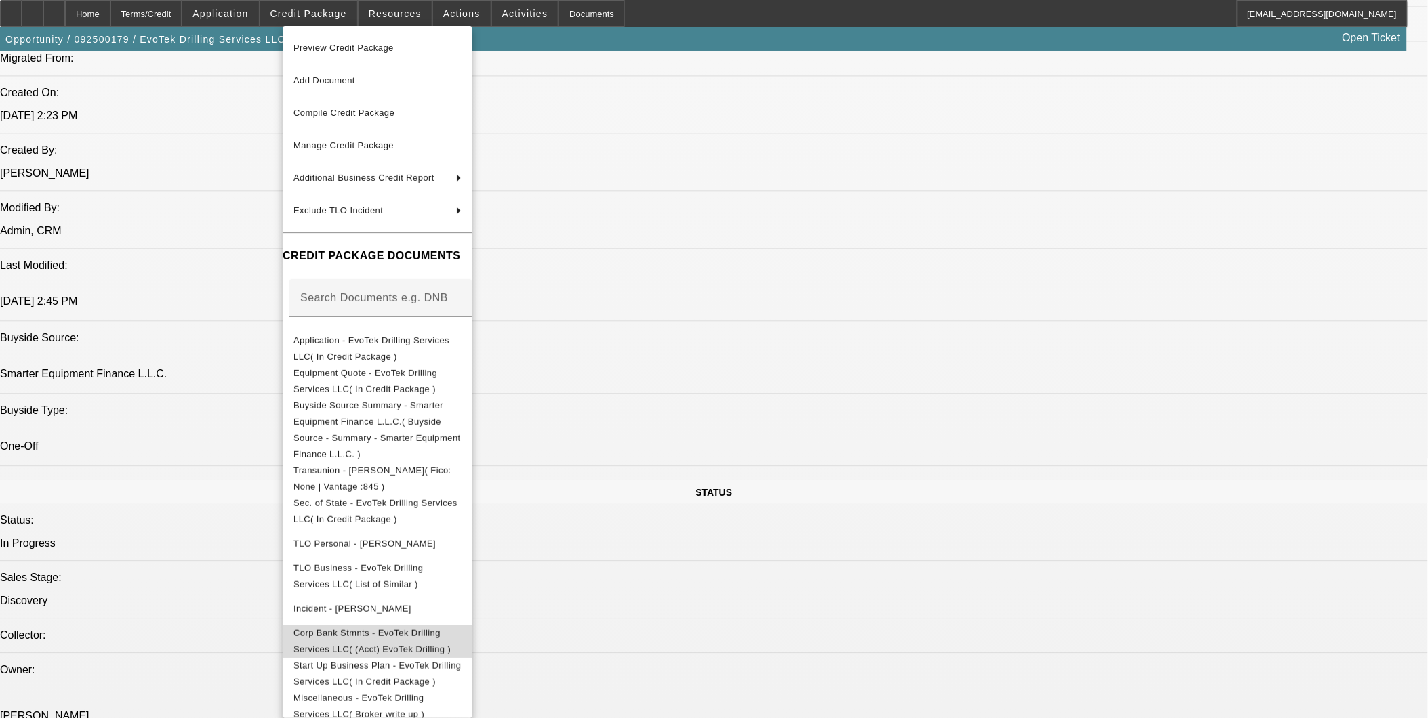
click at [420, 625] on button "Corp Bank Stmnts - EvoTek Drilling Services LLC( (Acct) EvoTek Drilling )" at bounding box center [378, 641] width 190 height 33
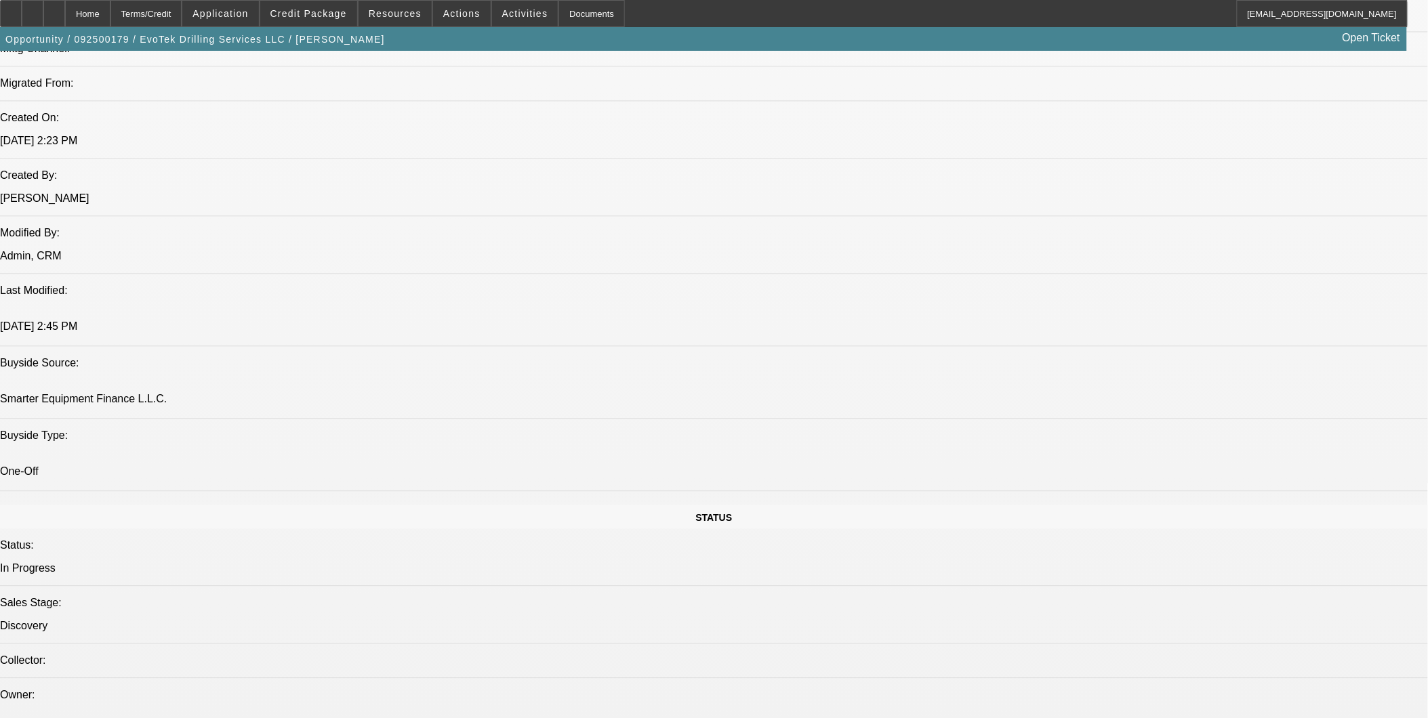
scroll to position [903, 0]
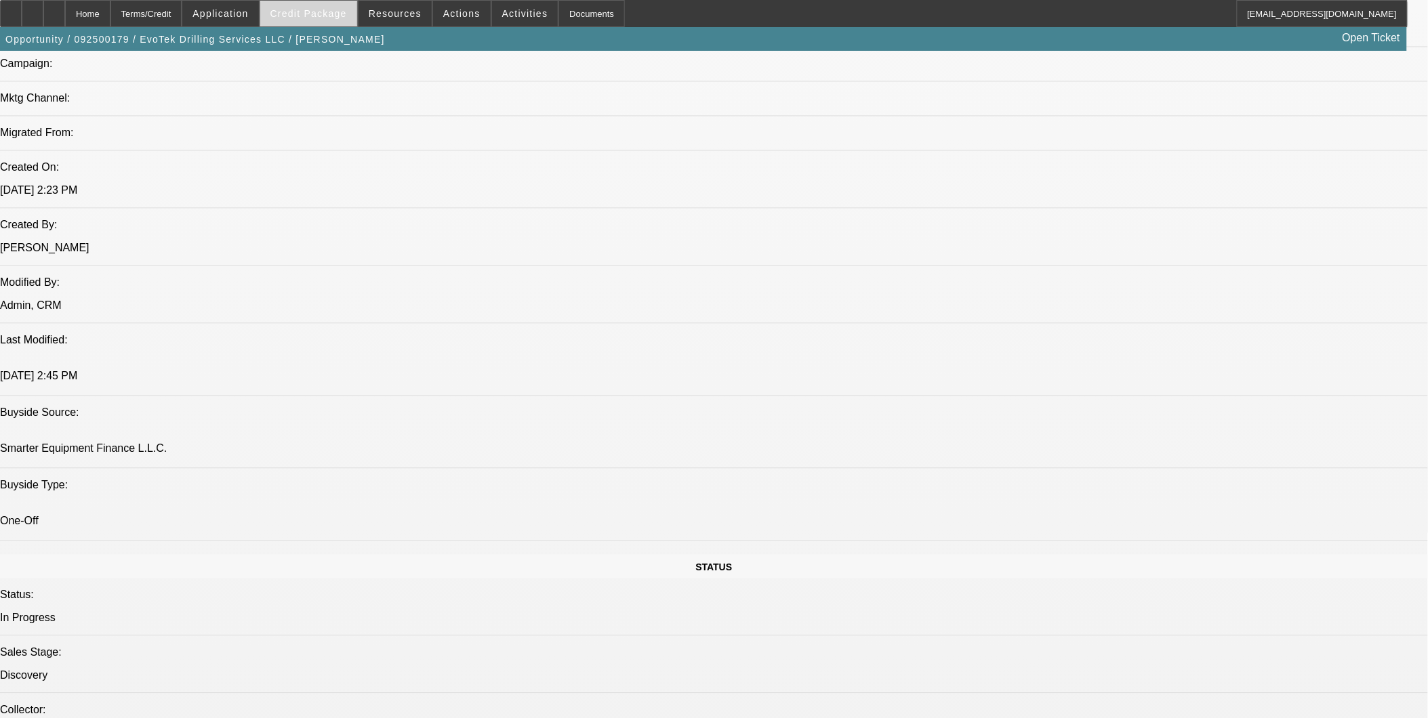
click at [336, 20] on span at bounding box center [308, 13] width 97 height 33
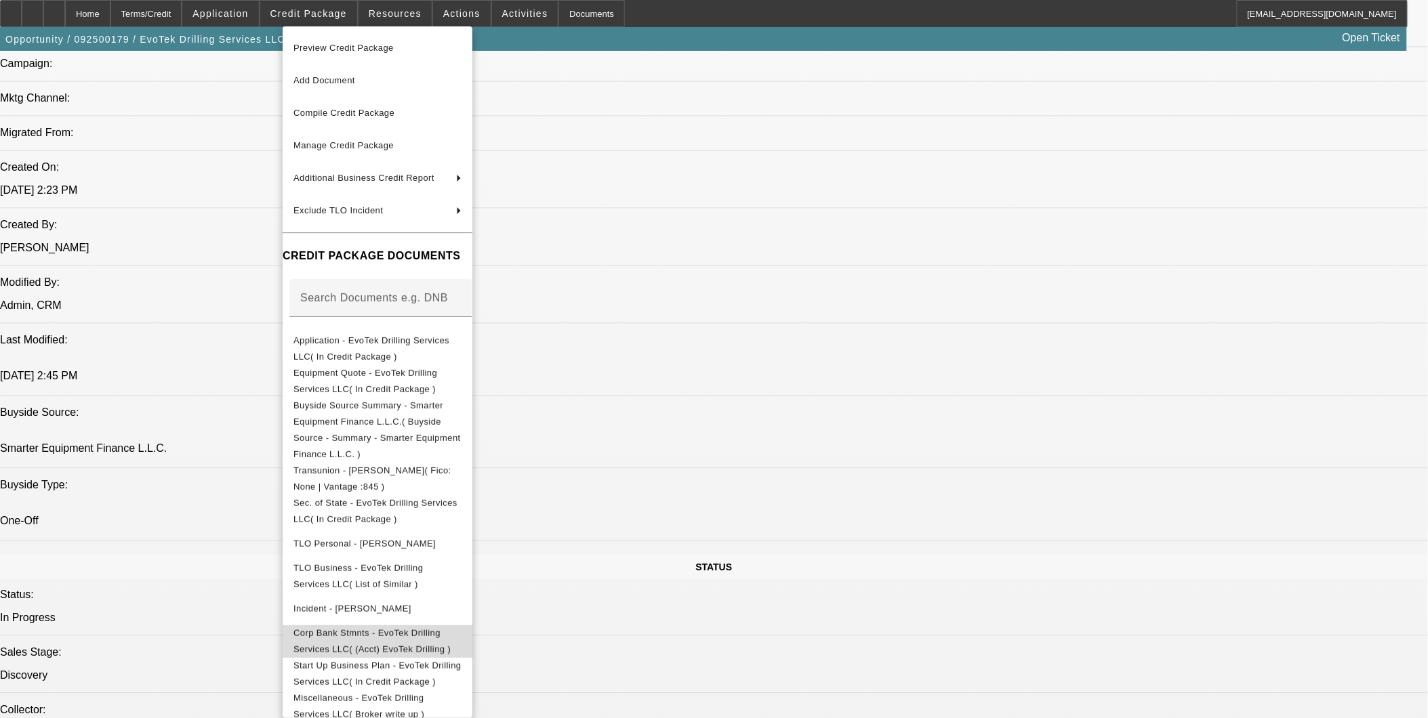
click at [438, 625] on span "Corp Bank Stmnts - EvoTek Drilling Services LLC( (Acct) EvoTek Drilling )" at bounding box center [377, 641] width 168 height 33
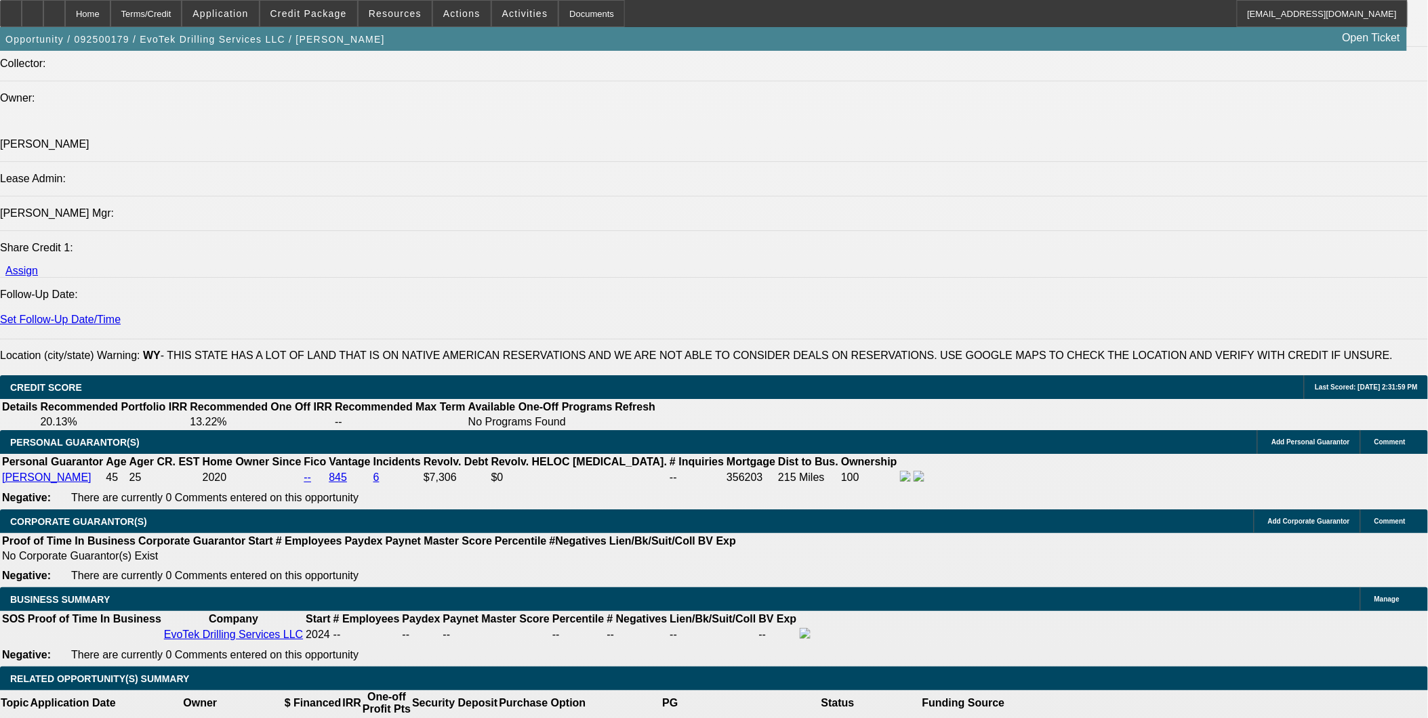
scroll to position [1656, 0]
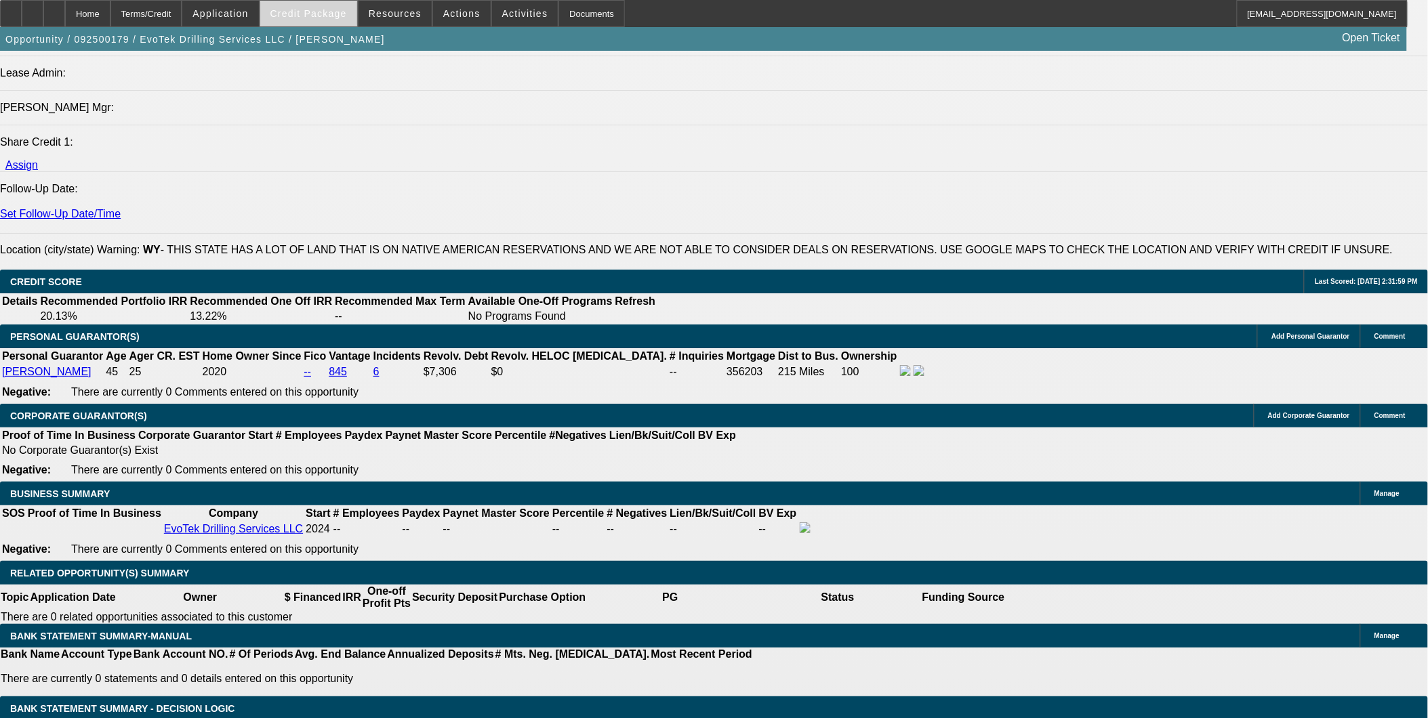
click at [329, 18] on button "Credit Package" at bounding box center [308, 14] width 97 height 26
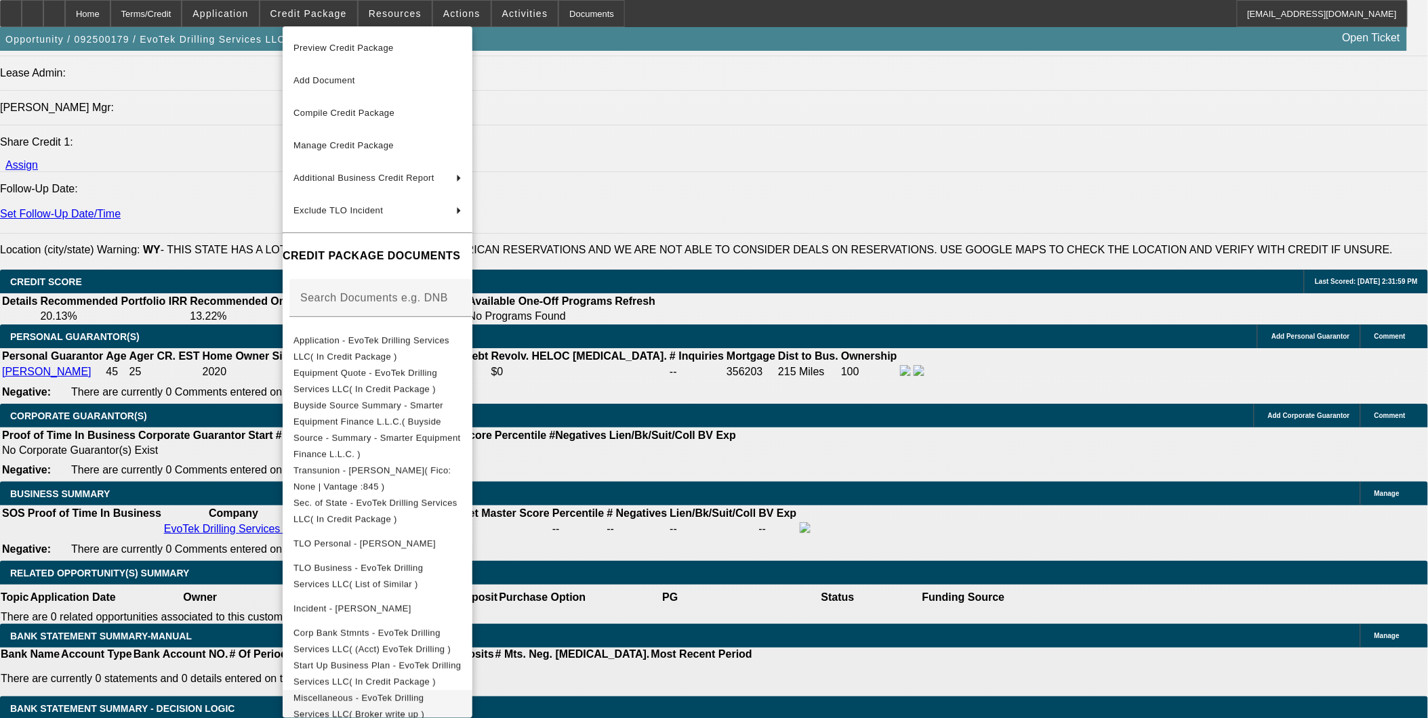
click at [424, 693] on span "Miscellaneous - EvoTek Drilling Services LLC( Broker write up )" at bounding box center [358, 706] width 131 height 26
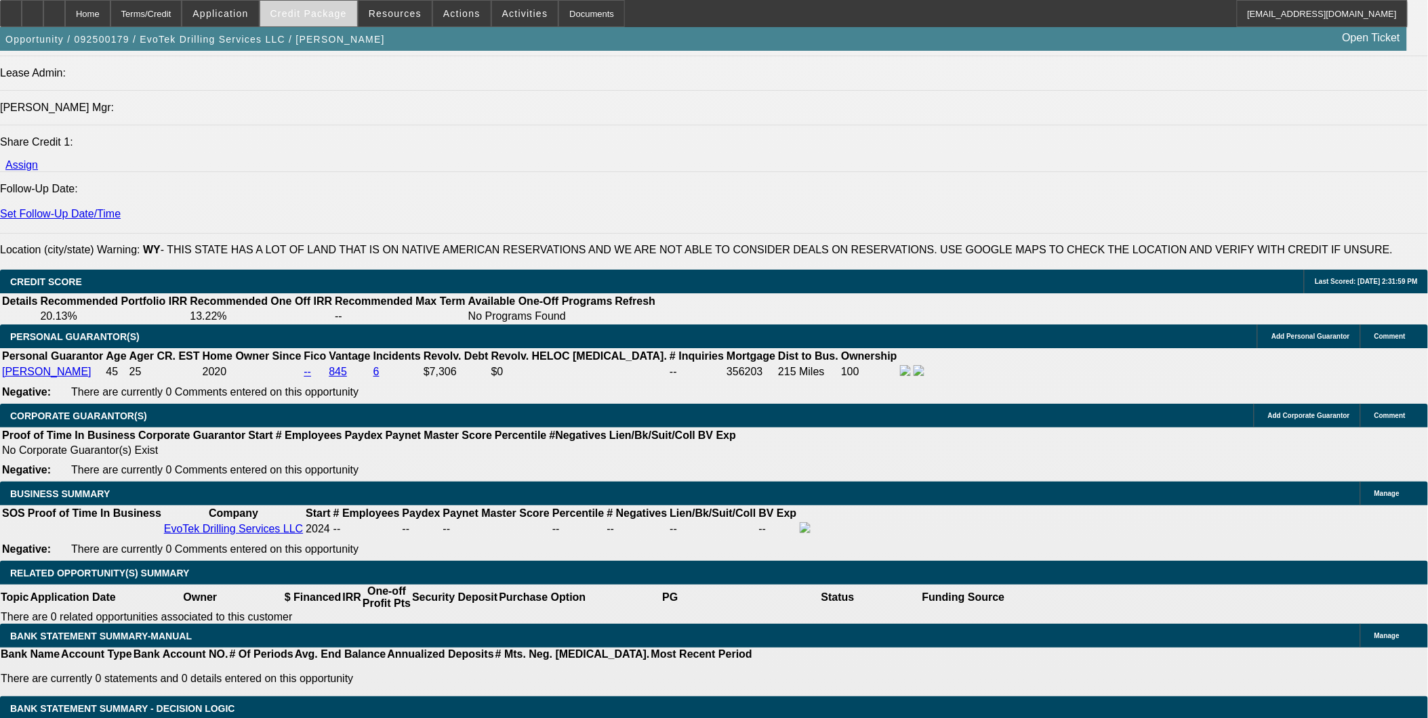
click at [337, 22] on span at bounding box center [308, 13] width 97 height 33
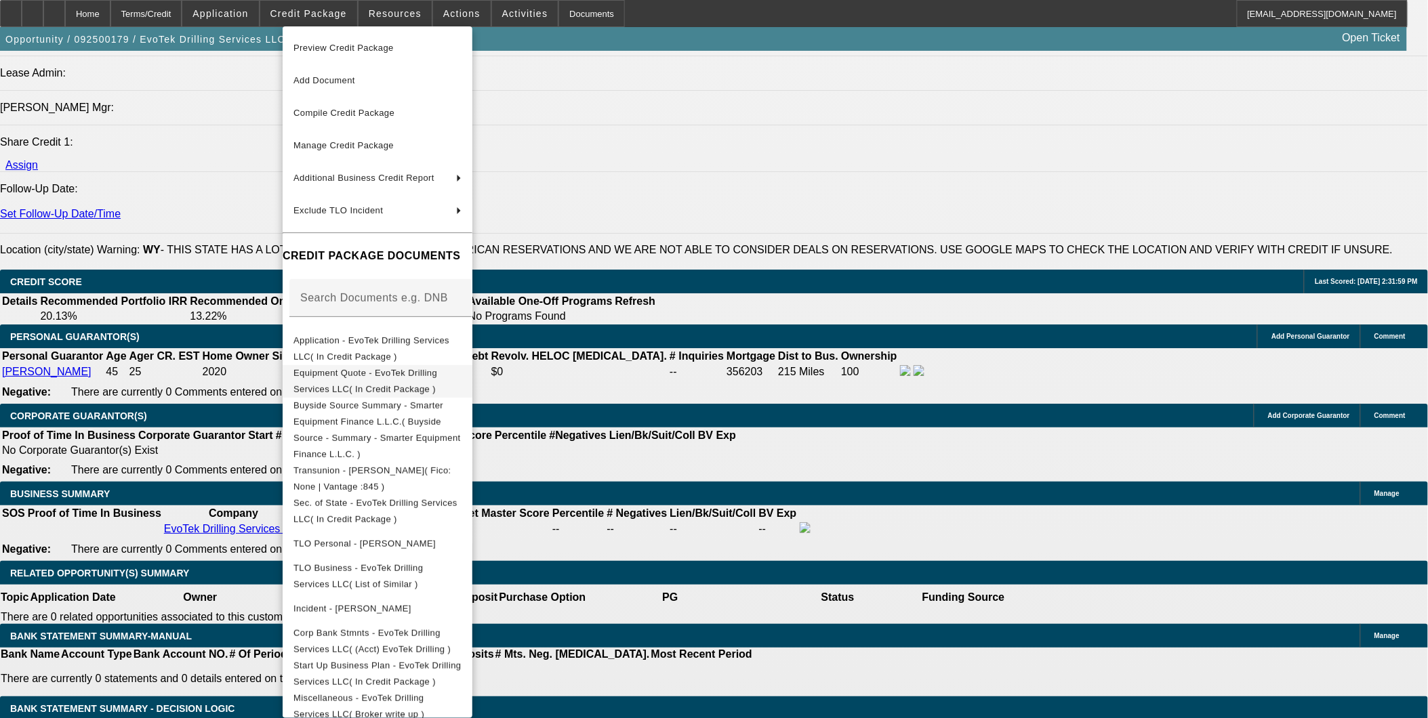
click at [392, 369] on span "Equipment Quote - EvoTek Drilling Services LLC( In Credit Package )" at bounding box center [377, 381] width 168 height 33
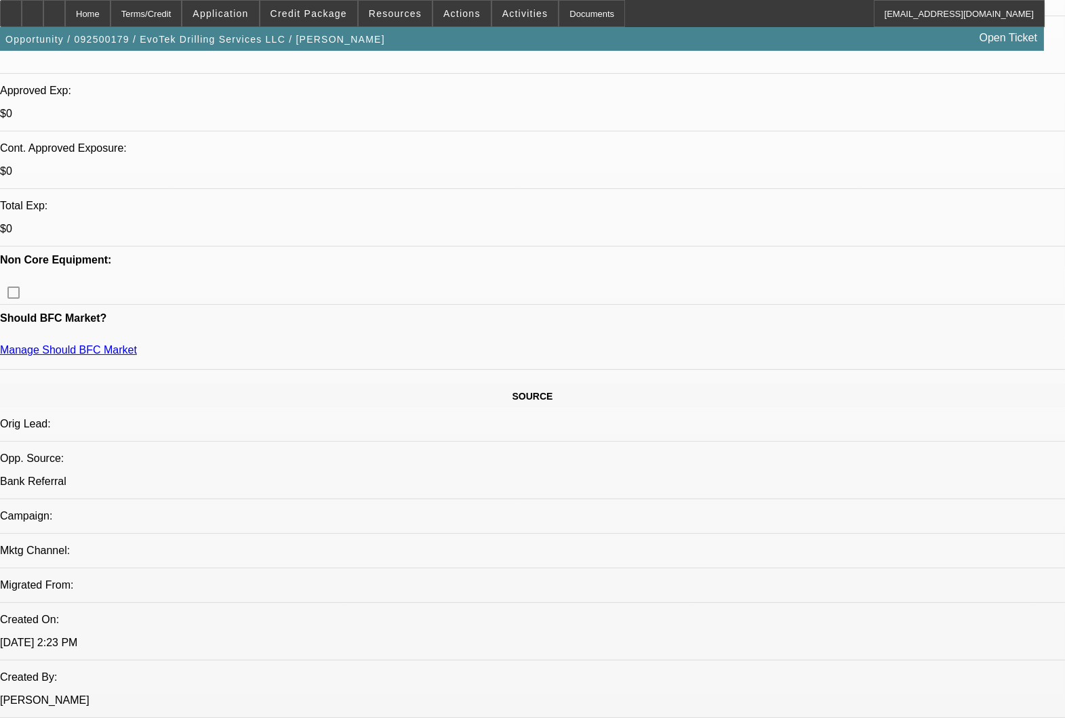
scroll to position [376, 0]
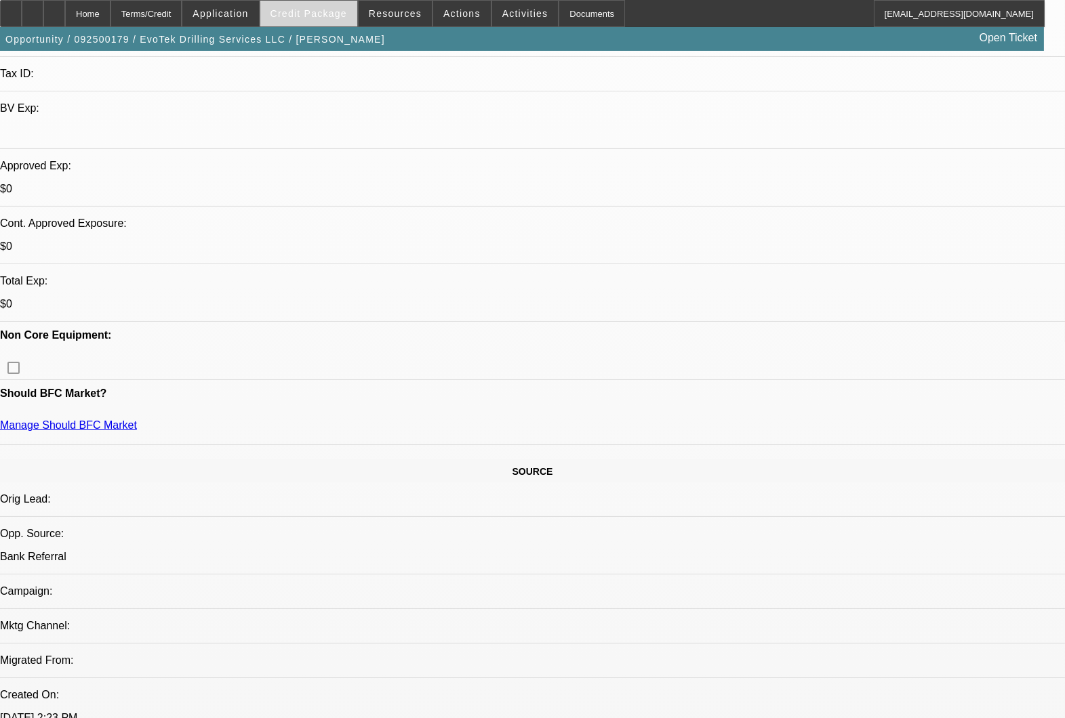
click at [338, 9] on span "Credit Package" at bounding box center [308, 13] width 77 height 11
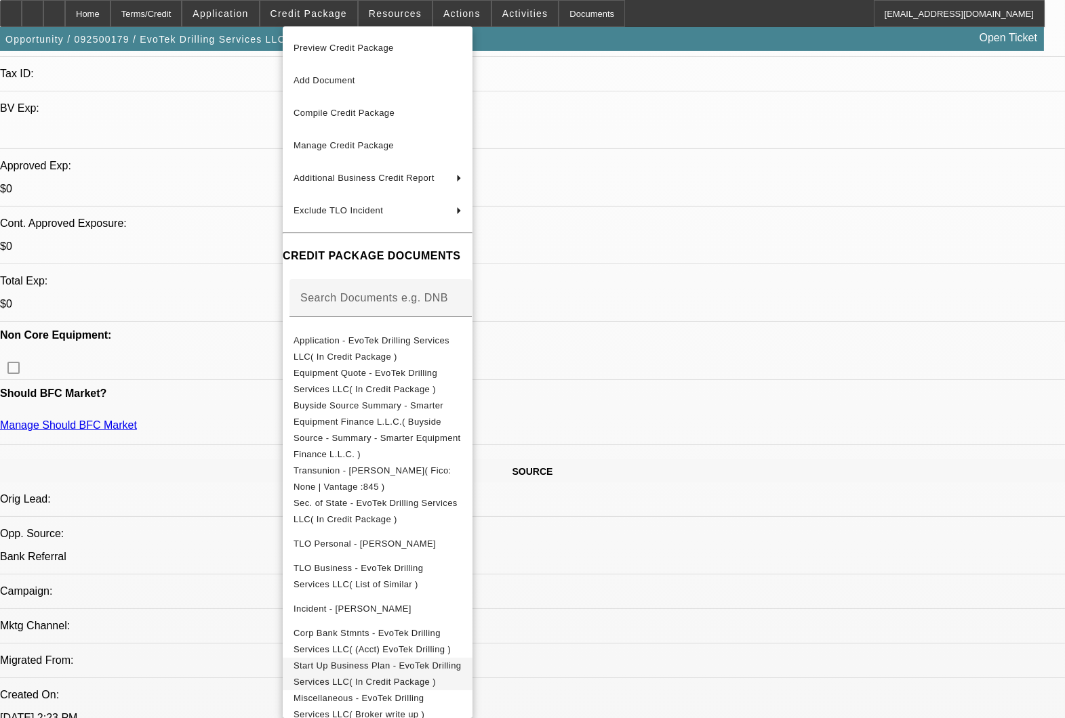
click at [413, 657] on button "Start Up Business Plan - EvoTek Drilling Services LLC( In Credit Package )" at bounding box center [378, 673] width 190 height 33
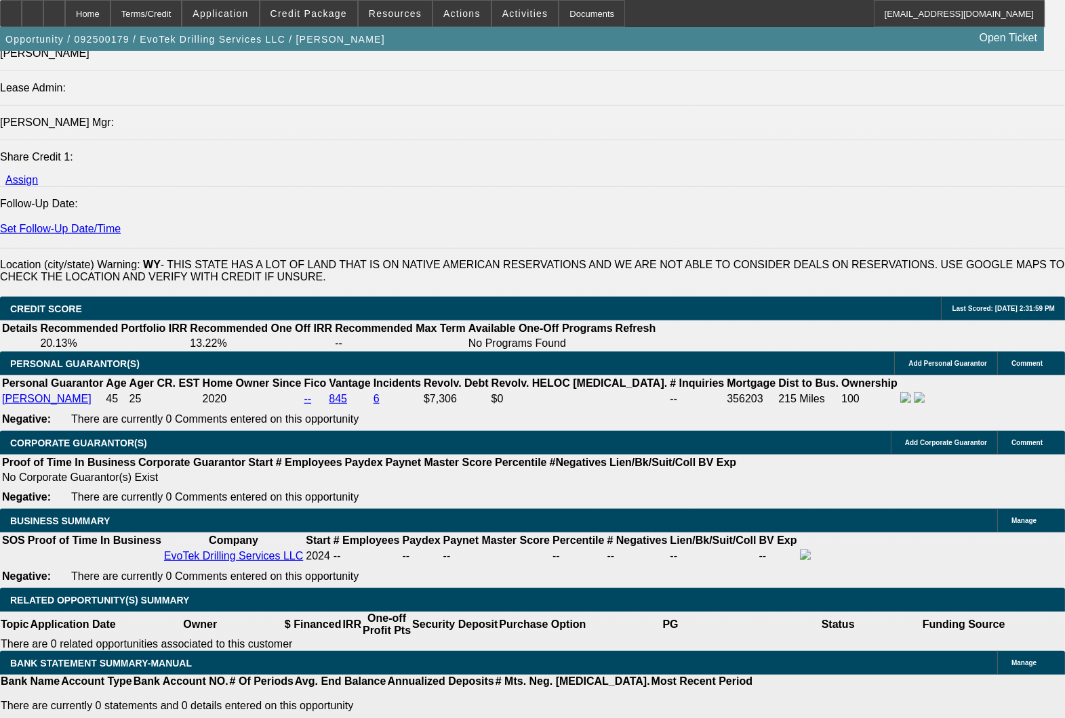
scroll to position [1732, 0]
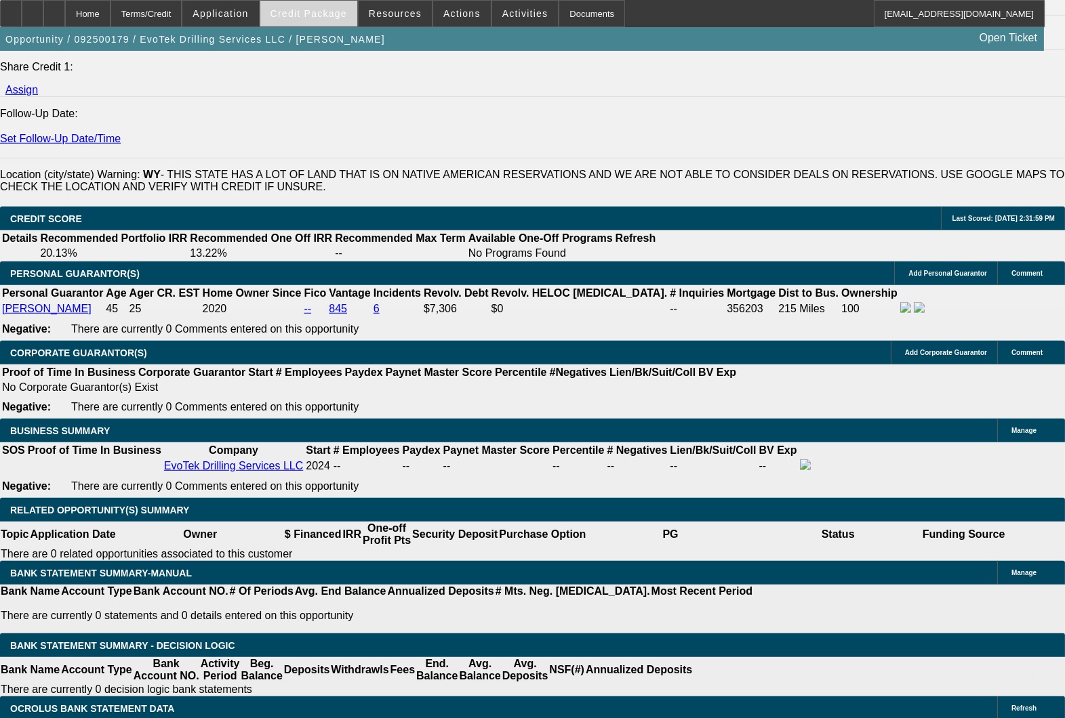
click at [328, 23] on span at bounding box center [308, 13] width 97 height 33
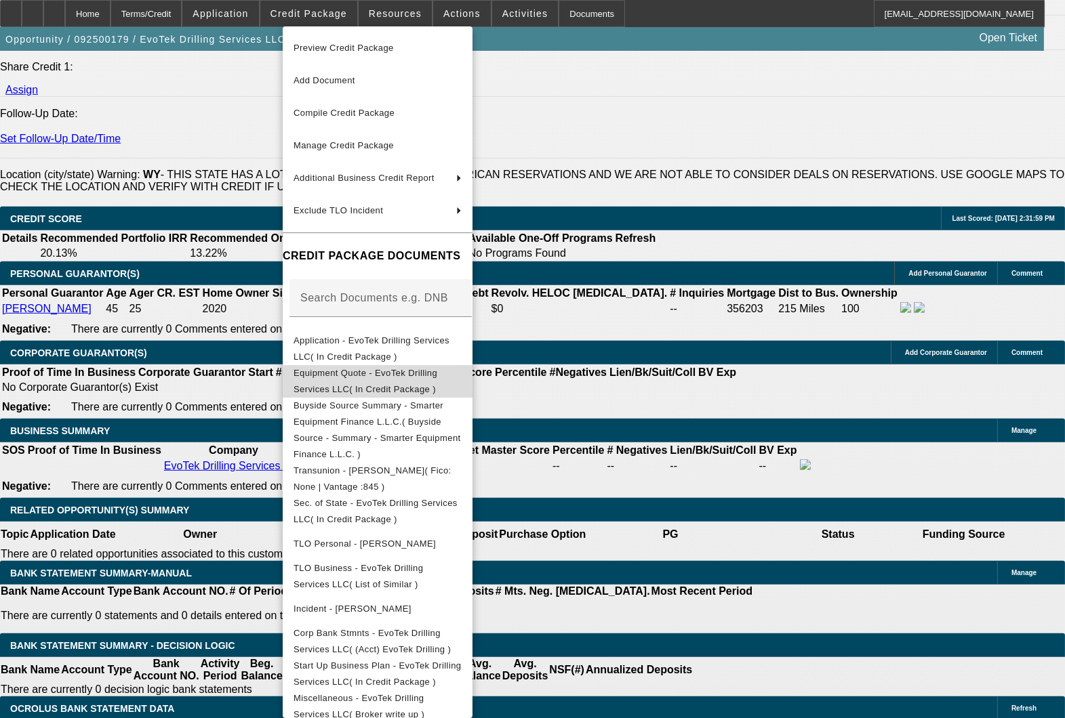
click at [373, 383] on span "Equipment Quote - EvoTek Drilling Services LLC( In Credit Package )" at bounding box center [377, 381] width 168 height 33
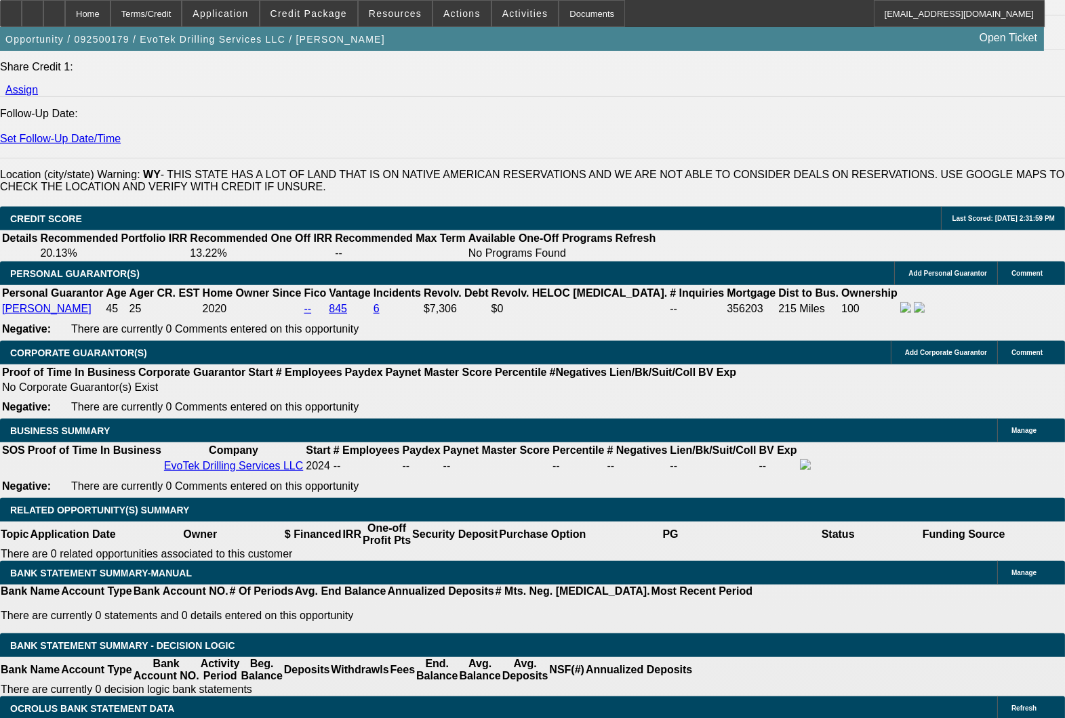
radio input "true"
paste textarea "Lor 8367 Ipsumdol 2766S Ametc Adi el s doeiusmod tempor-inci utlabore etd magna…"
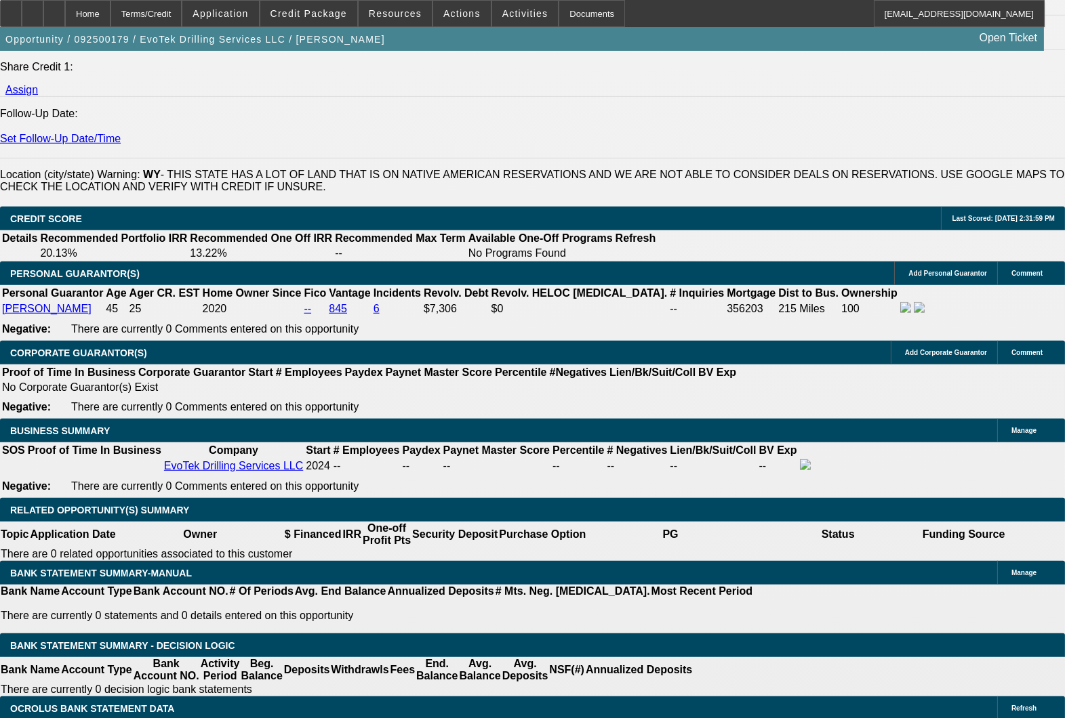
scroll to position [581, 0]
type textarea "Lor 8367 Ipsumdol 2766S Ametc Adi el s doeiusmod tempor-inci utlabore etd magna…"
radio input "true"
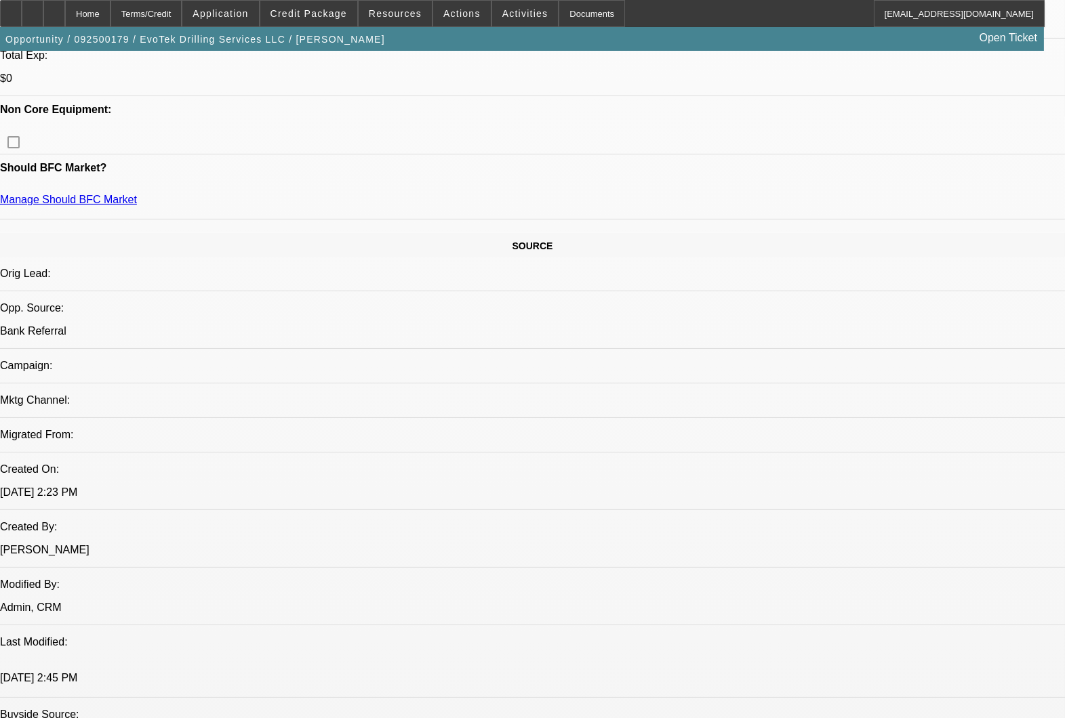
scroll to position [828, 0]
